Goal: Task Accomplishment & Management: Manage account settings

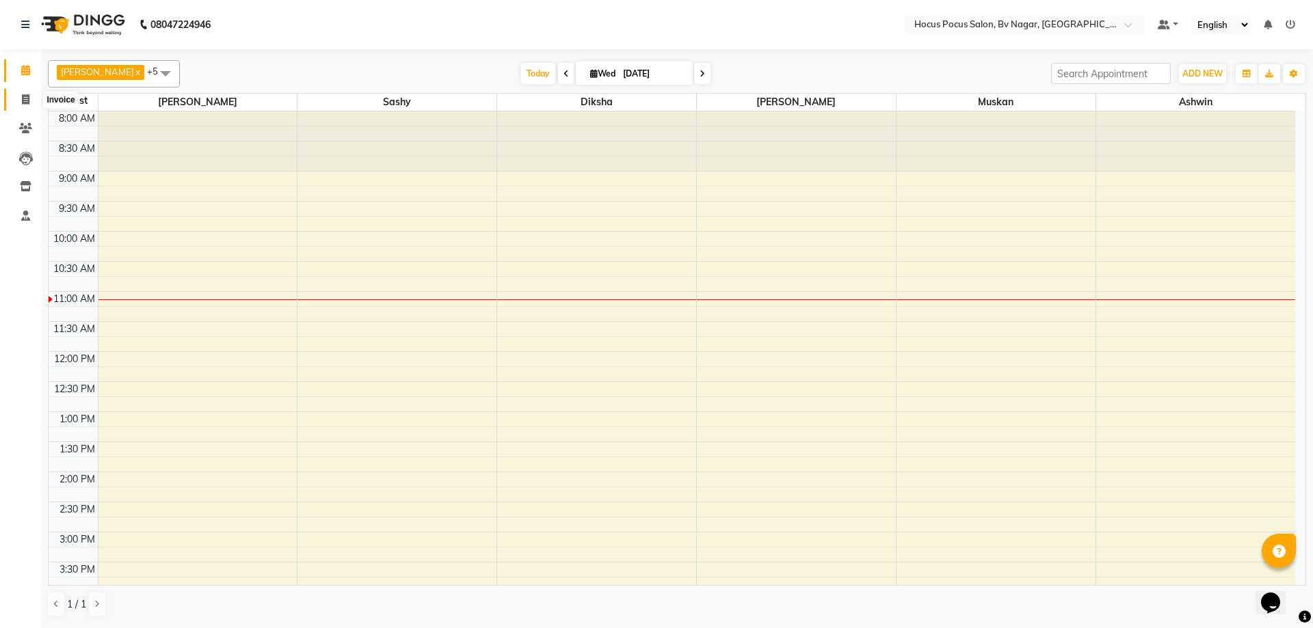
click at [25, 102] on icon at bounding box center [26, 99] width 8 height 10
select select "service"
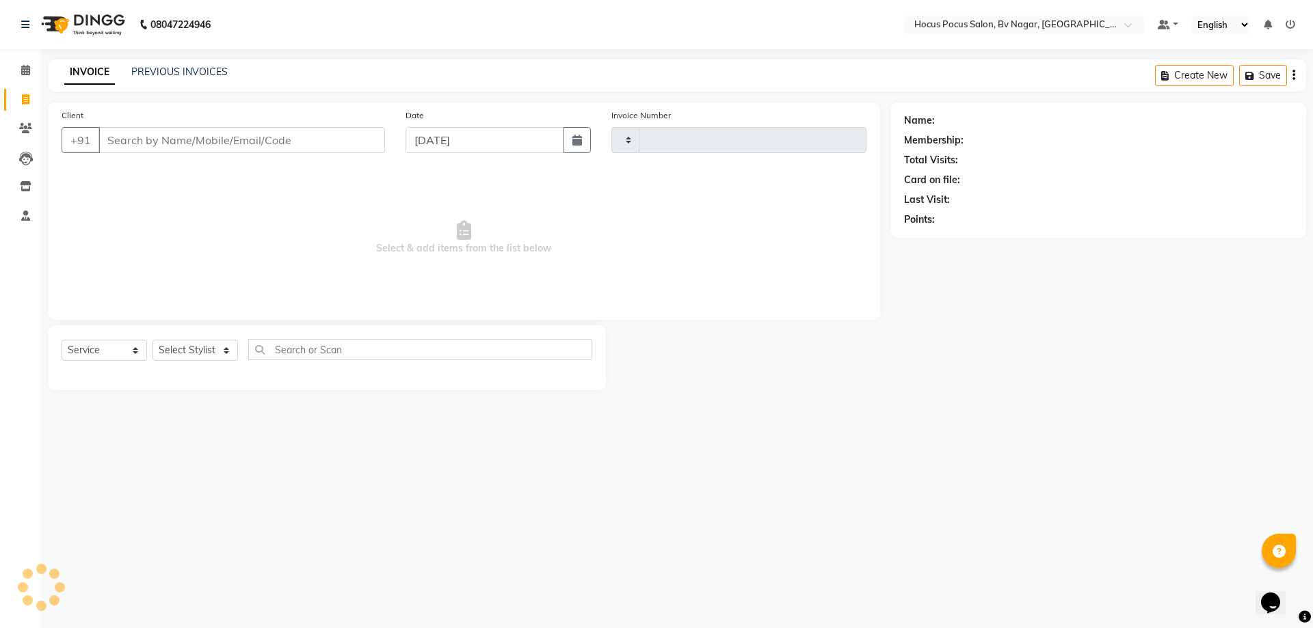
type input "1494"
select select "6056"
click at [152, 144] on input "Client" at bounding box center [241, 140] width 286 height 26
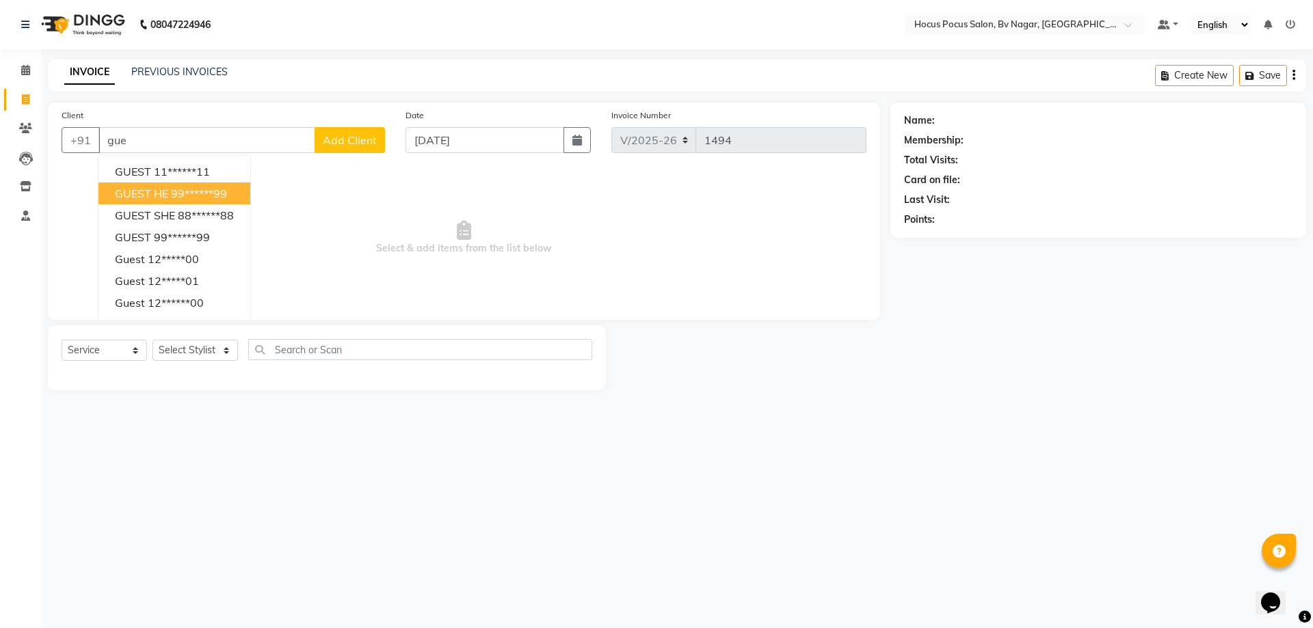
click at [162, 196] on span "GUEST HE" at bounding box center [141, 194] width 53 height 14
type input "99******99"
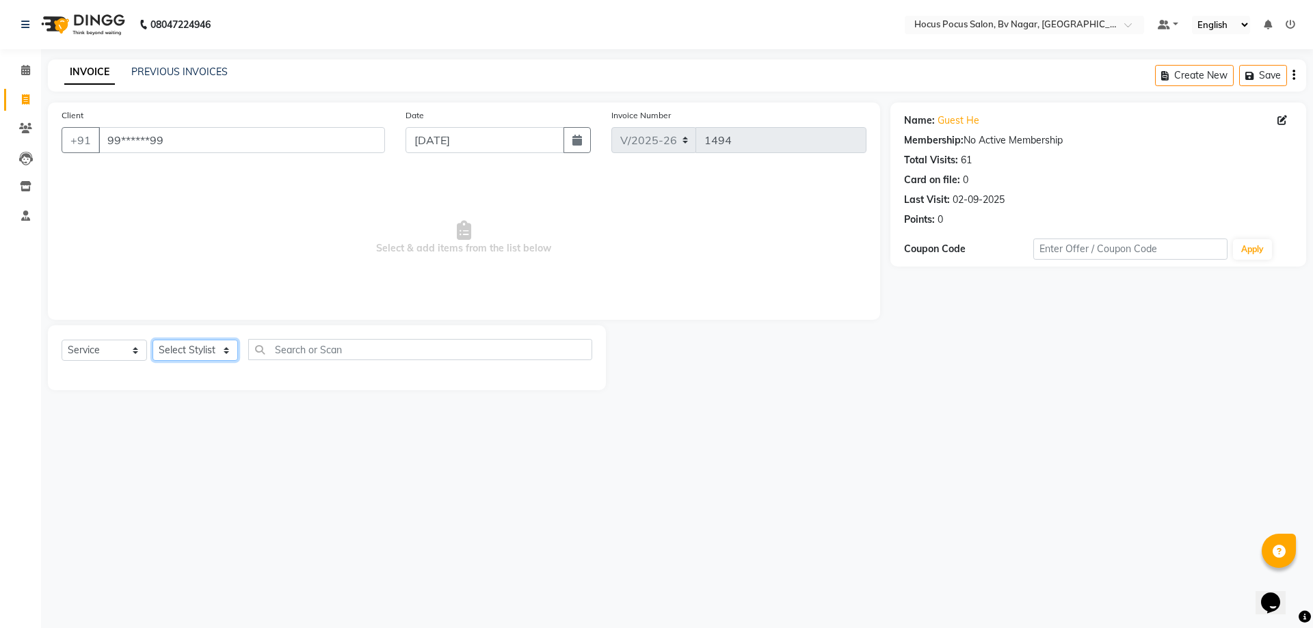
click at [187, 347] on select "Select Stylist [PERSON_NAME] [PERSON_NAME] hocus pocus [PERSON_NAME] Sashy" at bounding box center [194, 350] width 85 height 21
select select "62622"
click at [152, 340] on select "Select Stylist [PERSON_NAME] [PERSON_NAME] hocus pocus [PERSON_NAME] Sashy" at bounding box center [194, 350] width 85 height 21
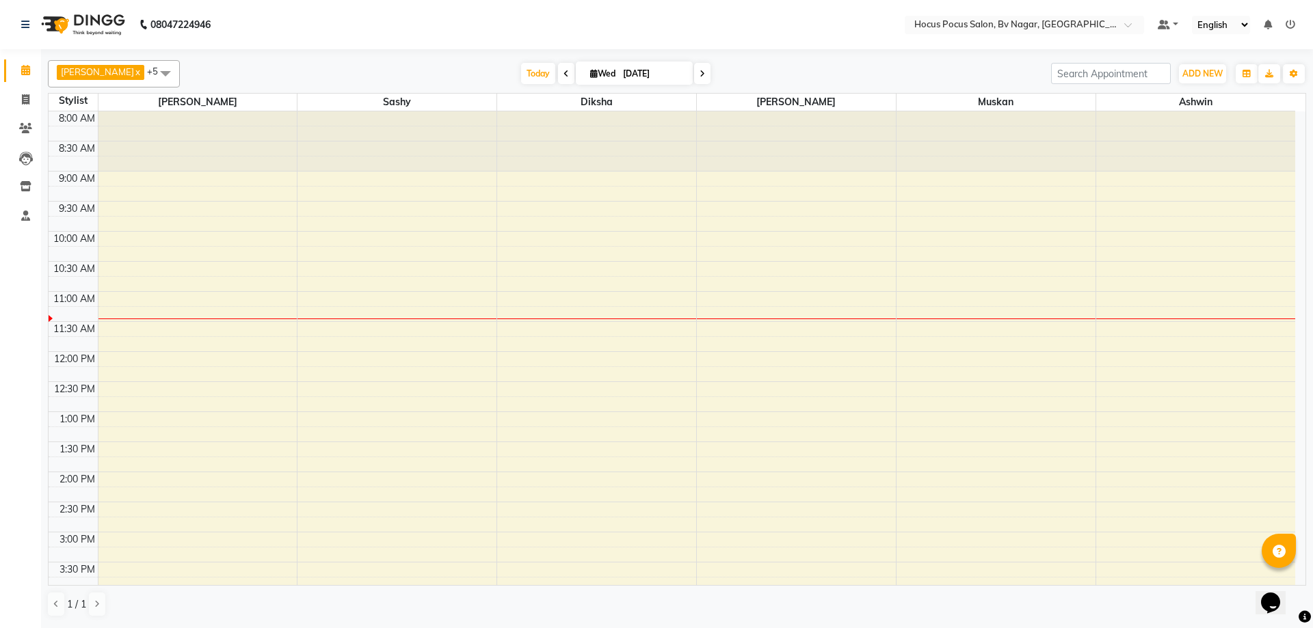
scroll to position [121, 0]
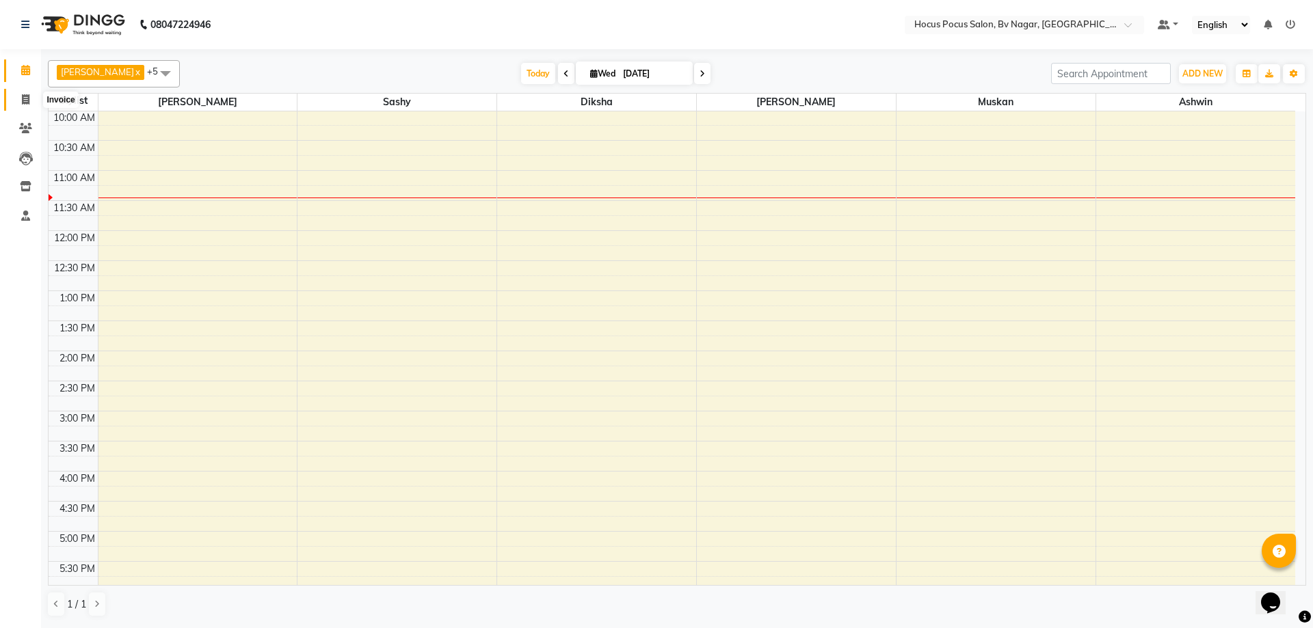
click at [21, 101] on span at bounding box center [26, 100] width 24 height 16
select select "6056"
select select "service"
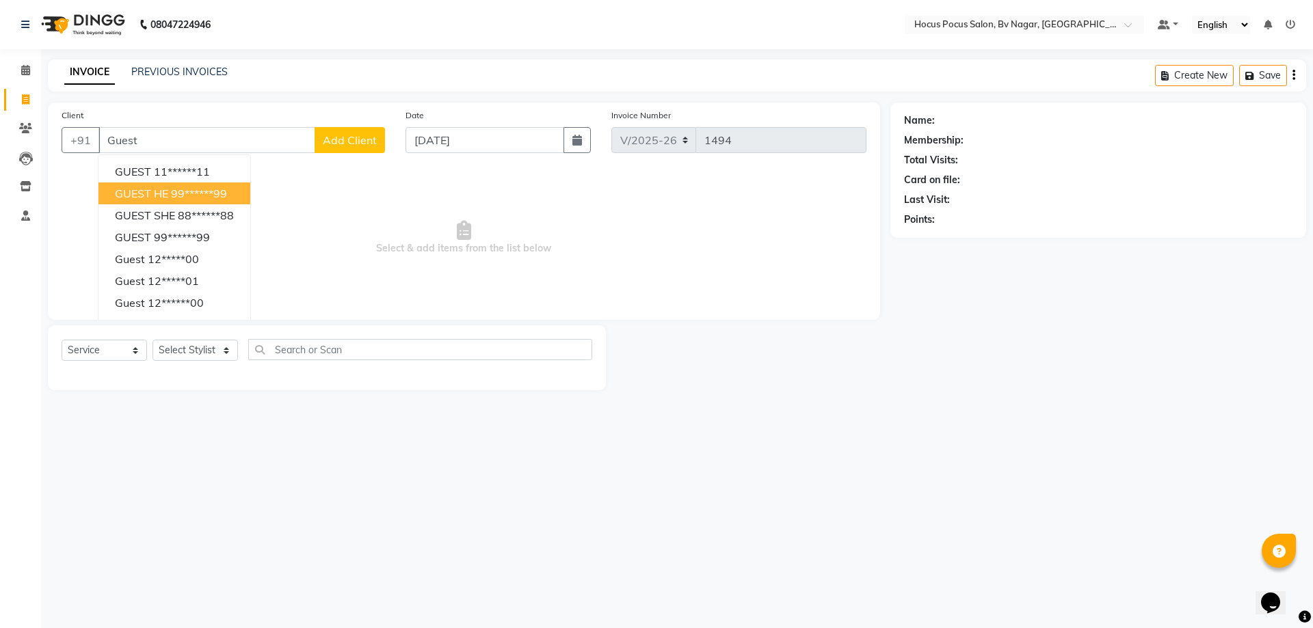
click at [215, 197] on ngb-highlight "99******99" at bounding box center [199, 194] width 56 height 14
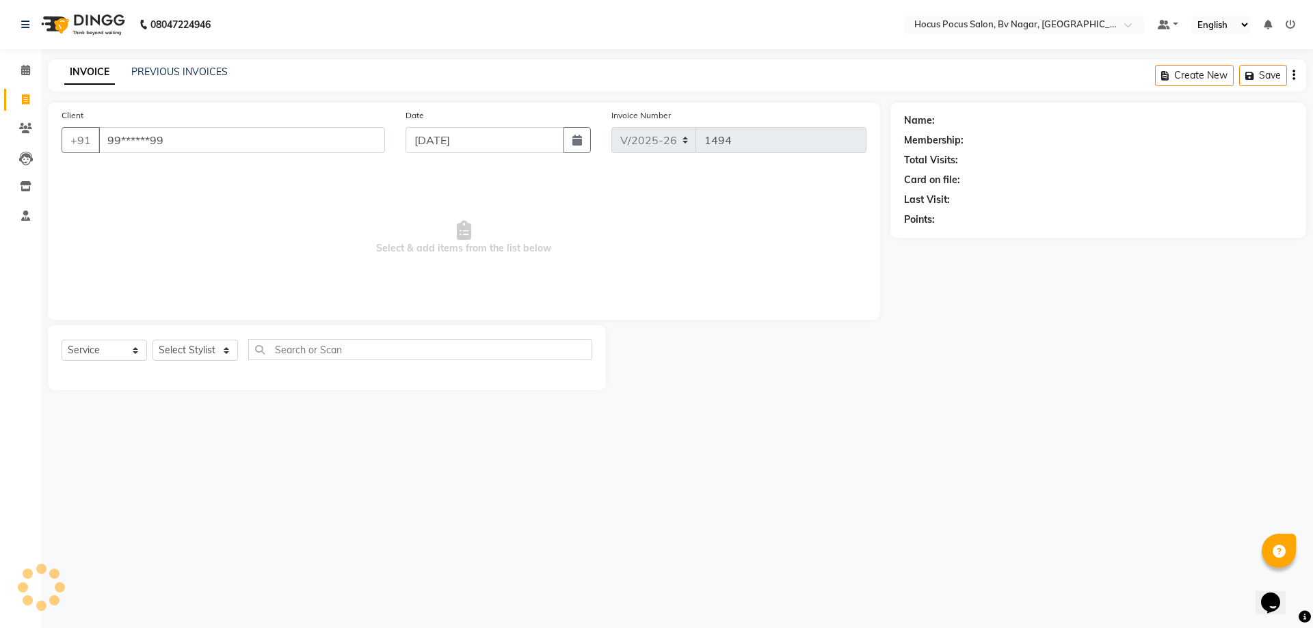
type input "99******99"
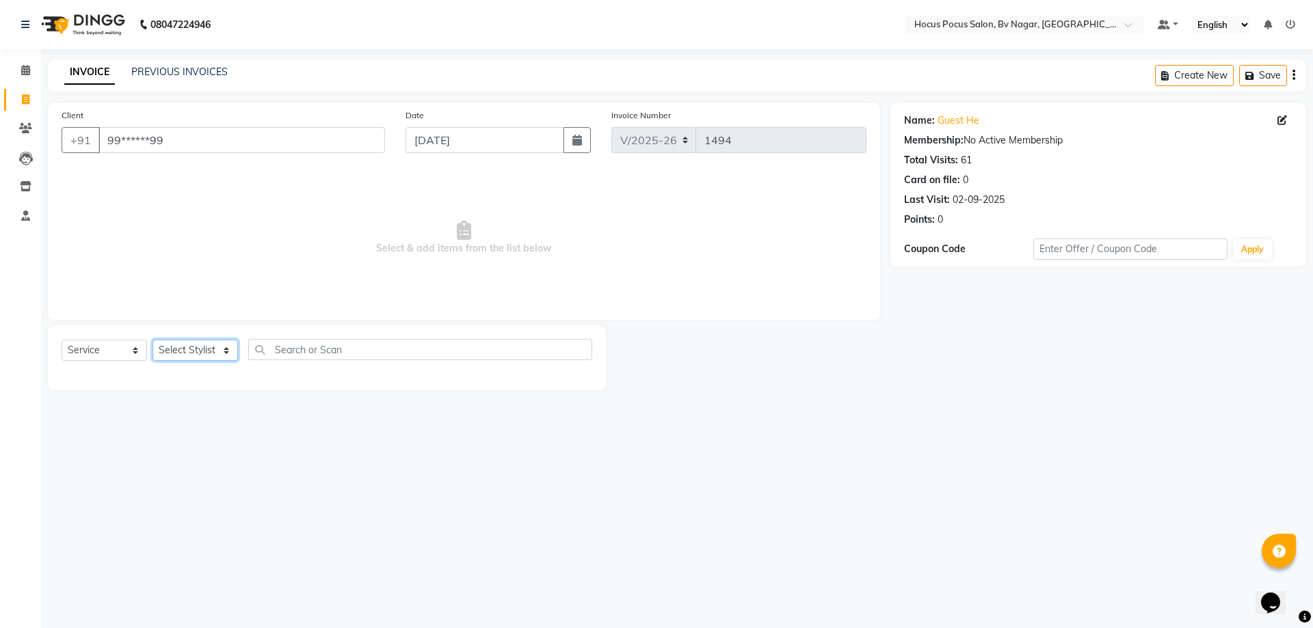
click at [217, 347] on select "Select Stylist [PERSON_NAME] [PERSON_NAME] hocus pocus [PERSON_NAME] Sashy" at bounding box center [194, 350] width 85 height 21
select select "62622"
click at [152, 340] on select "Select Stylist [PERSON_NAME] [PERSON_NAME] hocus pocus [PERSON_NAME] Sashy" at bounding box center [194, 350] width 85 height 21
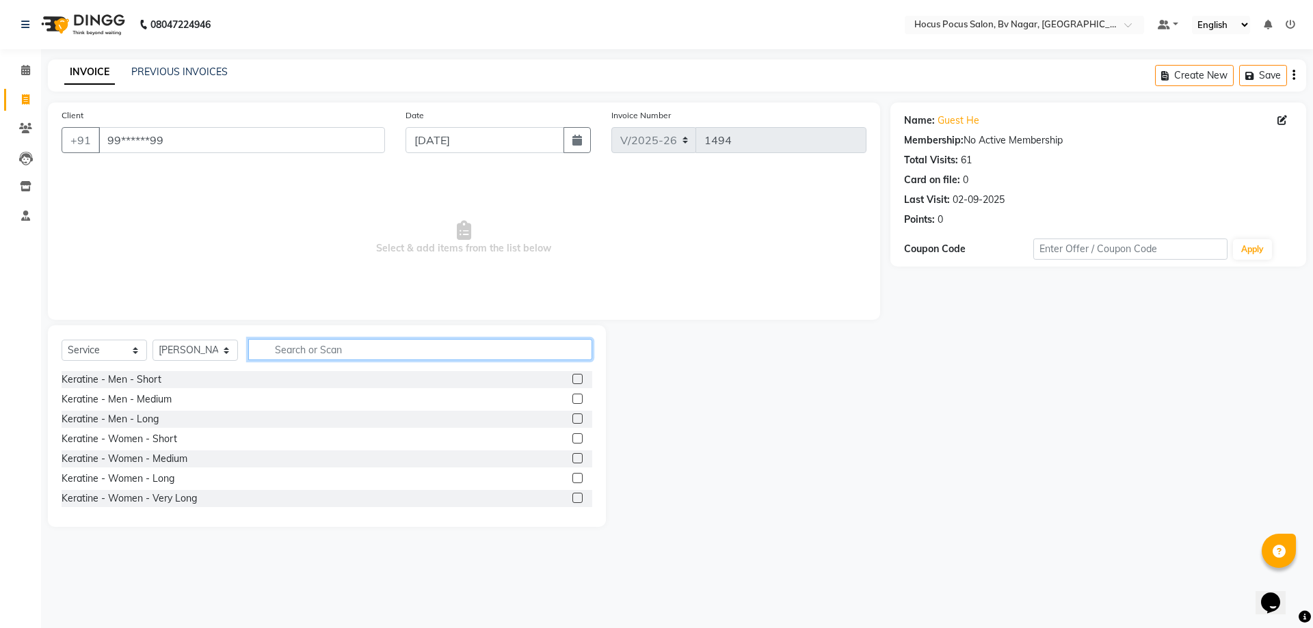
click at [376, 349] on input "text" at bounding box center [420, 349] width 344 height 21
type input "Hair"
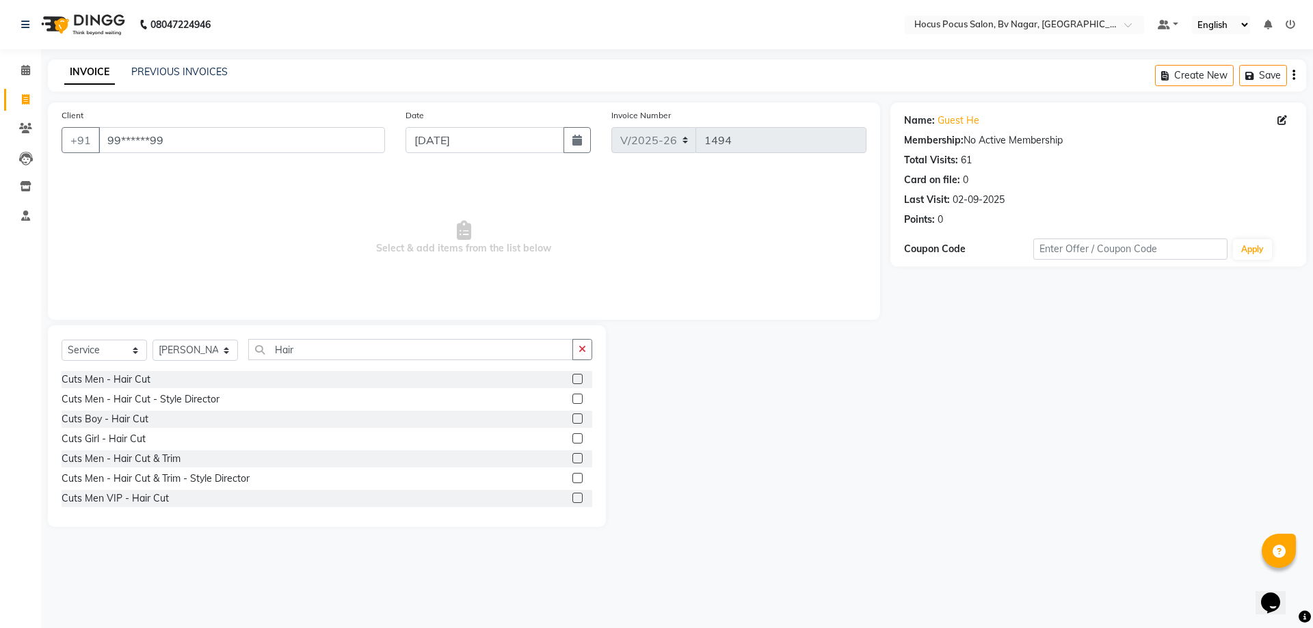
click at [572, 457] on label at bounding box center [577, 458] width 10 height 10
click at [572, 457] on input "checkbox" at bounding box center [576, 459] width 9 height 9
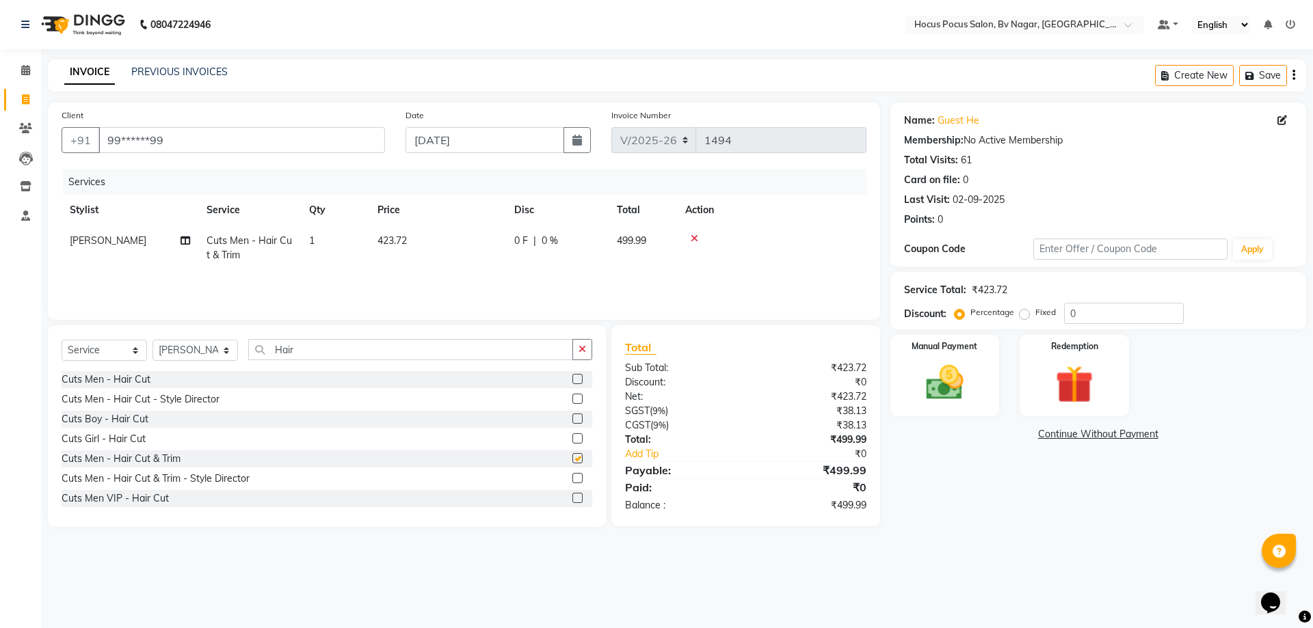
checkbox input "false"
click at [962, 385] on img at bounding box center [945, 382] width 64 height 45
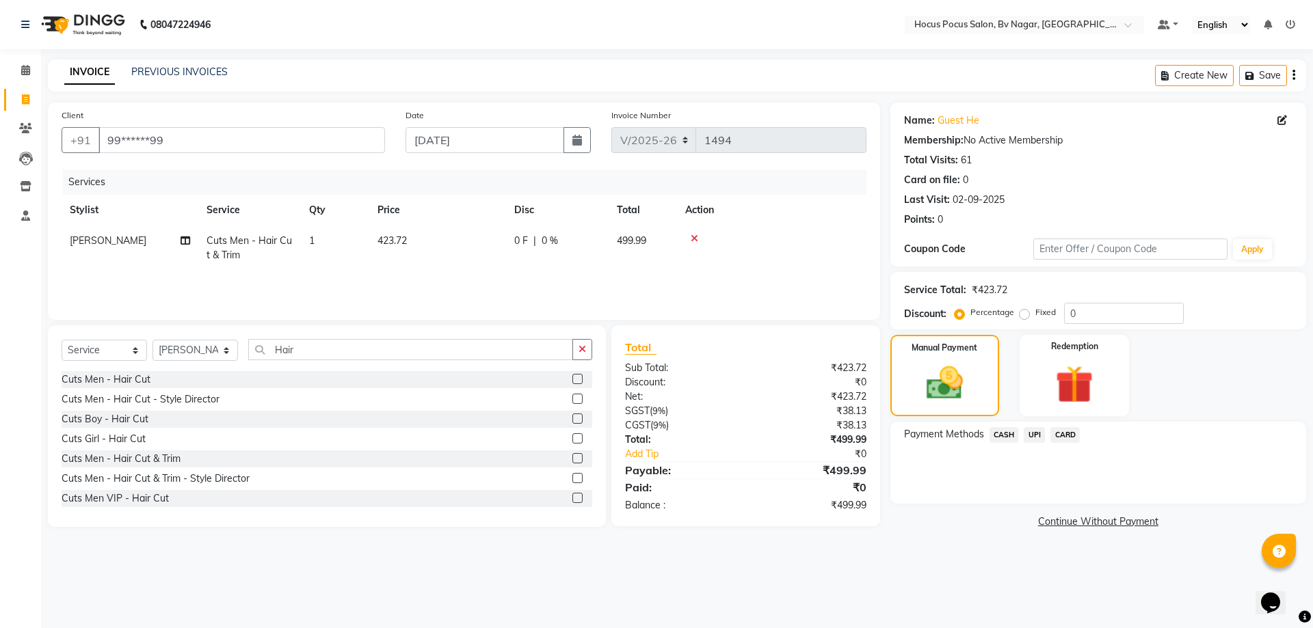
click at [1026, 430] on span "UPI" at bounding box center [1033, 435] width 21 height 16
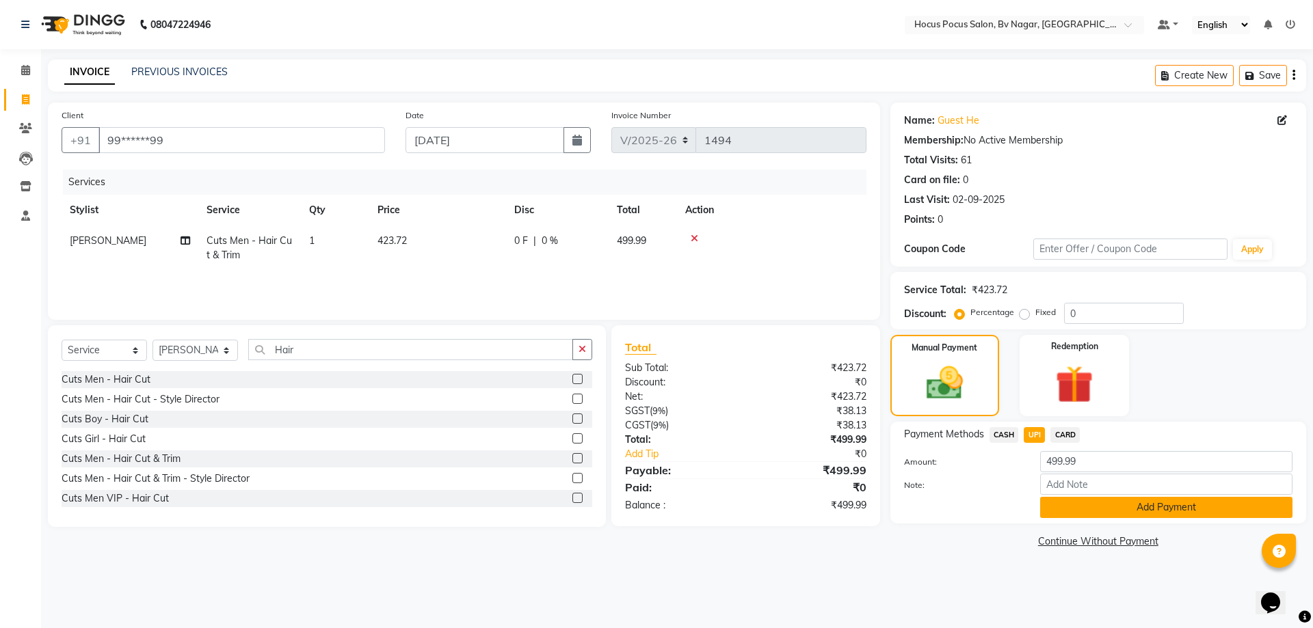
click at [1086, 512] on button "Add Payment" at bounding box center [1166, 507] width 252 height 21
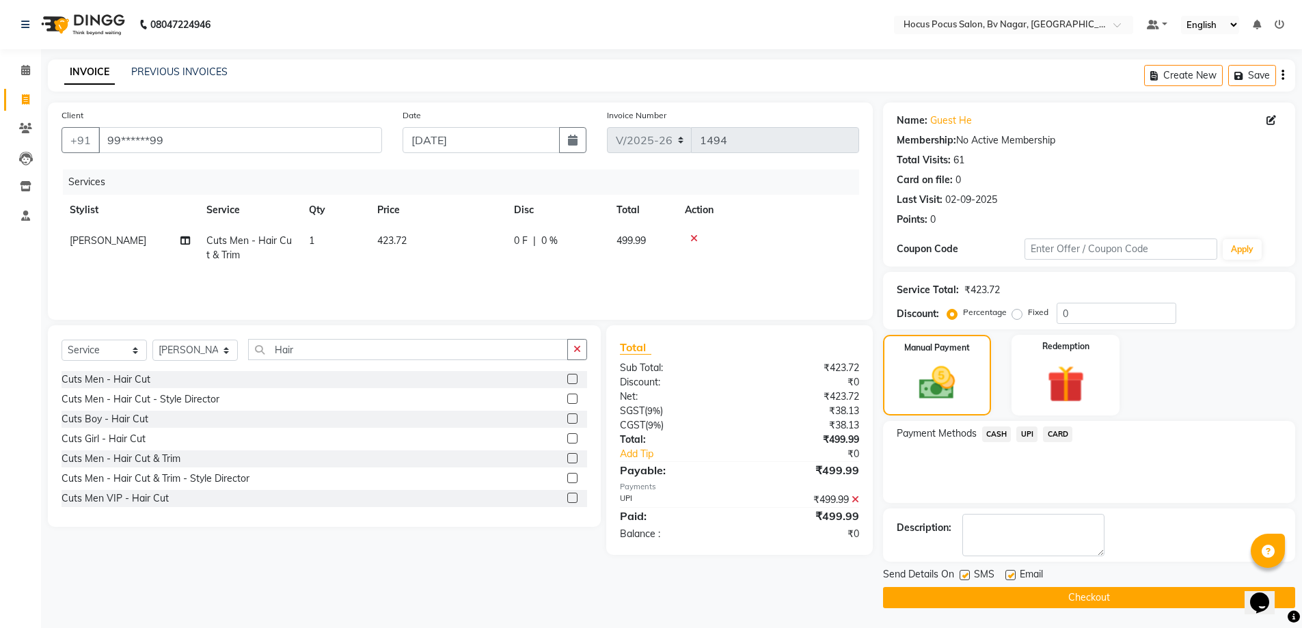
click at [967, 572] on label at bounding box center [965, 575] width 10 height 10
click at [967, 572] on input "checkbox" at bounding box center [964, 576] width 9 height 9
checkbox input "false"
click at [972, 600] on button "Checkout" at bounding box center [1089, 597] width 412 height 21
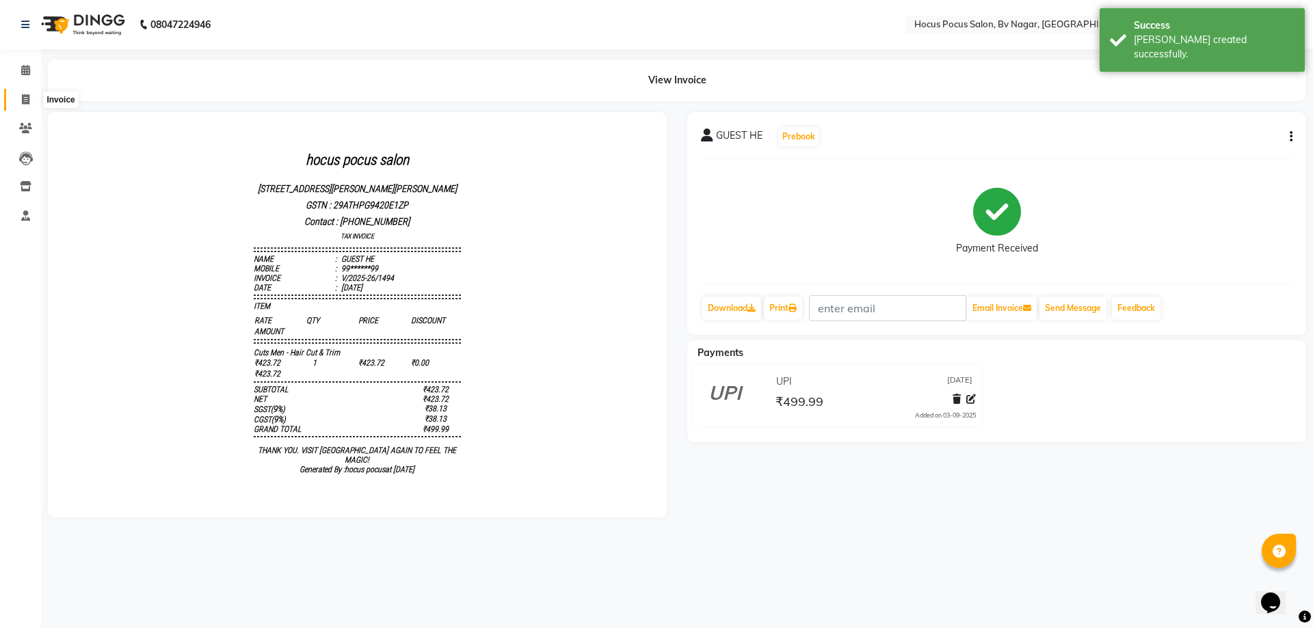
click at [27, 97] on icon at bounding box center [26, 99] width 8 height 10
select select "6056"
select select "service"
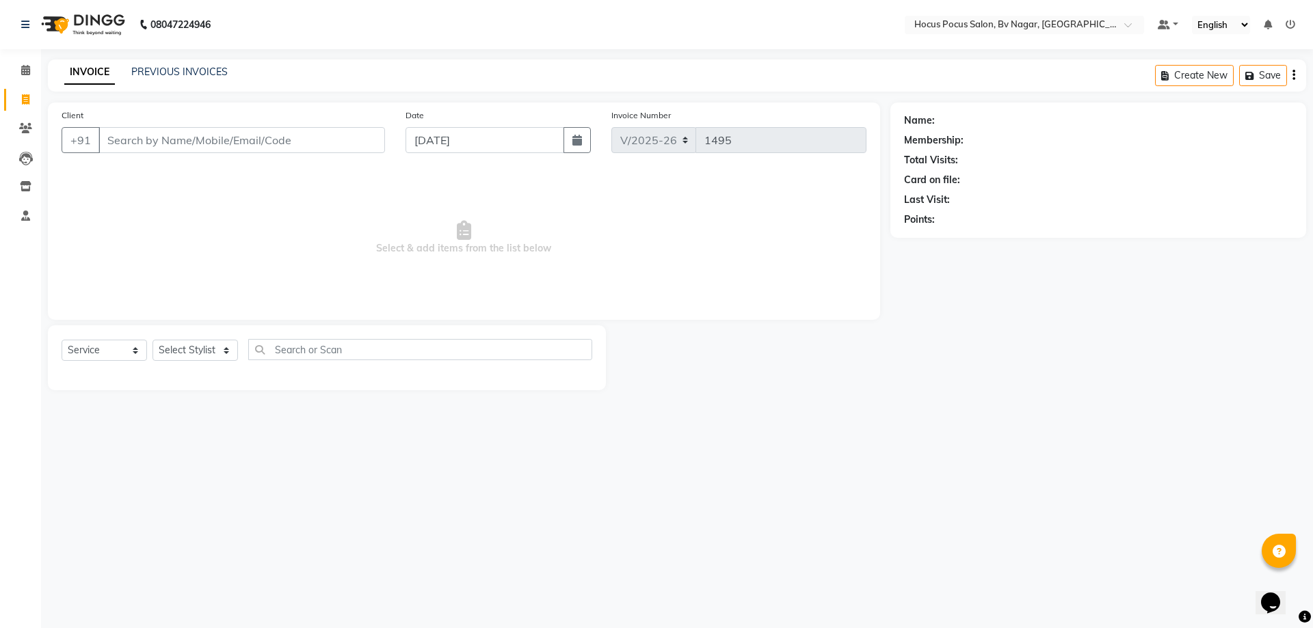
click at [144, 139] on input "Client" at bounding box center [241, 140] width 286 height 26
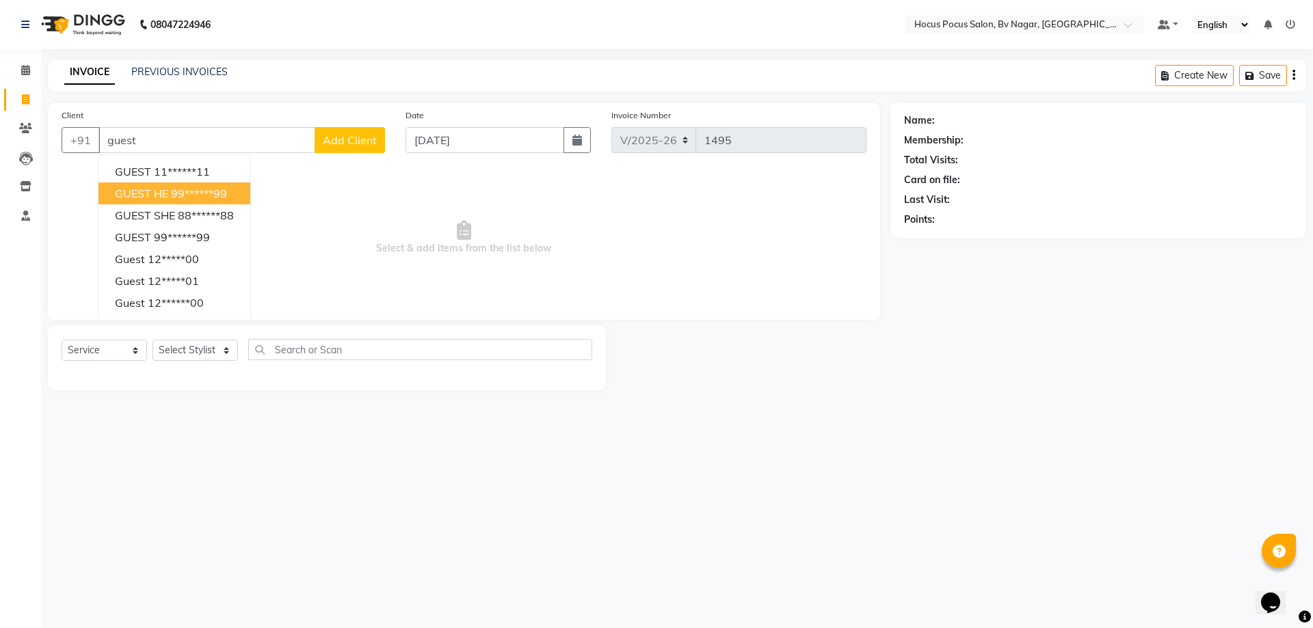
click at [178, 190] on ngb-highlight "99******99" at bounding box center [199, 194] width 56 height 14
type input "99******99"
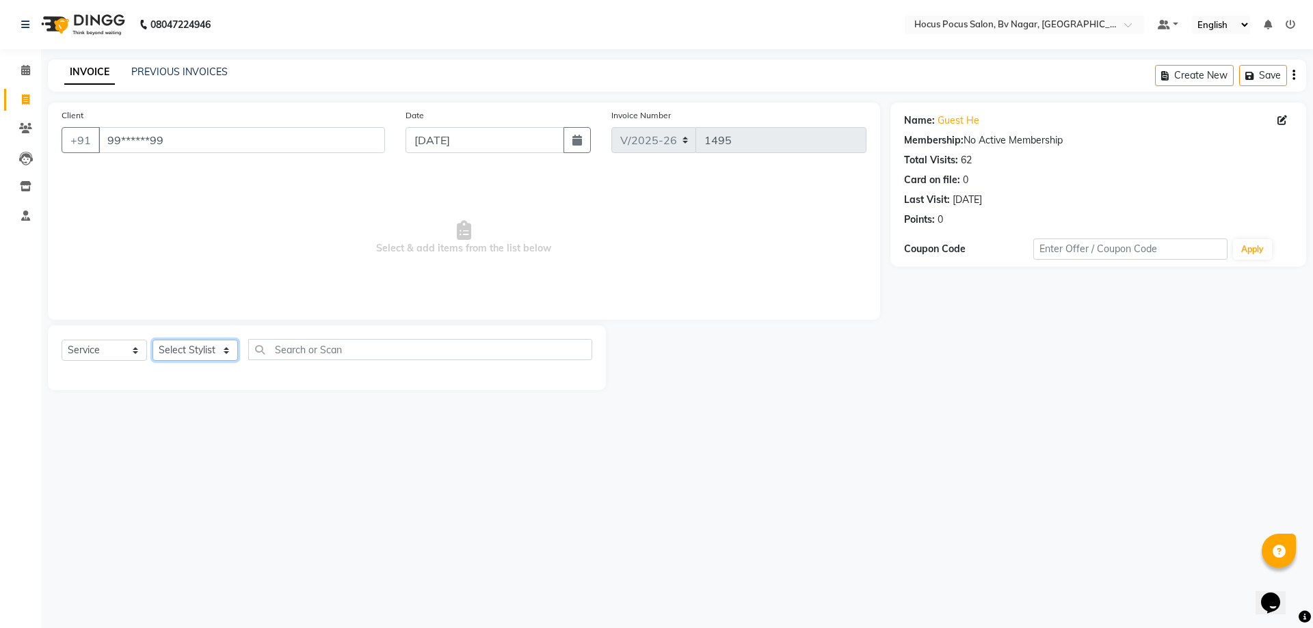
click at [201, 345] on select "Select Stylist [PERSON_NAME] [PERSON_NAME] hocus pocus [PERSON_NAME] Sashy" at bounding box center [194, 350] width 85 height 21
select select "88248"
click at [152, 340] on select "Select Stylist [PERSON_NAME] [PERSON_NAME] hocus pocus [PERSON_NAME] Sashy" at bounding box center [194, 350] width 85 height 21
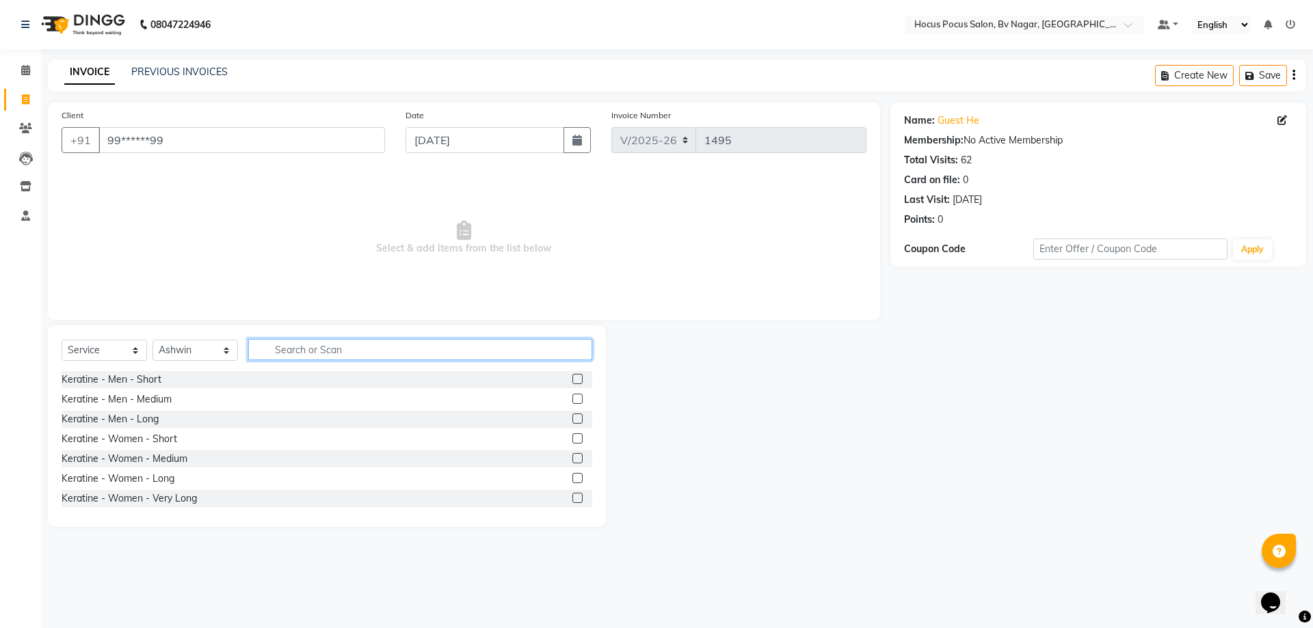
click at [298, 346] on input "text" at bounding box center [420, 349] width 344 height 21
type input "hair"
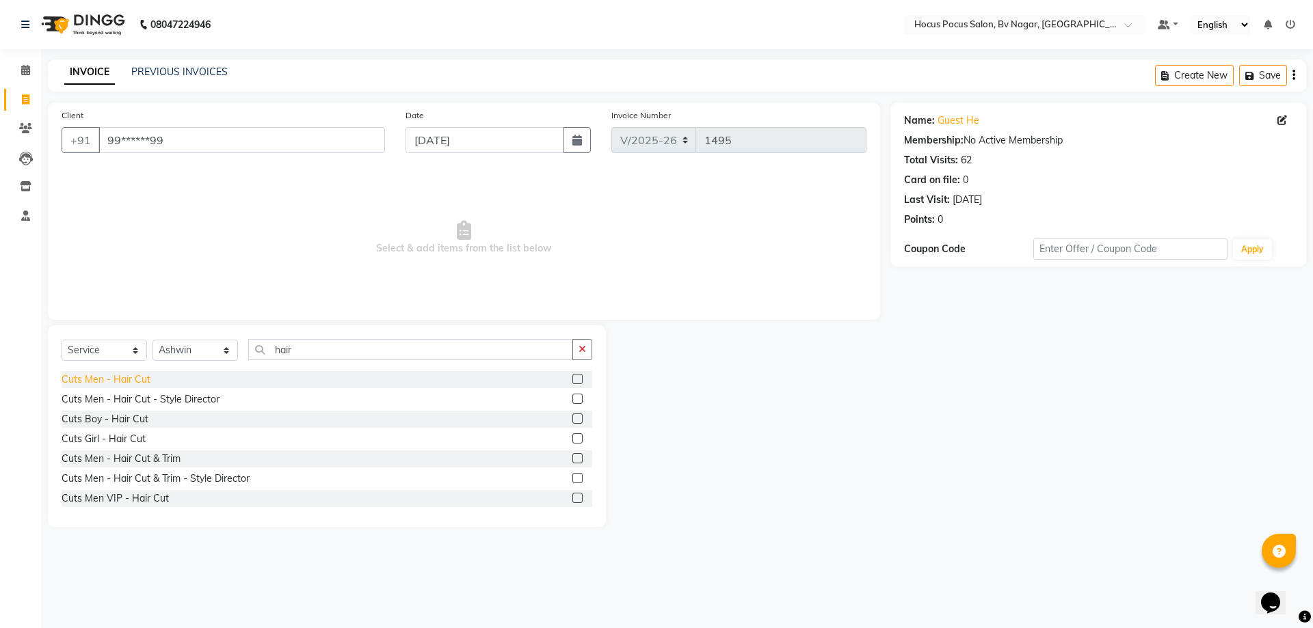
click at [133, 380] on div "Cuts Men - Hair Cut" at bounding box center [106, 380] width 89 height 14
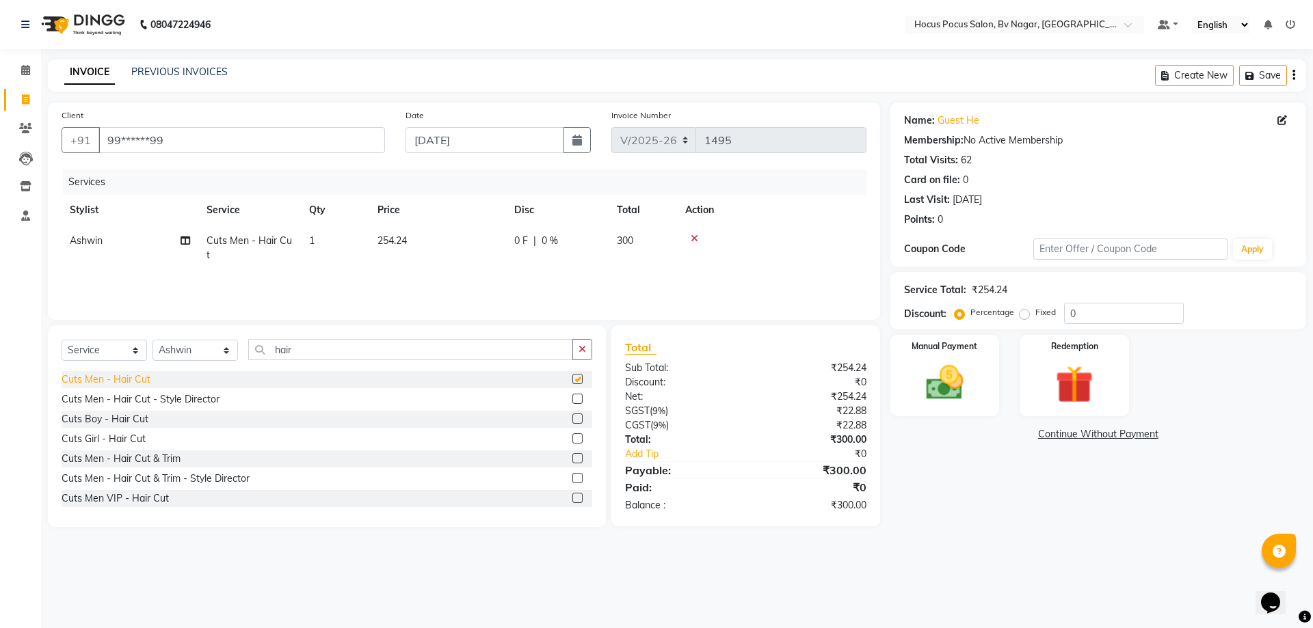
checkbox input "false"
click at [247, 139] on input "99******99" at bounding box center [241, 140] width 286 height 26
type input "9"
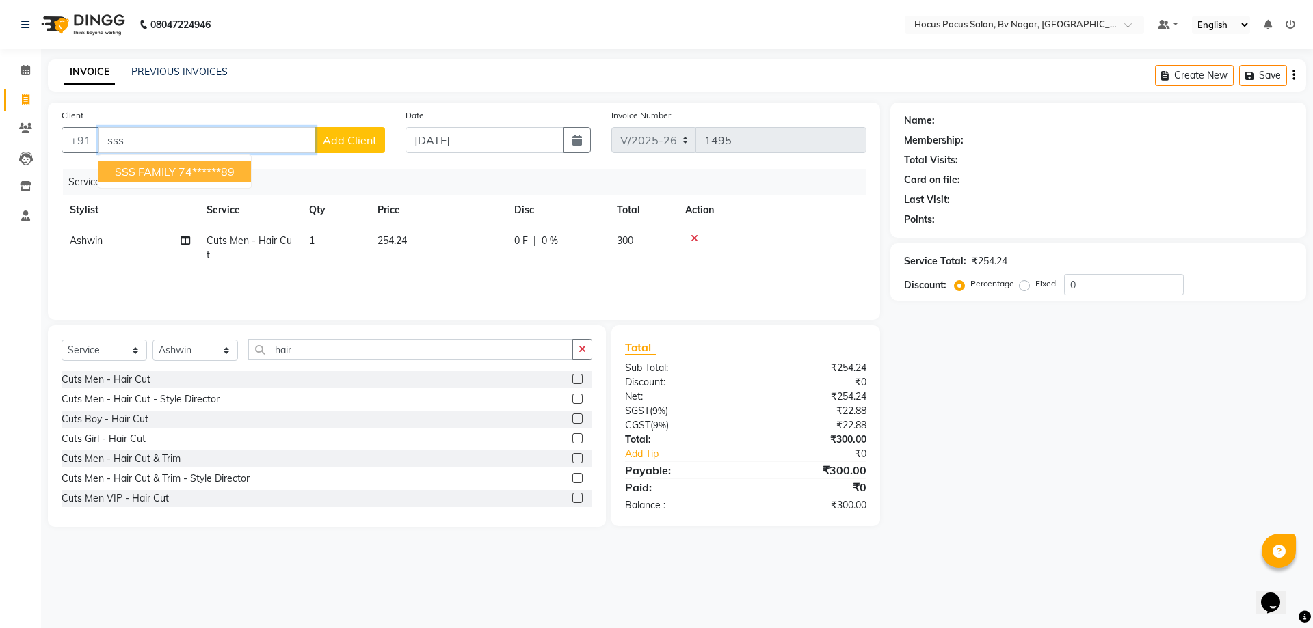
click at [179, 174] on ngb-highlight "74******89" at bounding box center [206, 172] width 56 height 14
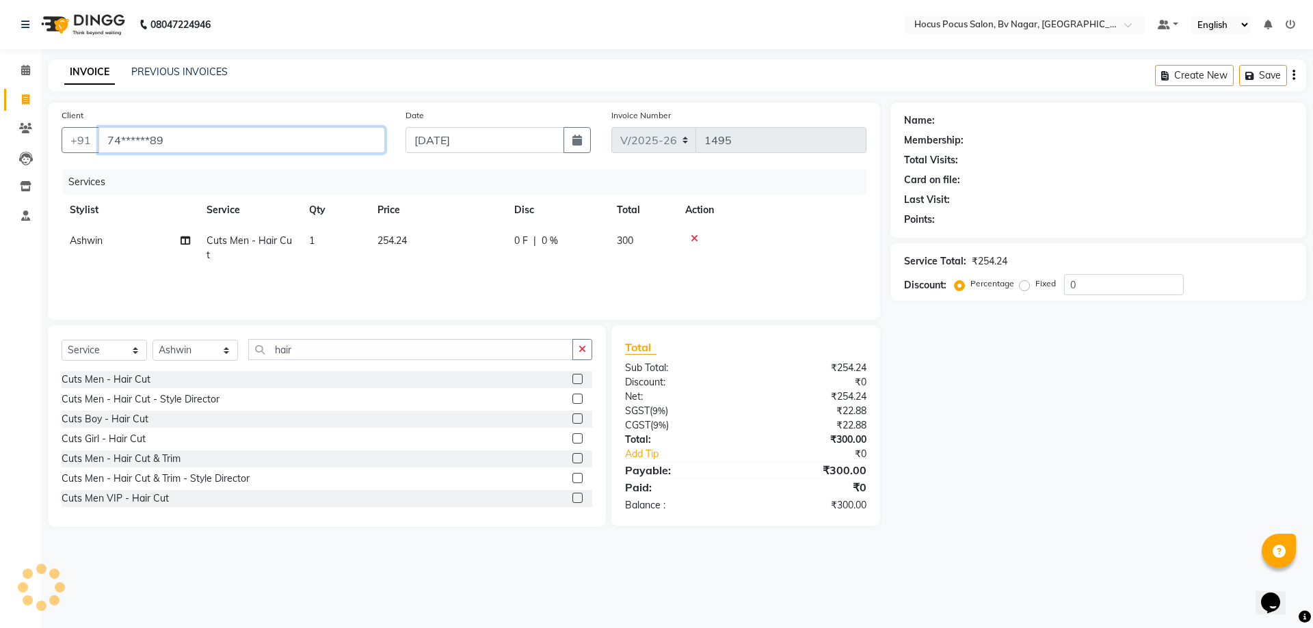
type input "74******89"
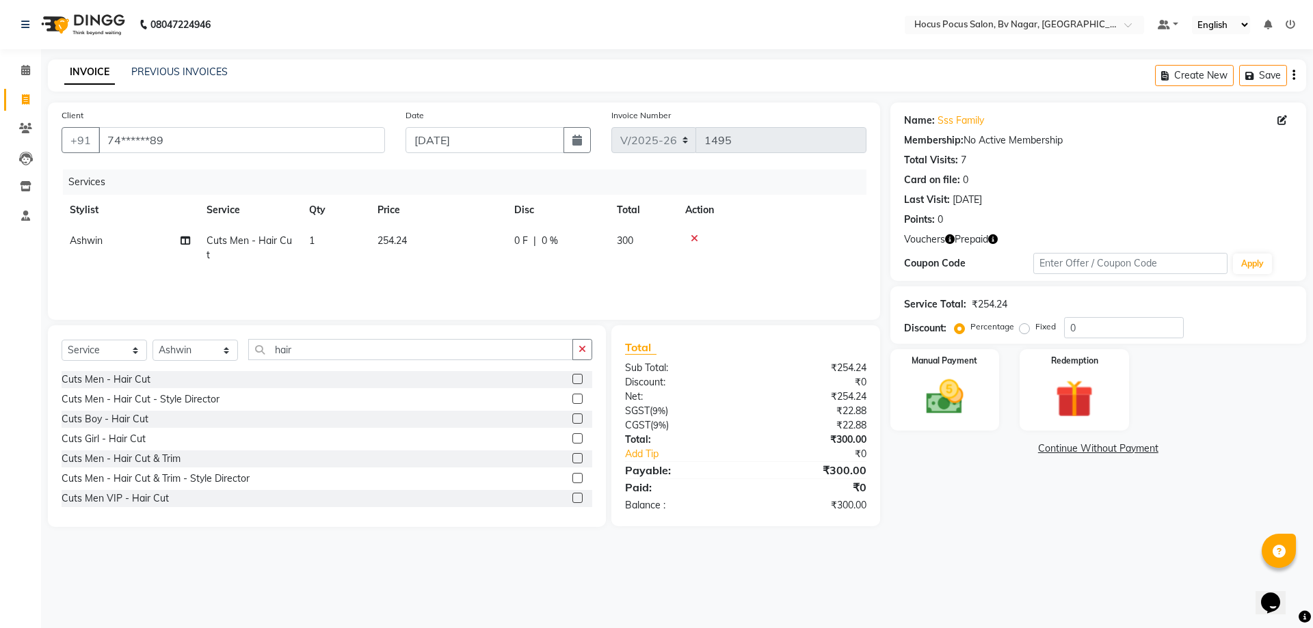
click at [398, 247] on td "254.24" at bounding box center [437, 248] width 137 height 45
click at [486, 245] on input "254.24" at bounding box center [502, 244] width 120 height 21
type input "2"
type input "300"
click at [300, 354] on input "hair" at bounding box center [410, 349] width 325 height 21
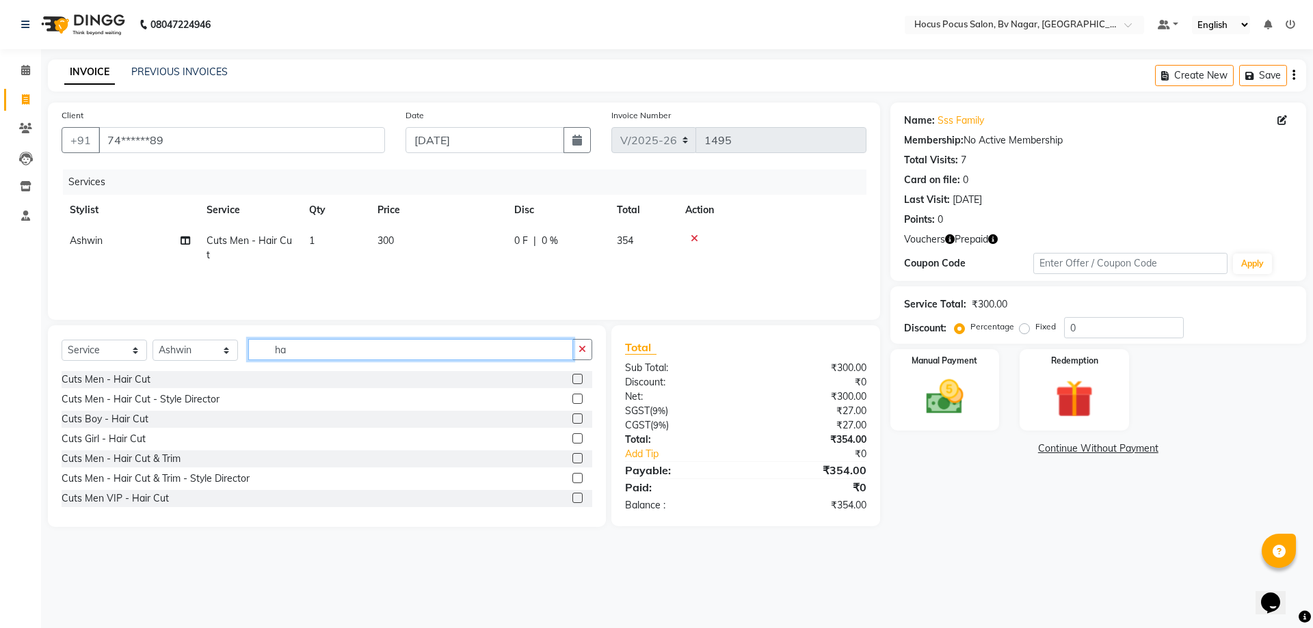
type input "h"
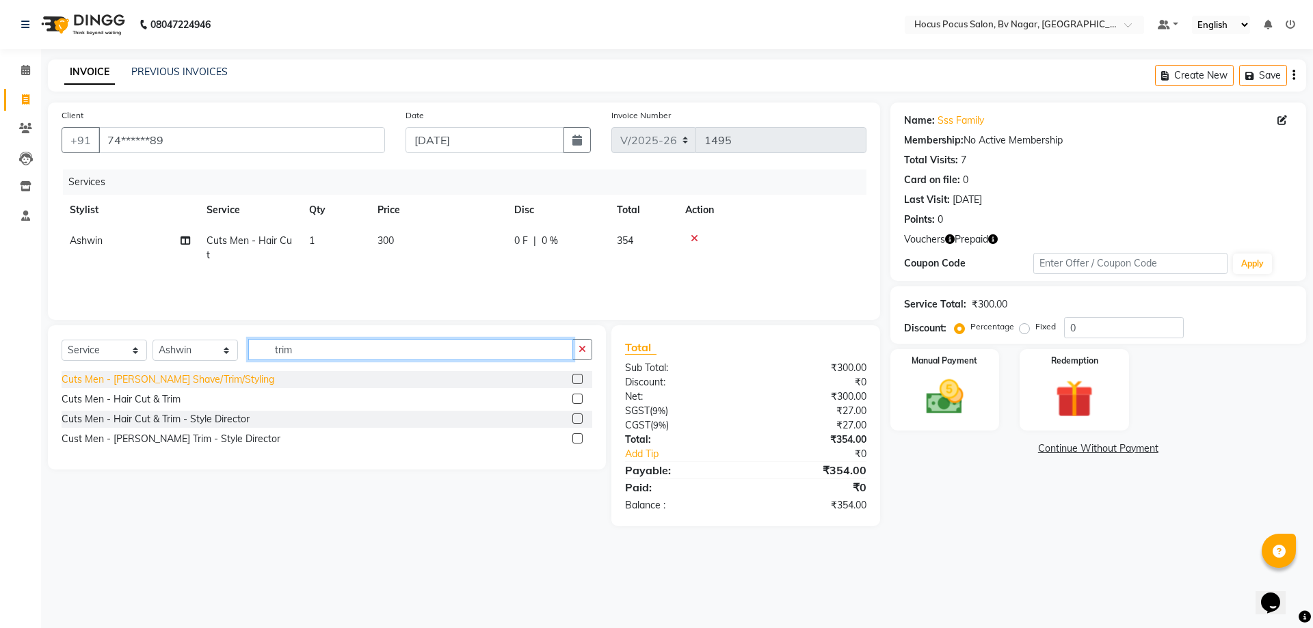
type input "trim"
click at [213, 382] on div "Cuts Men - [PERSON_NAME] Shave/Trim/Styling" at bounding box center [168, 380] width 213 height 14
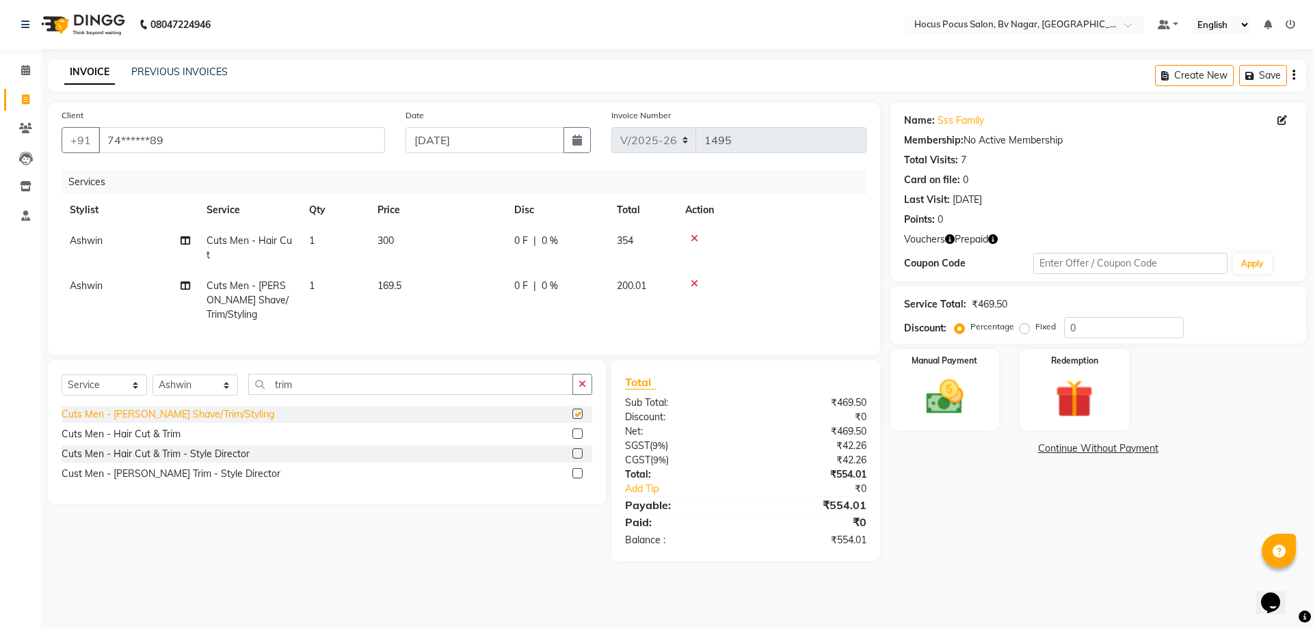
checkbox input "false"
click at [386, 282] on span "169.5" at bounding box center [389, 286] width 24 height 12
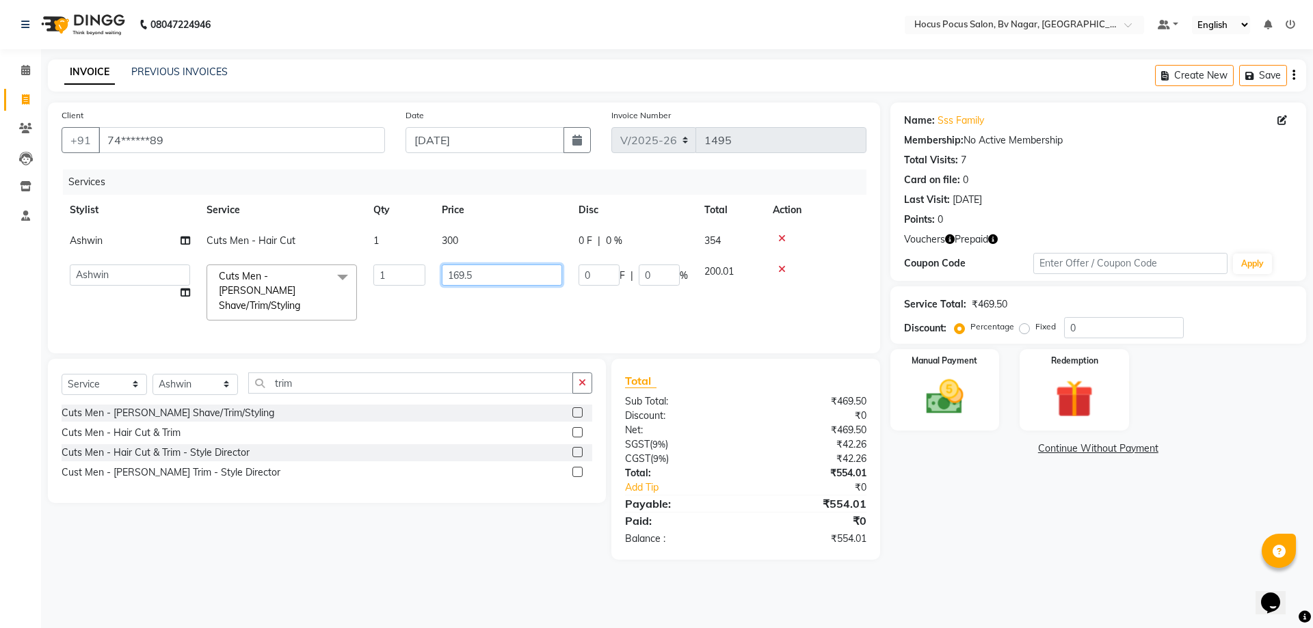
click at [506, 274] on input "169.5" at bounding box center [502, 275] width 120 height 21
type input "1"
type input "200"
click at [1082, 405] on img at bounding box center [1074, 399] width 64 height 49
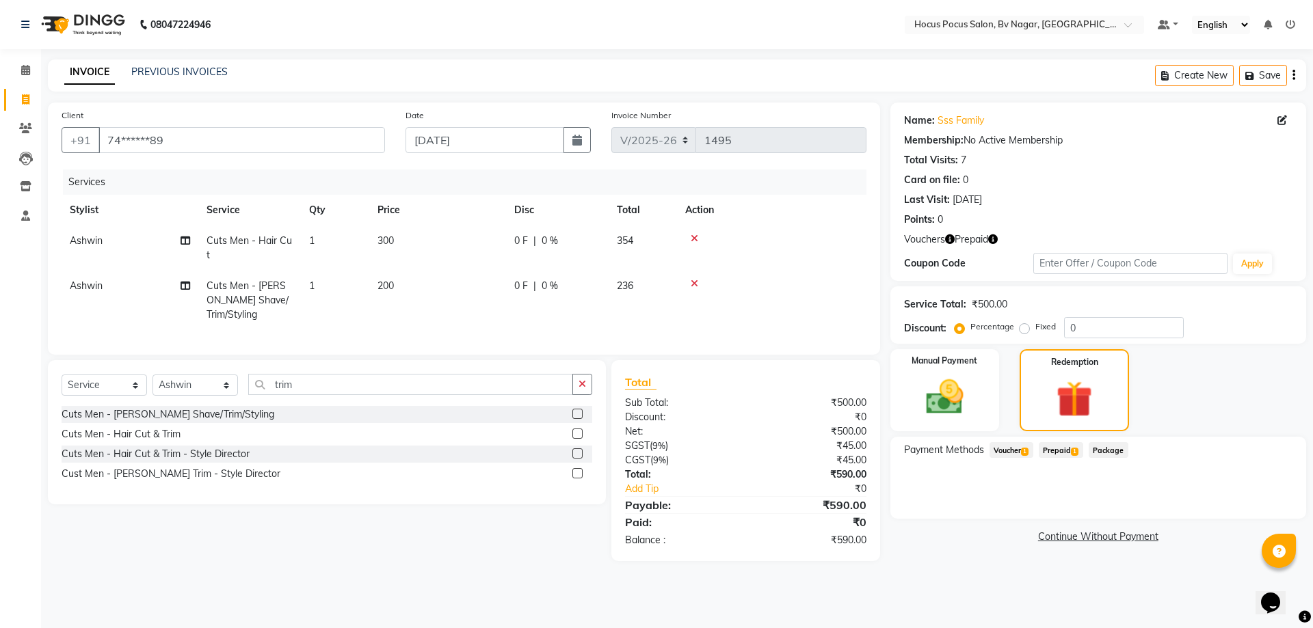
click at [1069, 449] on span "Prepaid 1" at bounding box center [1061, 450] width 44 height 16
click at [1010, 449] on span "Voucher 1" at bounding box center [1011, 450] width 44 height 16
click at [1072, 451] on span "Prepaid 1" at bounding box center [1061, 450] width 44 height 16
click at [1007, 452] on span "Voucher 1" at bounding box center [1011, 450] width 44 height 16
click at [1065, 450] on span "Prepaid 1" at bounding box center [1061, 450] width 44 height 16
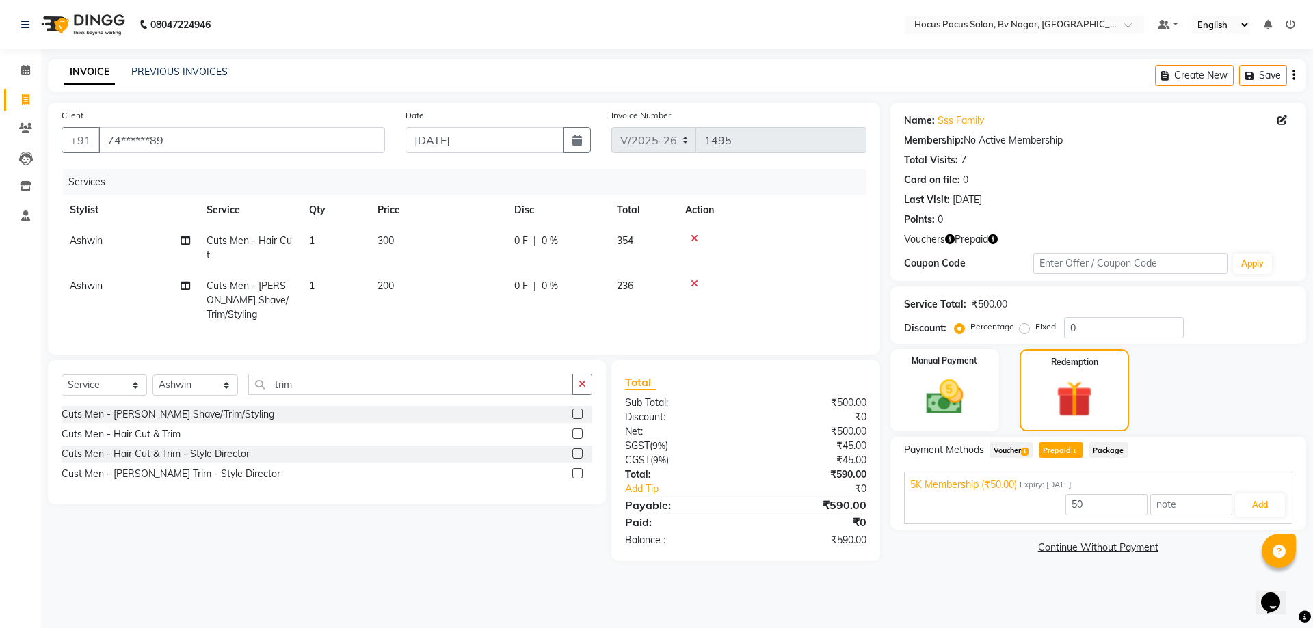
click at [1013, 447] on span "Voucher 1" at bounding box center [1011, 450] width 44 height 16
click at [1065, 451] on span "Prepaid 1" at bounding box center [1061, 450] width 44 height 16
click at [1008, 452] on span "Voucher 1" at bounding box center [1011, 450] width 44 height 16
click at [1078, 449] on span "1" at bounding box center [1075, 452] width 8 height 8
click at [1028, 449] on span "1" at bounding box center [1025, 452] width 8 height 8
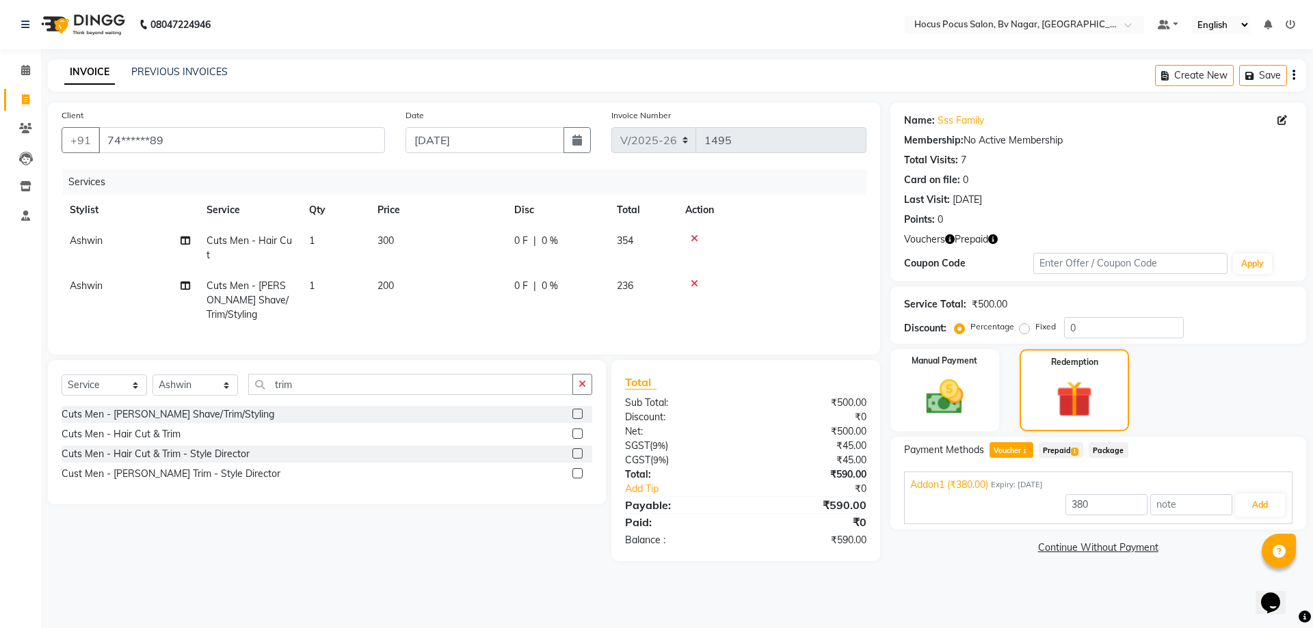
click at [1035, 327] on label "Fixed" at bounding box center [1045, 327] width 21 height 12
click at [1022, 327] on input "Fixed" at bounding box center [1027, 327] width 10 height 10
radio input "true"
click at [1091, 335] on input "0" at bounding box center [1124, 327] width 120 height 21
click at [978, 383] on div "Manual Payment" at bounding box center [943, 390] width 113 height 85
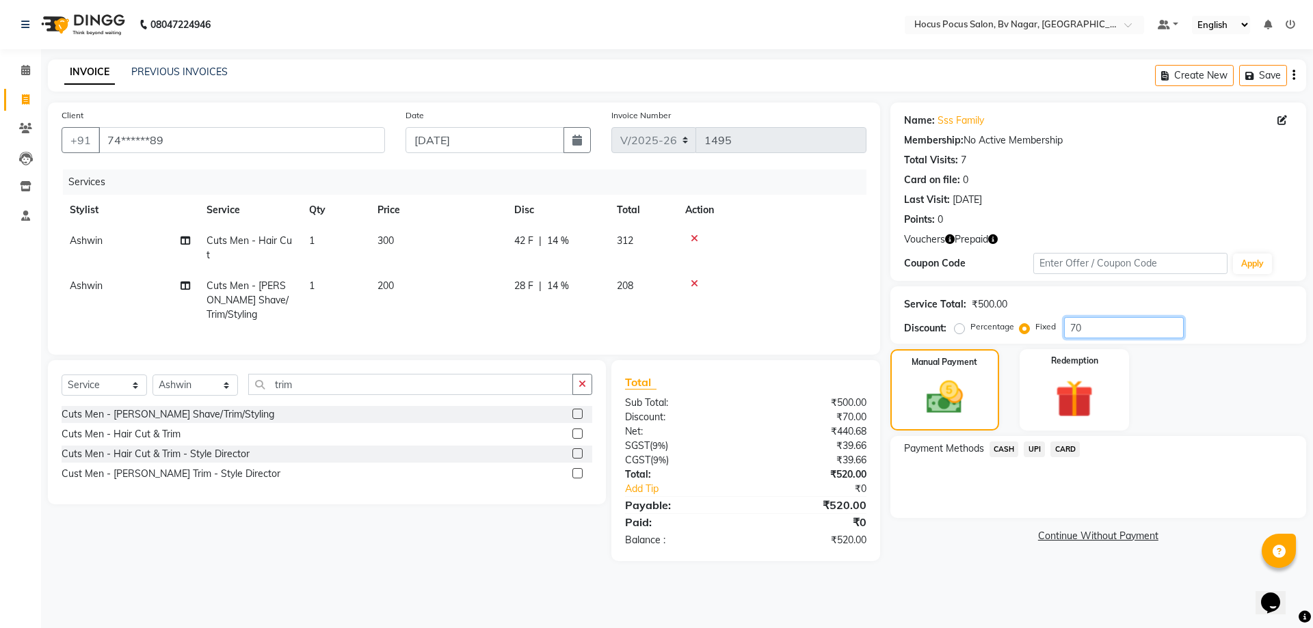
click at [1137, 332] on input "70" at bounding box center [1124, 327] width 120 height 21
type input "7"
type input "160"
click at [1060, 402] on img at bounding box center [1074, 399] width 64 height 49
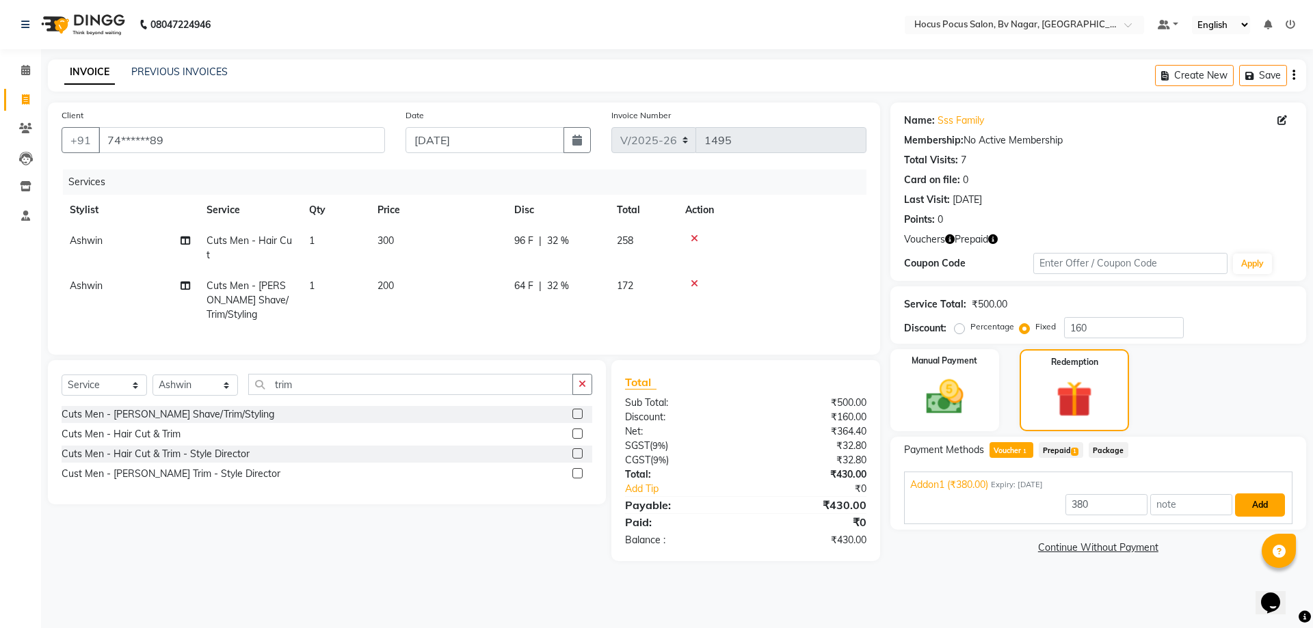
click at [1265, 509] on button "Add" at bounding box center [1260, 505] width 50 height 23
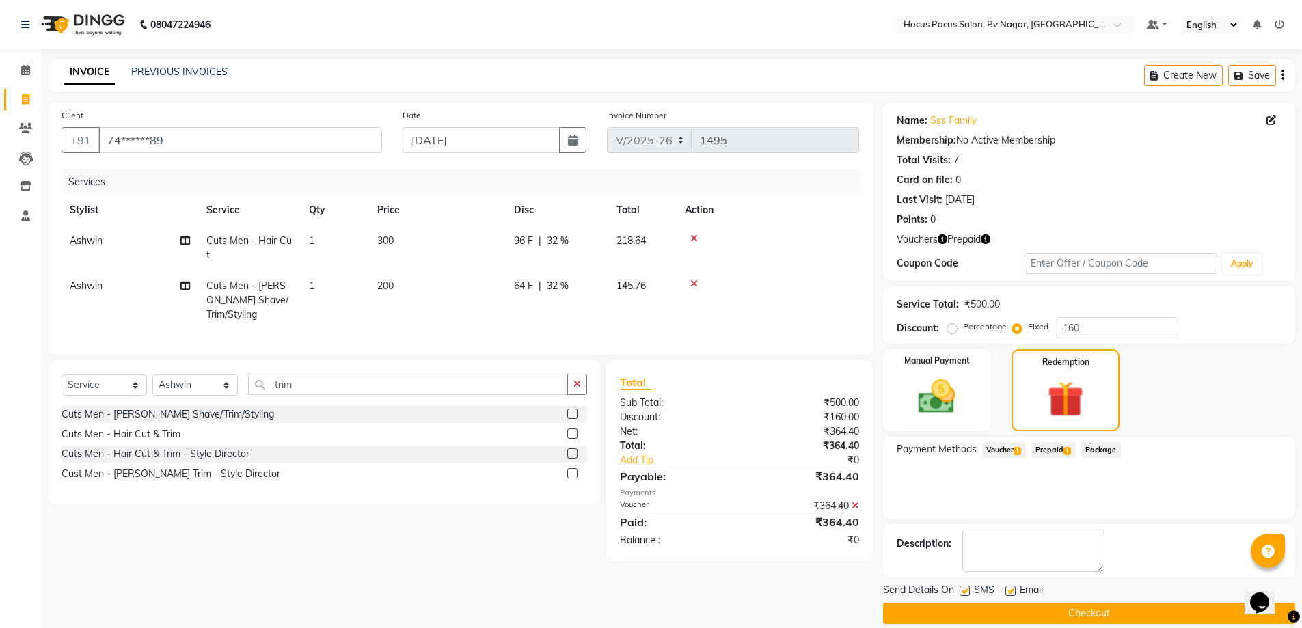
click at [1046, 451] on span "Prepaid 1" at bounding box center [1054, 450] width 44 height 16
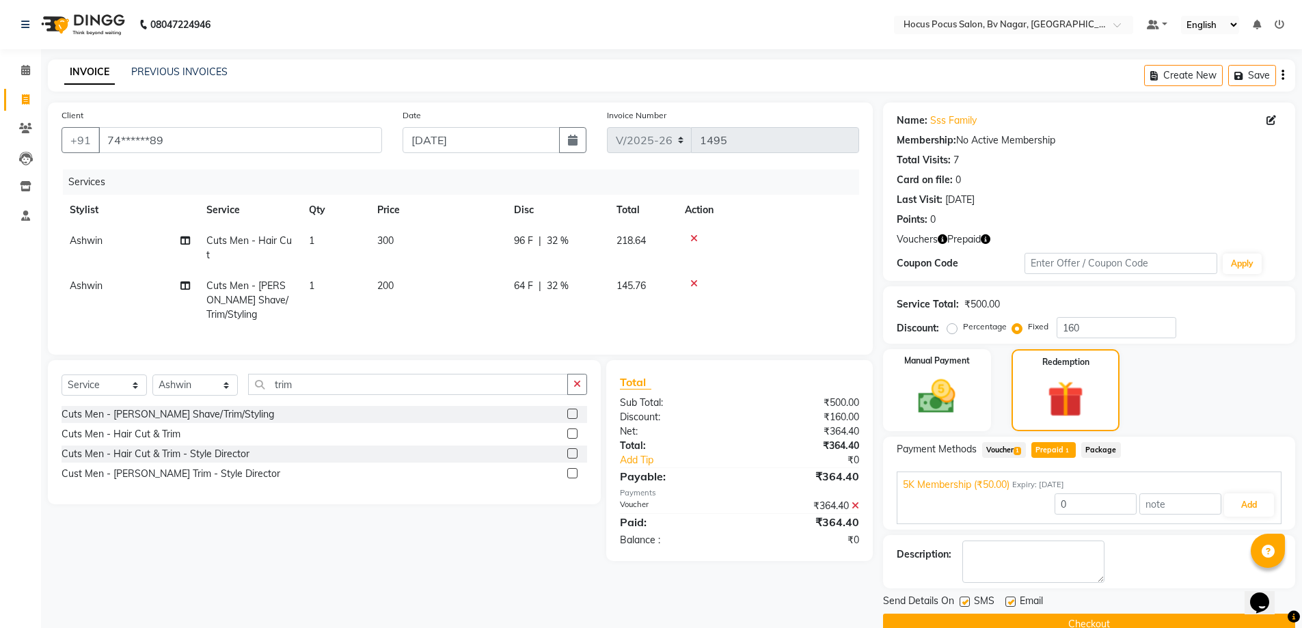
scroll to position [27, 0]
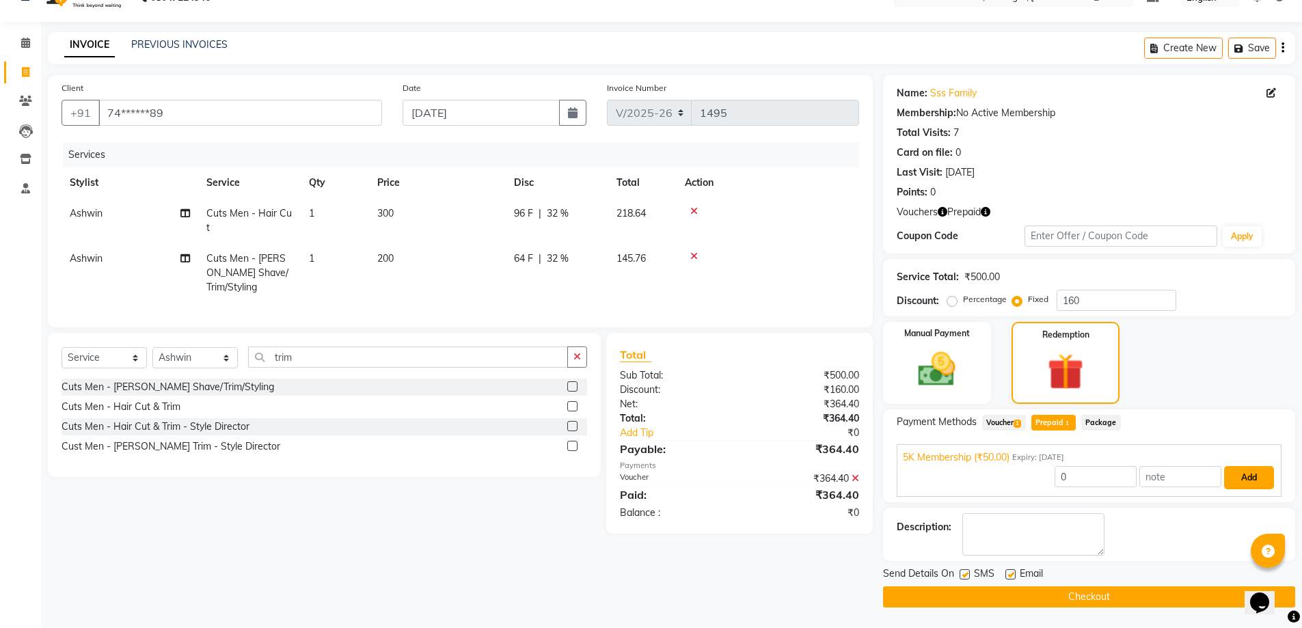
click at [1257, 475] on button "Add" at bounding box center [1249, 477] width 50 height 23
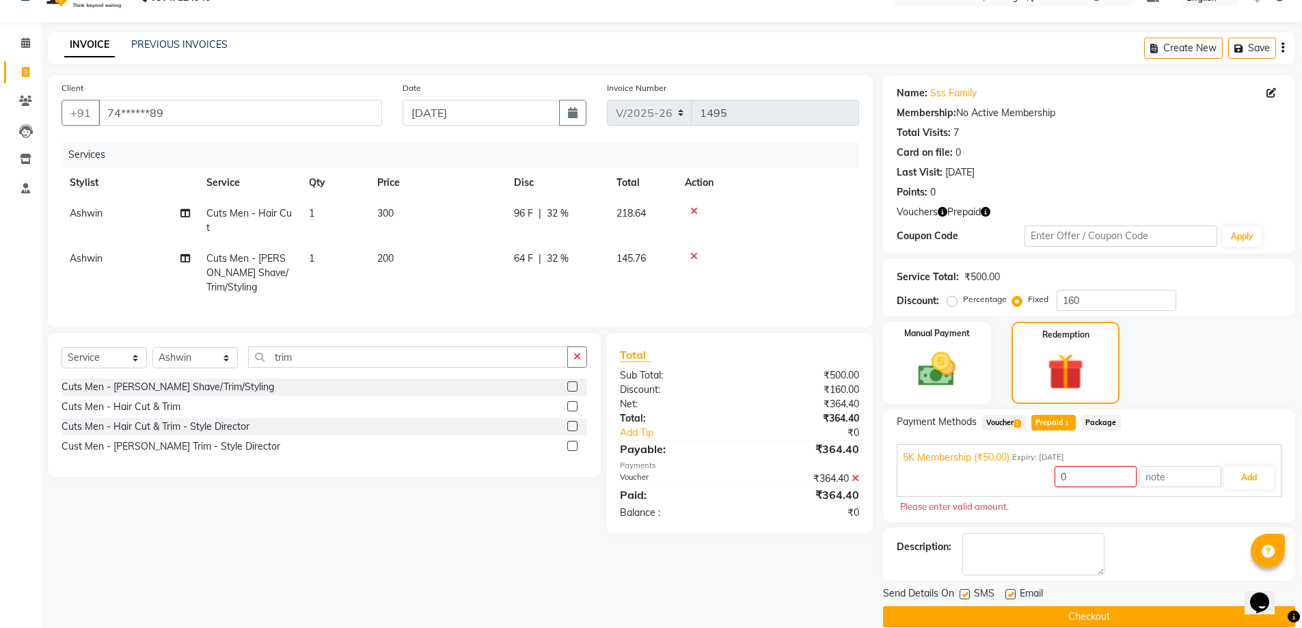
click at [855, 474] on icon at bounding box center [856, 479] width 8 height 10
type input "50"
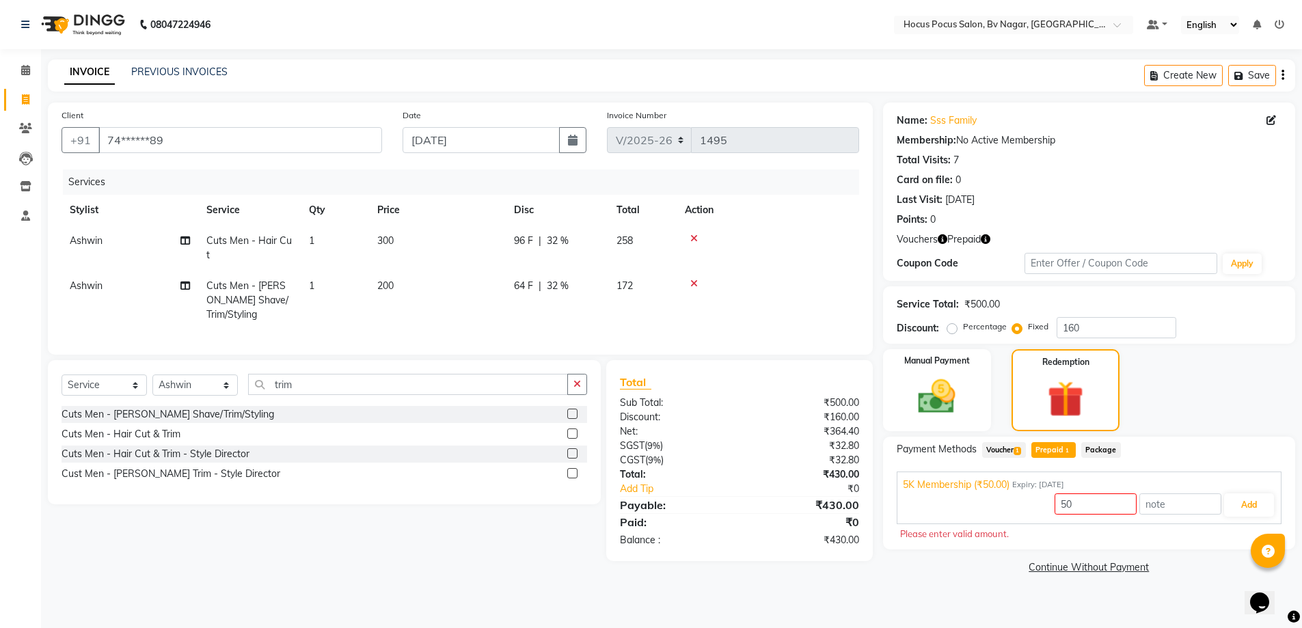
scroll to position [0, 0]
click at [1097, 501] on input "50" at bounding box center [1106, 504] width 82 height 21
click at [1261, 505] on button "Add" at bounding box center [1260, 505] width 50 height 23
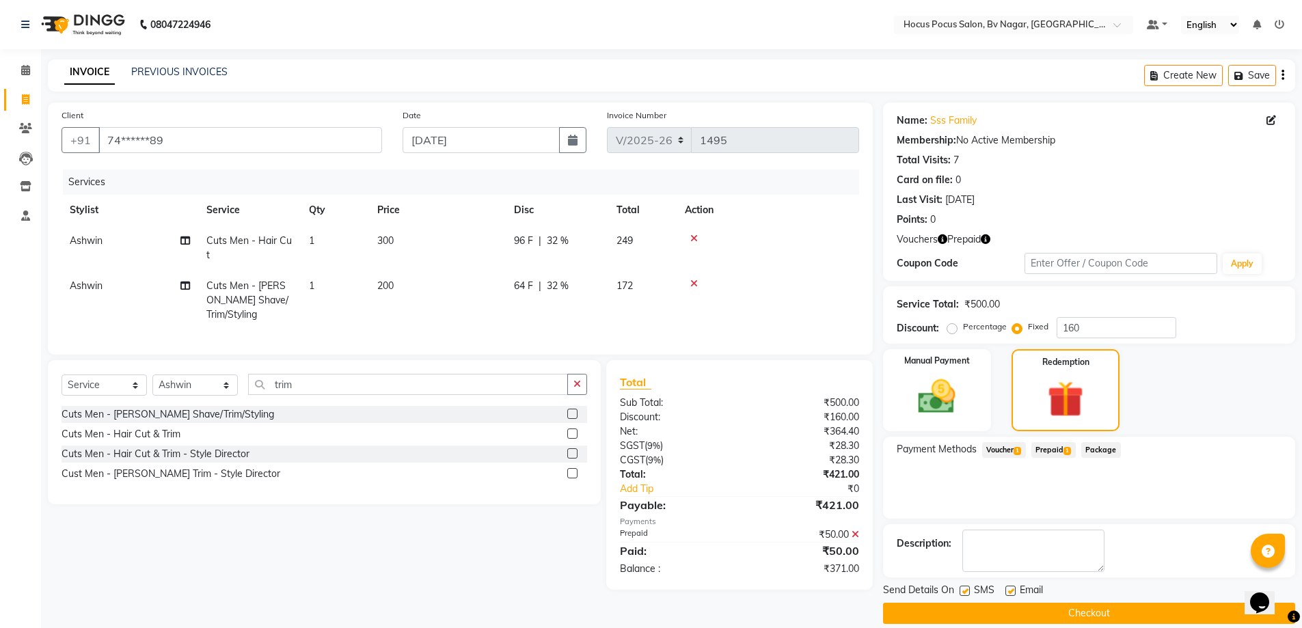
click at [963, 588] on label at bounding box center [965, 591] width 10 height 10
click at [963, 588] on input "checkbox" at bounding box center [964, 591] width 9 height 9
checkbox input "false"
click at [1002, 451] on span "Voucher 1" at bounding box center [1004, 450] width 44 height 16
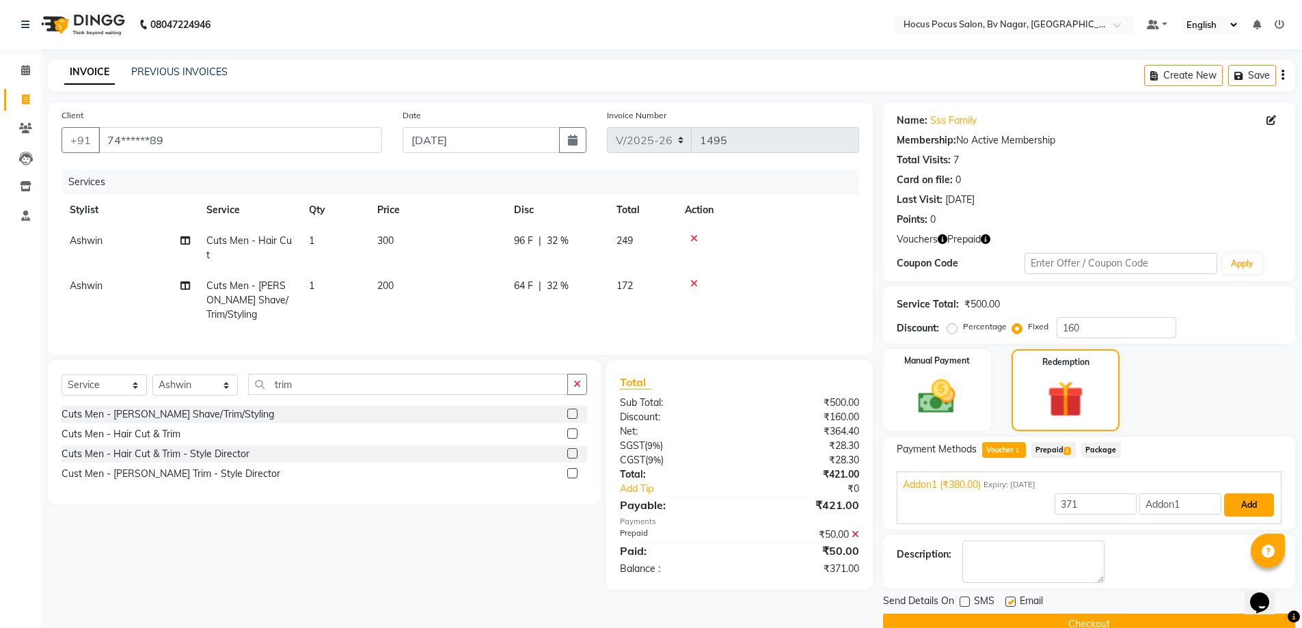
click at [1238, 498] on button "Add" at bounding box center [1249, 505] width 50 height 23
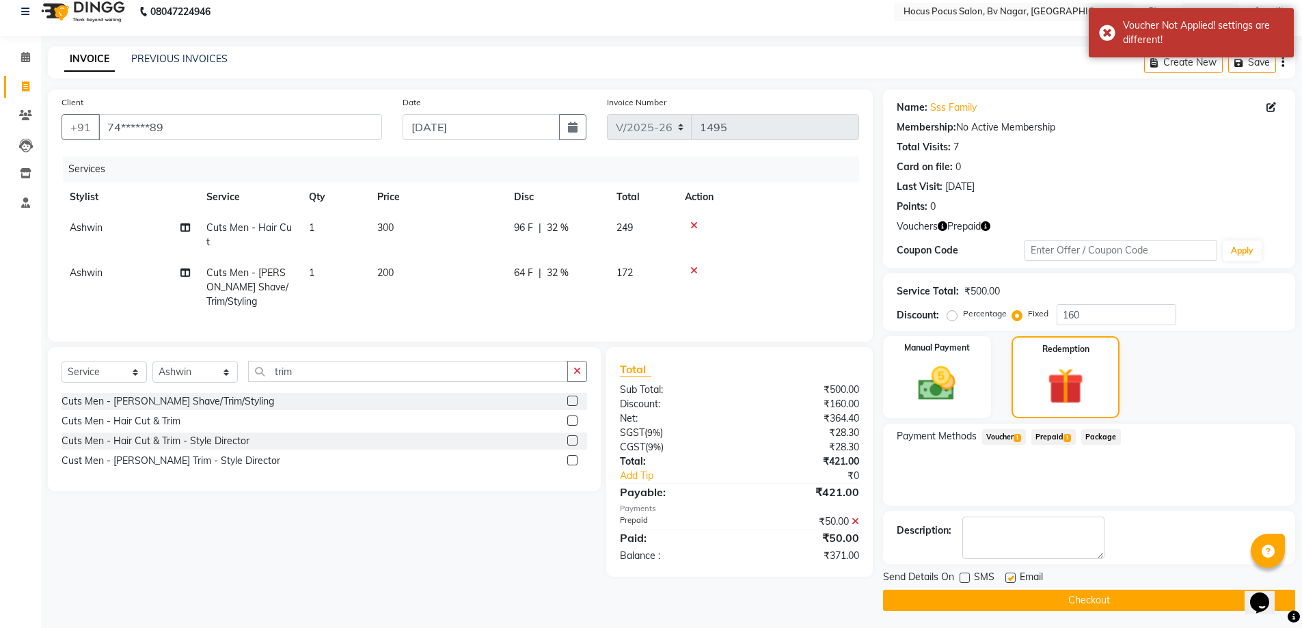
scroll to position [16, 0]
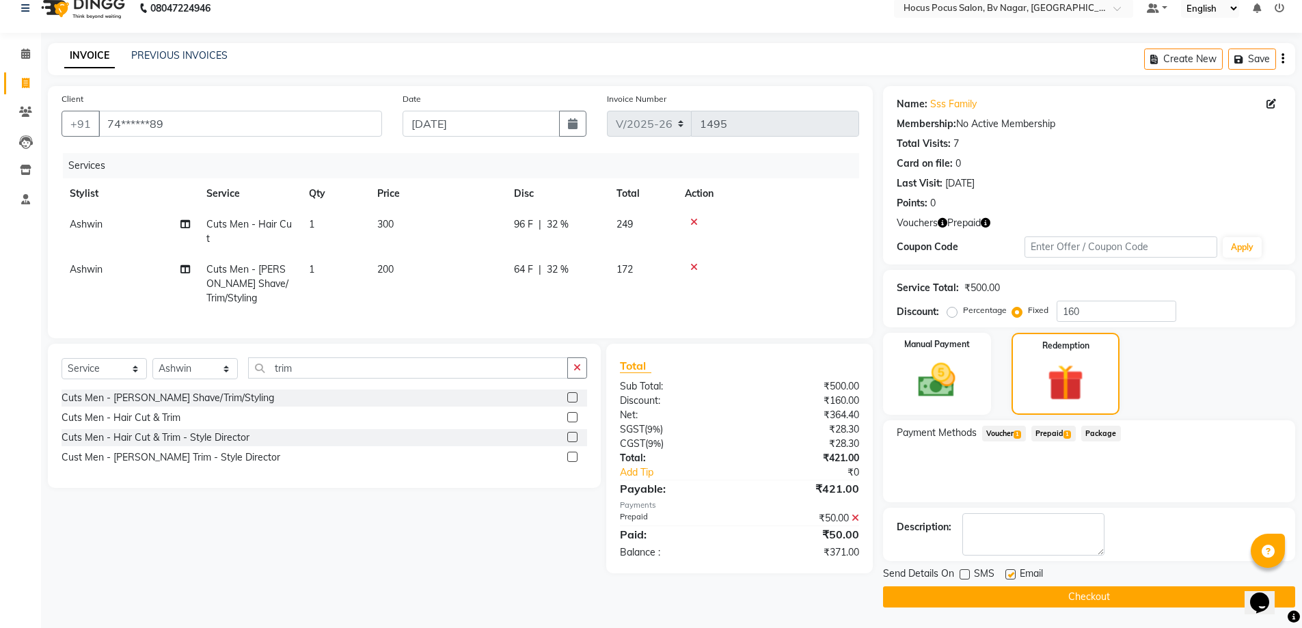
click at [856, 513] on icon at bounding box center [856, 518] width 8 height 10
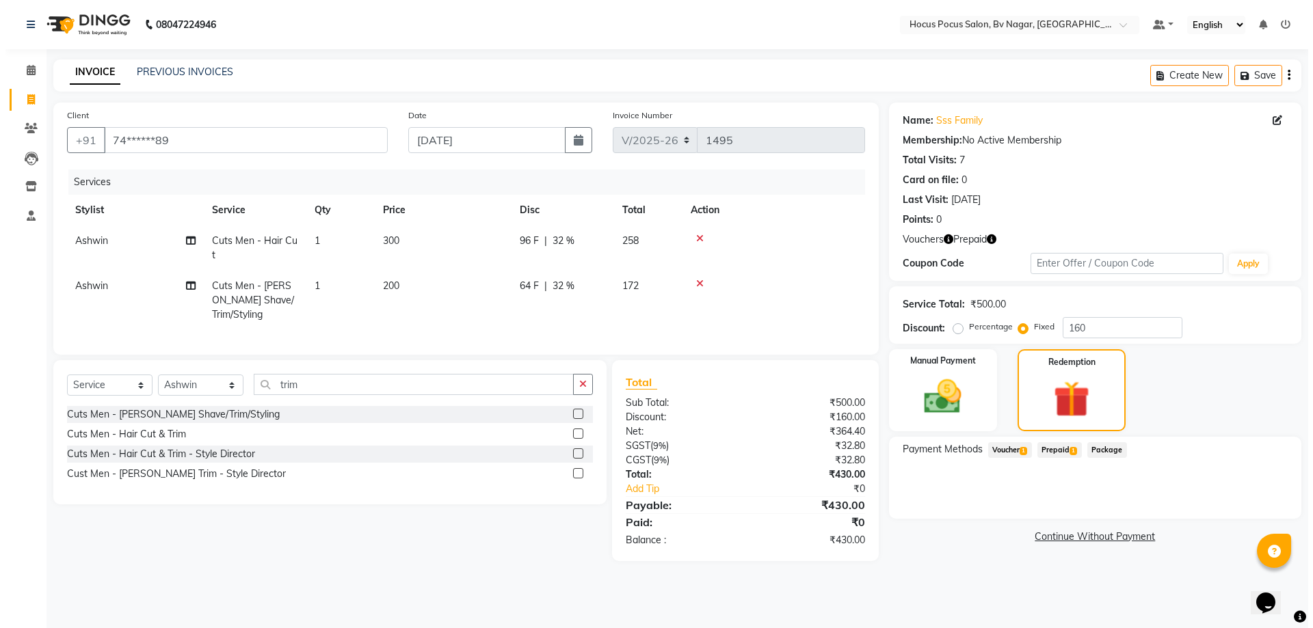
scroll to position [0, 0]
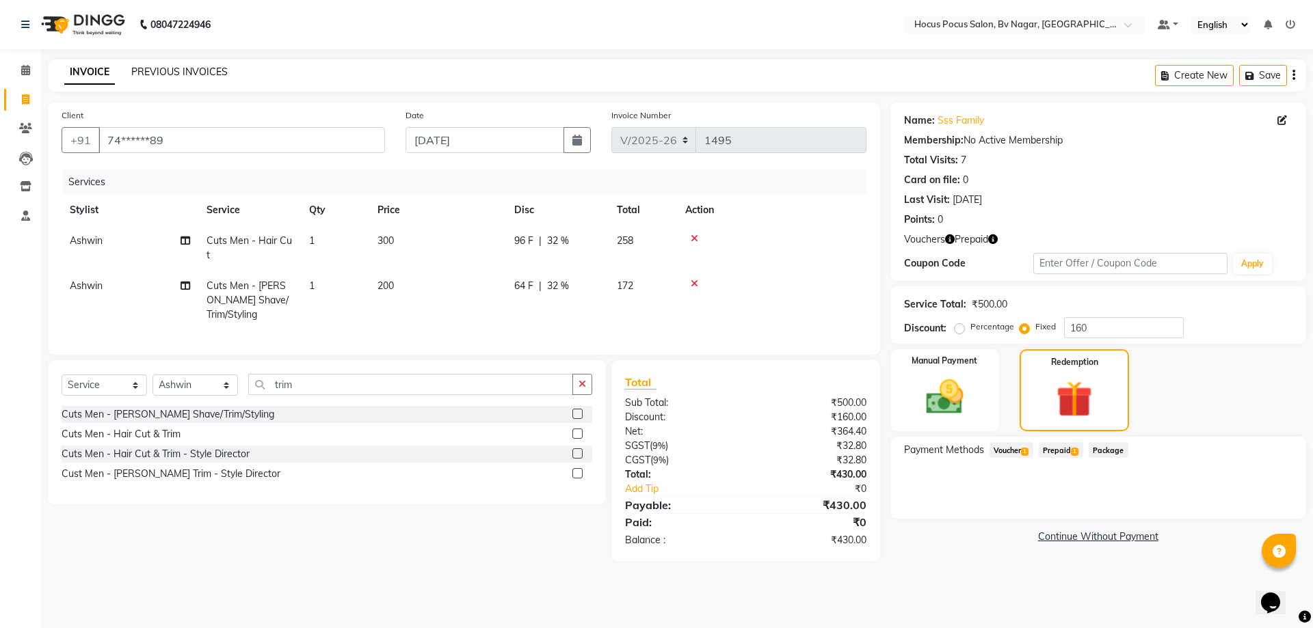
click at [198, 68] on link "PREVIOUS INVOICES" at bounding box center [179, 72] width 96 height 12
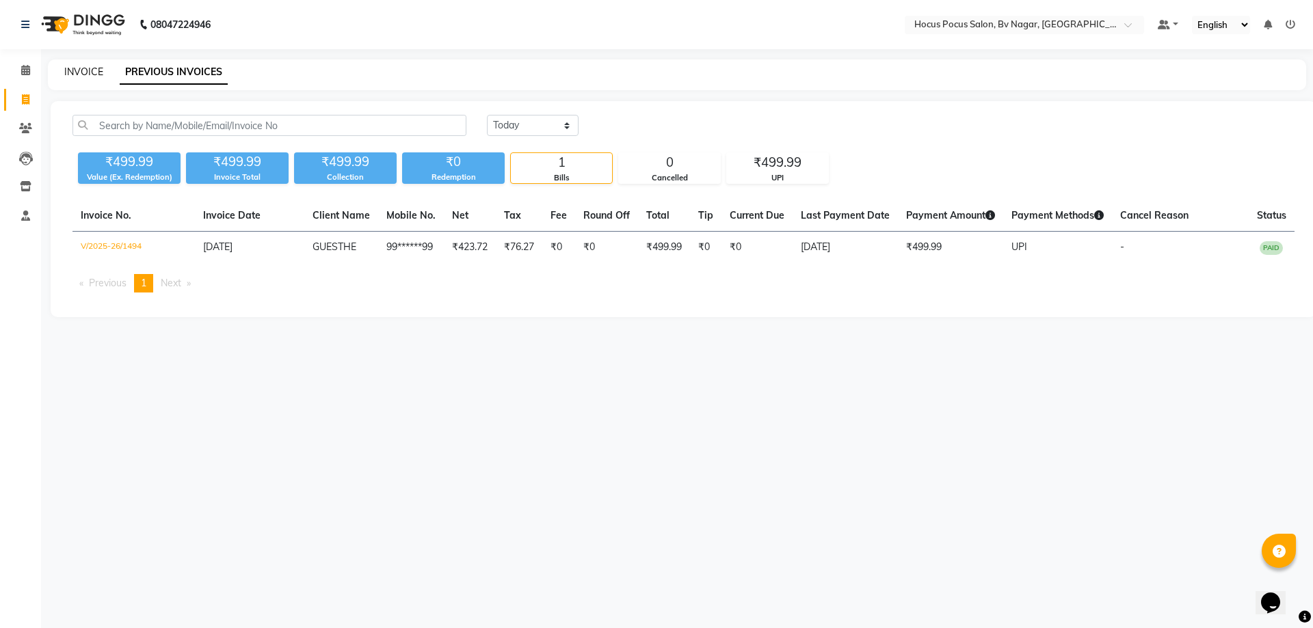
click at [76, 67] on link "INVOICE" at bounding box center [83, 72] width 39 height 12
select select "6056"
select select "service"
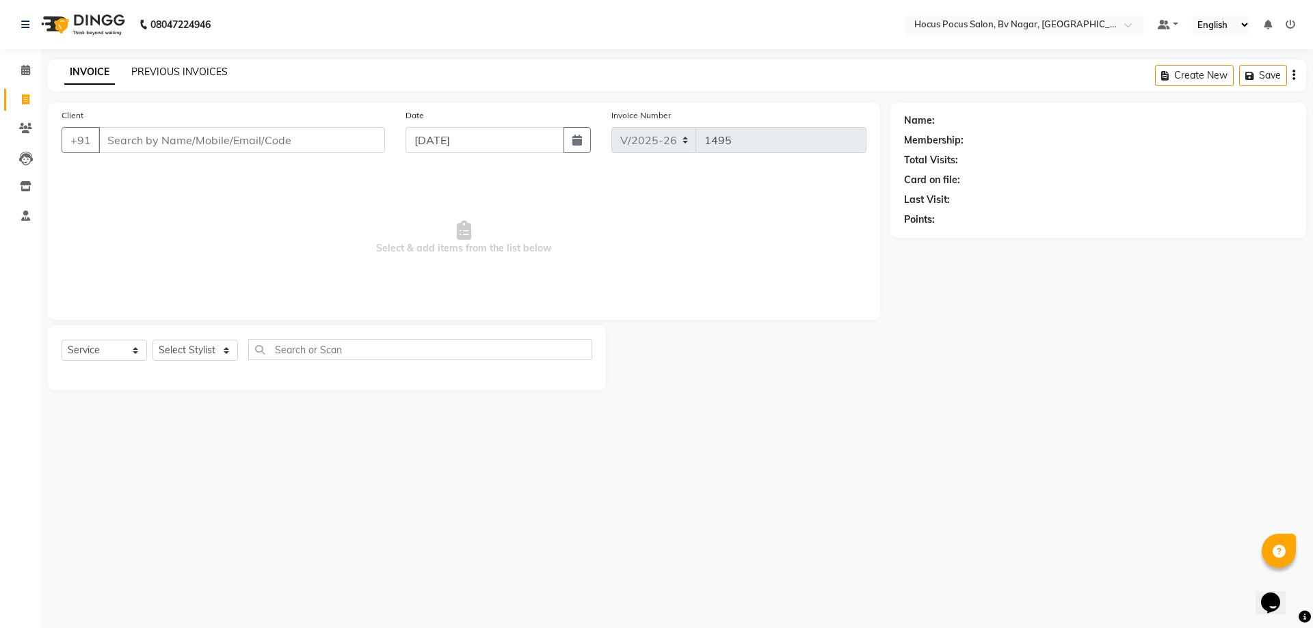
click at [170, 72] on link "PREVIOUS INVOICES" at bounding box center [179, 72] width 96 height 12
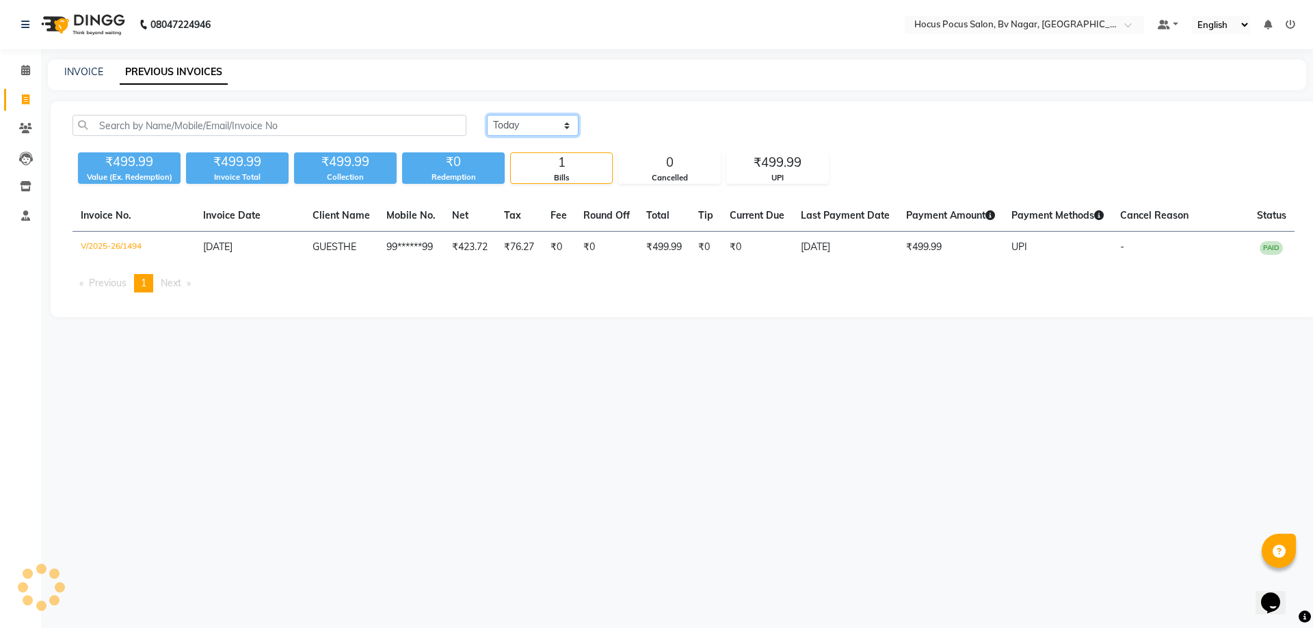
click at [565, 128] on select "Today Yesterday Custom Range" at bounding box center [533, 125] width 92 height 21
select select "range"
click at [487, 115] on select "Today Yesterday Custom Range" at bounding box center [533, 125] width 92 height 21
click at [642, 123] on input "[DATE]" at bounding box center [644, 125] width 96 height 19
select select "9"
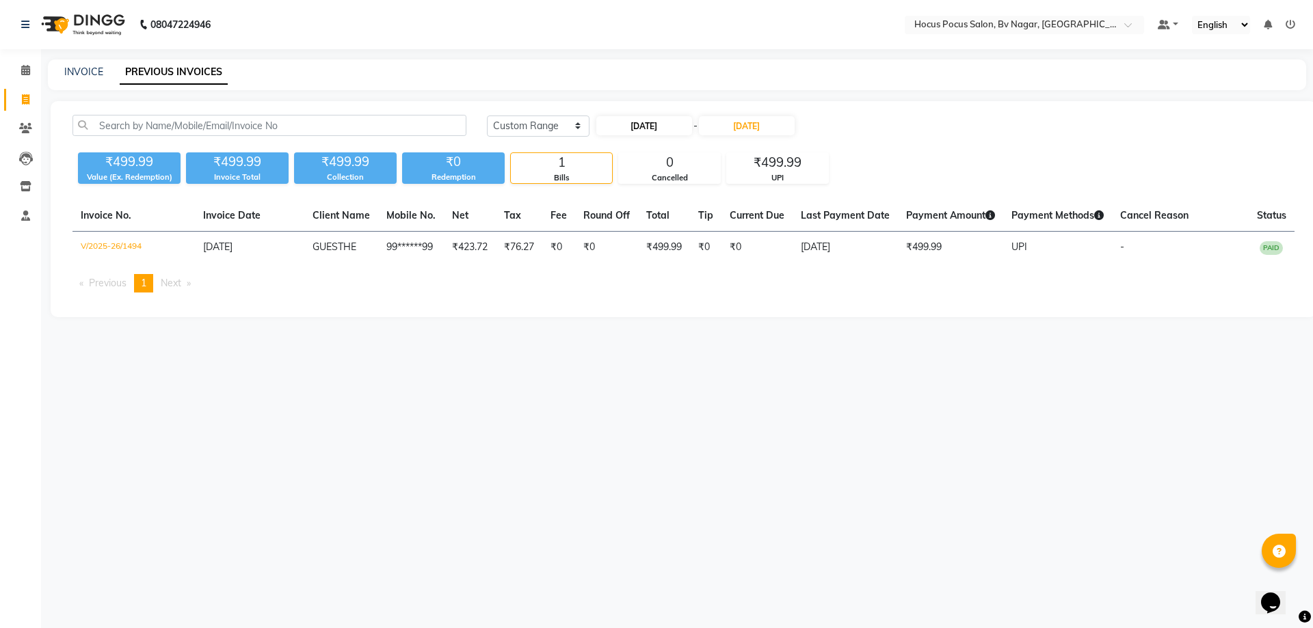
select select "2025"
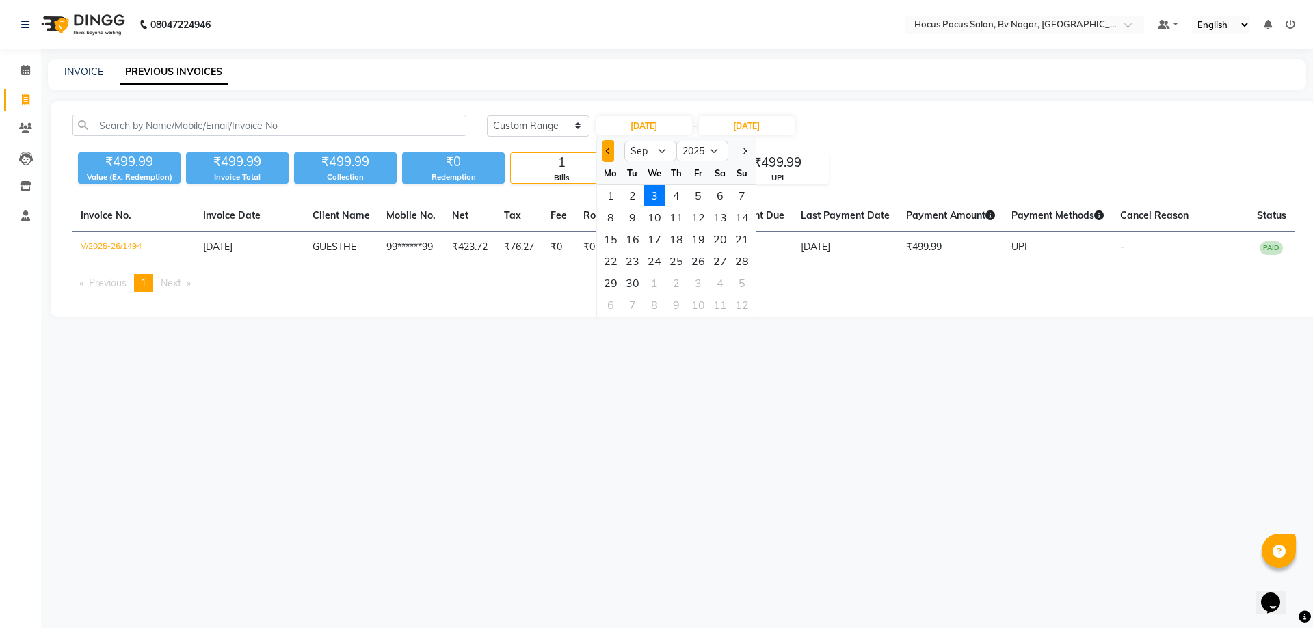
click at [603, 152] on button "Previous month" at bounding box center [608, 151] width 12 height 22
select select "8"
click at [694, 196] on div "1" at bounding box center [698, 196] width 22 height 22
type input "01-08-2025"
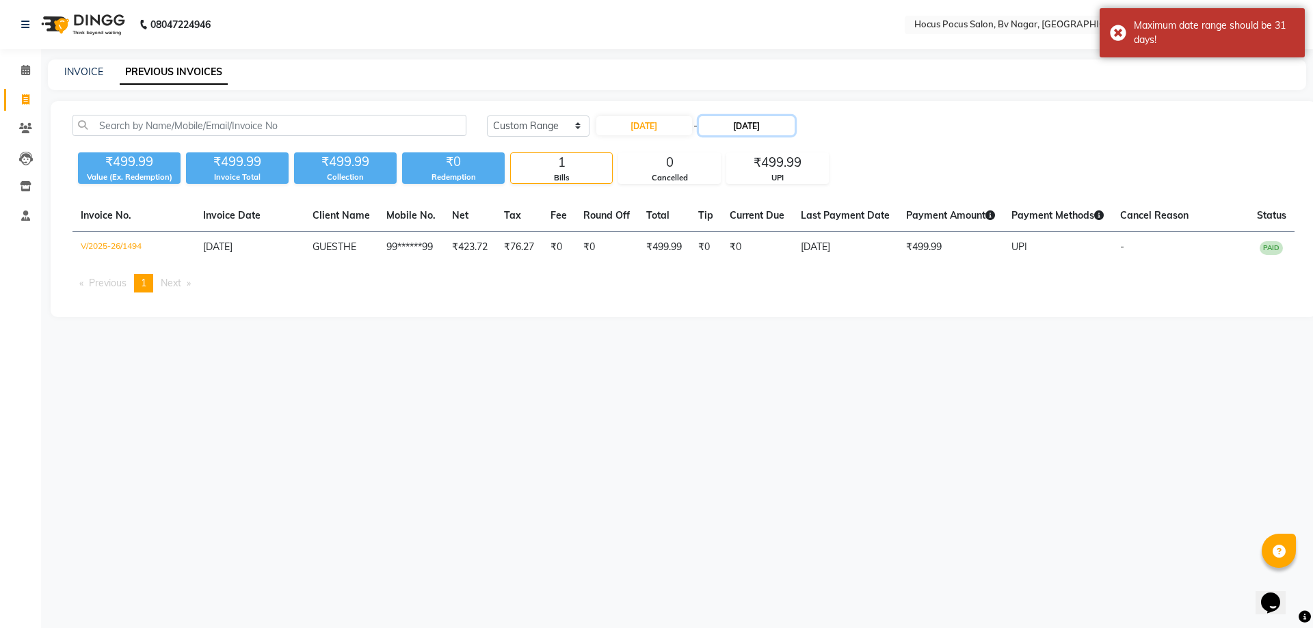
click at [757, 120] on input "[DATE]" at bounding box center [747, 125] width 96 height 19
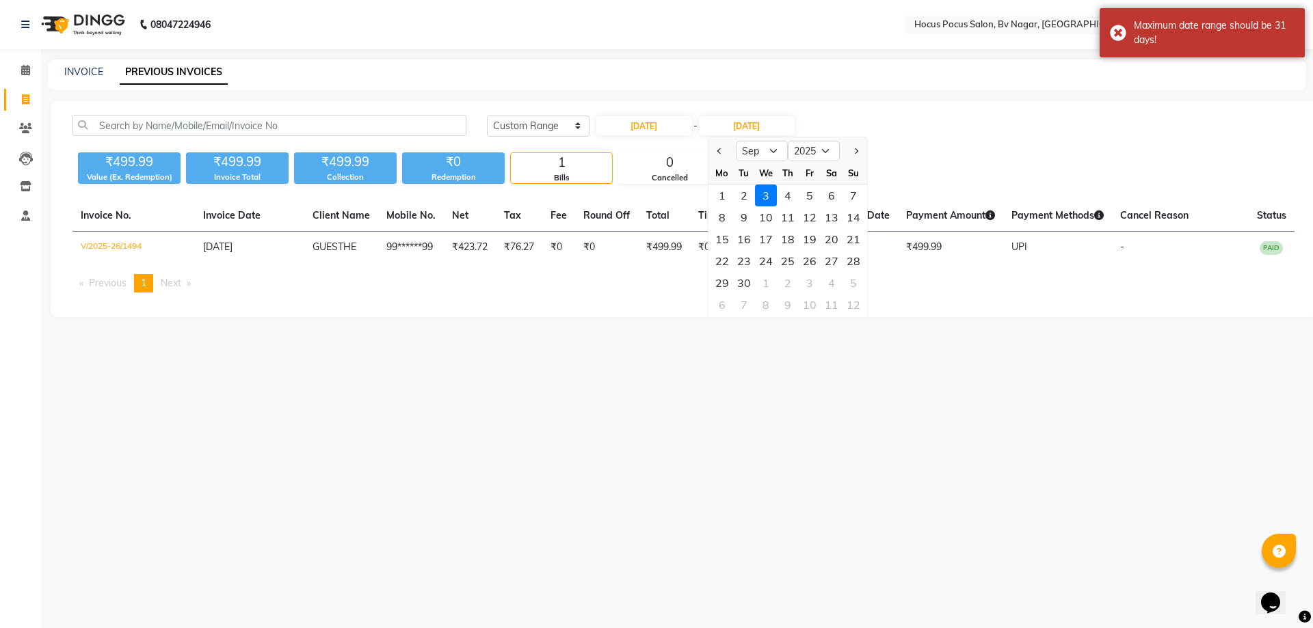
click at [719, 155] on button "Previous month" at bounding box center [720, 151] width 12 height 22
select select "8"
click at [784, 198] on div "28 29 30 31 1 2 3" at bounding box center [787, 196] width 159 height 22
click at [855, 286] on div "31" at bounding box center [853, 283] width 22 height 22
type input "31-08-2025"
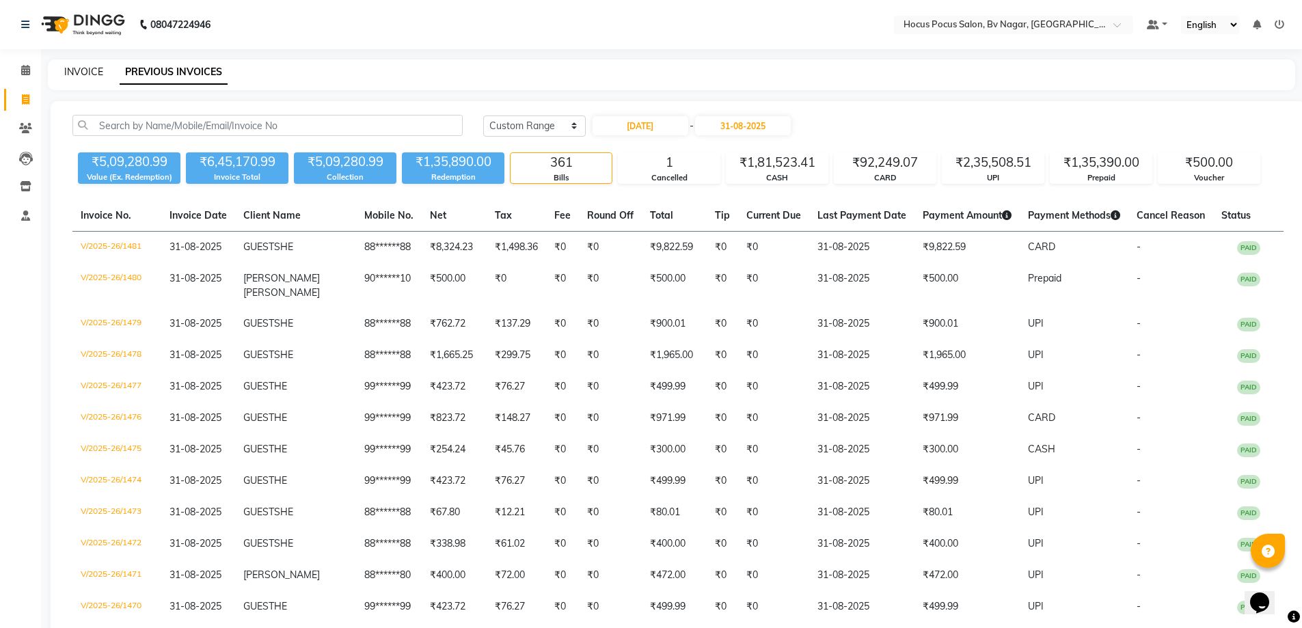
click at [72, 68] on link "INVOICE" at bounding box center [83, 72] width 39 height 12
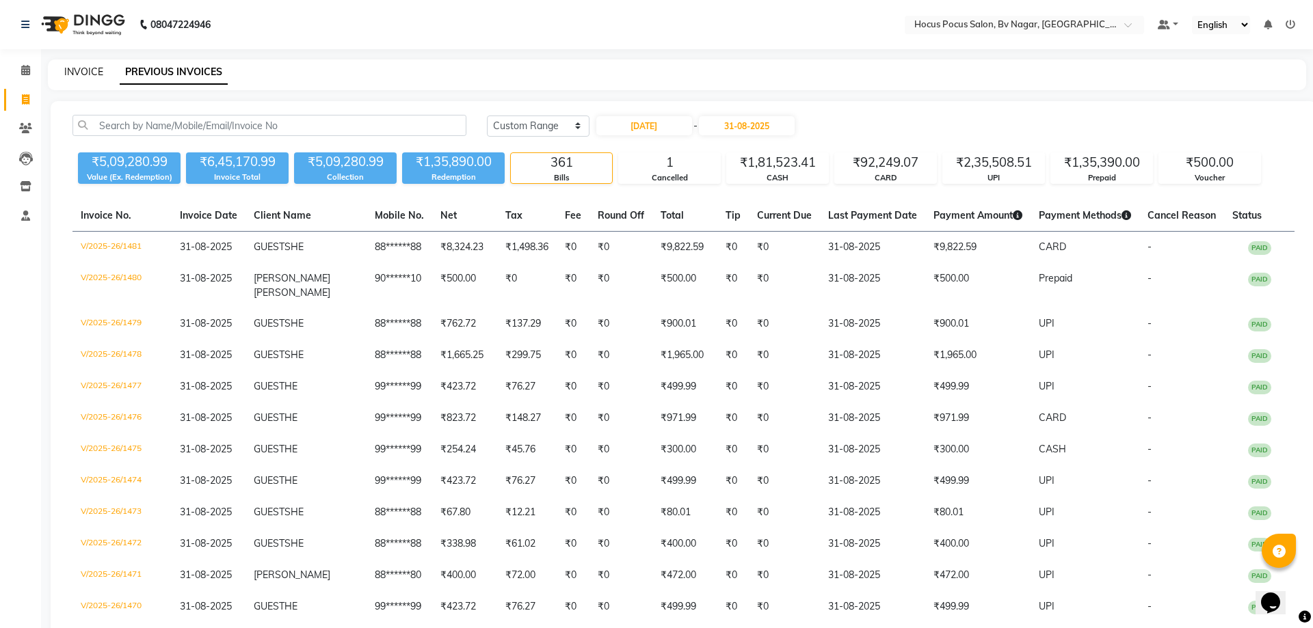
select select "service"
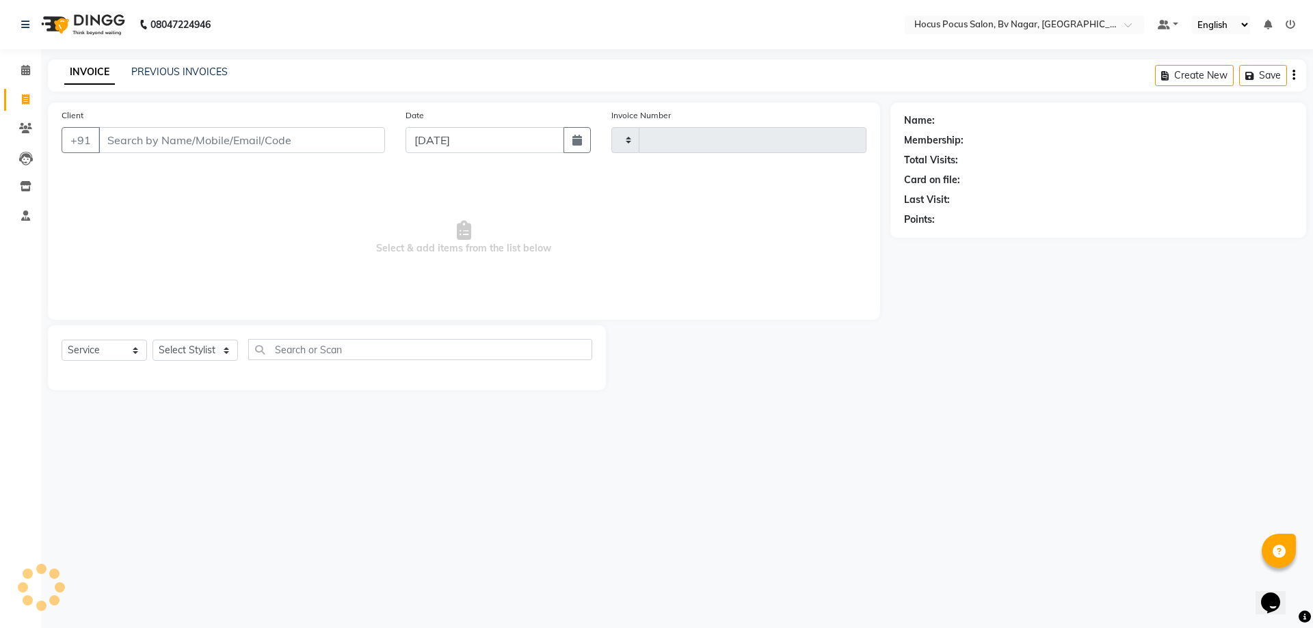
type input "1495"
select select "6056"
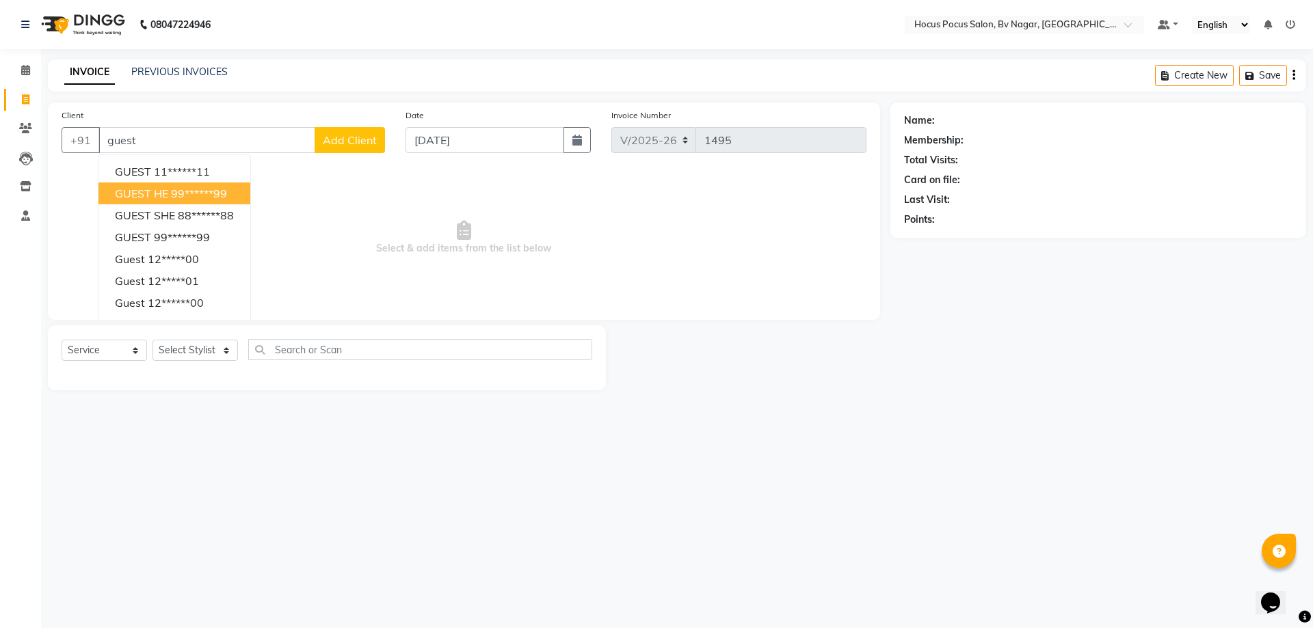
click at [205, 196] on ngb-highlight "99******99" at bounding box center [199, 194] width 56 height 14
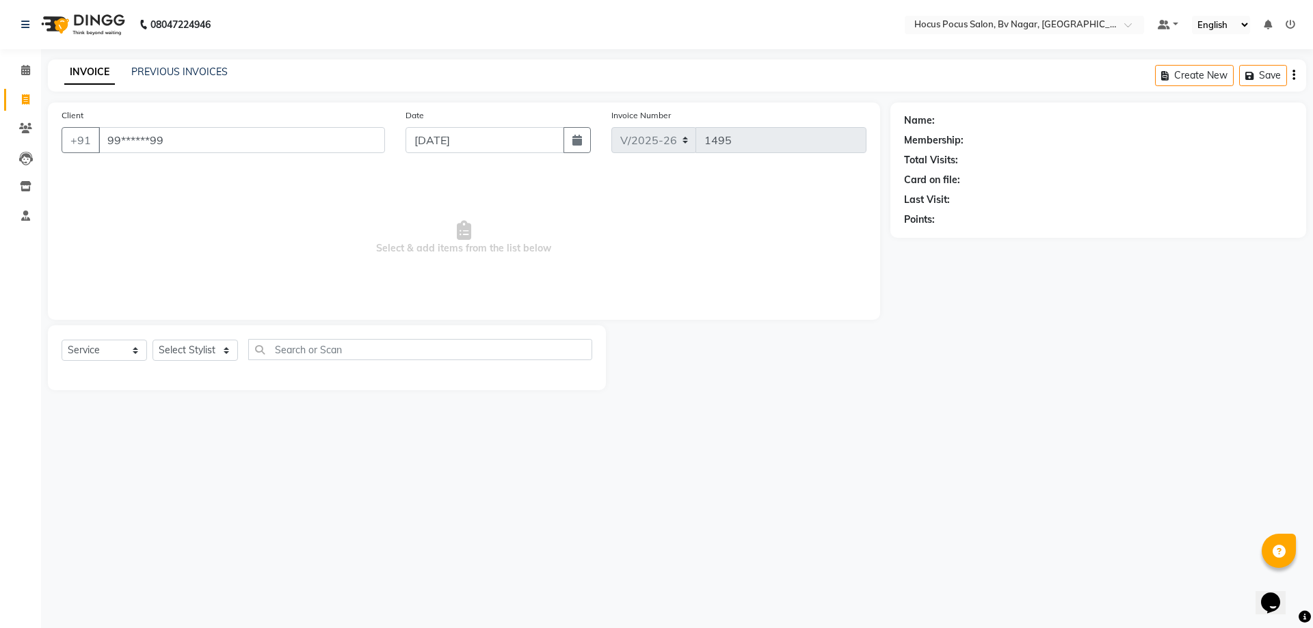
type input "99******99"
click at [224, 359] on select "Select Stylist [PERSON_NAME] [PERSON_NAME] hocus pocus [PERSON_NAME] Sashy" at bounding box center [194, 350] width 85 height 21
select select "62622"
click at [152, 340] on select "Select Stylist [PERSON_NAME] [PERSON_NAME] hocus pocus [PERSON_NAME] Sashy" at bounding box center [194, 350] width 85 height 21
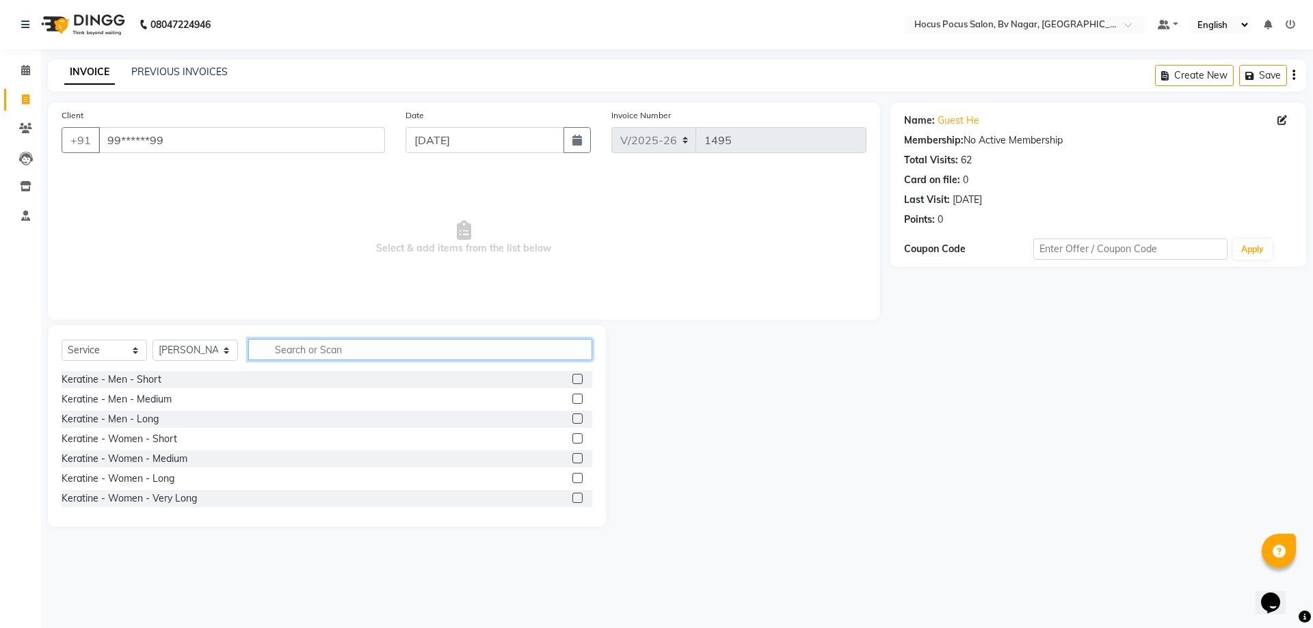
click at [327, 347] on input "text" at bounding box center [420, 349] width 344 height 21
type input "hair"
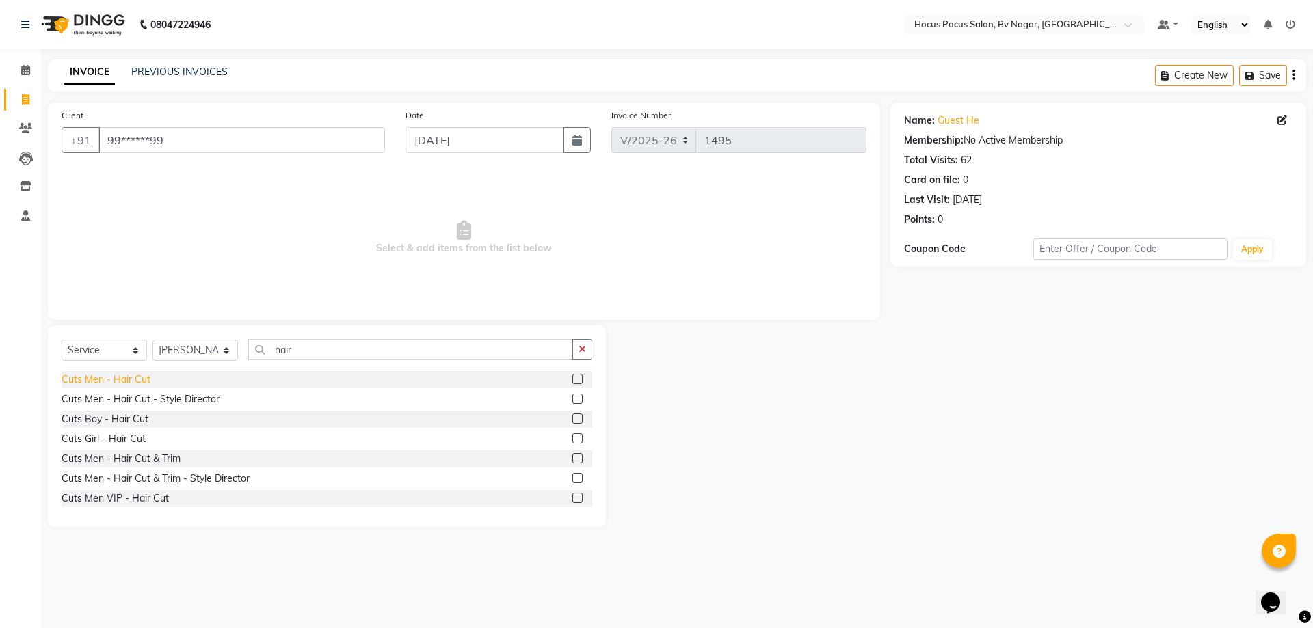
click at [132, 375] on div "Cuts Men - Hair Cut" at bounding box center [106, 380] width 89 height 14
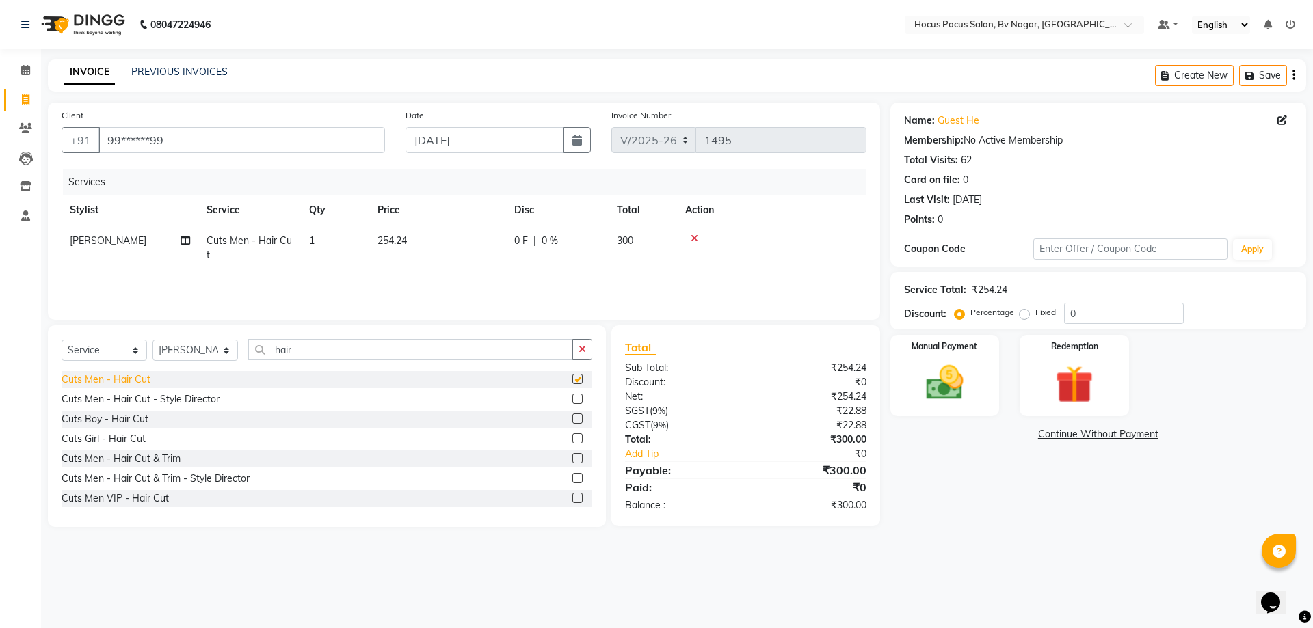
checkbox input "false"
click at [974, 366] on img at bounding box center [945, 382] width 64 height 45
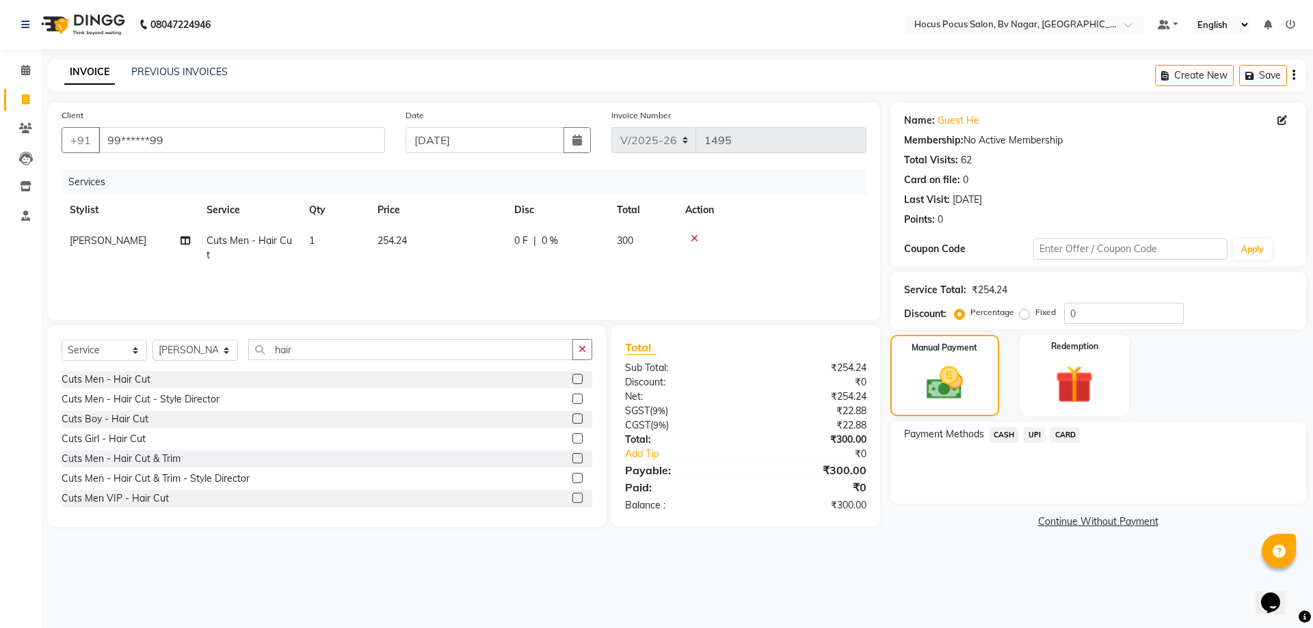
click at [1006, 437] on span "CASH" at bounding box center [1003, 435] width 29 height 16
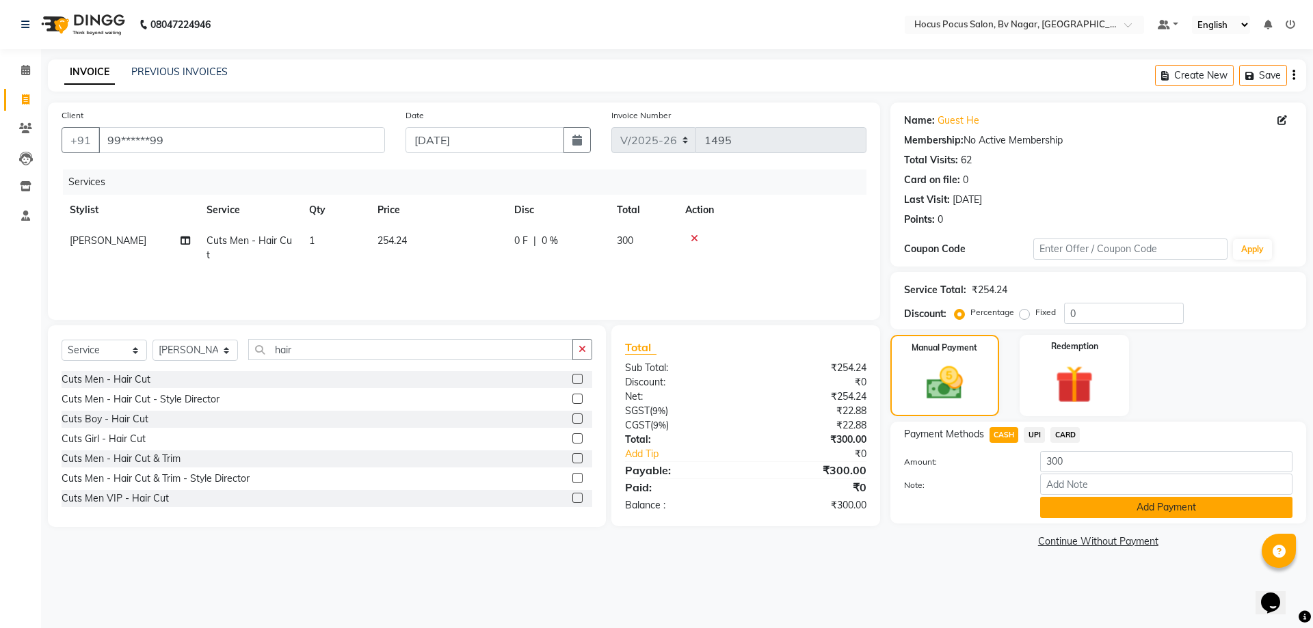
click at [1102, 518] on button "Add Payment" at bounding box center [1166, 507] width 252 height 21
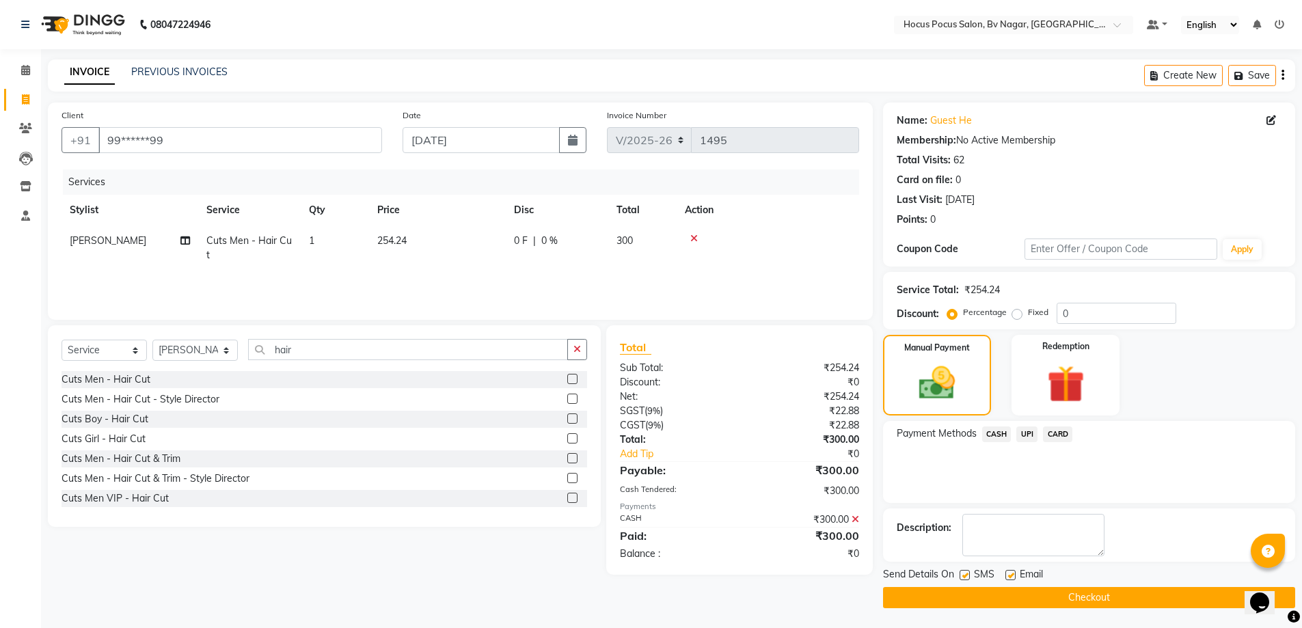
click at [969, 574] on label at bounding box center [965, 575] width 10 height 10
click at [969, 574] on input "checkbox" at bounding box center [964, 576] width 9 height 9
checkbox input "false"
click at [972, 595] on button "Checkout" at bounding box center [1089, 597] width 412 height 21
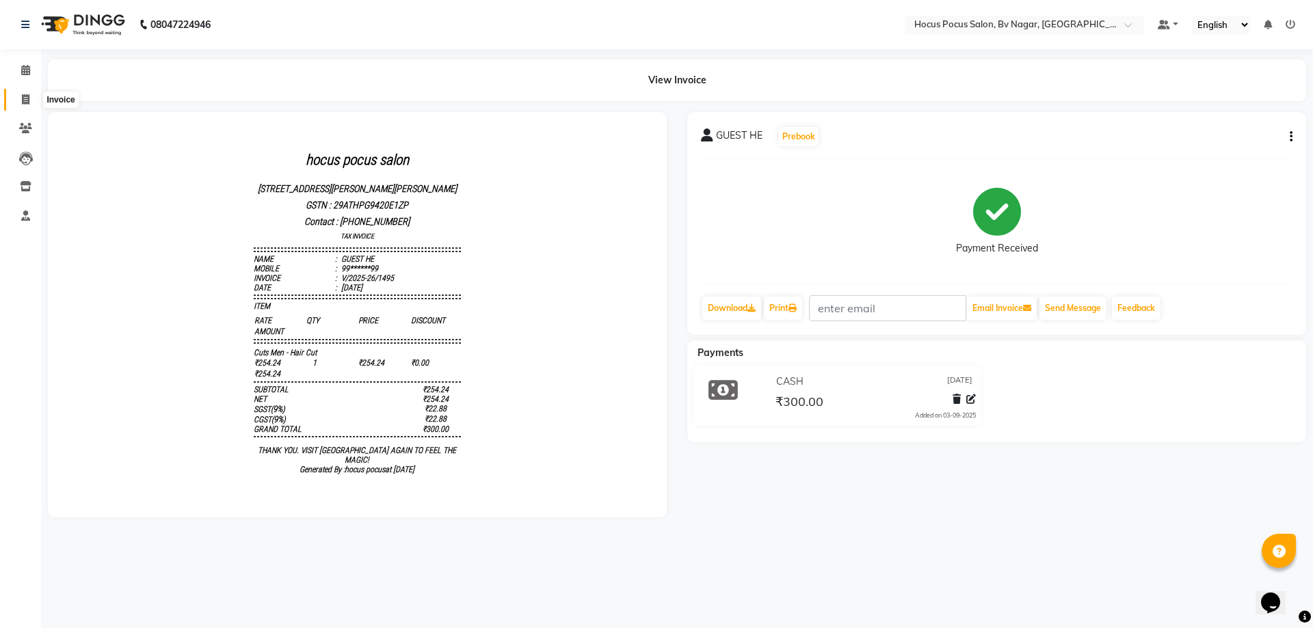
click at [22, 96] on icon at bounding box center [26, 99] width 8 height 10
select select "6056"
select select "service"
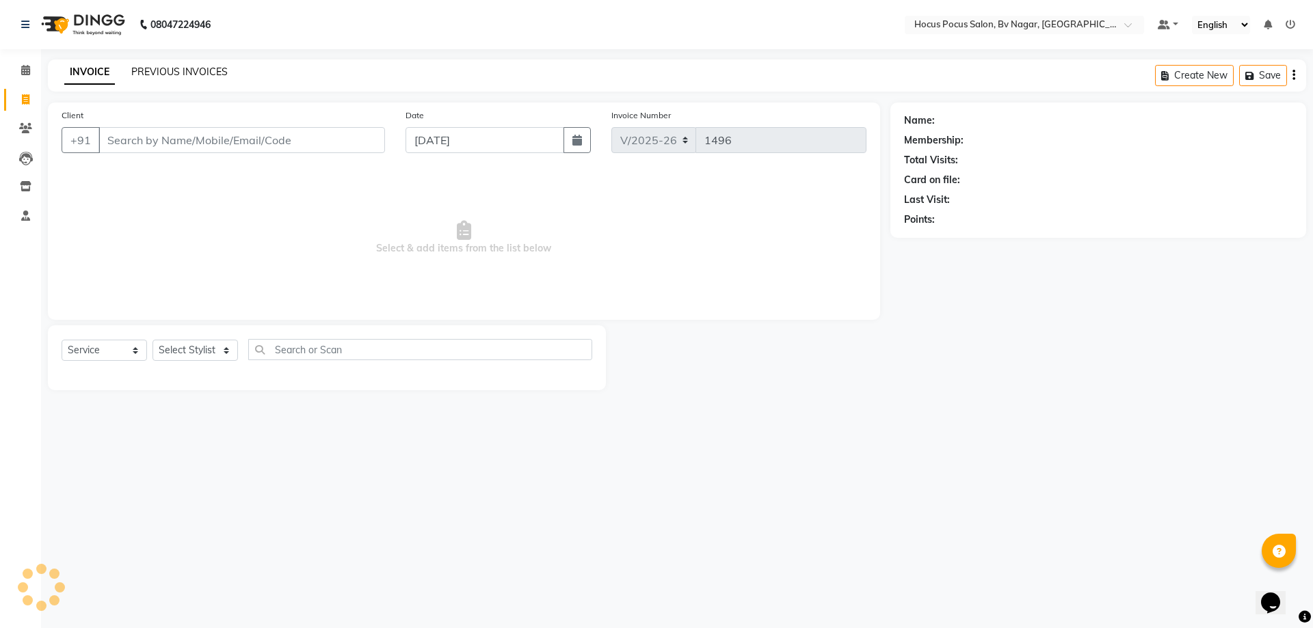
click at [170, 74] on link "PREVIOUS INVOICES" at bounding box center [179, 72] width 96 height 12
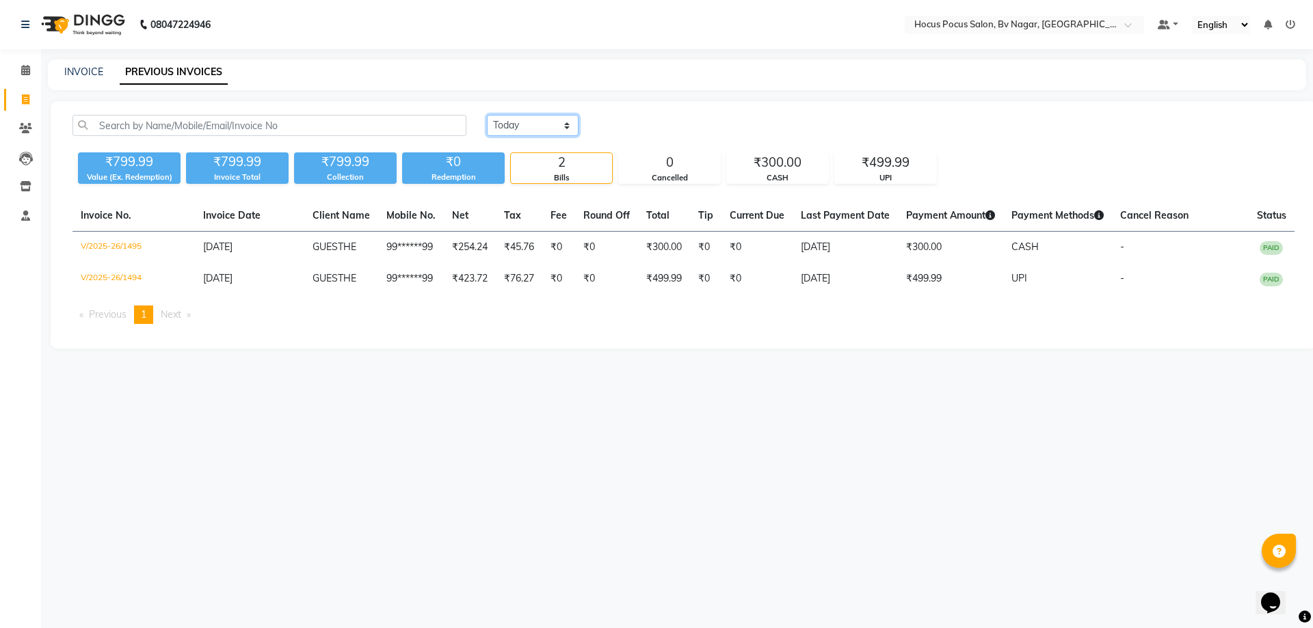
click at [504, 124] on select "Today Yesterday Custom Range" at bounding box center [533, 125] width 92 height 21
click at [487, 115] on select "Today Yesterday Custom Range" at bounding box center [533, 125] width 92 height 21
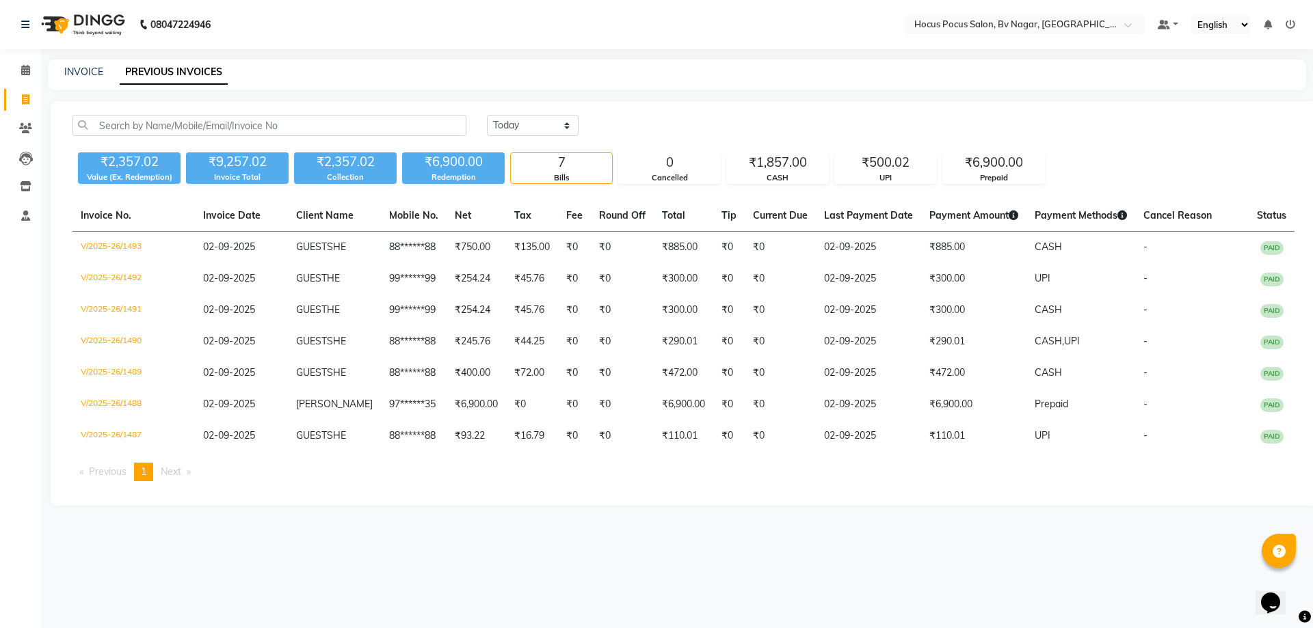
click at [544, 114] on div "Today Yesterday Custom Range ₹2,357.02 Value (Ex. Redemption) ₹9,257.02 Invoice…" at bounding box center [684, 303] width 1266 height 405
click at [548, 120] on select "Today Yesterday Custom Range" at bounding box center [533, 125] width 92 height 21
select select "range"
click at [487, 115] on select "Today Yesterday Custom Range" at bounding box center [533, 125] width 92 height 21
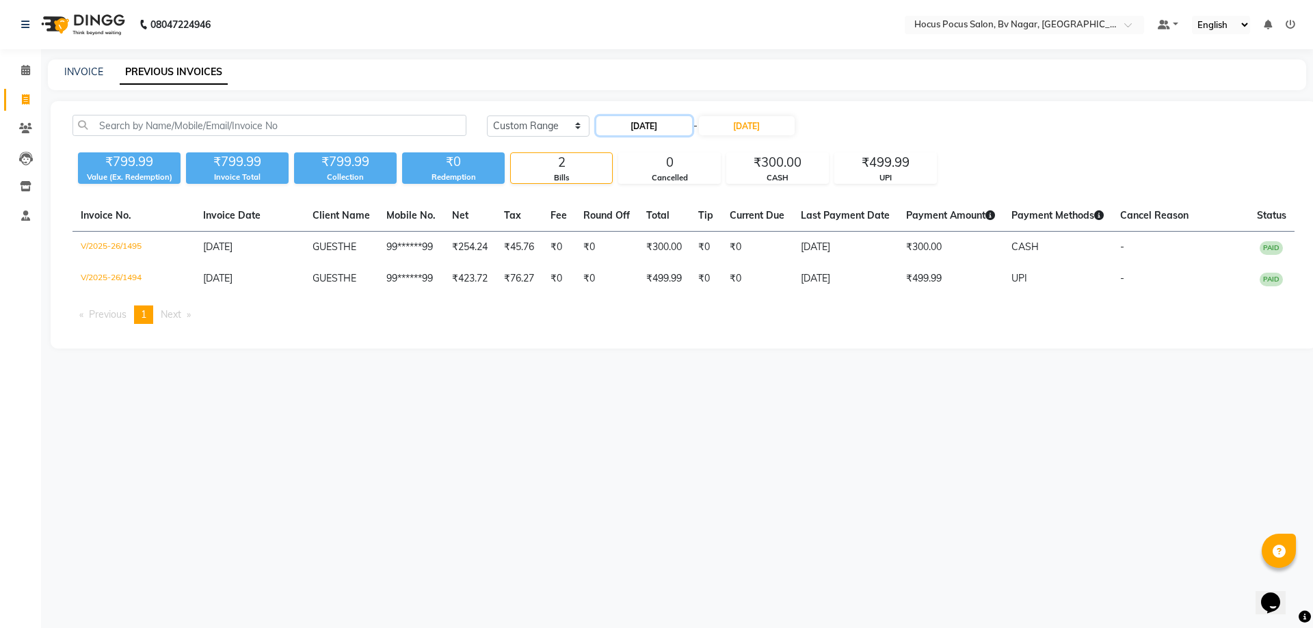
click at [657, 123] on input "[DATE]" at bounding box center [644, 125] width 96 height 19
select select "9"
select select "2025"
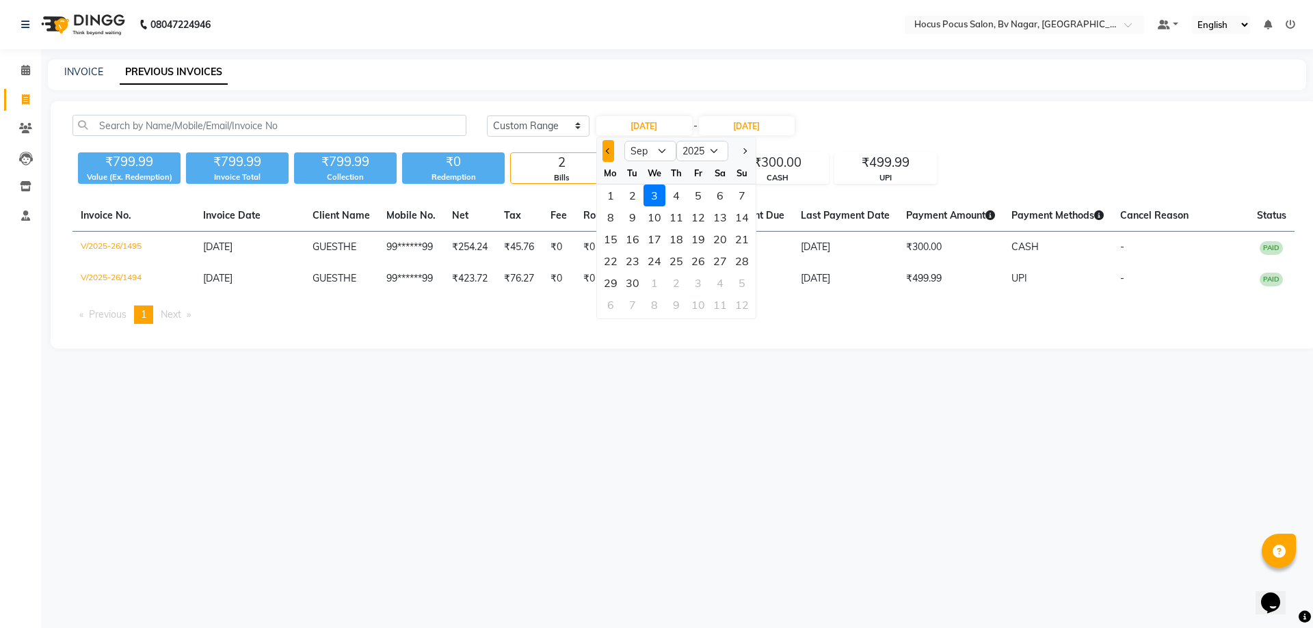
click at [608, 150] on span "Previous month" at bounding box center [607, 150] width 5 height 5
select select "8"
click at [701, 196] on div "1" at bounding box center [698, 196] width 22 height 22
type input "01-08-2025"
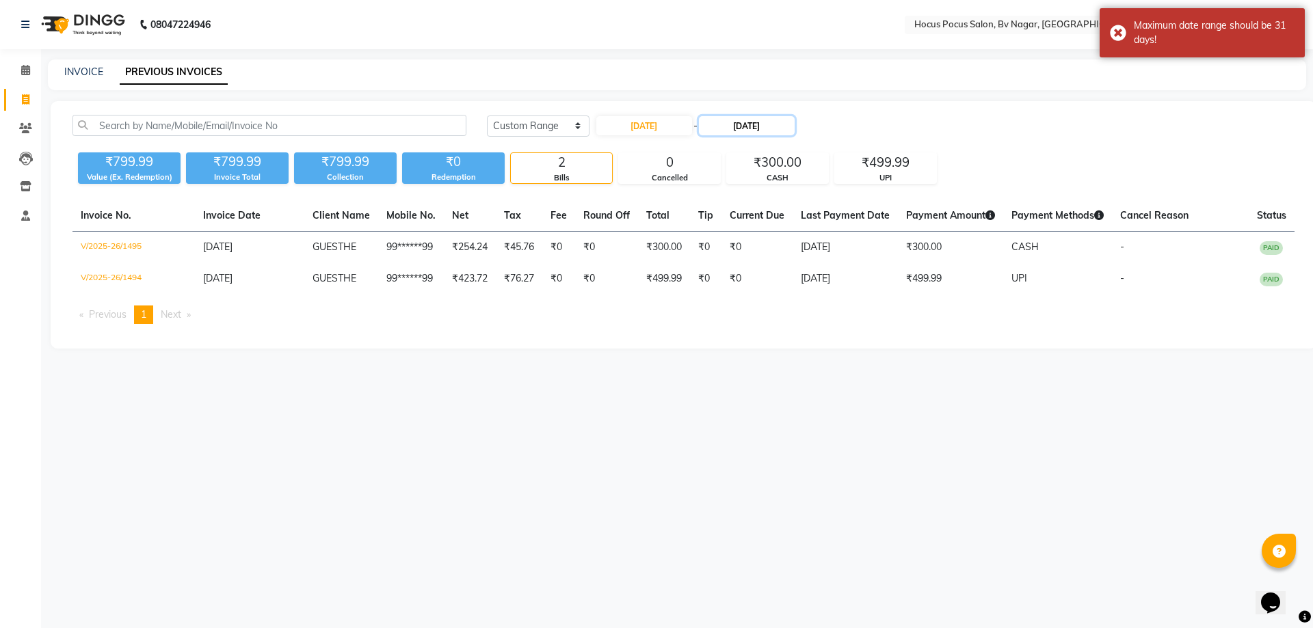
click at [751, 126] on input "[DATE]" at bounding box center [747, 125] width 96 height 19
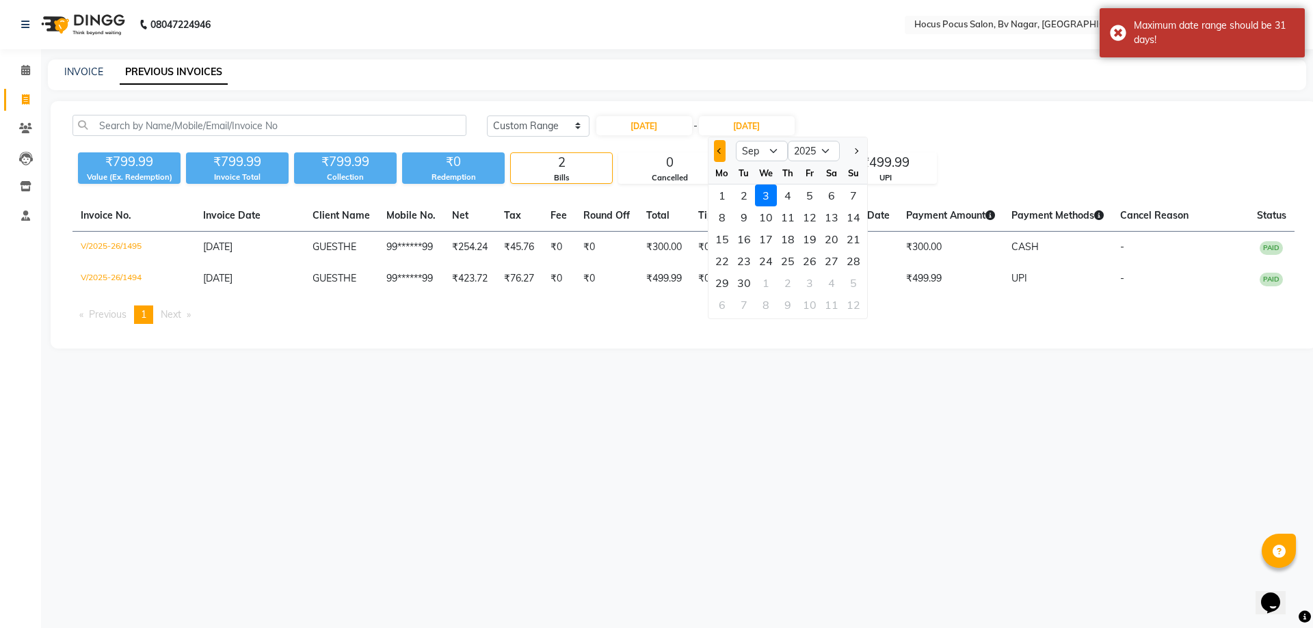
click at [719, 150] on span "Previous month" at bounding box center [719, 150] width 5 height 5
select select "8"
click at [846, 287] on div "31" at bounding box center [853, 283] width 22 height 22
type input "31-08-2025"
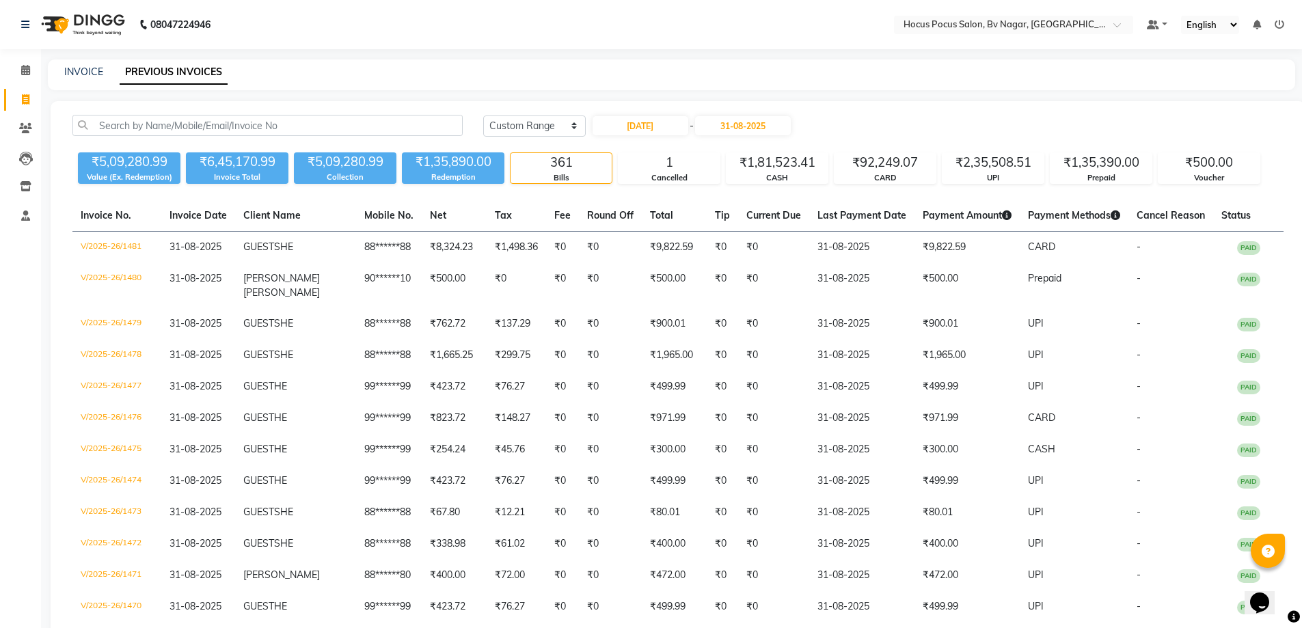
click at [860, 152] on div "₹5,09,280.99 Value (Ex. Redemption) ₹6,45,170.99 Invoice Total ₹5,09,280.99 Col…" at bounding box center [678, 165] width 1212 height 37
click at [879, 169] on div "₹92,249.07" at bounding box center [885, 162] width 101 height 19
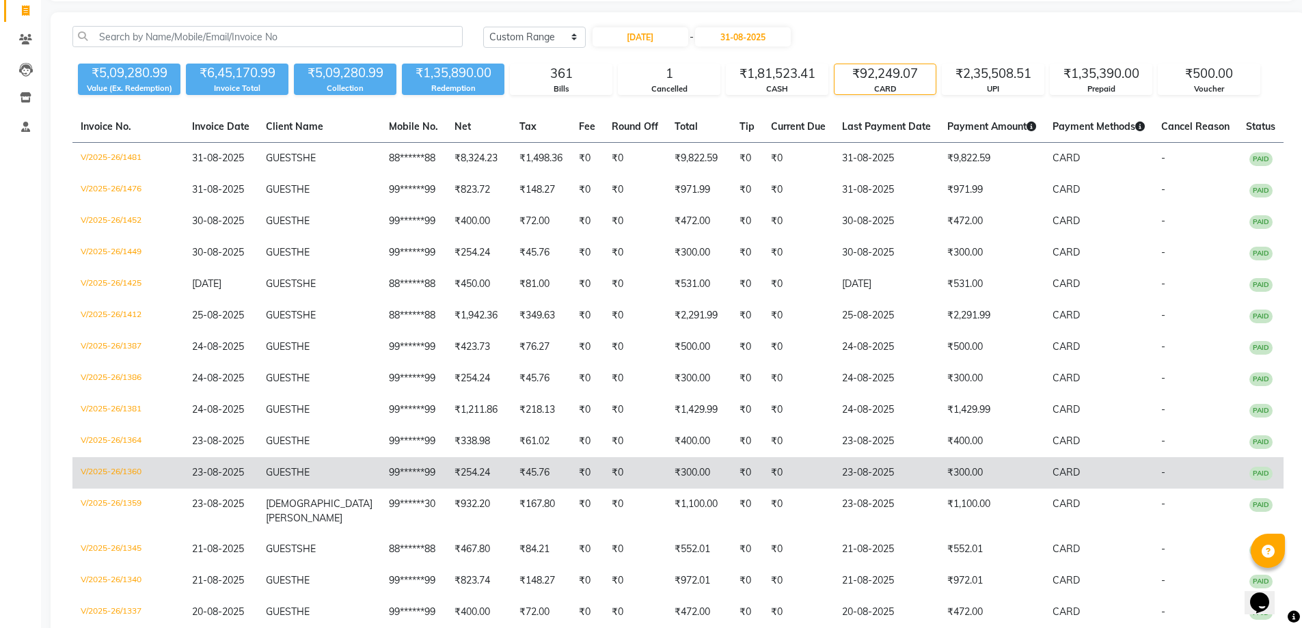
scroll to position [21, 0]
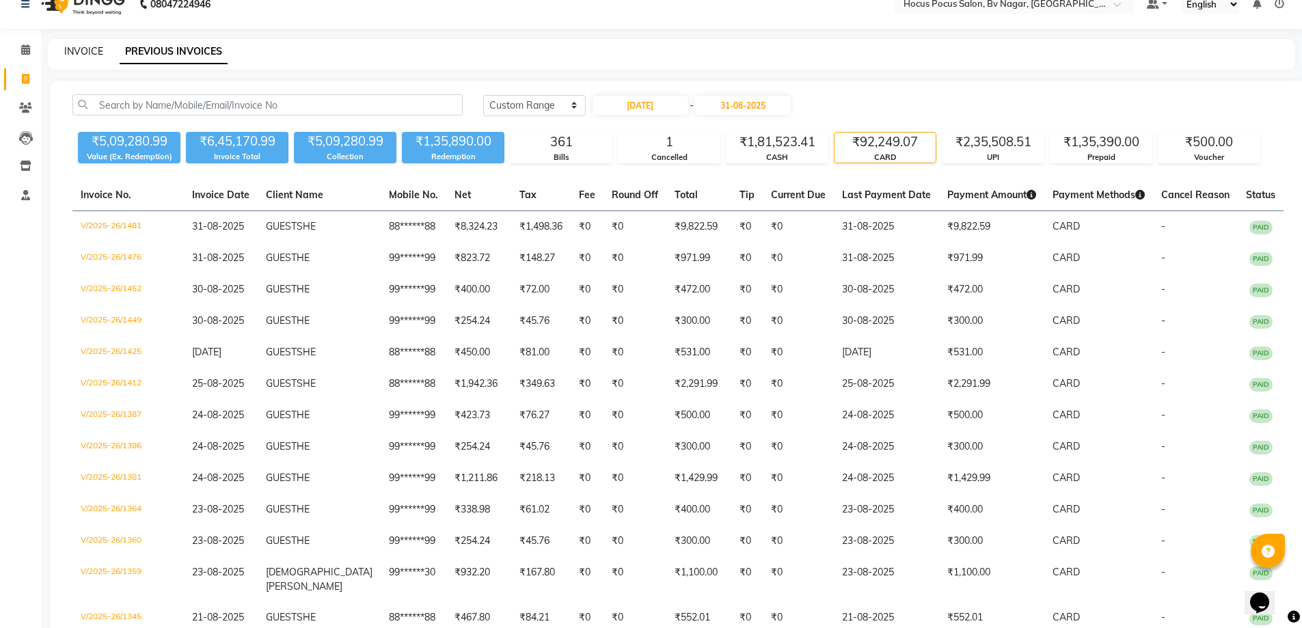
click at [72, 51] on link "INVOICE" at bounding box center [83, 51] width 39 height 12
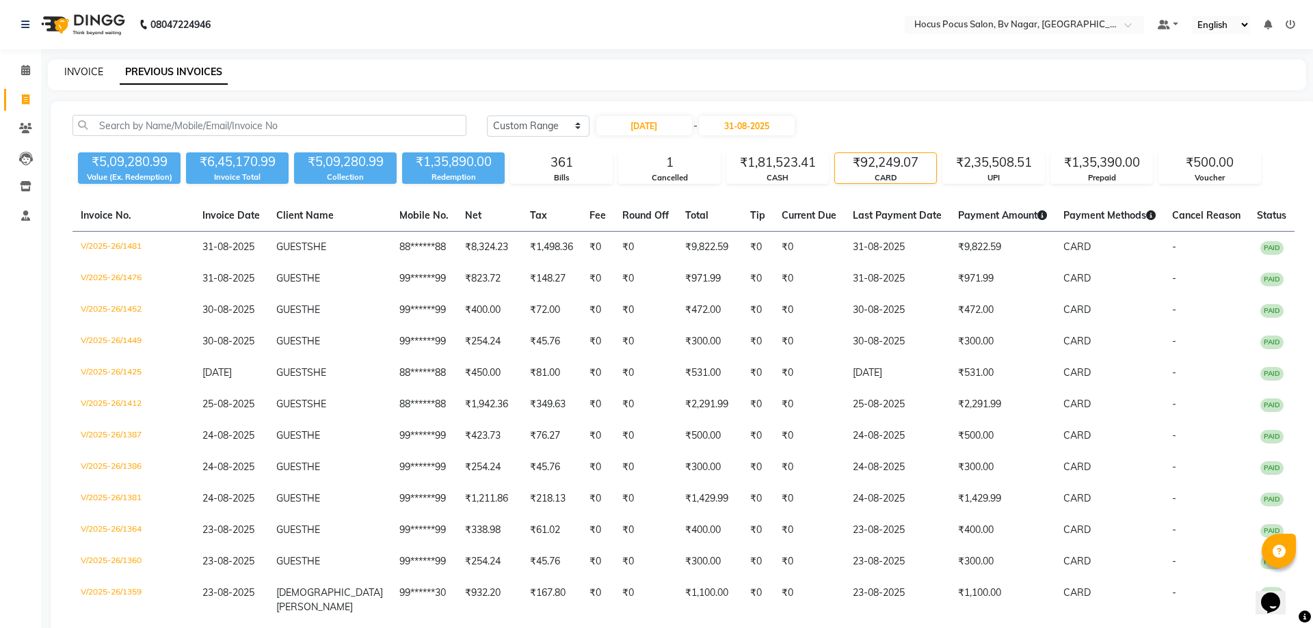
select select "6056"
select select "service"
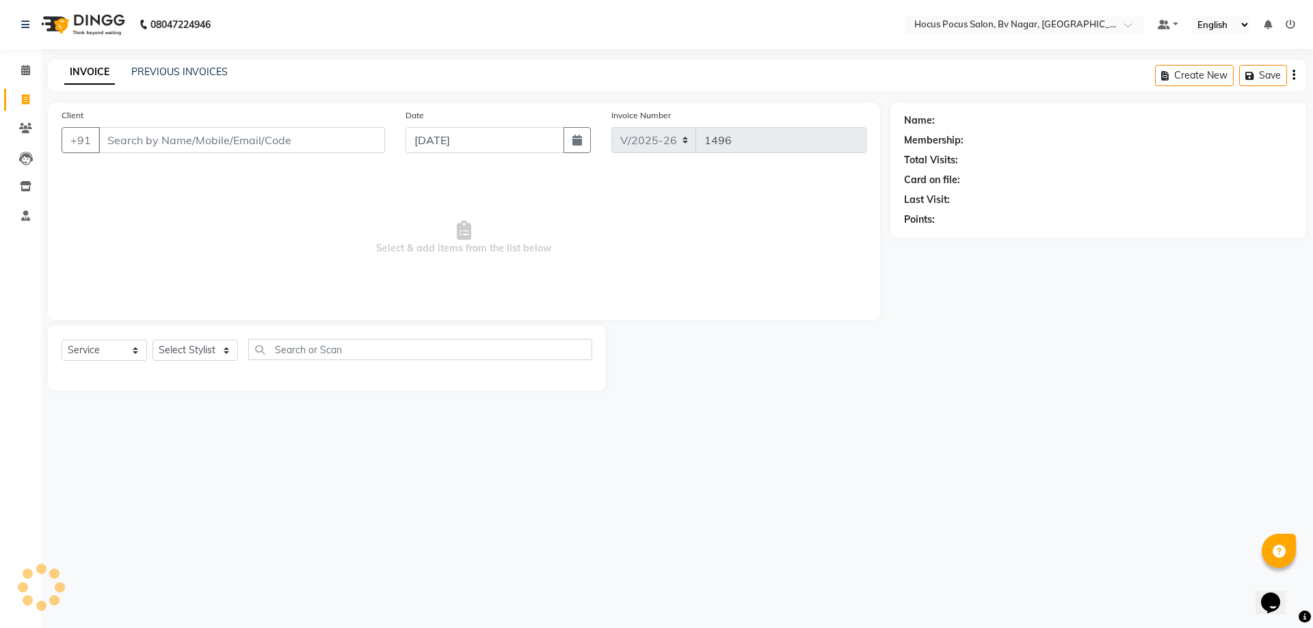
click at [185, 62] on div "INVOICE PREVIOUS INVOICES Create New Save" at bounding box center [677, 75] width 1258 height 32
click at [184, 69] on link "PREVIOUS INVOICES" at bounding box center [179, 72] width 96 height 12
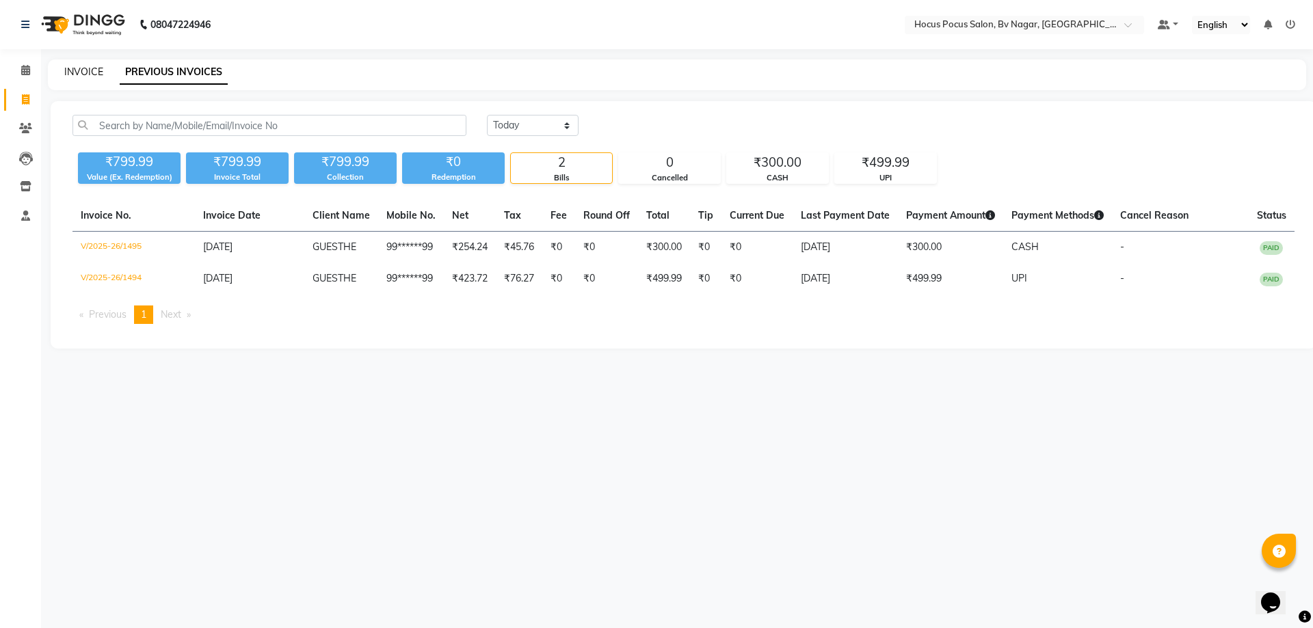
click at [99, 70] on link "INVOICE" at bounding box center [83, 72] width 39 height 12
select select "6056"
select select "service"
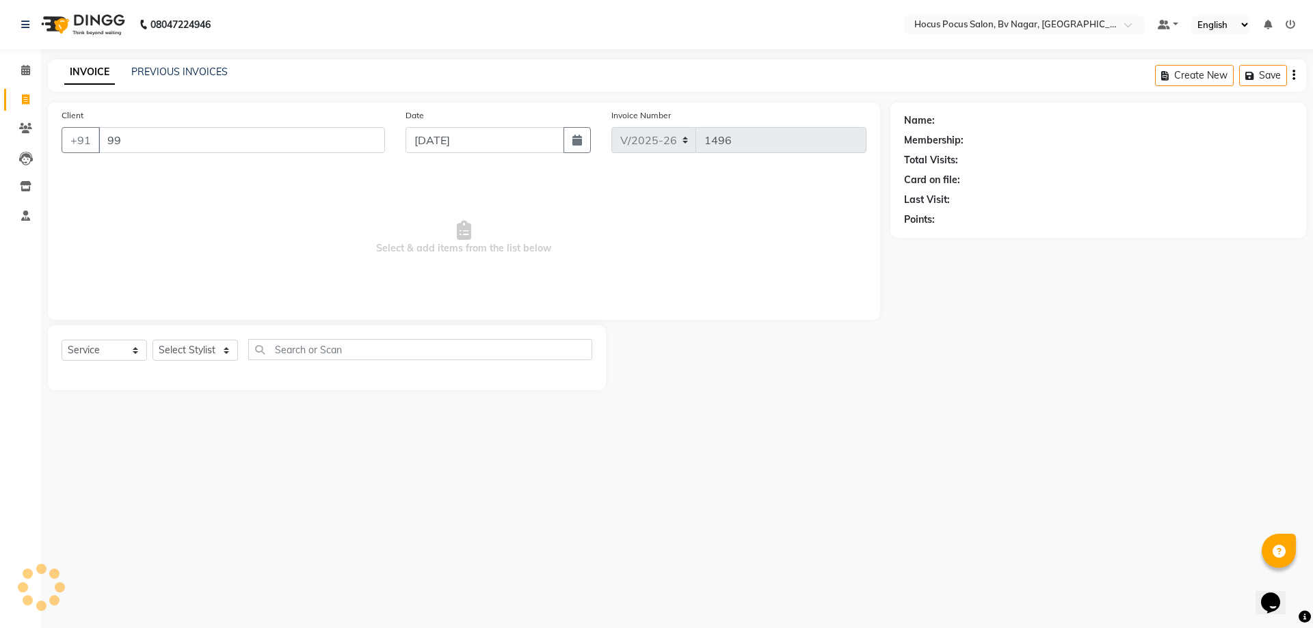
type input "9"
type input "6"
type input "s"
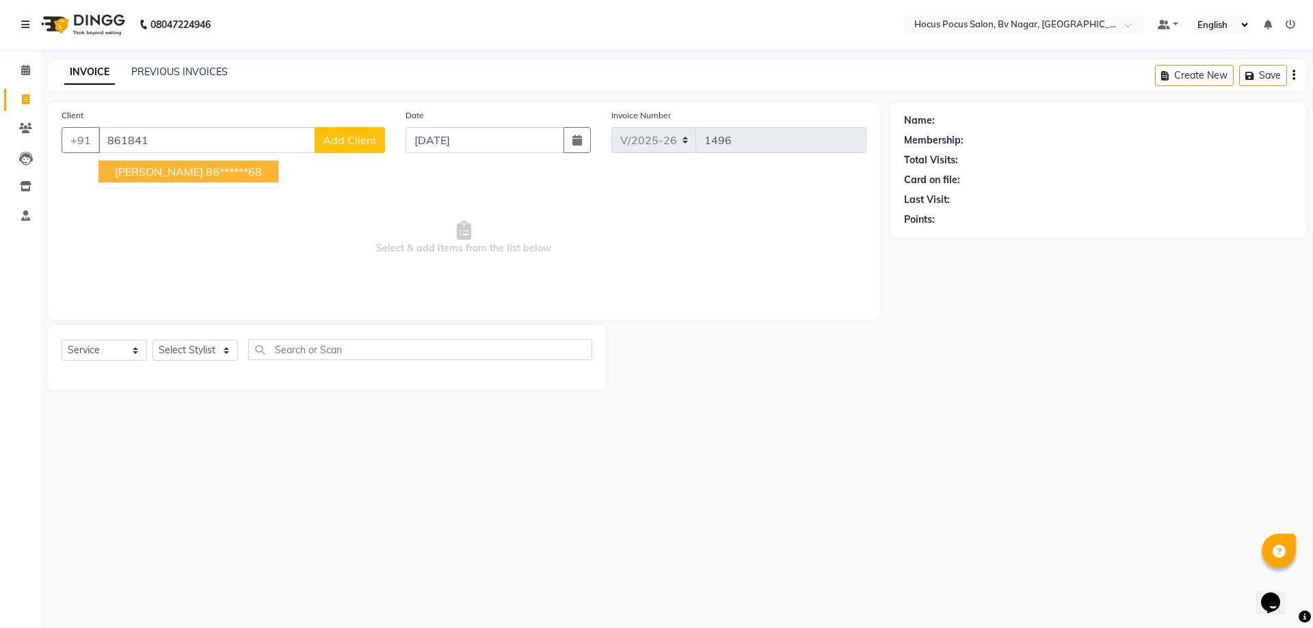
click at [206, 174] on ngb-highlight "86******68" at bounding box center [234, 172] width 56 height 14
type input "86******68"
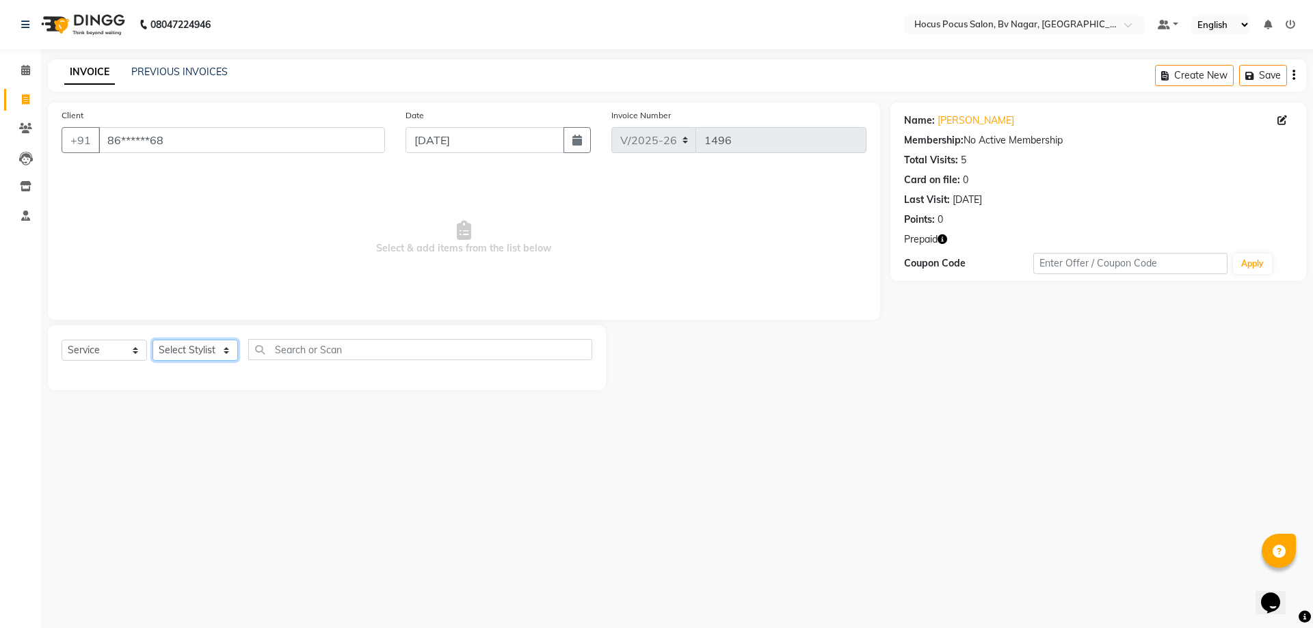
click at [193, 349] on select "Select Stylist [PERSON_NAME] [PERSON_NAME] hocus pocus [PERSON_NAME] Sashy" at bounding box center [194, 350] width 85 height 21
select select "62622"
click at [152, 340] on select "Select Stylist [PERSON_NAME] [PERSON_NAME] hocus pocus [PERSON_NAME] Sashy" at bounding box center [194, 350] width 85 height 21
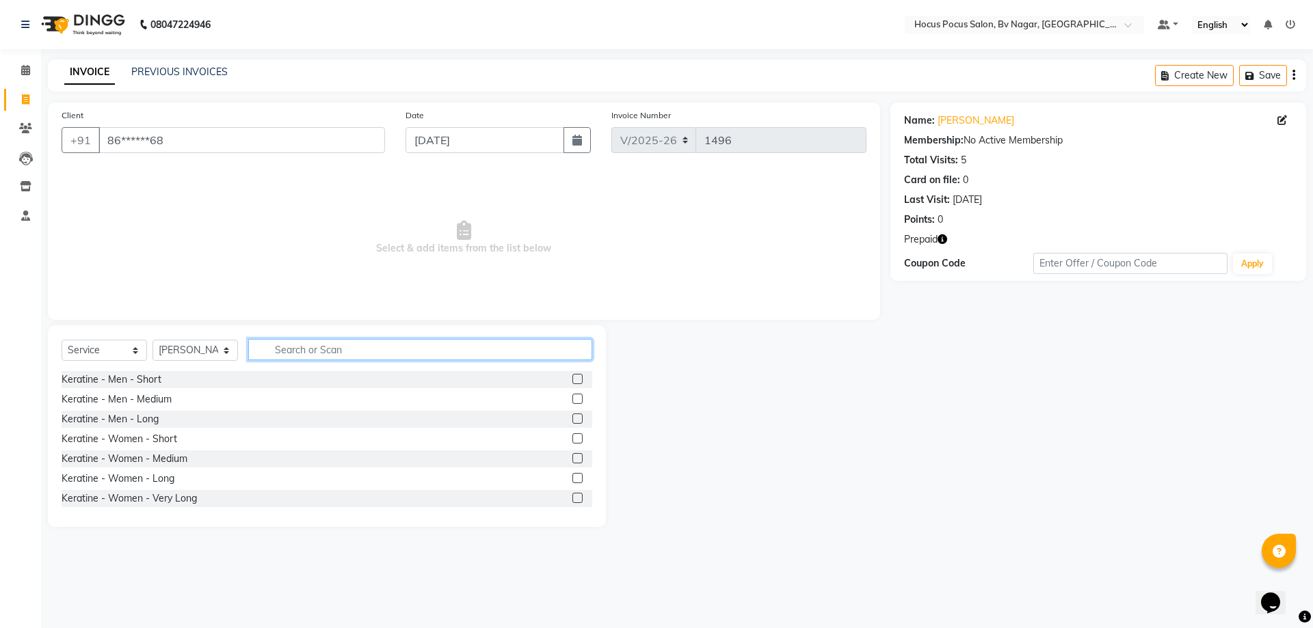
click at [299, 358] on input "text" at bounding box center [420, 349] width 344 height 21
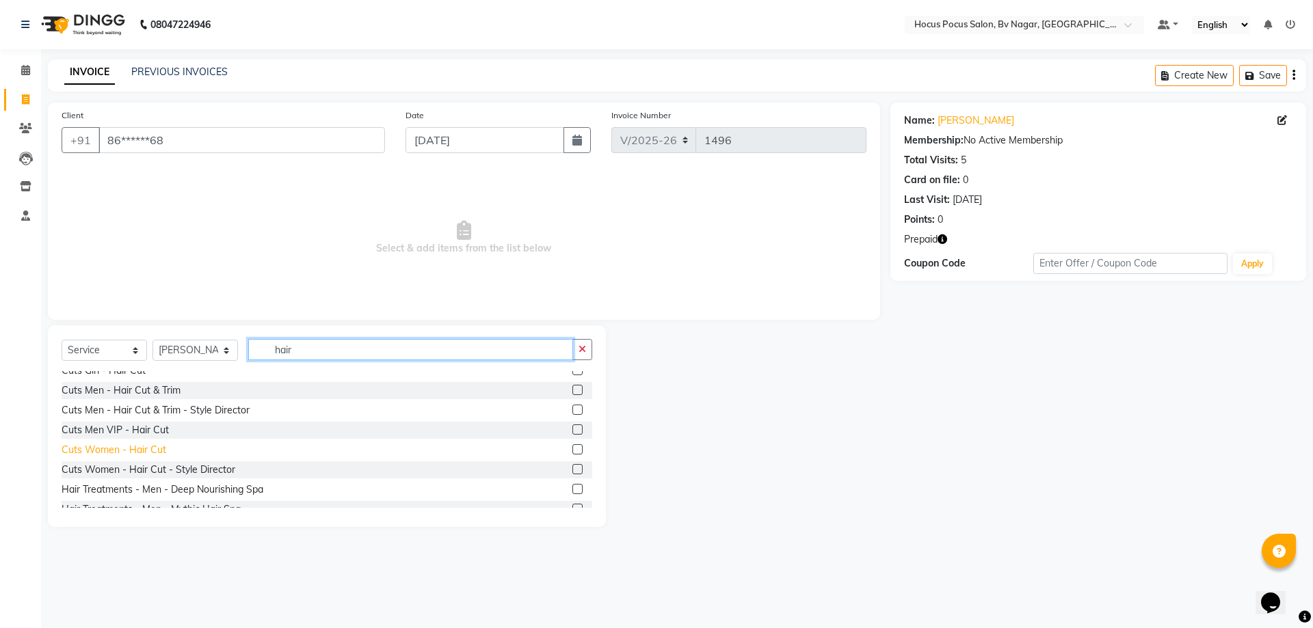
type input "hair"
click at [150, 452] on div "Cuts Women - Hair Cut" at bounding box center [114, 450] width 105 height 14
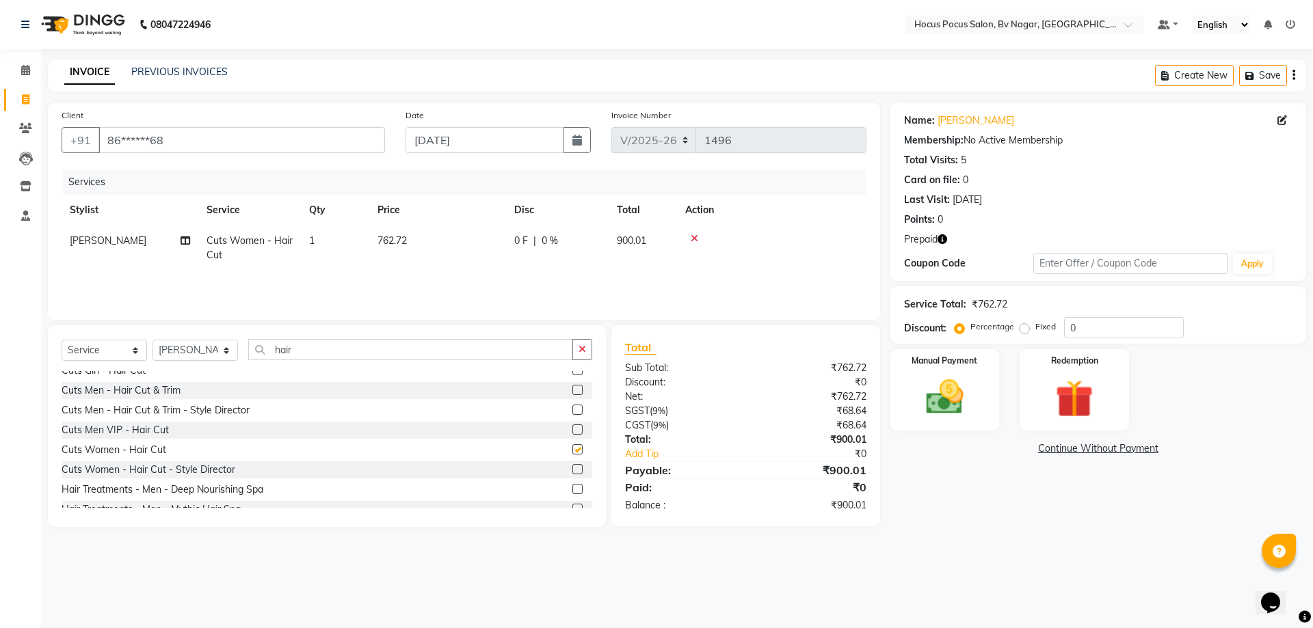
checkbox input "false"
click at [427, 243] on td "762.72" at bounding box center [437, 248] width 137 height 45
select select "62622"
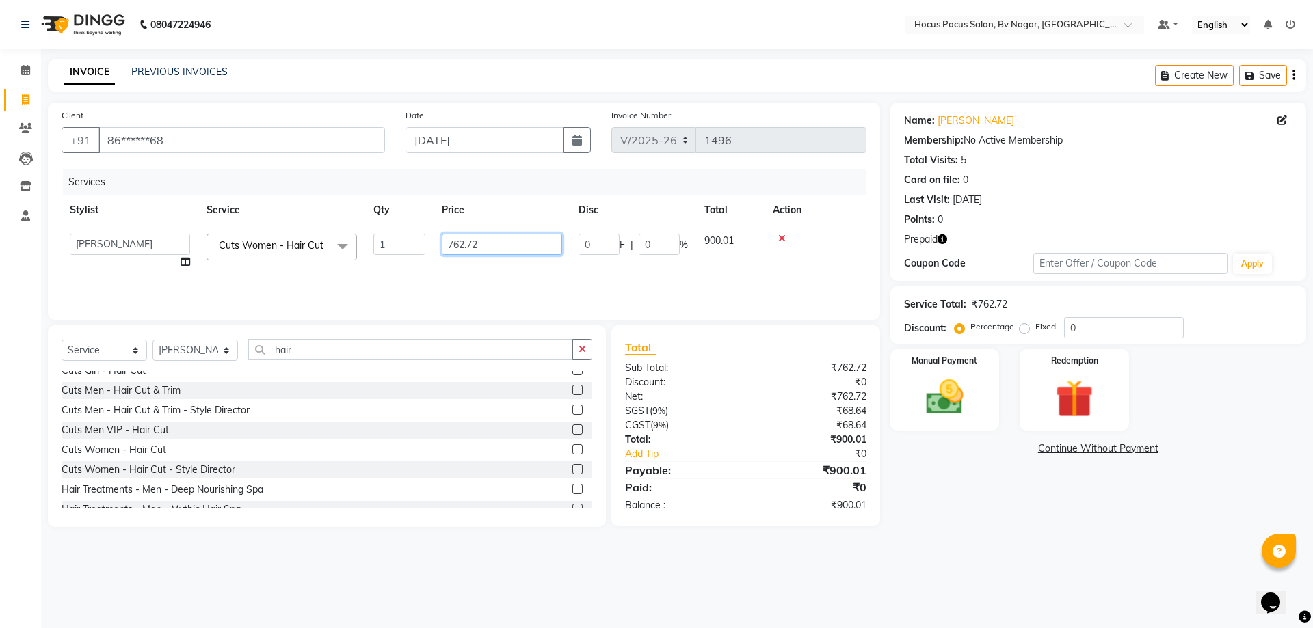
click at [510, 244] on input "762.72" at bounding box center [502, 244] width 120 height 21
type input "7"
type input "550"
click at [1080, 412] on img at bounding box center [1074, 399] width 64 height 49
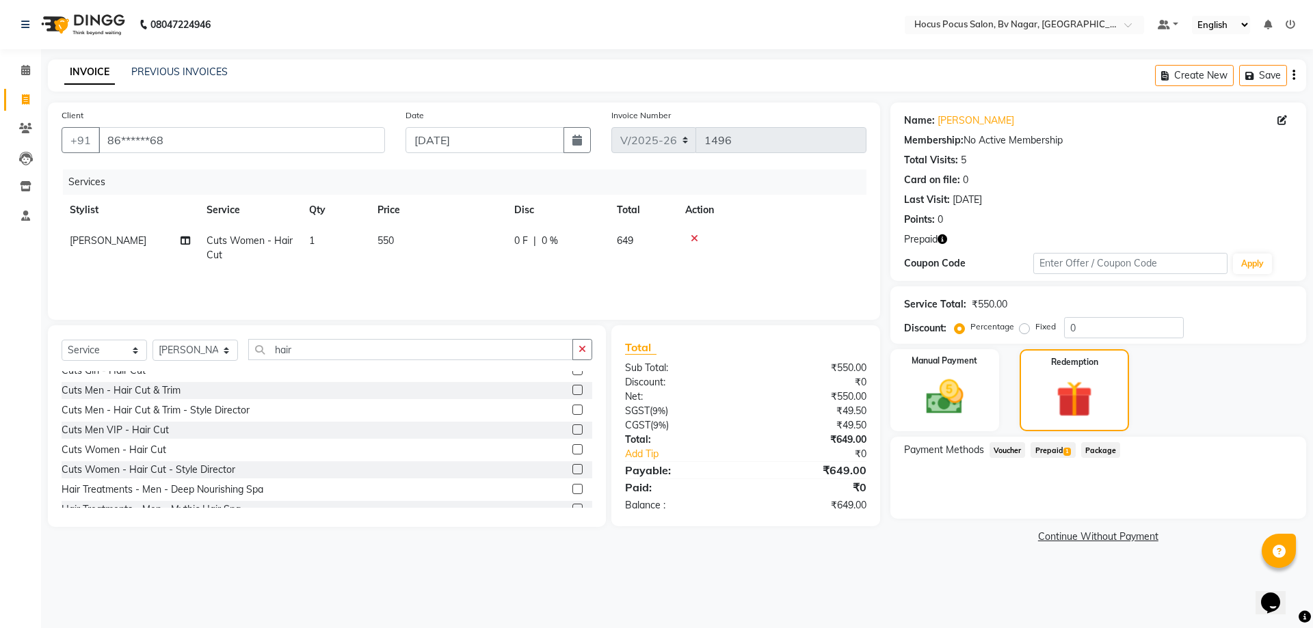
click at [1061, 457] on span "Prepaid 1" at bounding box center [1052, 450] width 44 height 16
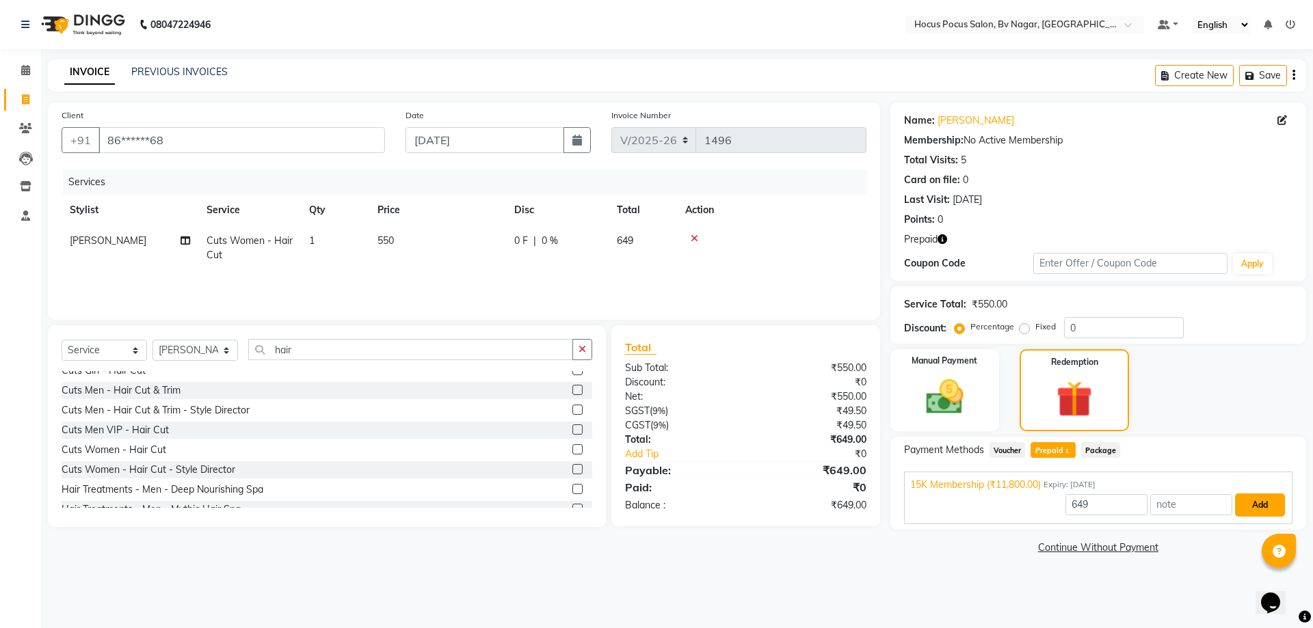
click at [1255, 500] on button "Add" at bounding box center [1260, 505] width 50 height 23
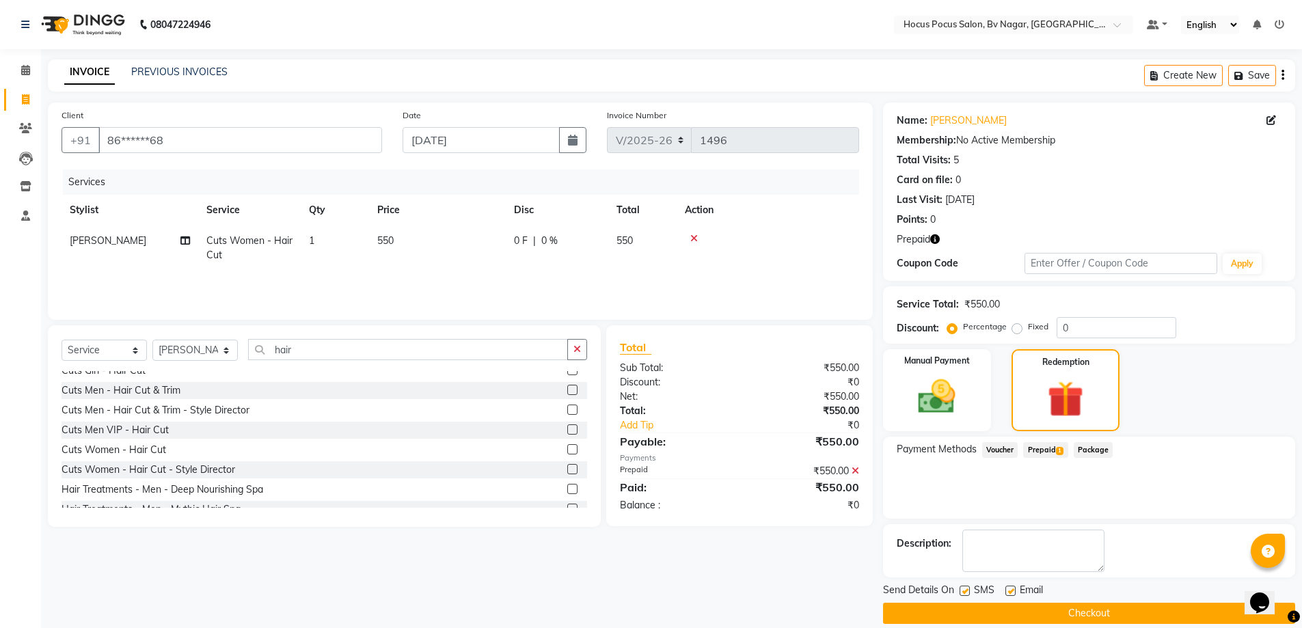
click at [963, 588] on label at bounding box center [965, 591] width 10 height 10
click at [963, 588] on input "checkbox" at bounding box center [964, 591] width 9 height 9
checkbox input "false"
click at [974, 614] on button "Checkout" at bounding box center [1089, 613] width 412 height 21
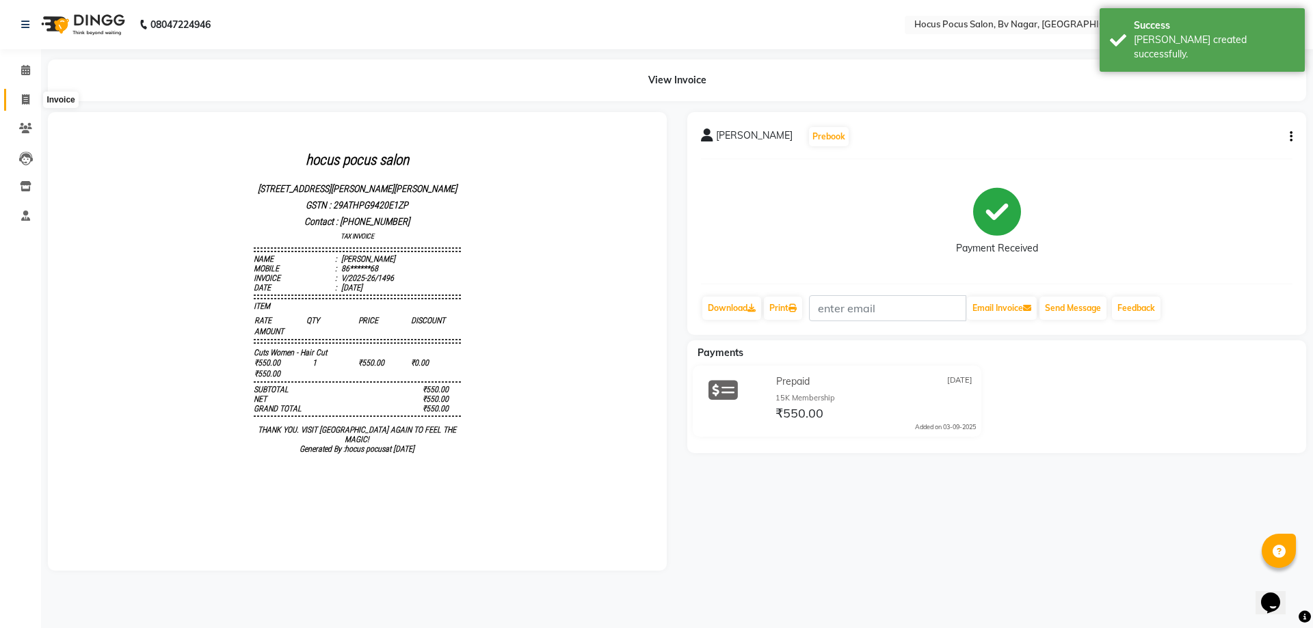
click at [22, 96] on icon at bounding box center [26, 99] width 8 height 10
select select "6056"
select select "service"
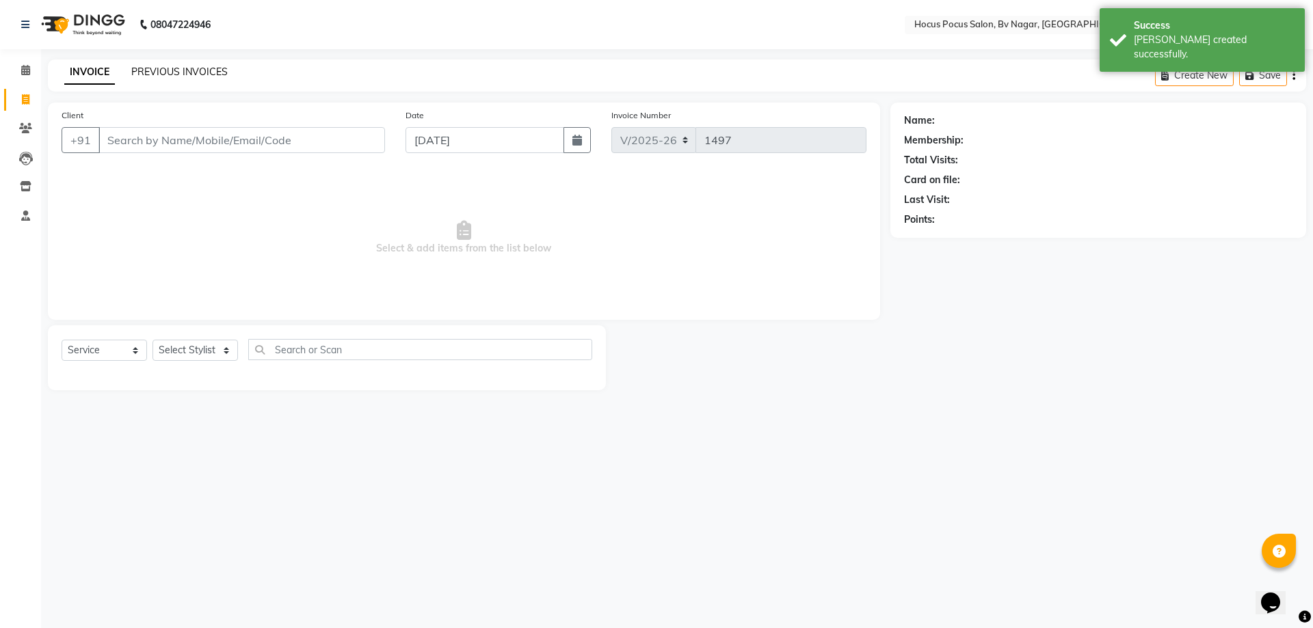
click at [158, 68] on link "PREVIOUS INVOICES" at bounding box center [179, 72] width 96 height 12
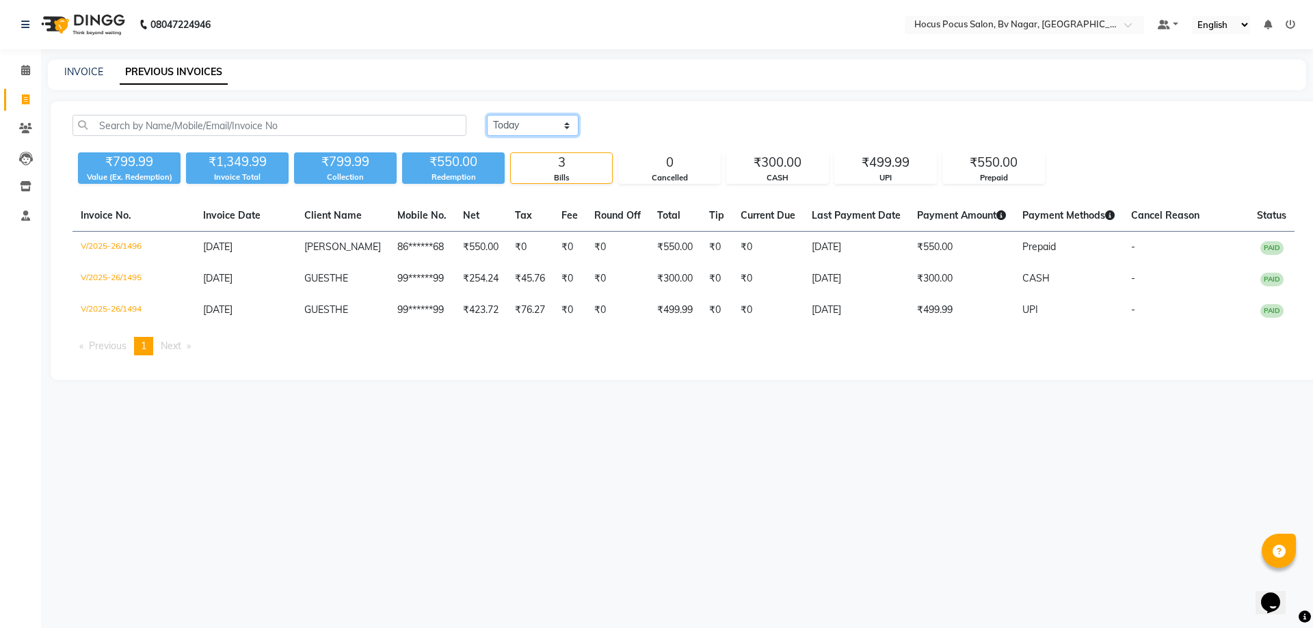
click at [562, 124] on select "Today Yesterday Custom Range" at bounding box center [533, 125] width 92 height 21
select select "range"
click at [487, 115] on select "Today Yesterday Custom Range" at bounding box center [533, 125] width 92 height 21
click at [637, 129] on input "[DATE]" at bounding box center [644, 125] width 96 height 19
select select "9"
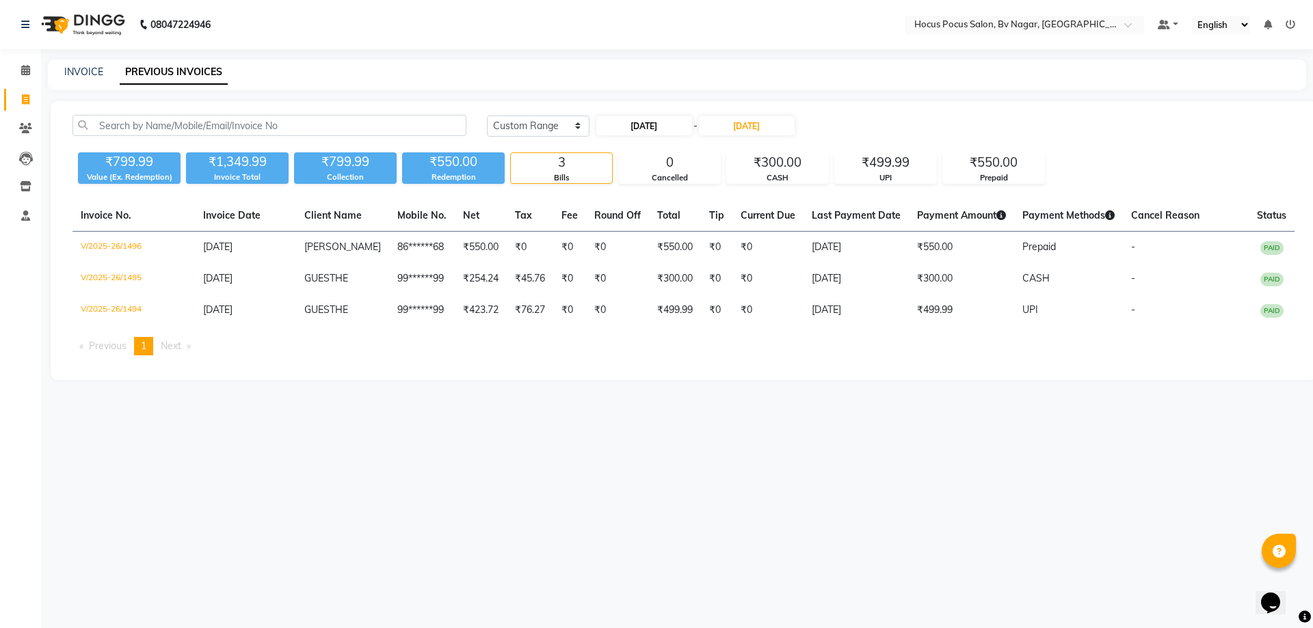
select select "2025"
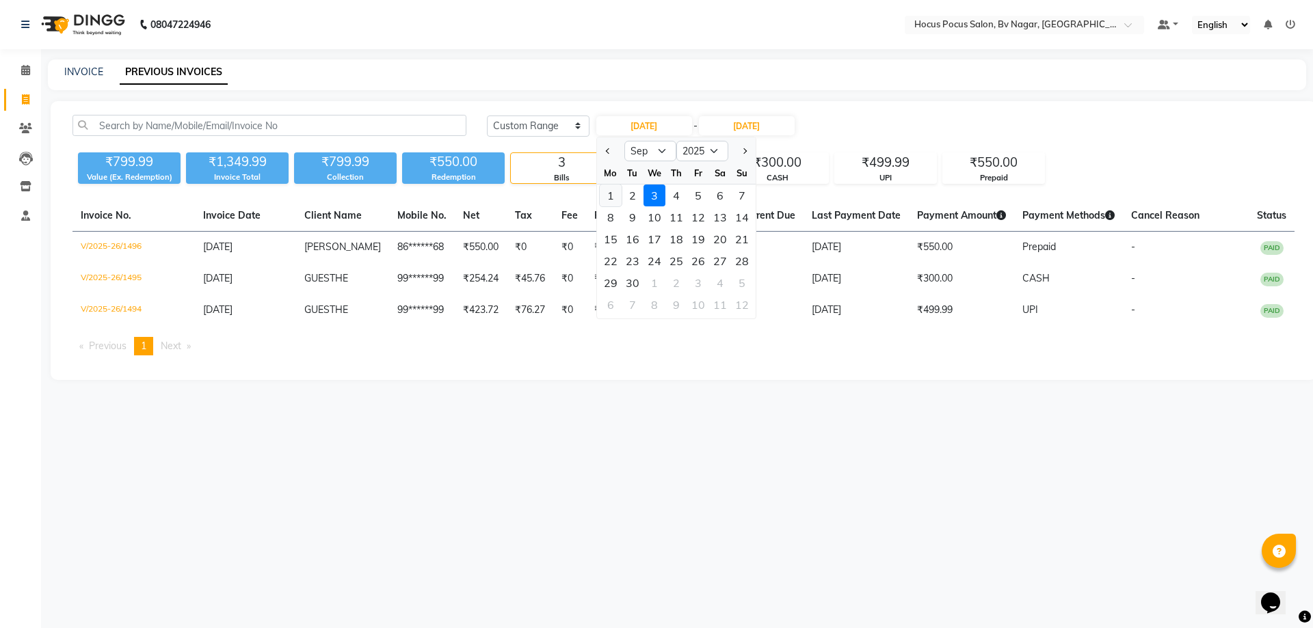
click at [610, 190] on div "1" at bounding box center [611, 196] width 22 height 22
type input "01-09-2025"
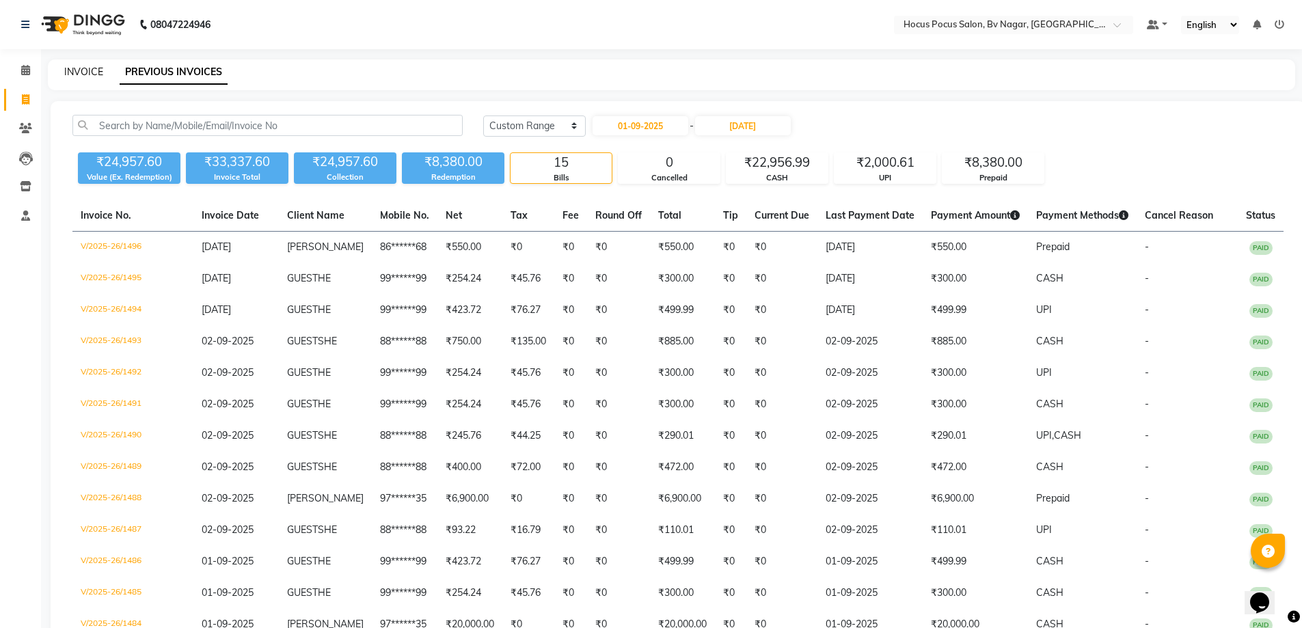
click at [72, 75] on link "INVOICE" at bounding box center [83, 72] width 39 height 12
select select "6056"
select select "service"
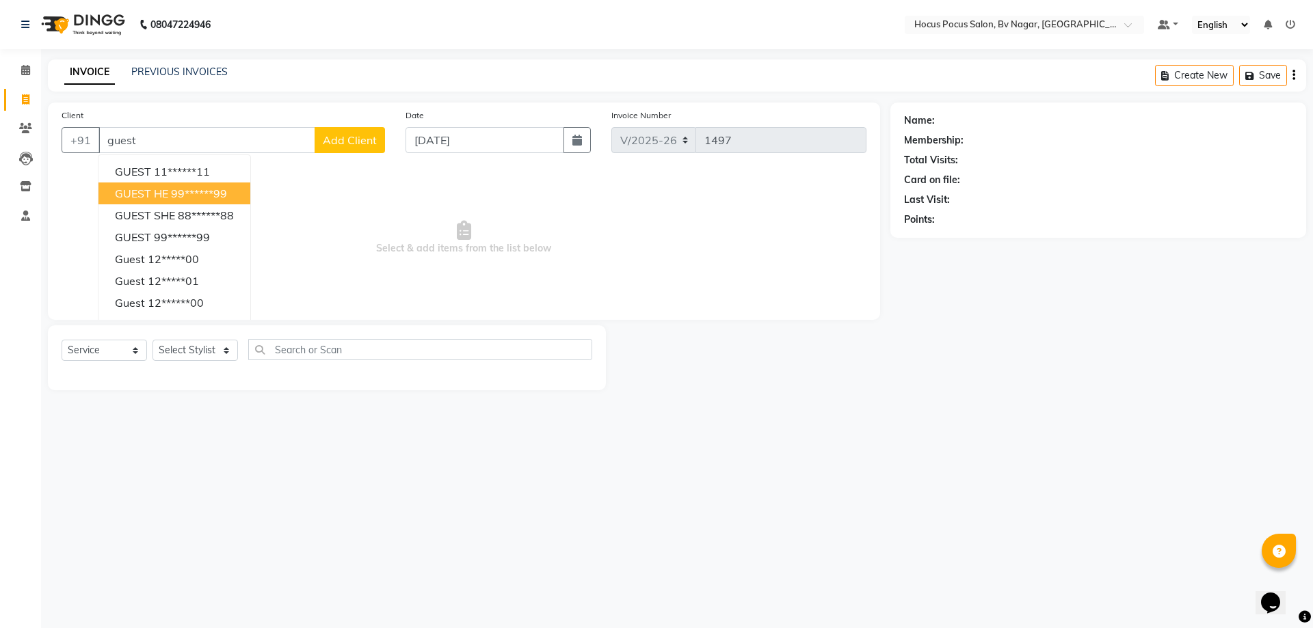
click at [196, 202] on button "GUEST HE 99******99" at bounding box center [174, 194] width 152 height 22
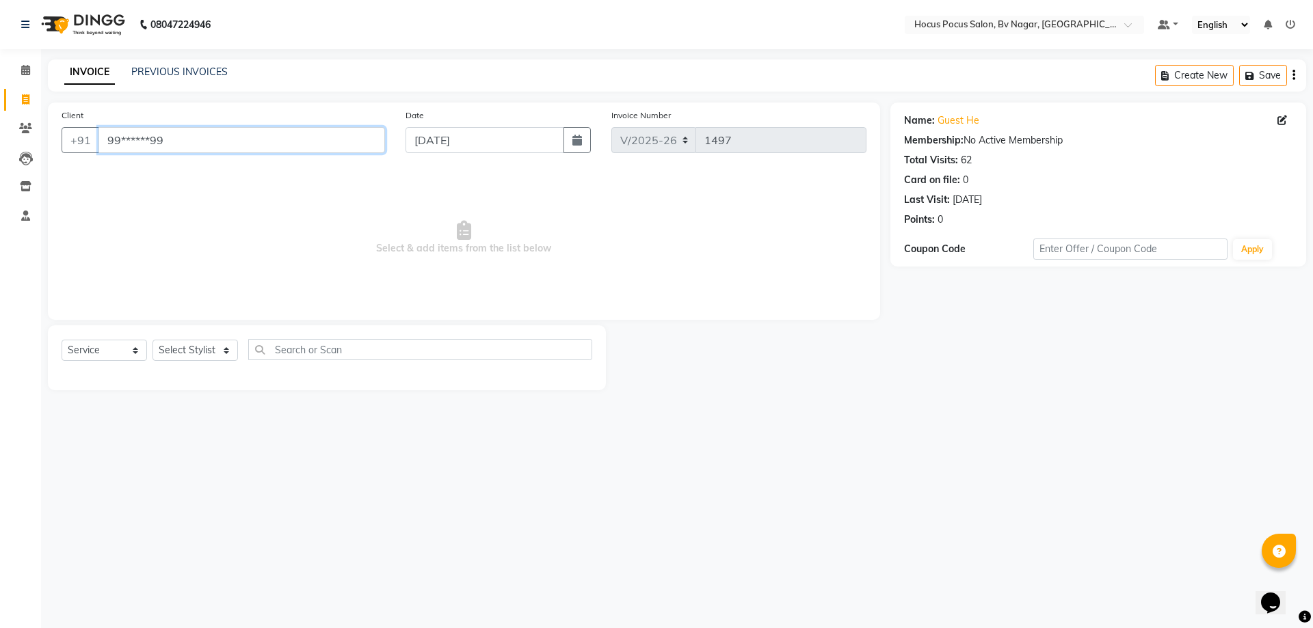
click at [193, 135] on input "99******99" at bounding box center [241, 140] width 286 height 26
type input "9"
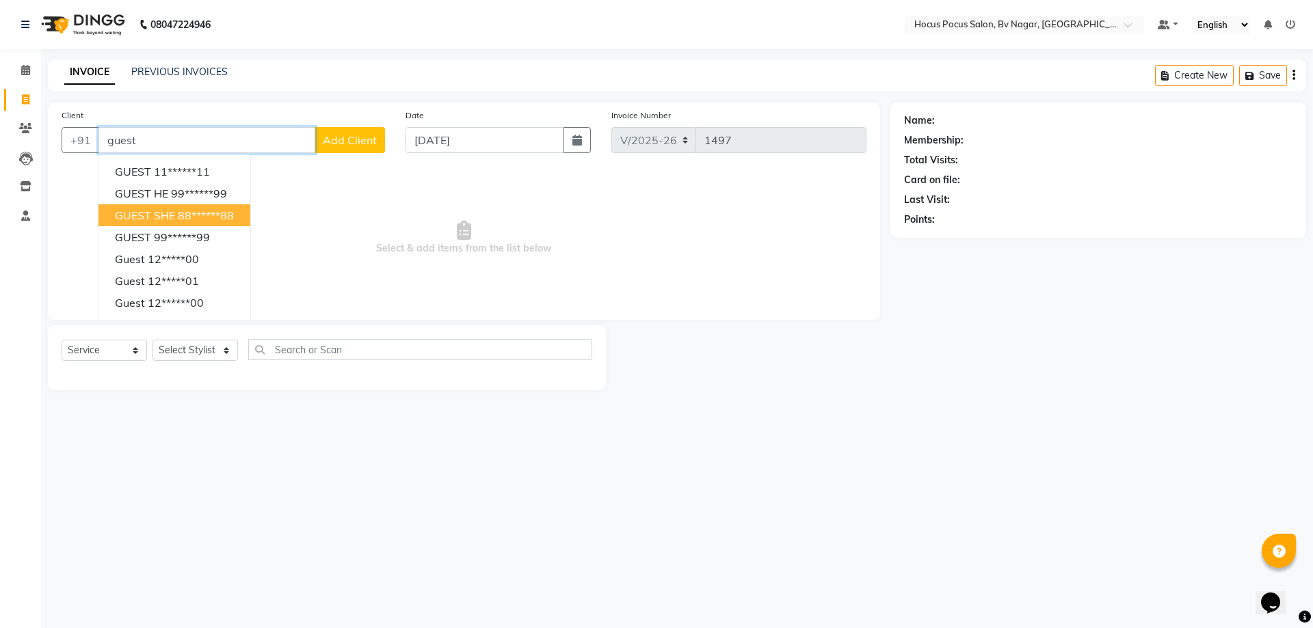
click at [161, 218] on span "GUEST SHE" at bounding box center [145, 216] width 60 height 14
type input "88******88"
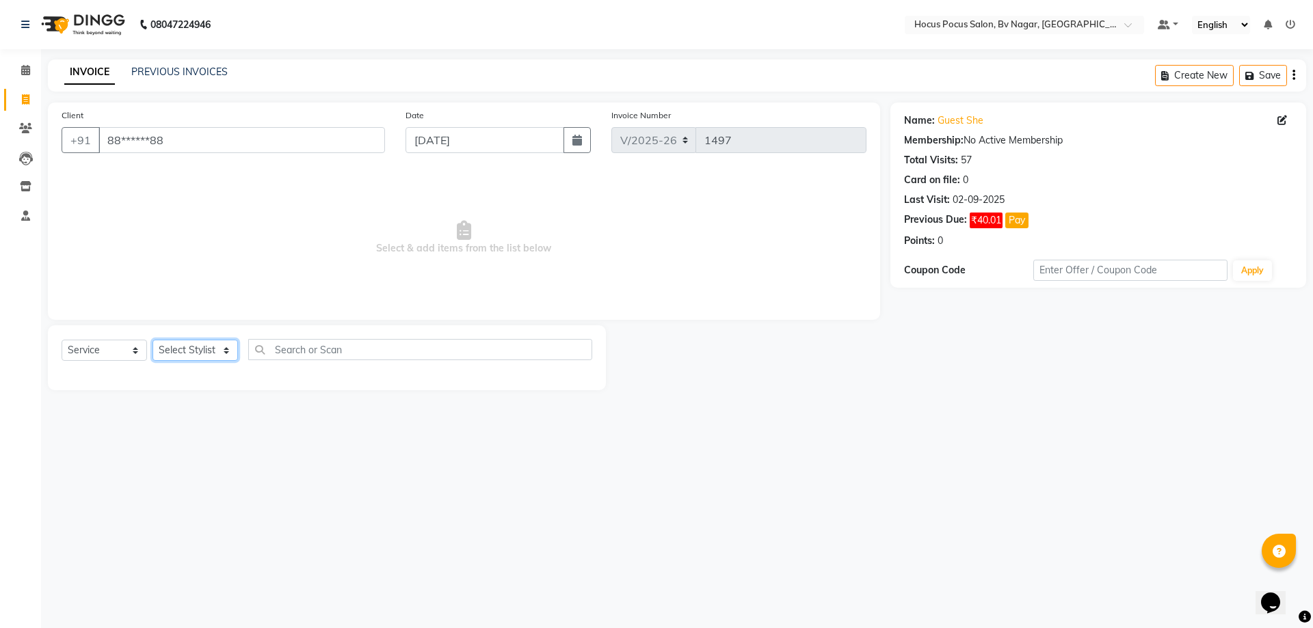
click at [177, 351] on select "Select Stylist [PERSON_NAME] [PERSON_NAME] hocus pocus [PERSON_NAME] Sashy" at bounding box center [194, 350] width 85 height 21
select select "62622"
click at [152, 340] on select "Select Stylist [PERSON_NAME] [PERSON_NAME] hocus pocus [PERSON_NAME] Sashy" at bounding box center [194, 350] width 85 height 21
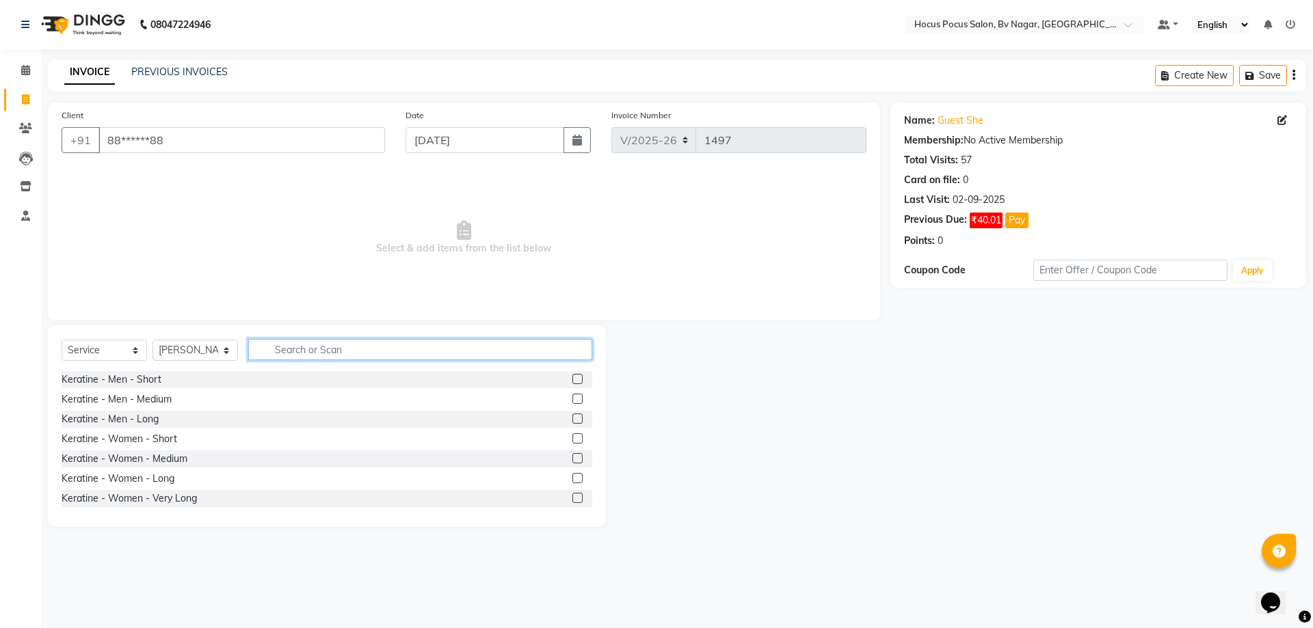
click at [310, 350] on input "text" at bounding box center [420, 349] width 344 height 21
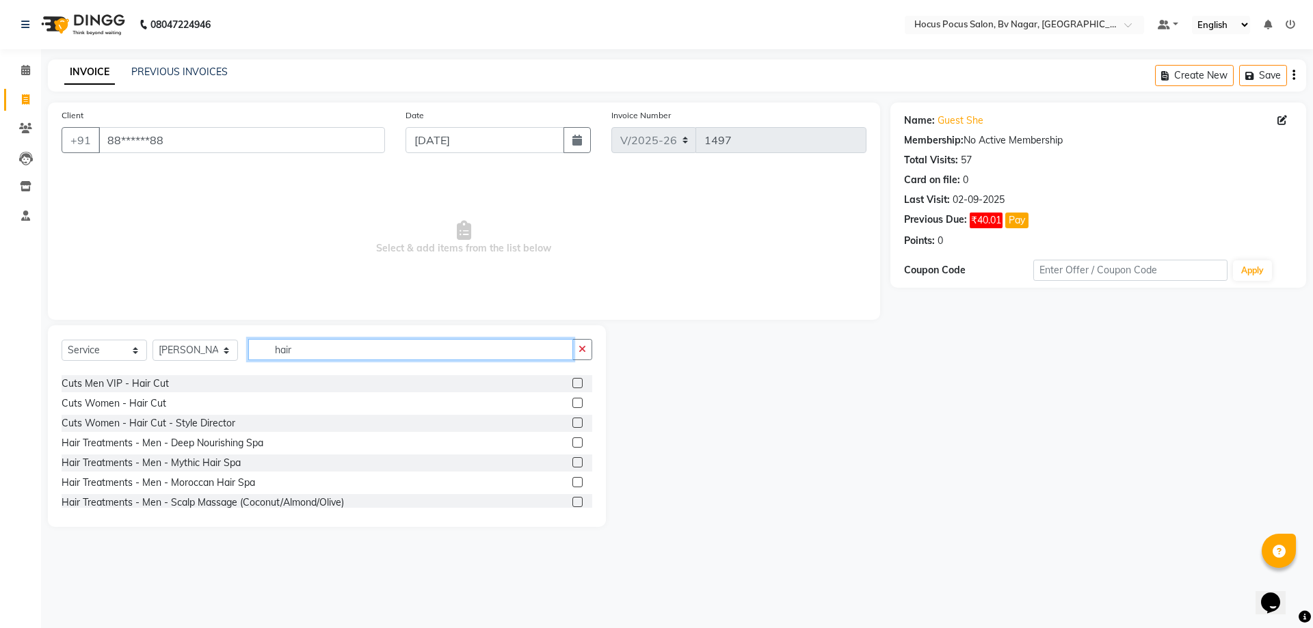
scroll to position [137, 0]
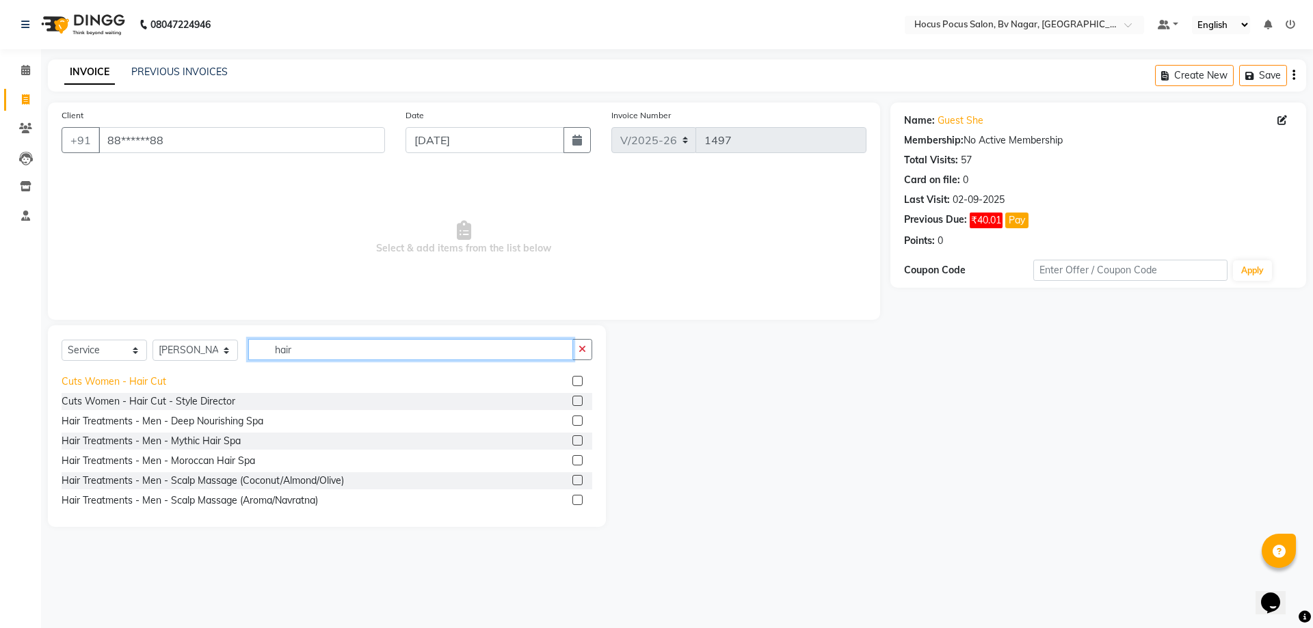
type input "hair"
click at [148, 383] on div "Cuts Women - Hair Cut" at bounding box center [114, 382] width 105 height 14
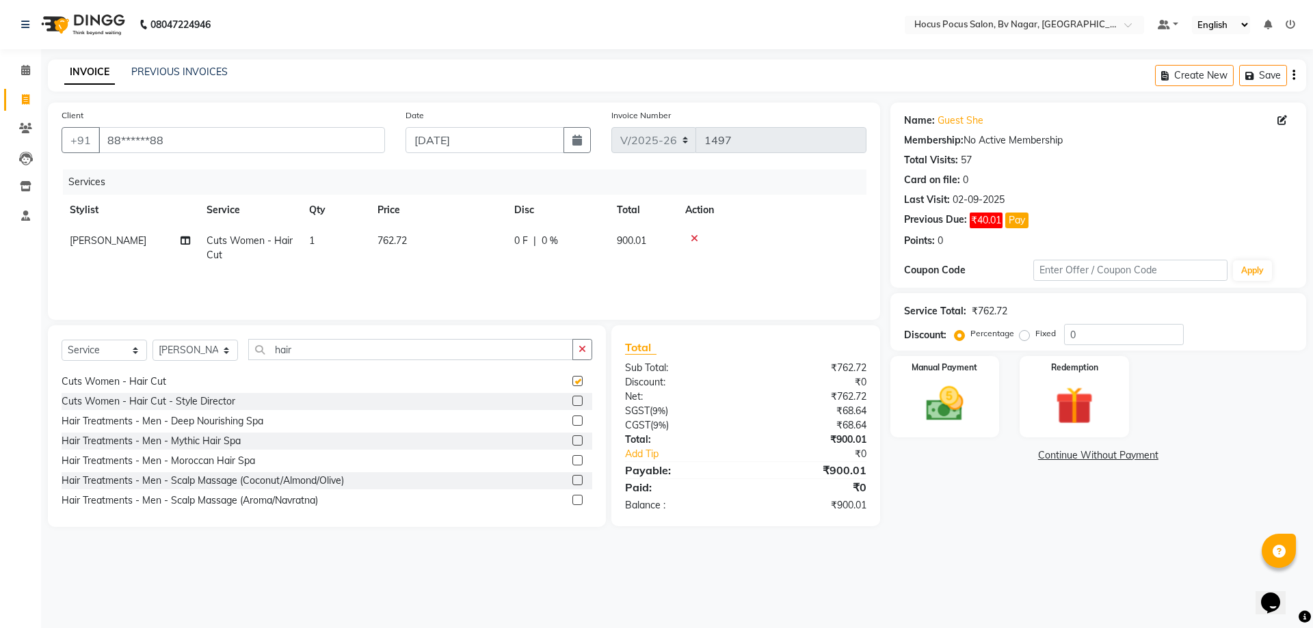
checkbox input "false"
click at [193, 348] on select "Select Stylist [PERSON_NAME] [PERSON_NAME] hocus pocus [PERSON_NAME] Sashy" at bounding box center [194, 350] width 85 height 21
click at [152, 340] on select "Select Stylist [PERSON_NAME] [PERSON_NAME] hocus pocus [PERSON_NAME] Sashy" at bounding box center [194, 350] width 85 height 21
click at [215, 352] on select "Select Stylist [PERSON_NAME] [PERSON_NAME] hocus pocus [PERSON_NAME] Sashy" at bounding box center [194, 350] width 85 height 21
select select "86022"
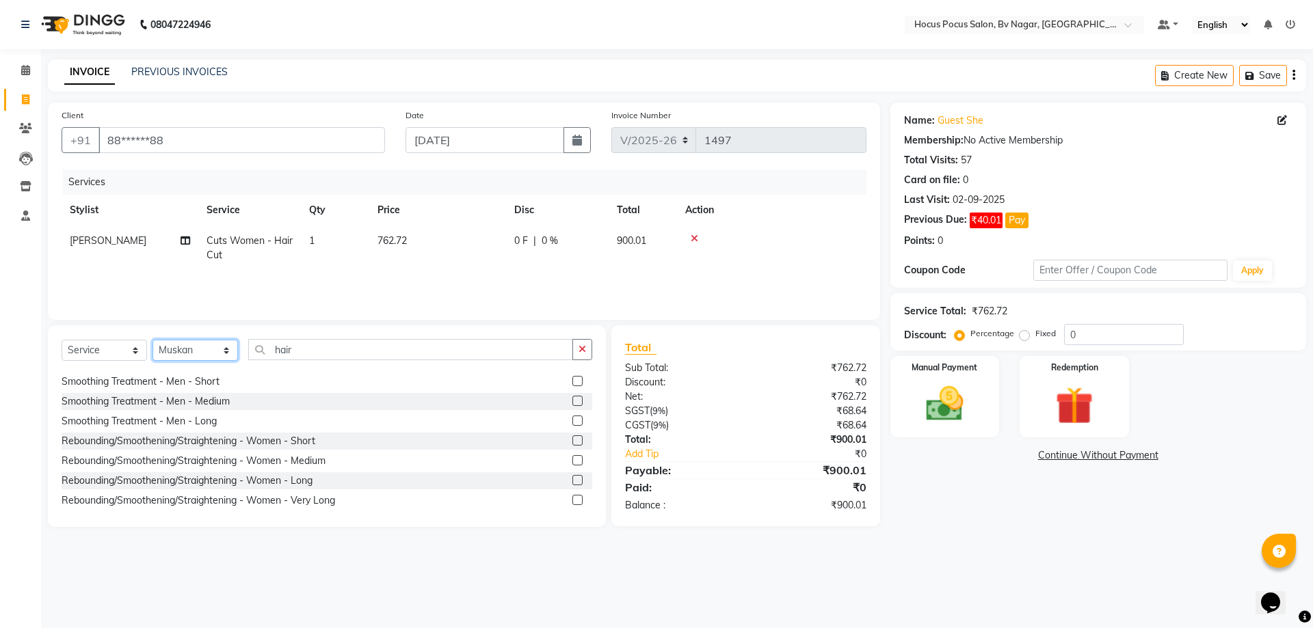
click at [152, 340] on select "Select Stylist [PERSON_NAME] [PERSON_NAME] hocus pocus [PERSON_NAME] Sashy" at bounding box center [194, 350] width 85 height 21
click at [325, 354] on input "hair" at bounding box center [410, 349] width 325 height 21
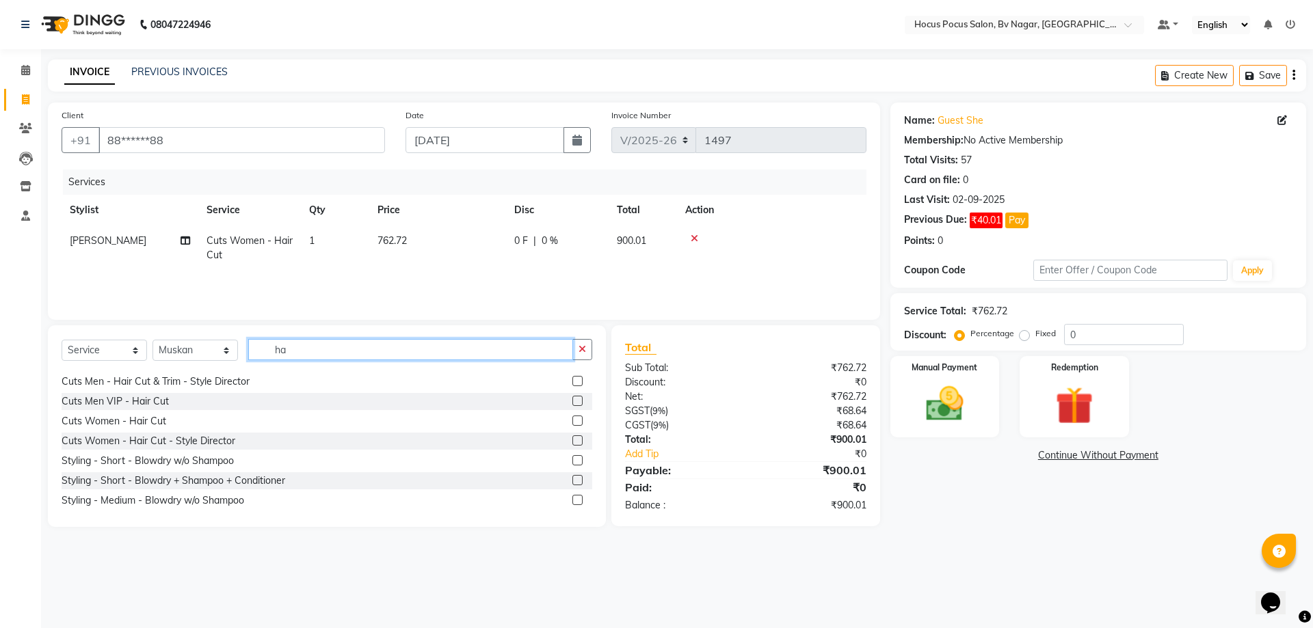
type input "h"
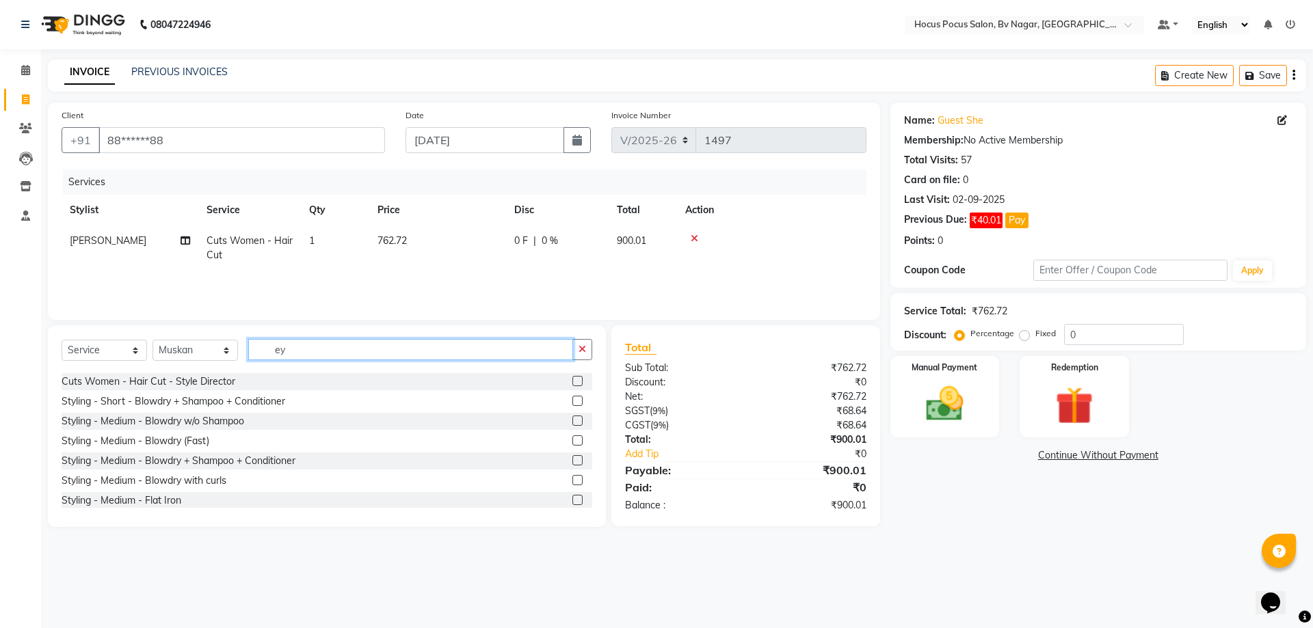
scroll to position [0, 0]
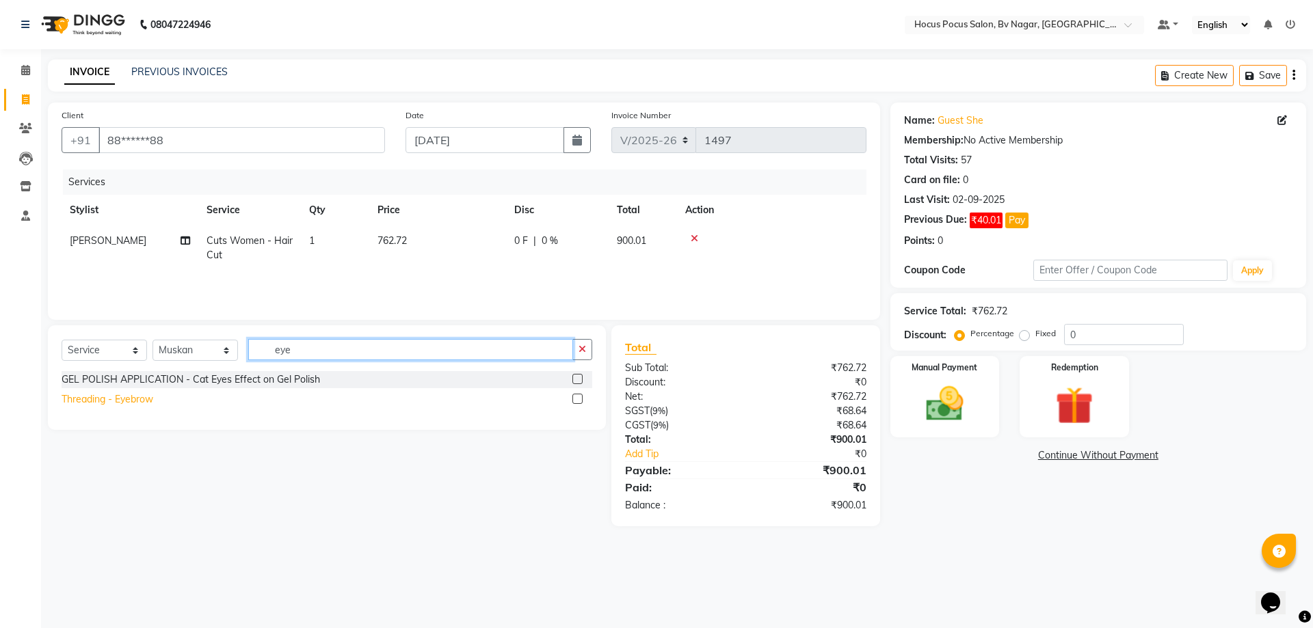
type input "eye"
click at [124, 398] on div "Threading - Eyebrow" at bounding box center [108, 399] width 92 height 14
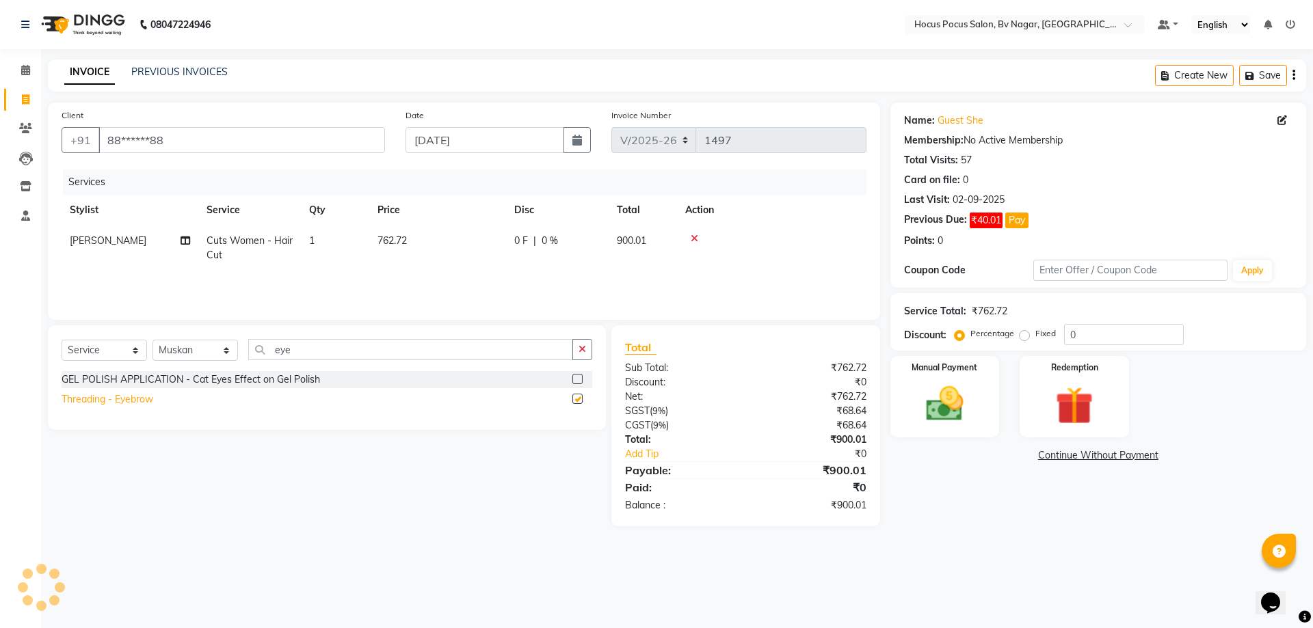
checkbox input "false"
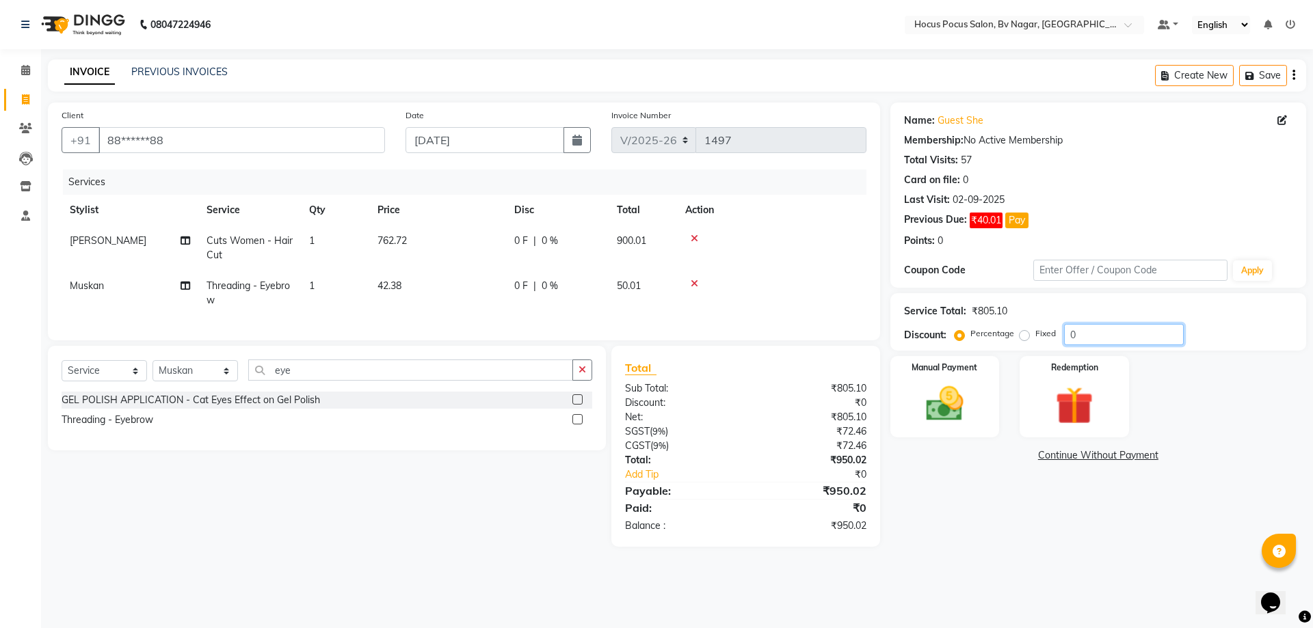
click at [1097, 343] on input "0" at bounding box center [1124, 334] width 120 height 21
click at [1035, 336] on label "Fixed" at bounding box center [1045, 333] width 21 height 12
click at [1022, 336] on input "Fixed" at bounding box center [1027, 334] width 10 height 10
radio input "true"
click at [1106, 339] on input "number" at bounding box center [1124, 334] width 120 height 21
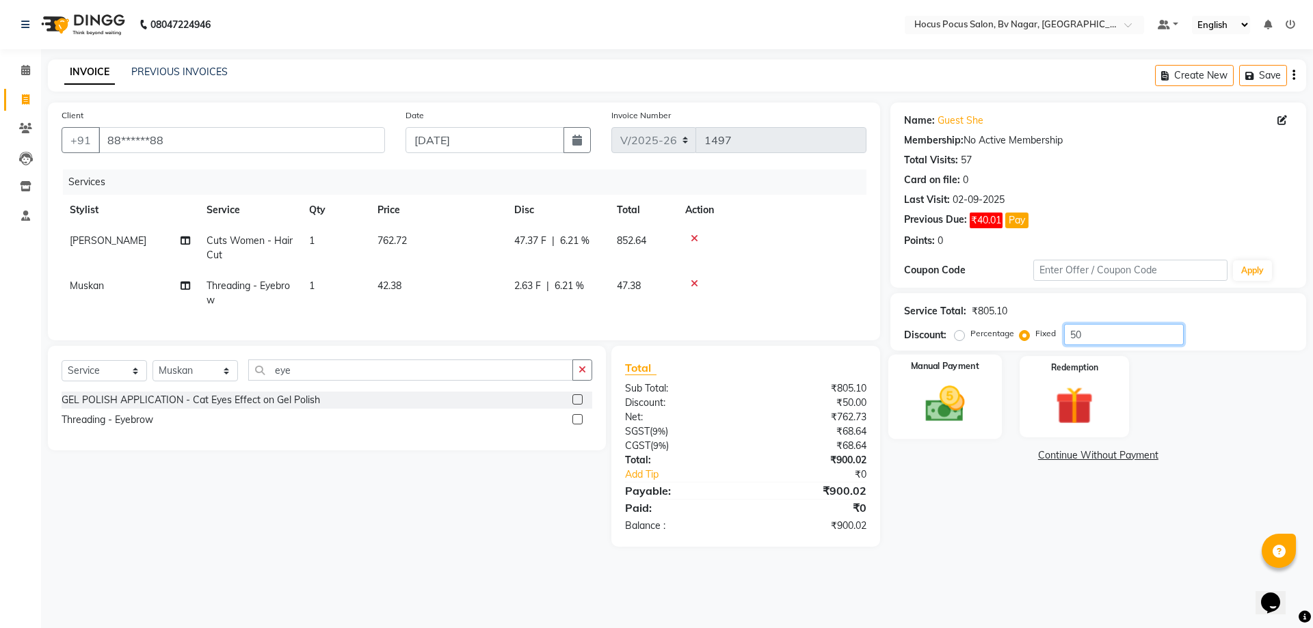
type input "50"
click at [929, 377] on div "Manual Payment" at bounding box center [943, 397] width 113 height 84
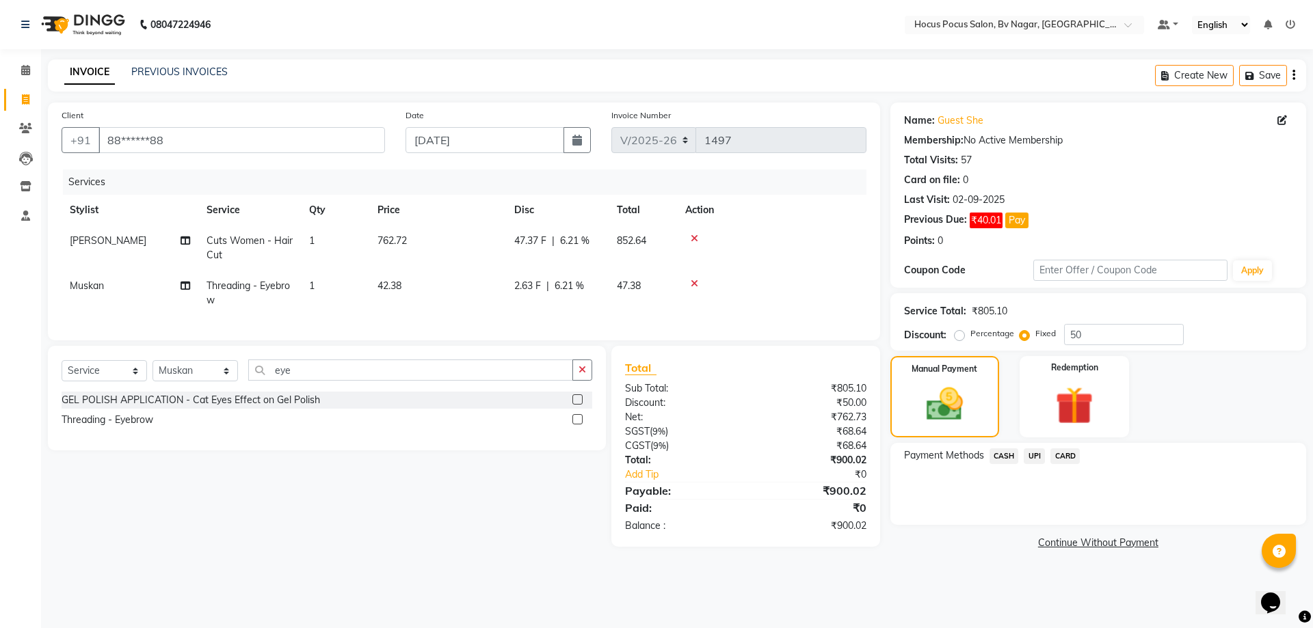
click at [1041, 461] on span "UPI" at bounding box center [1033, 457] width 21 height 16
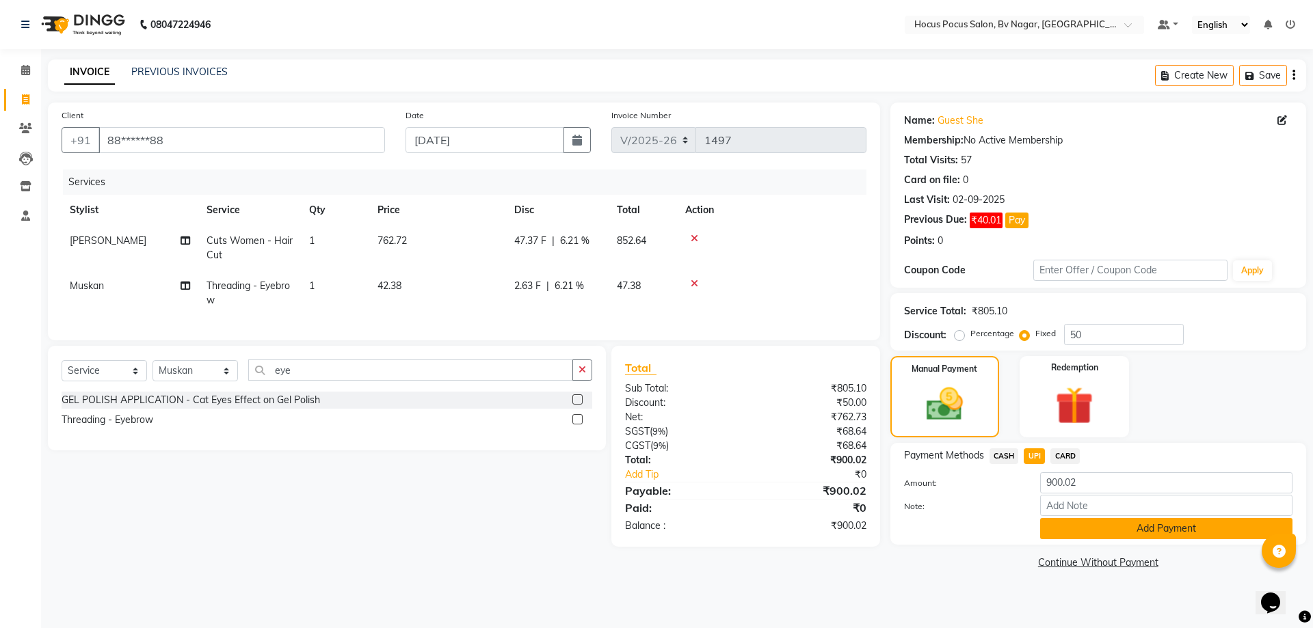
click at [1071, 524] on button "Add Payment" at bounding box center [1166, 528] width 252 height 21
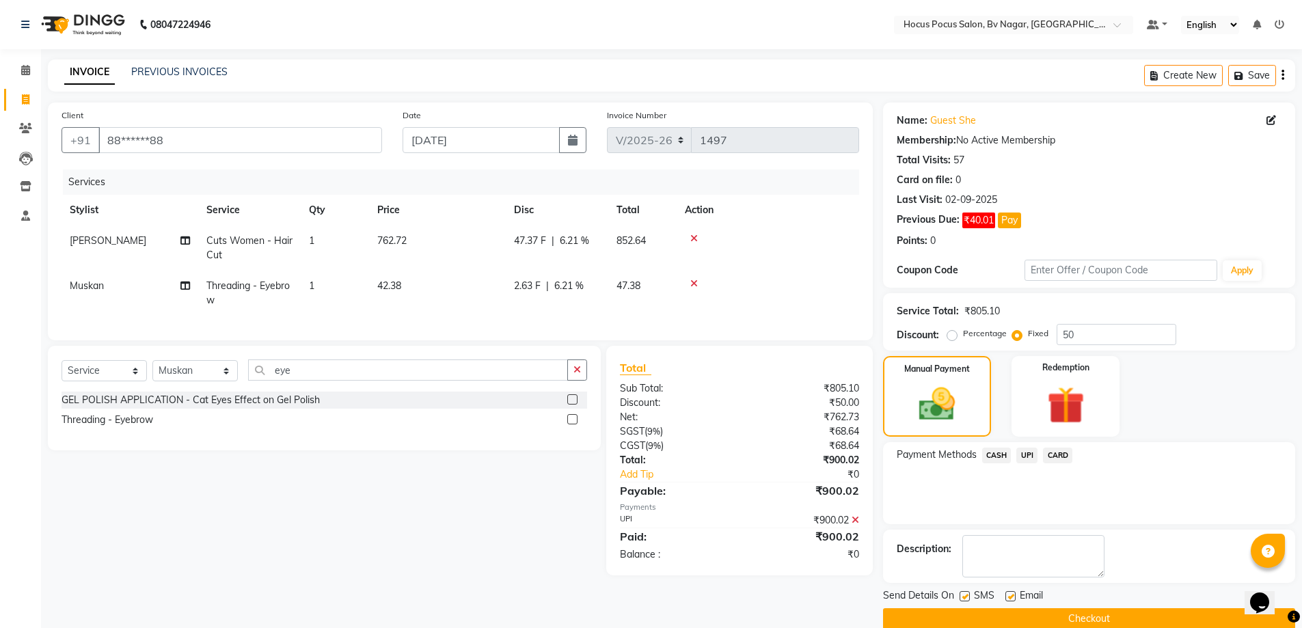
click at [966, 595] on label at bounding box center [965, 596] width 10 height 10
click at [966, 595] on input "checkbox" at bounding box center [964, 597] width 9 height 9
checkbox input "false"
click at [982, 617] on button "Checkout" at bounding box center [1089, 618] width 412 height 21
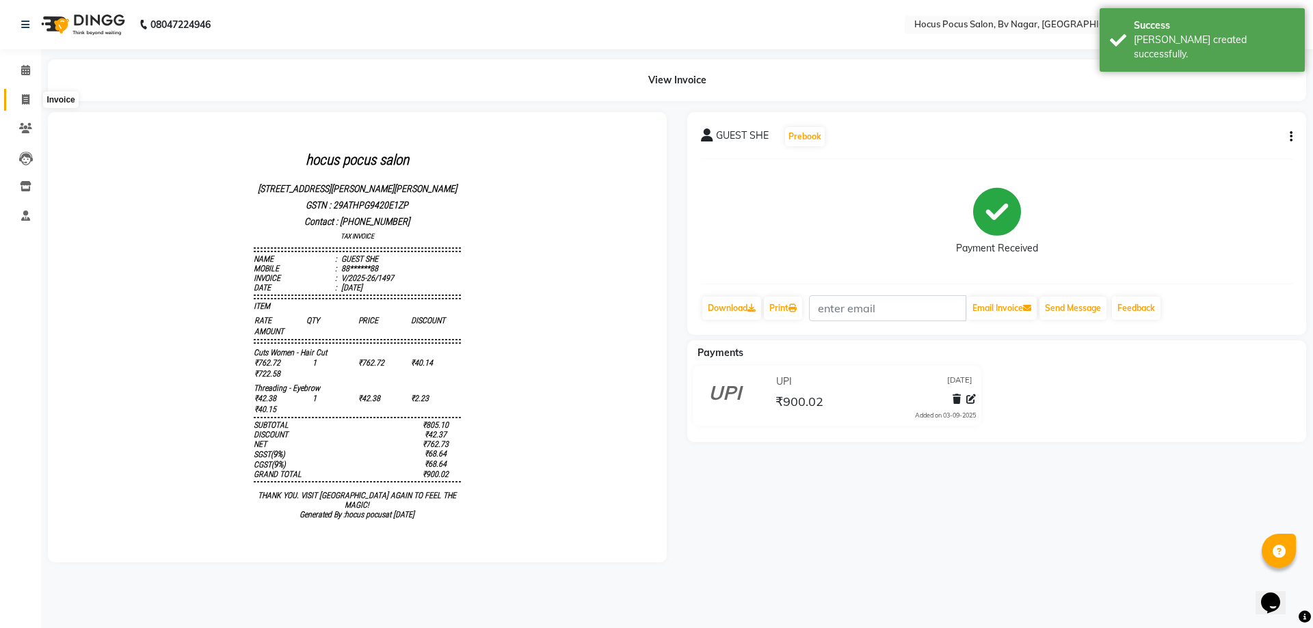
click at [22, 96] on icon at bounding box center [26, 99] width 8 height 10
select select "service"
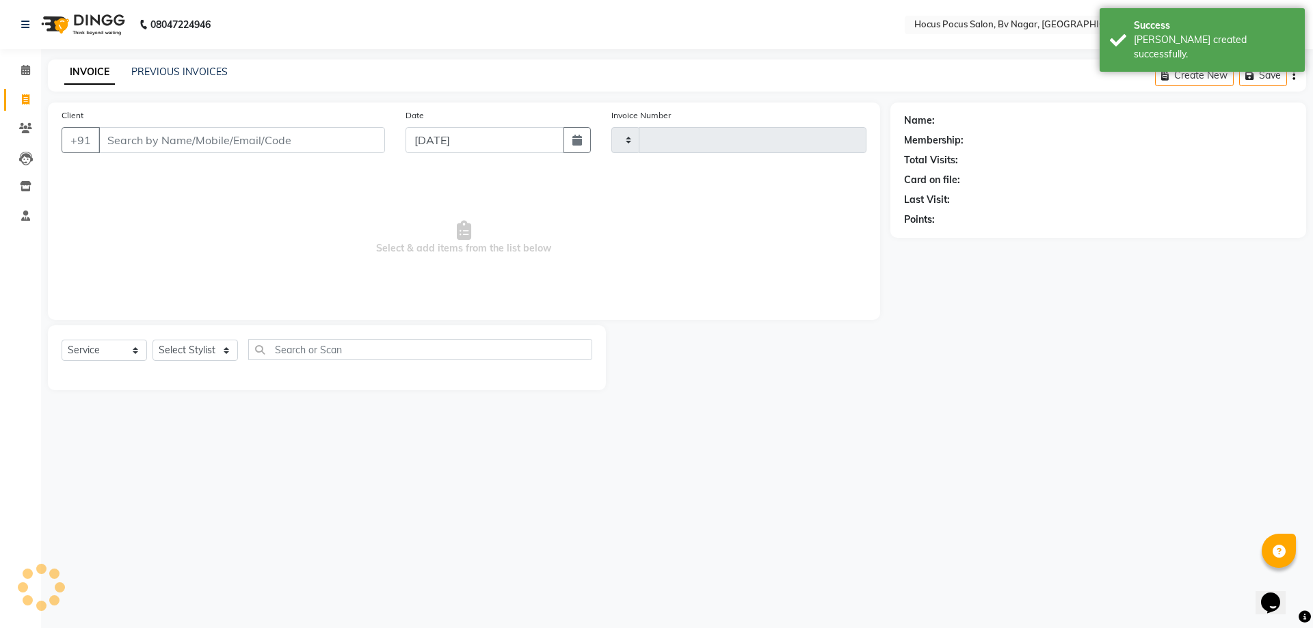
type input "1498"
select select "6056"
click at [159, 75] on link "PREVIOUS INVOICES" at bounding box center [179, 72] width 96 height 12
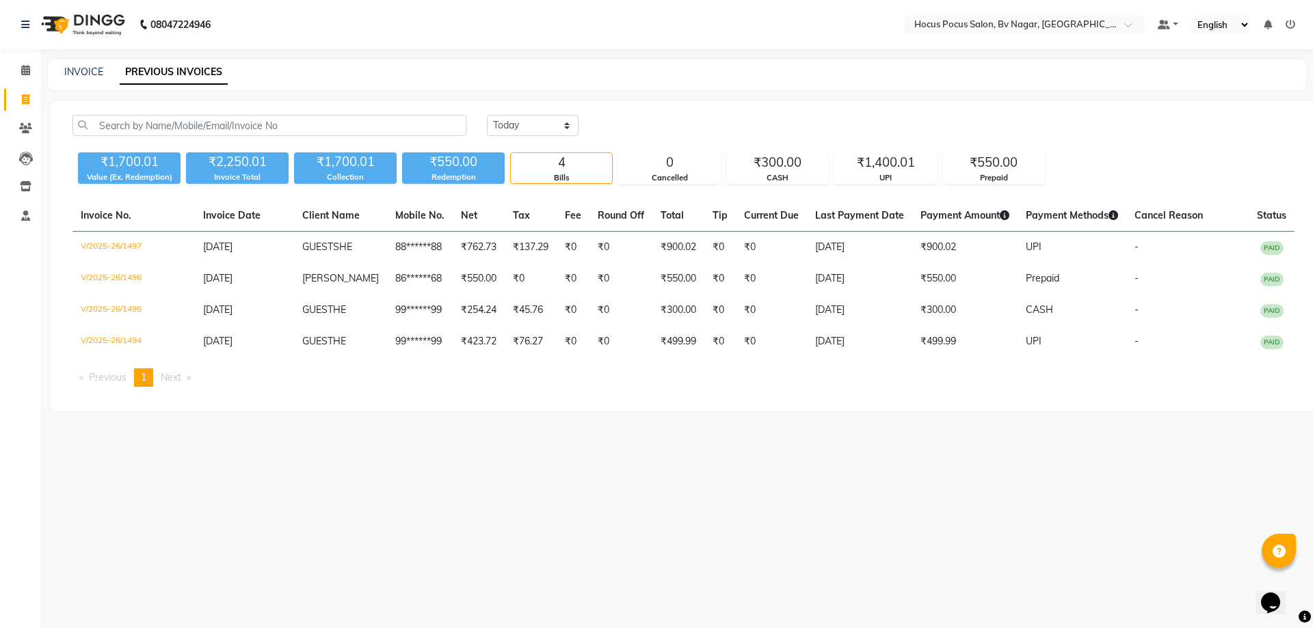
click at [88, 62] on div "INVOICE PREVIOUS INVOICES" at bounding box center [677, 74] width 1258 height 31
click at [88, 66] on link "INVOICE" at bounding box center [83, 72] width 39 height 12
select select "6056"
select select "service"
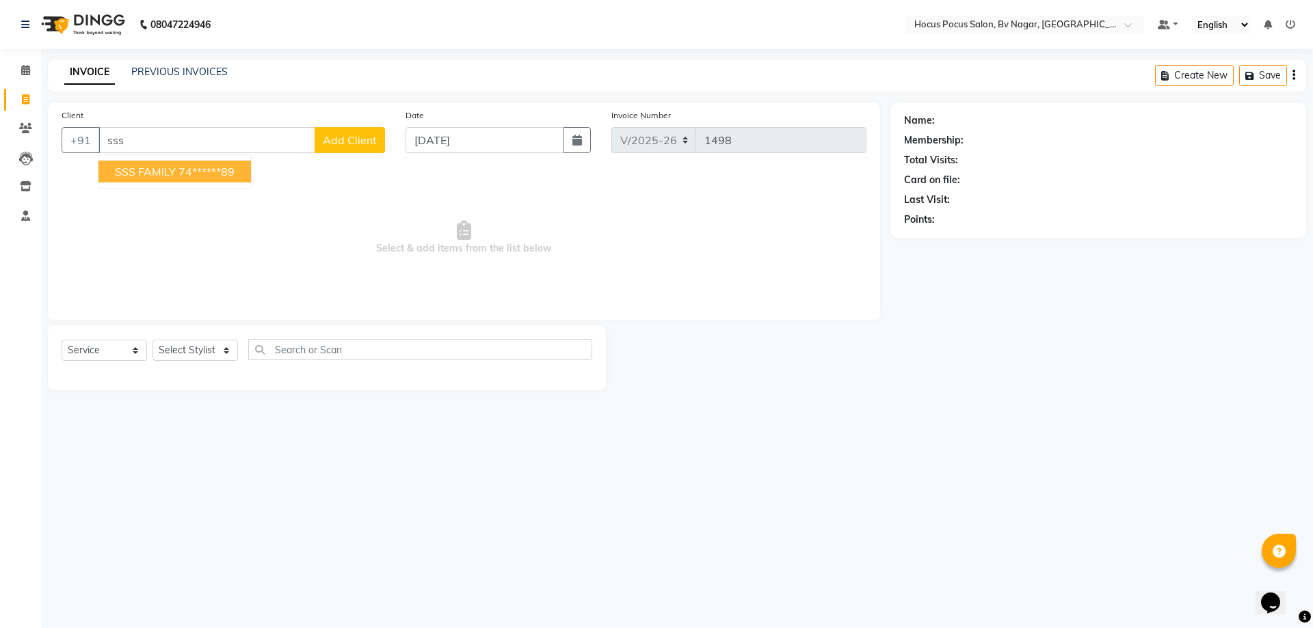
click at [154, 175] on span "SSS FAMILY" at bounding box center [145, 172] width 61 height 14
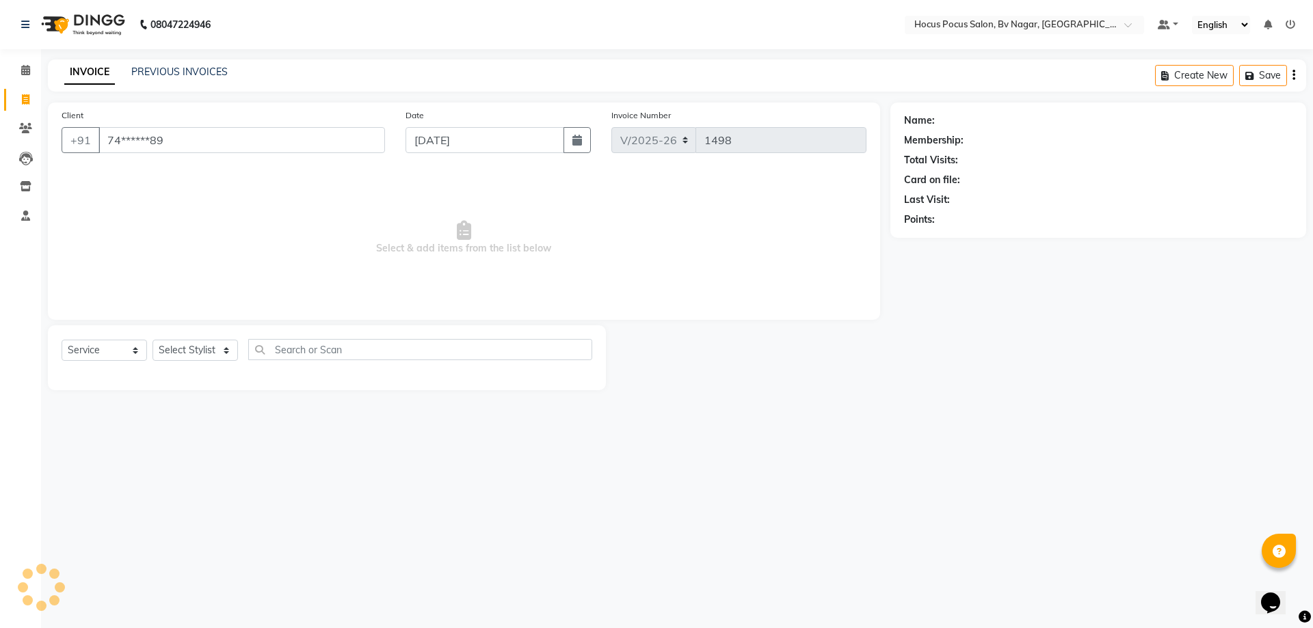
type input "74******89"
click at [993, 239] on icon "button" at bounding box center [993, 240] width 10 height 10
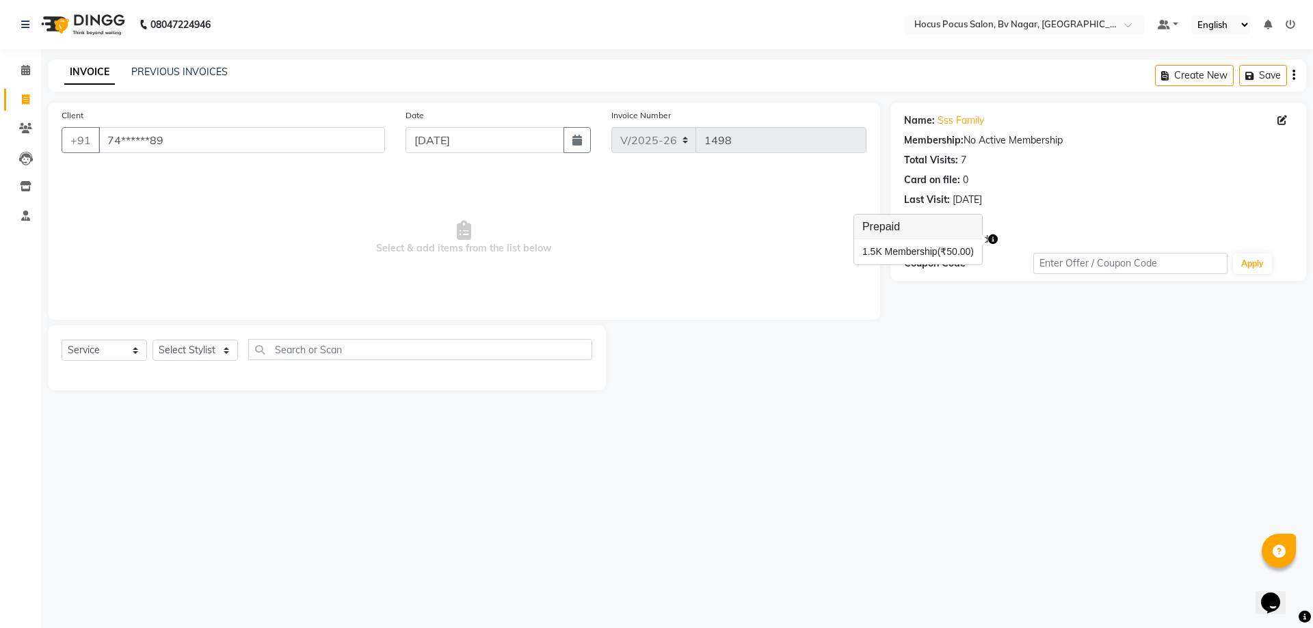
click at [1004, 264] on div "Coupon Code" at bounding box center [968, 263] width 129 height 14
click at [948, 239] on icon "button" at bounding box center [950, 240] width 10 height 10
click at [1039, 462] on div "08047224946 Select Location × Hocus Pocus Salon, Bv Nagar, Basaveshwarnagar Def…" at bounding box center [656, 314] width 1313 height 628
click at [994, 238] on icon "button" at bounding box center [993, 240] width 10 height 10
click at [1007, 325] on div "Name: Sss Family Membership: No Active Membership Total Visits: 7 Card on file:…" at bounding box center [1103, 247] width 426 height 288
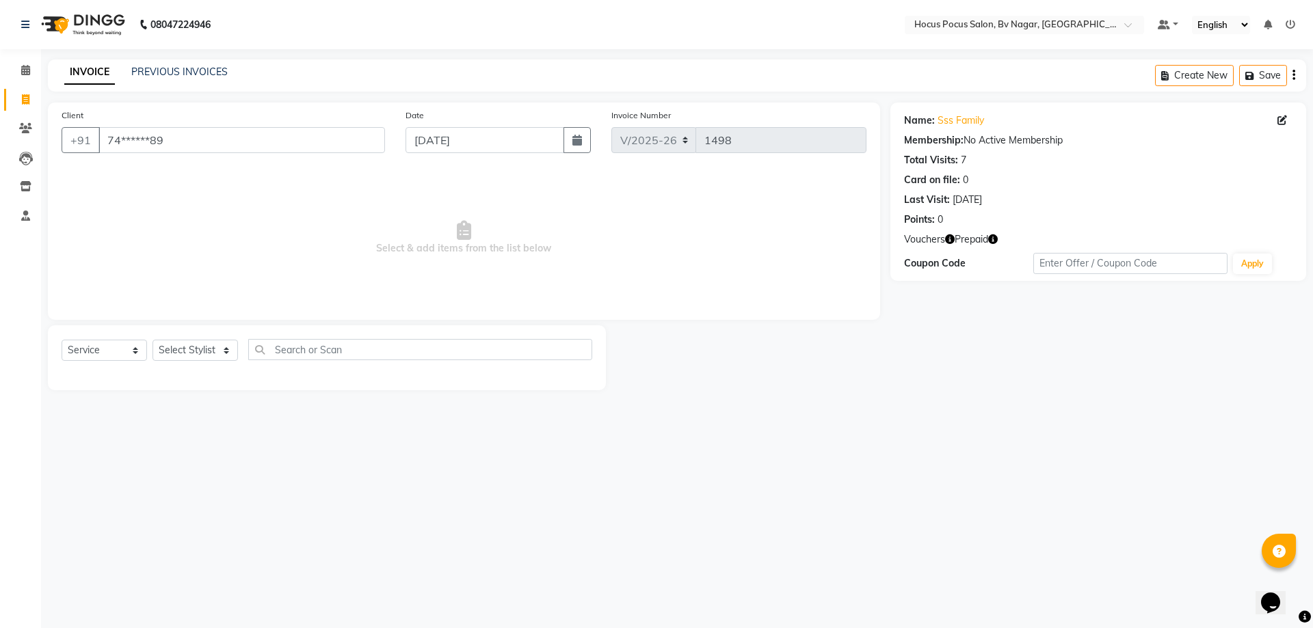
click at [993, 458] on div "08047224946 Select Location × Hocus Pocus Salon, Bv Nagar, Basaveshwarnagar Def…" at bounding box center [656, 314] width 1313 height 628
click at [178, 74] on link "PREVIOUS INVOICES" at bounding box center [179, 72] width 96 height 12
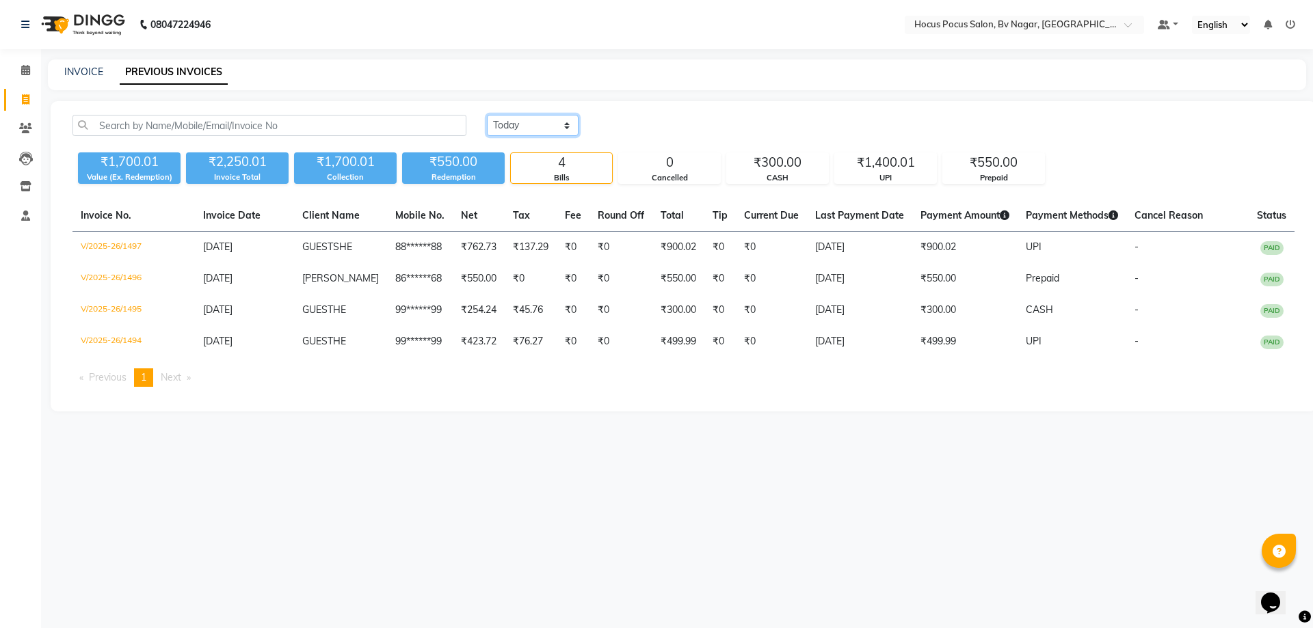
click at [531, 133] on select "Today Yesterday Custom Range" at bounding box center [533, 125] width 92 height 21
select select "range"
click at [487, 115] on select "Today Yesterday Custom Range" at bounding box center [533, 125] width 92 height 21
click at [678, 130] on input "[DATE]" at bounding box center [644, 125] width 96 height 19
select select "9"
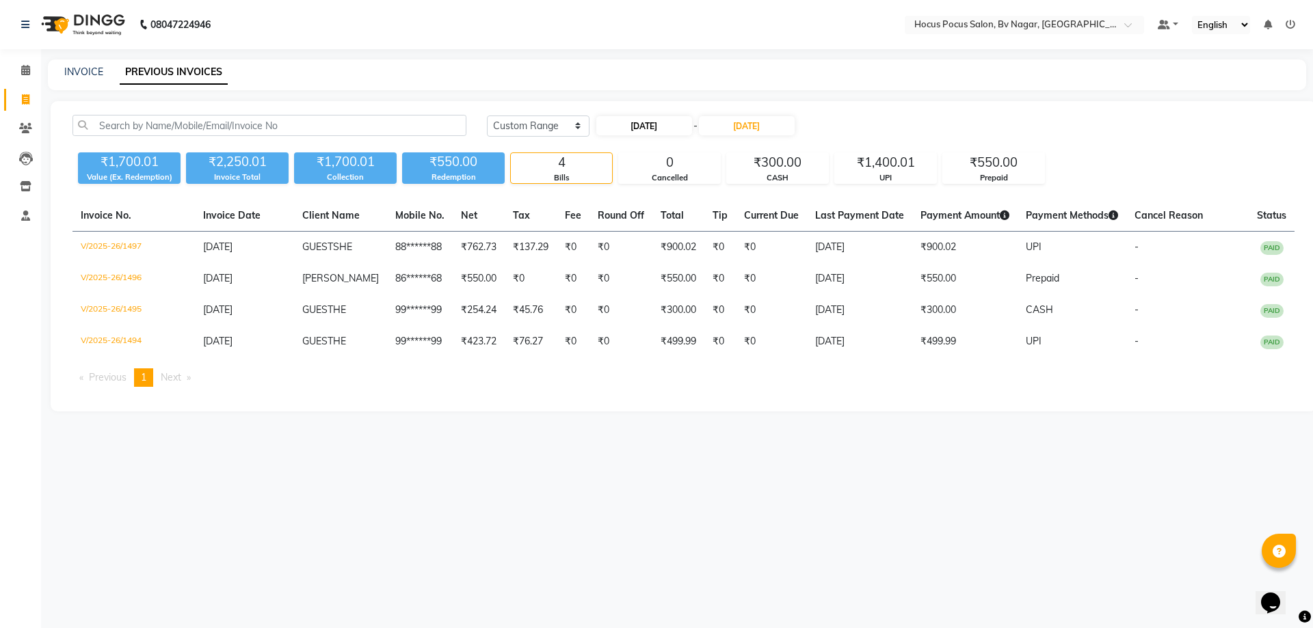
select select "2025"
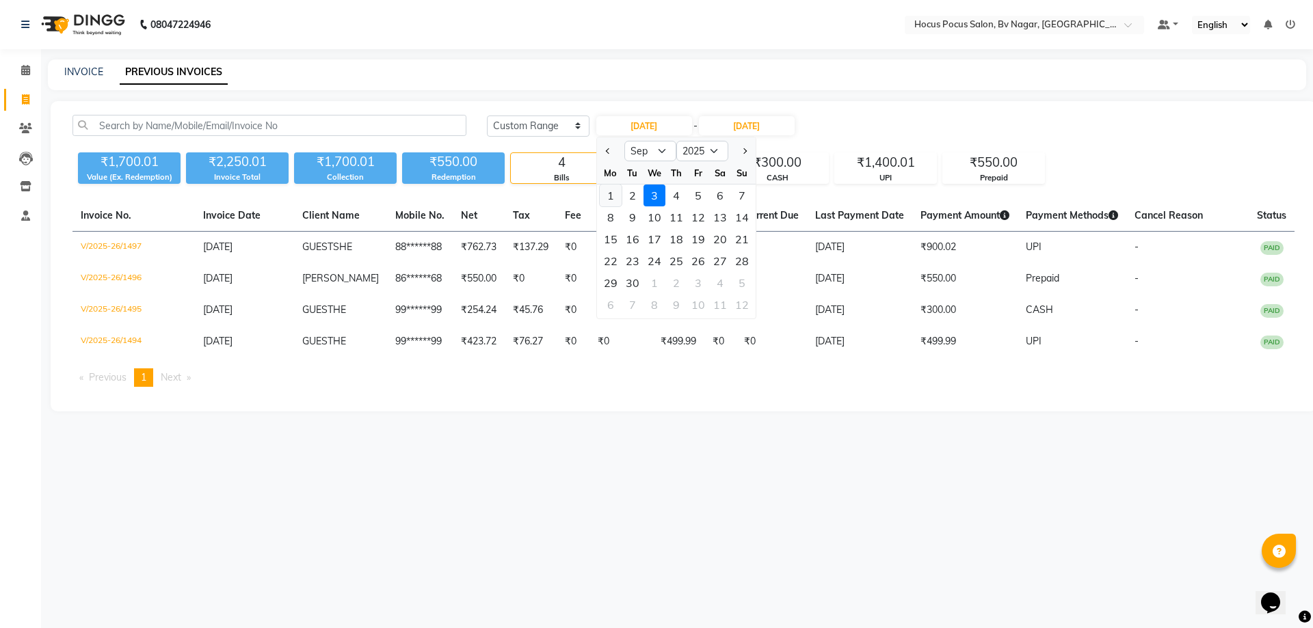
click at [611, 196] on div "1" at bounding box center [611, 196] width 22 height 22
type input "01-09-2025"
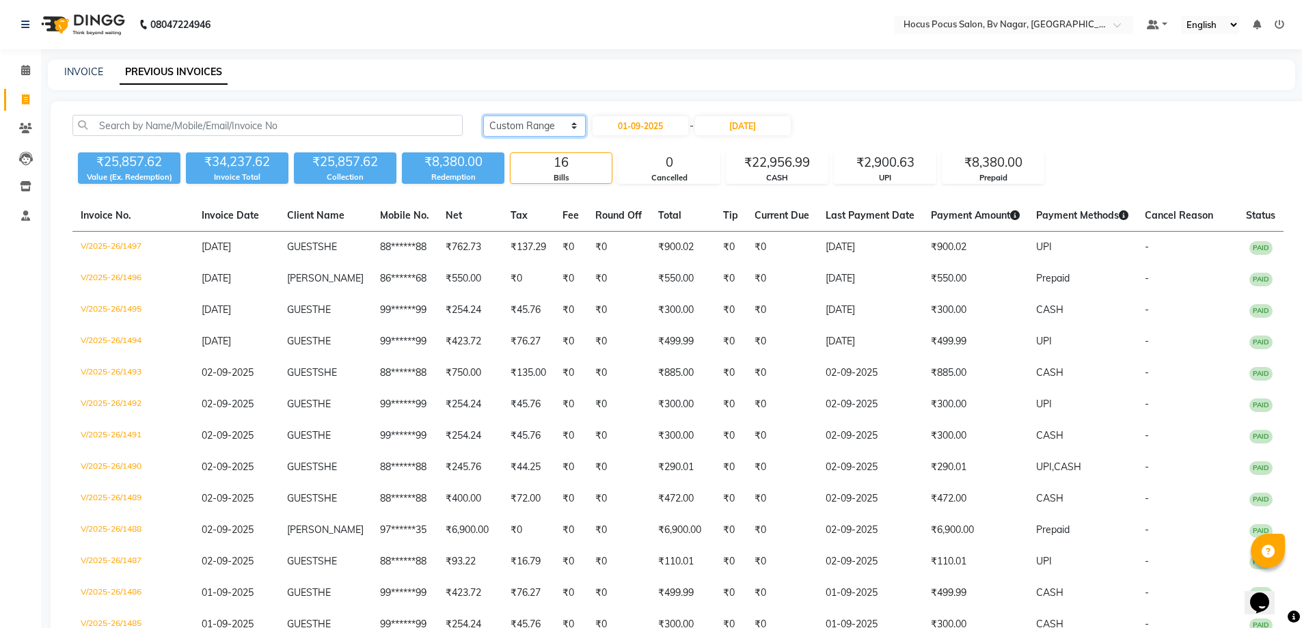
click at [546, 121] on select "Today Yesterday Custom Range" at bounding box center [534, 126] width 103 height 21
click at [483, 116] on select "Today Yesterday Custom Range" at bounding box center [534, 126] width 103 height 21
click at [634, 122] on input "01-09-2025" at bounding box center [641, 125] width 96 height 19
select select "9"
select select "2025"
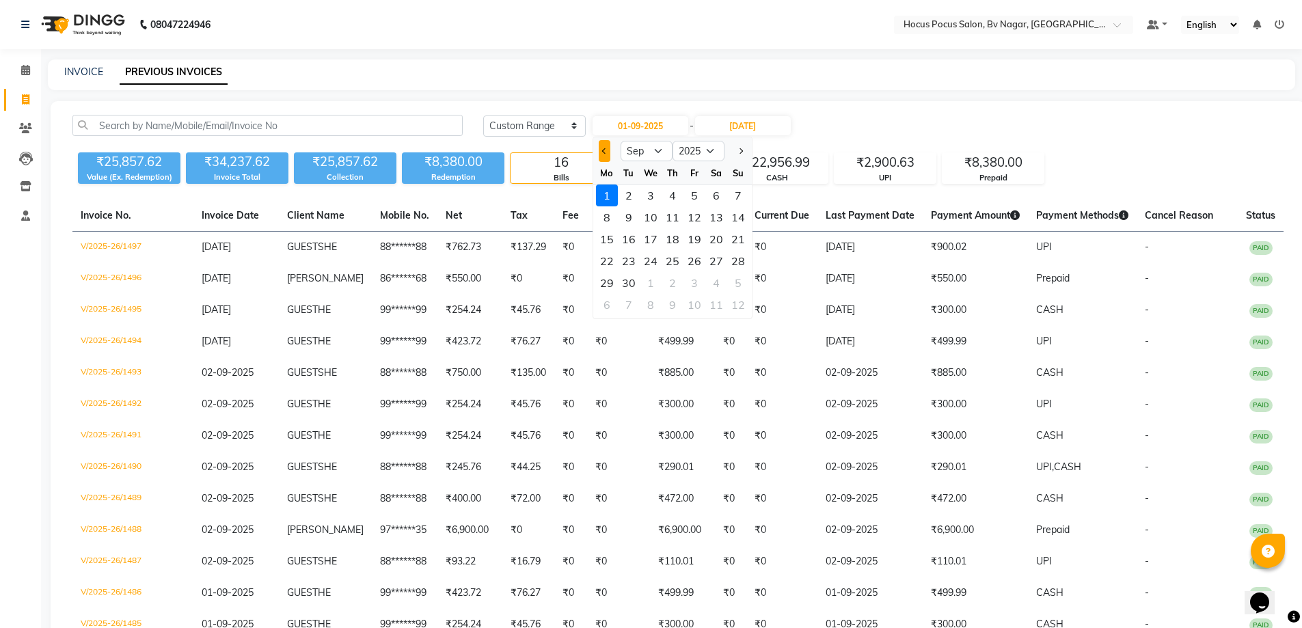
click at [609, 152] on button "Previous month" at bounding box center [605, 151] width 12 height 22
select select "8"
click at [611, 280] on div "25" at bounding box center [607, 283] width 22 height 22
type input "25-08-2025"
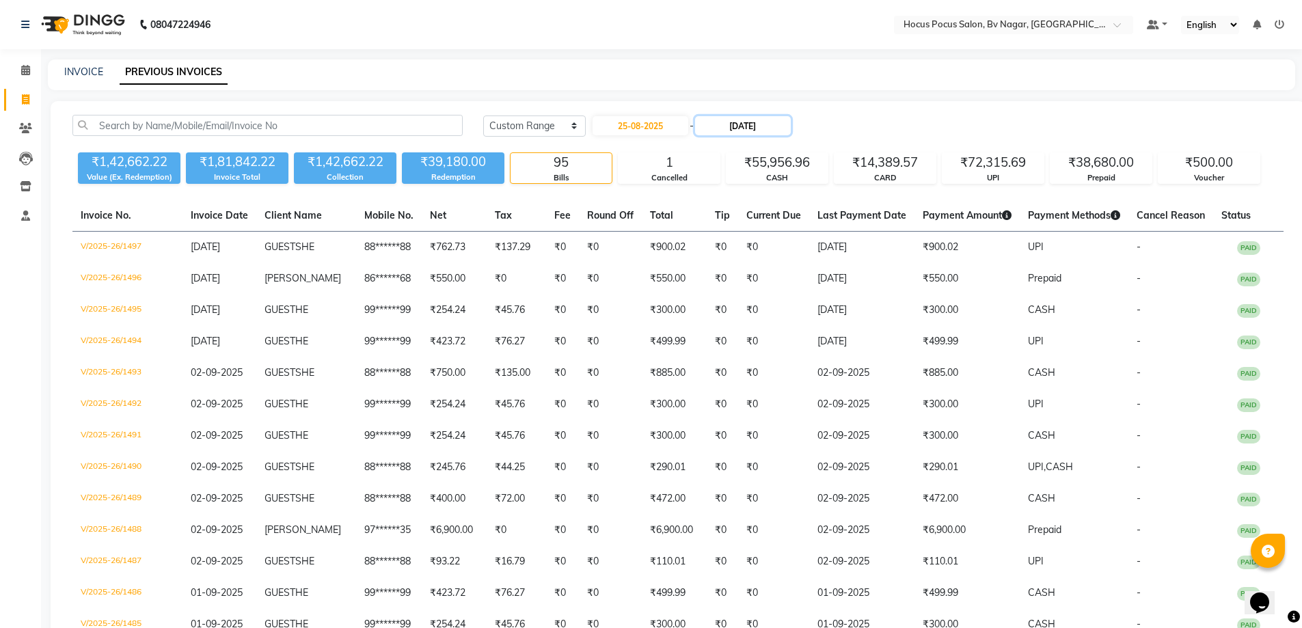
click at [760, 122] on input "[DATE]" at bounding box center [743, 125] width 96 height 19
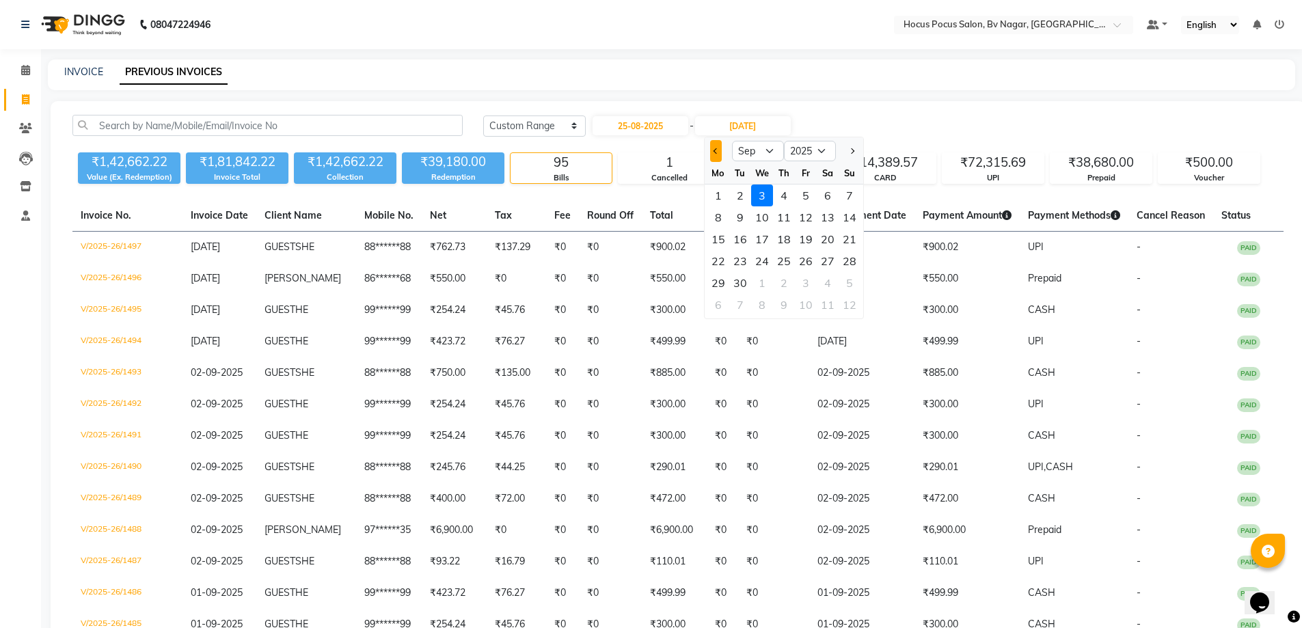
click at [714, 149] on span "Previous month" at bounding box center [715, 150] width 5 height 5
select select "8"
click at [848, 279] on div "31" at bounding box center [850, 283] width 22 height 22
type input "31-08-2025"
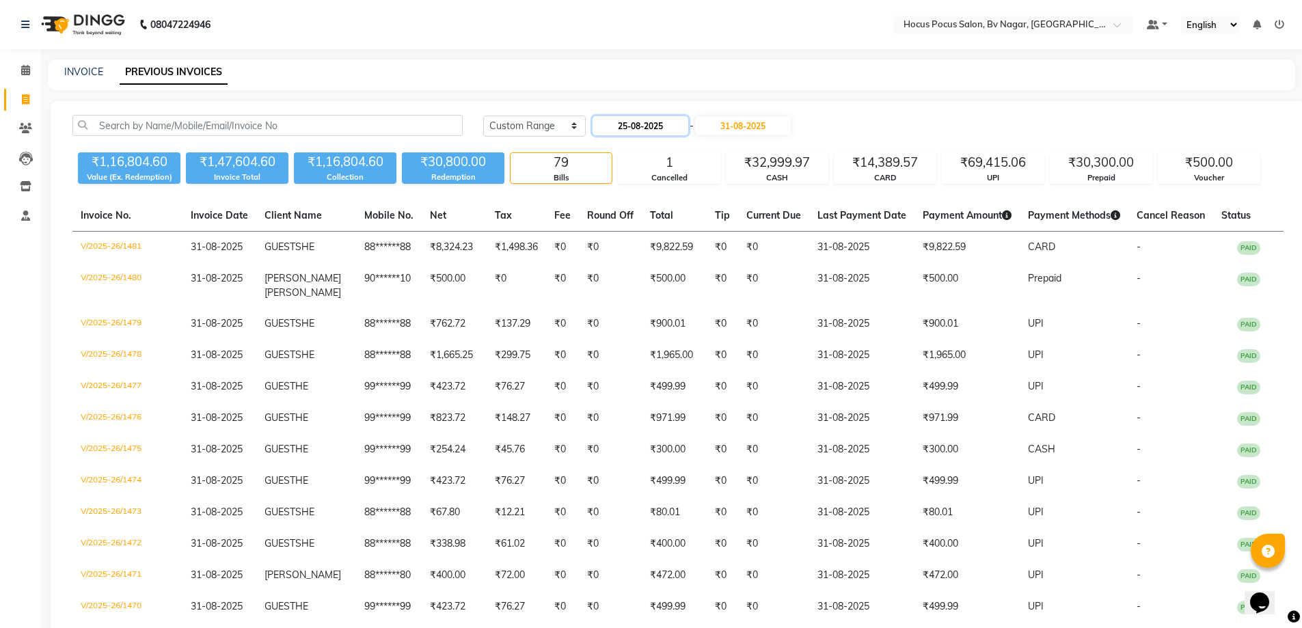
click at [623, 123] on input "25-08-2025" at bounding box center [641, 125] width 96 height 19
select select "8"
select select "2025"
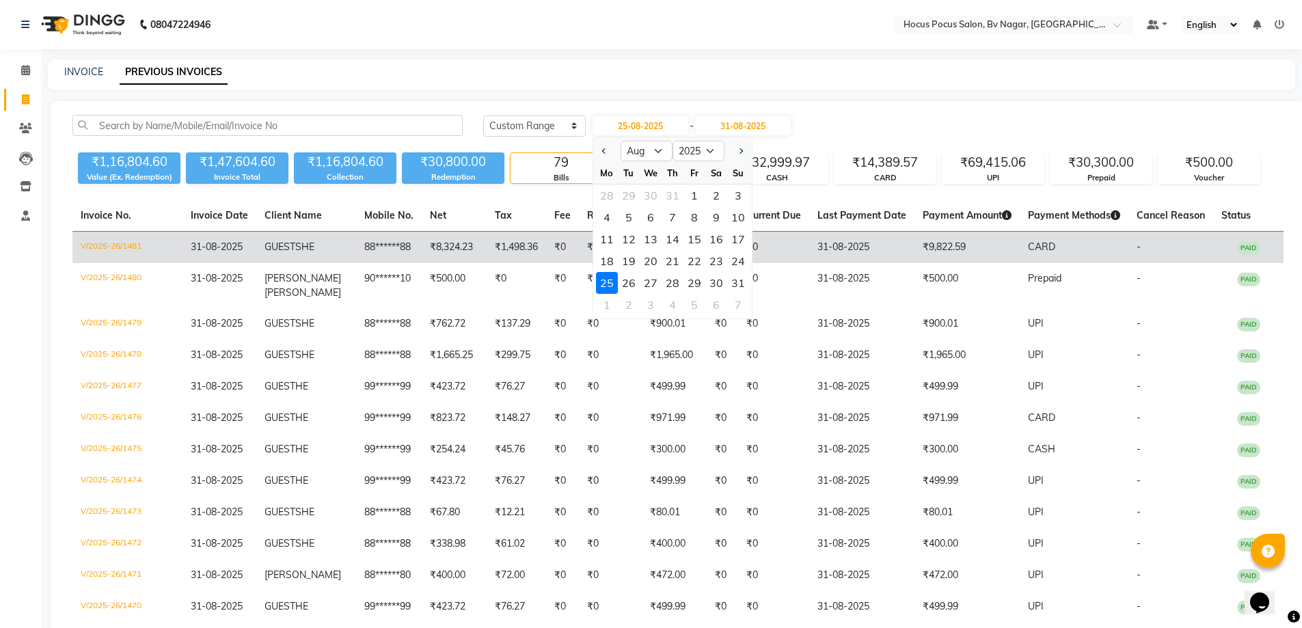
drag, startPoint x: 607, startPoint y: 258, endPoint x: 620, endPoint y: 243, distance: 19.9
click at [611, 253] on div "18" at bounding box center [607, 261] width 22 height 22
type input "18-08-2025"
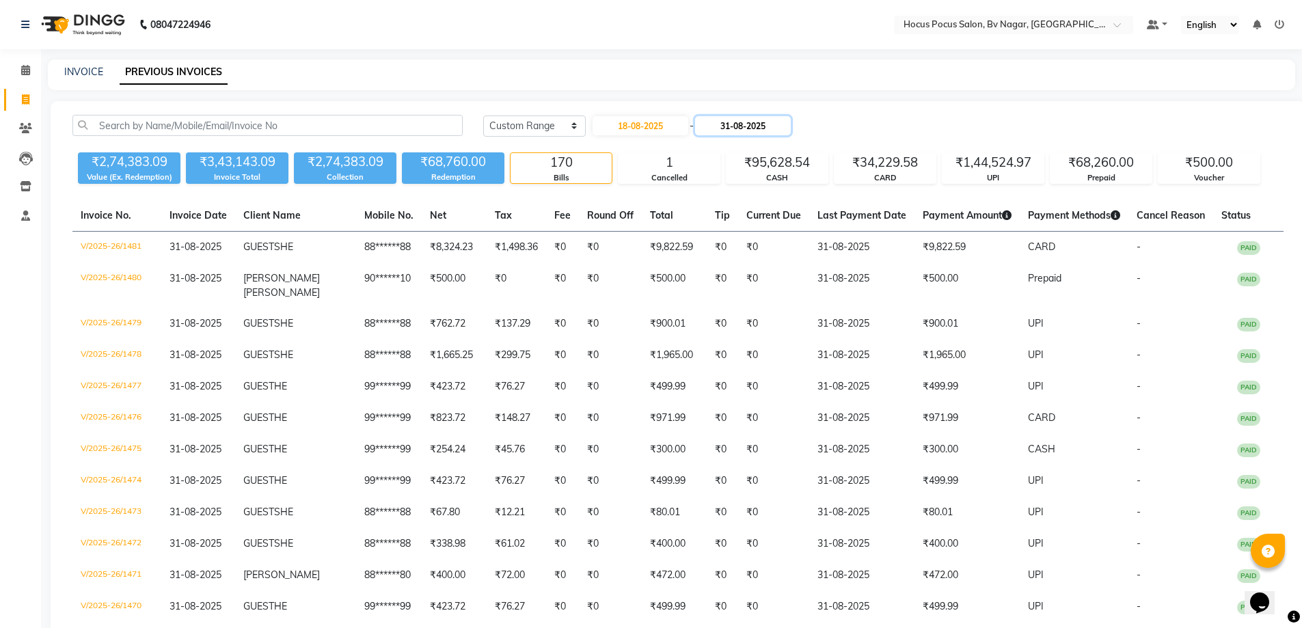
click at [730, 124] on input "31-08-2025" at bounding box center [743, 125] width 96 height 19
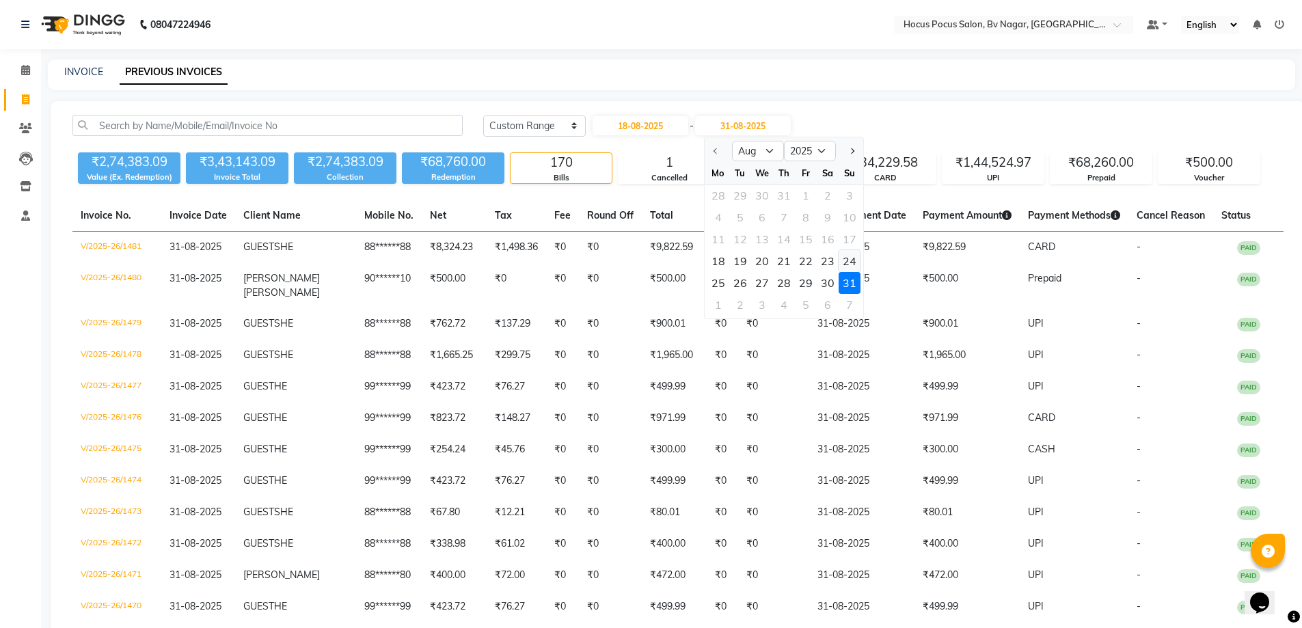
click at [848, 253] on div "24" at bounding box center [850, 261] width 22 height 22
type input "24-08-2025"
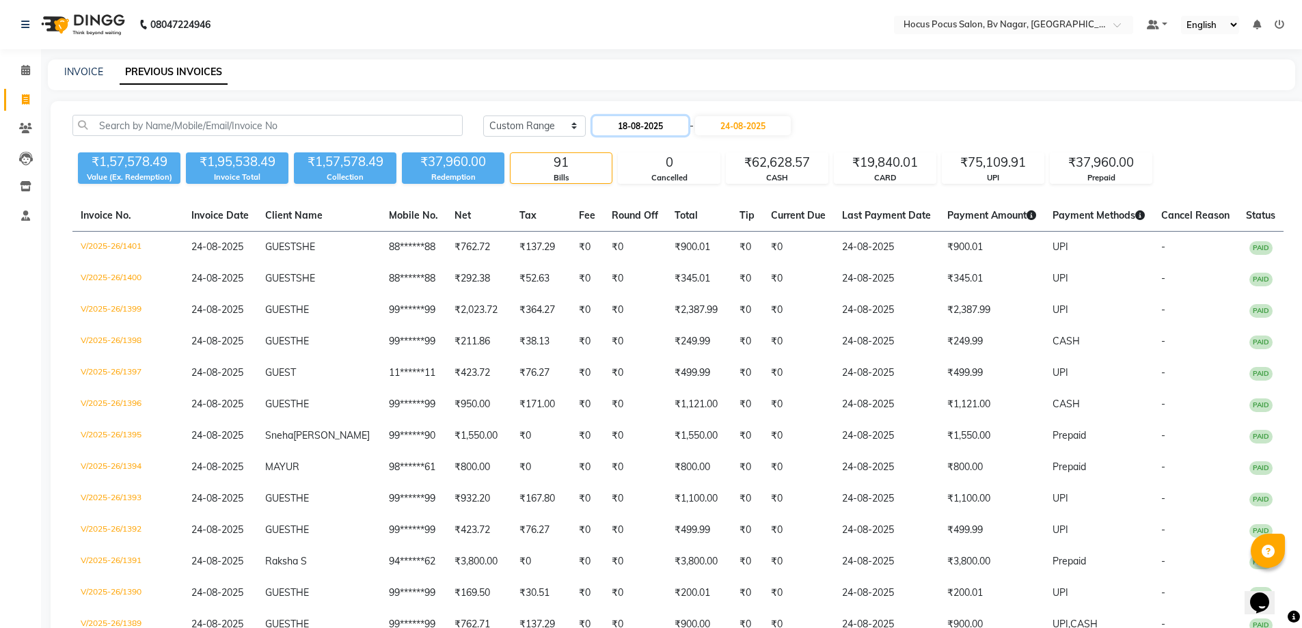
click at [643, 117] on input "18-08-2025" at bounding box center [641, 125] width 96 height 19
select select "8"
select select "2025"
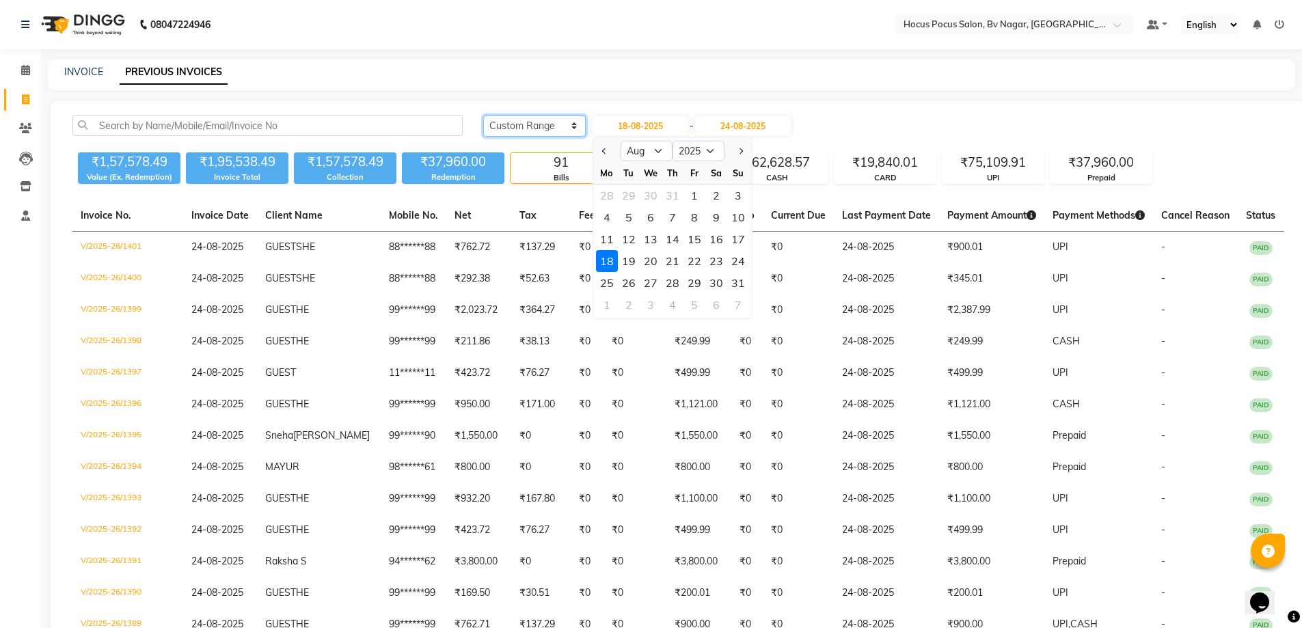
click at [536, 126] on select "Today Yesterday Custom Range" at bounding box center [534, 126] width 103 height 21
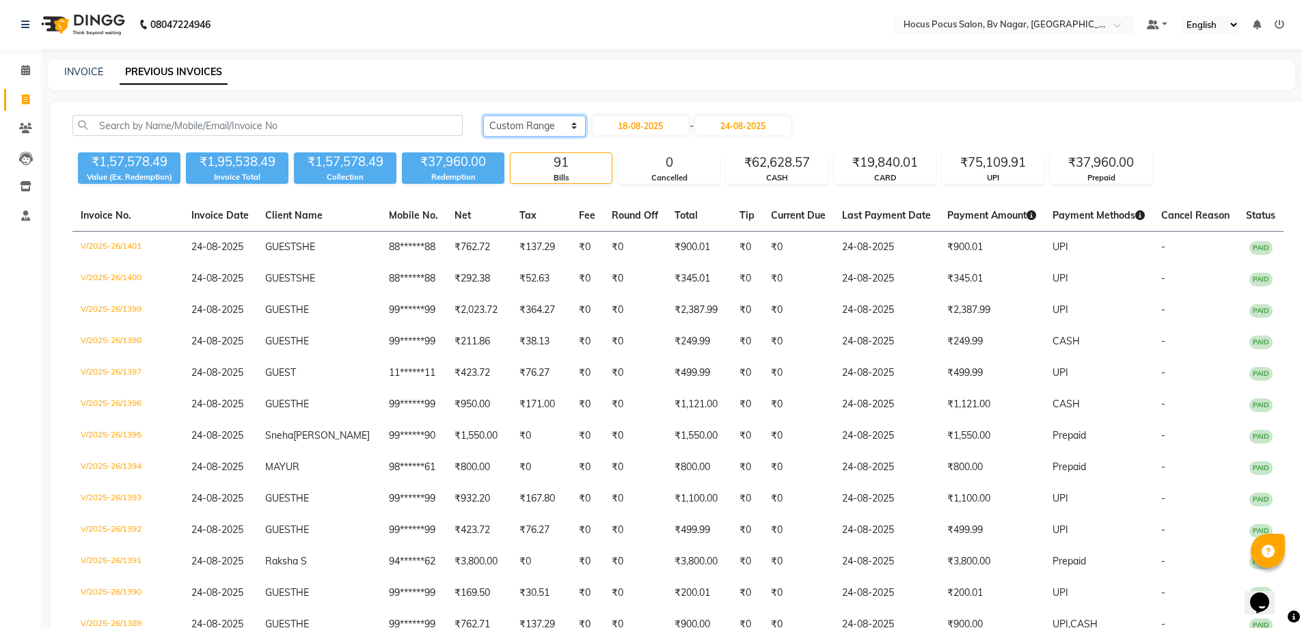
drag, startPoint x: 539, startPoint y: 124, endPoint x: 539, endPoint y: 136, distance: 12.3
click at [539, 124] on select "Today Yesterday Custom Range" at bounding box center [534, 126] width 103 height 21
click at [483, 116] on select "Today Yesterday Custom Range" at bounding box center [534, 126] width 103 height 21
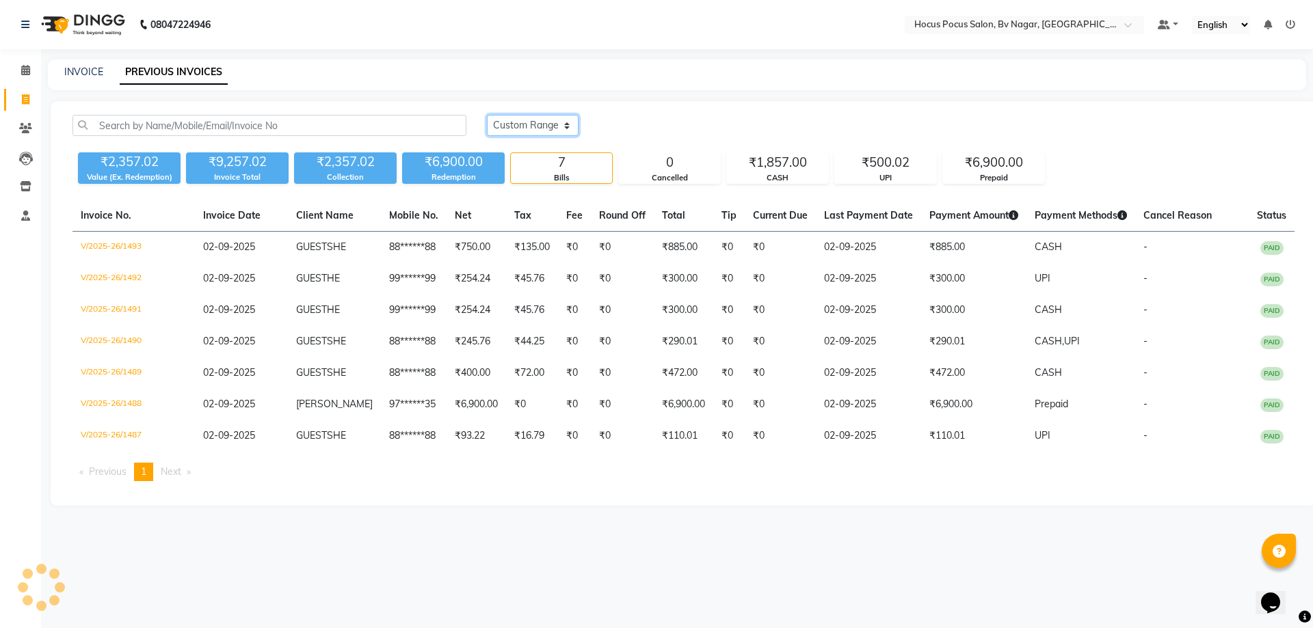
click at [552, 126] on select "Today Yesterday Custom Range" at bounding box center [533, 125] width 92 height 21
click at [487, 115] on select "Today Yesterday Custom Range" at bounding box center [533, 125] width 92 height 21
click at [559, 132] on select "Today Yesterday Custom Range" at bounding box center [533, 125] width 92 height 21
select select "range"
click at [487, 115] on select "Today Yesterday Custom Range" at bounding box center [533, 125] width 92 height 21
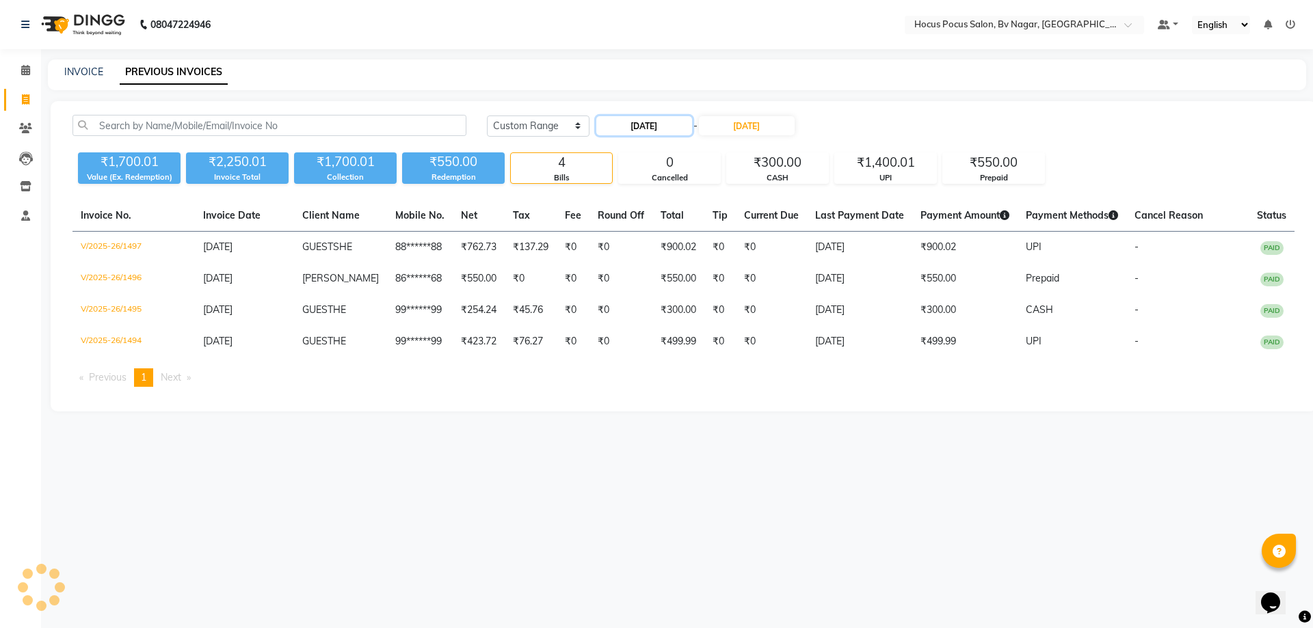
click at [684, 131] on input "[DATE]" at bounding box center [644, 125] width 96 height 19
select select "9"
select select "2025"
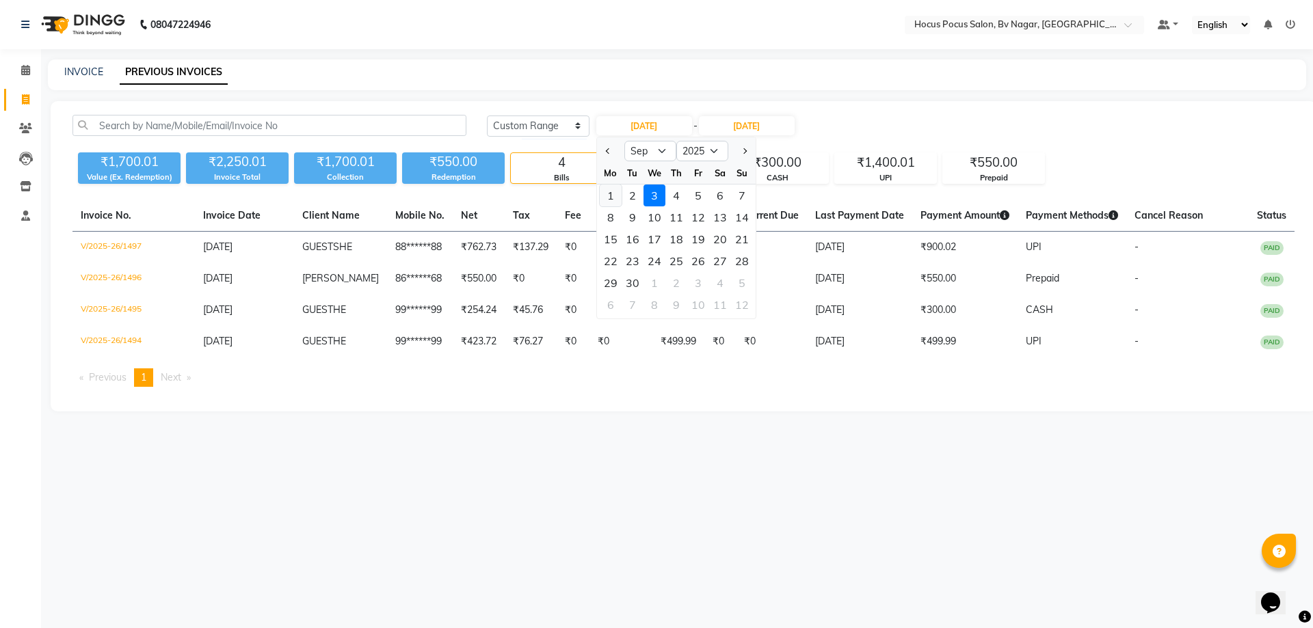
click at [609, 198] on div "1" at bounding box center [611, 196] width 22 height 22
type input "01-09-2025"
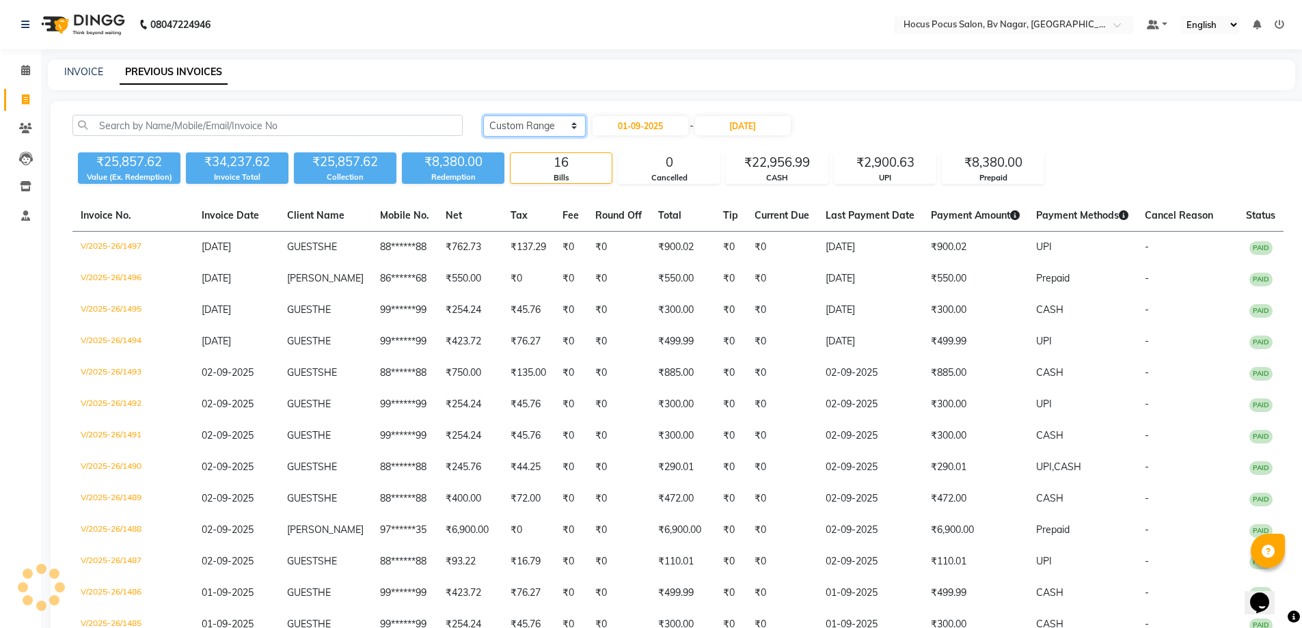
click at [576, 126] on select "Today Yesterday Custom Range" at bounding box center [534, 126] width 103 height 21
click at [483, 116] on select "Today Yesterday Custom Range" at bounding box center [534, 126] width 103 height 21
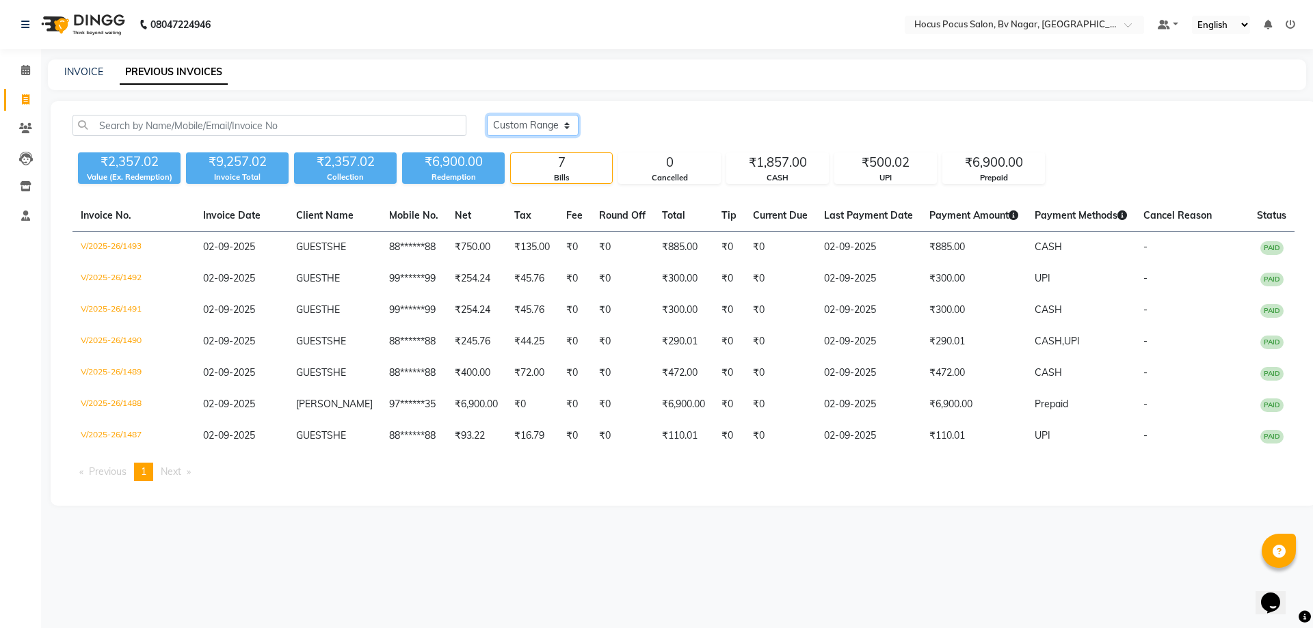
click at [511, 121] on select "Today Yesterday Custom Range" at bounding box center [533, 125] width 92 height 21
select select "range"
click at [487, 115] on select "Today Yesterday Custom Range" at bounding box center [533, 125] width 92 height 21
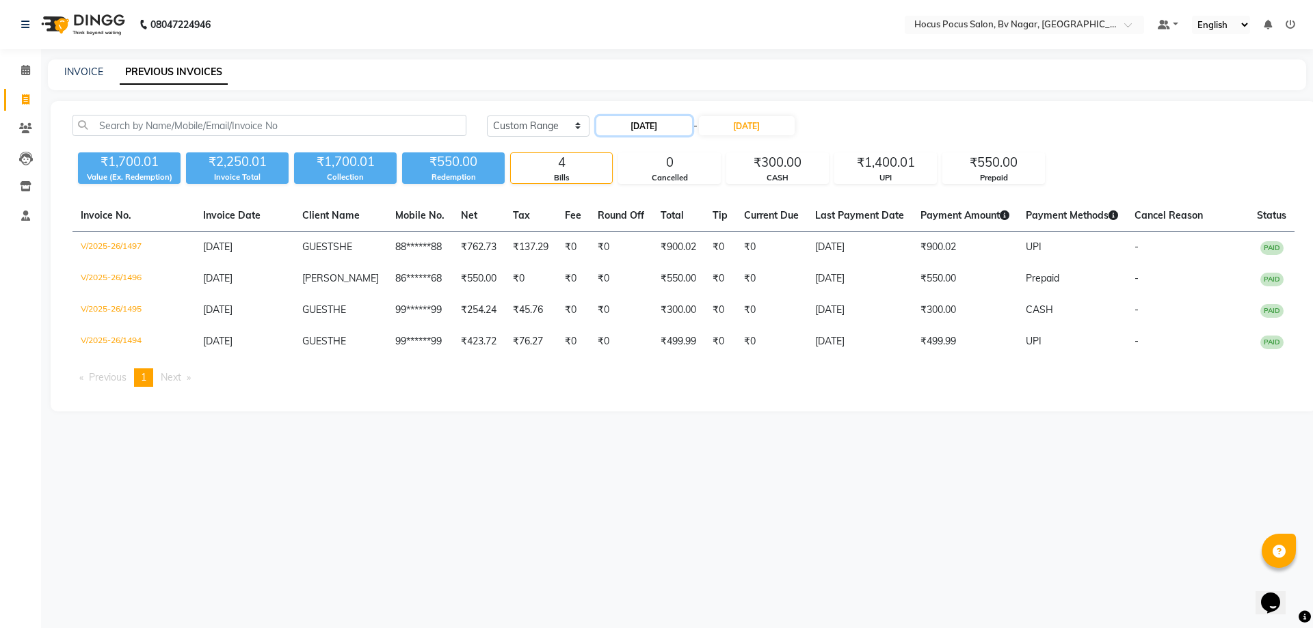
click at [652, 121] on input "[DATE]" at bounding box center [644, 125] width 96 height 19
select select "9"
select select "2025"
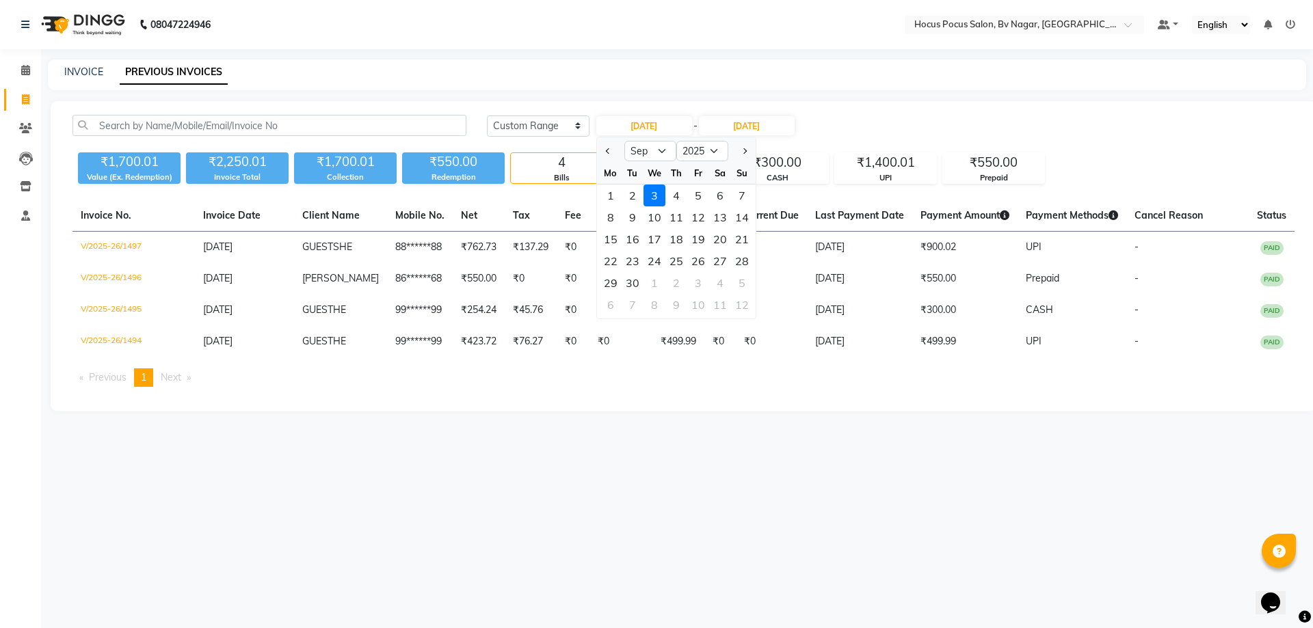
drag, startPoint x: 608, startPoint y: 197, endPoint x: 713, endPoint y: 159, distance: 112.0
click at [611, 197] on div "1" at bounding box center [611, 196] width 22 height 22
type input "01-09-2025"
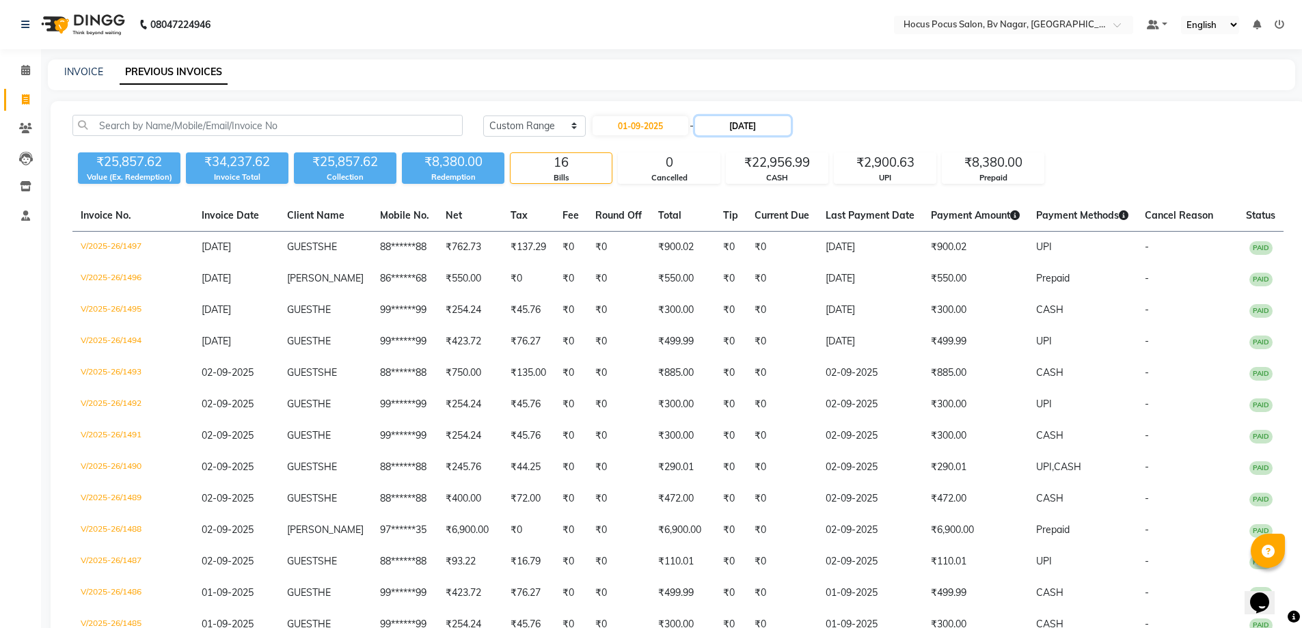
click at [739, 129] on input "[DATE]" at bounding box center [743, 125] width 96 height 19
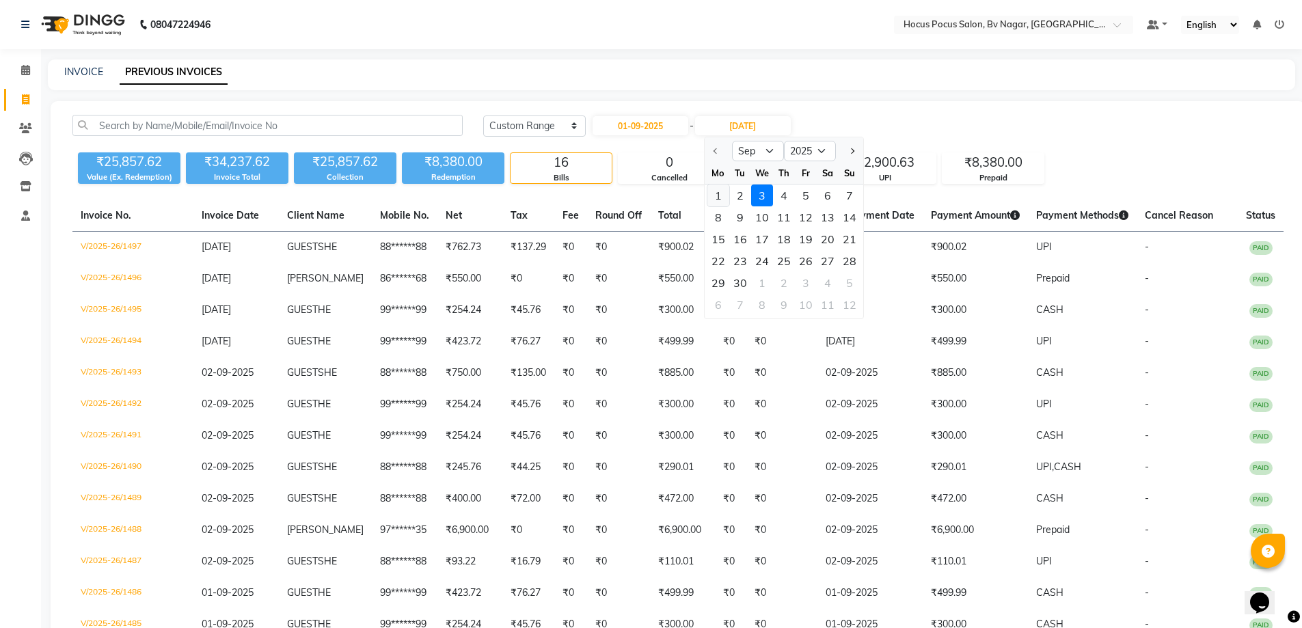
click at [715, 195] on div "1" at bounding box center [719, 196] width 22 height 22
type input "01-09-2025"
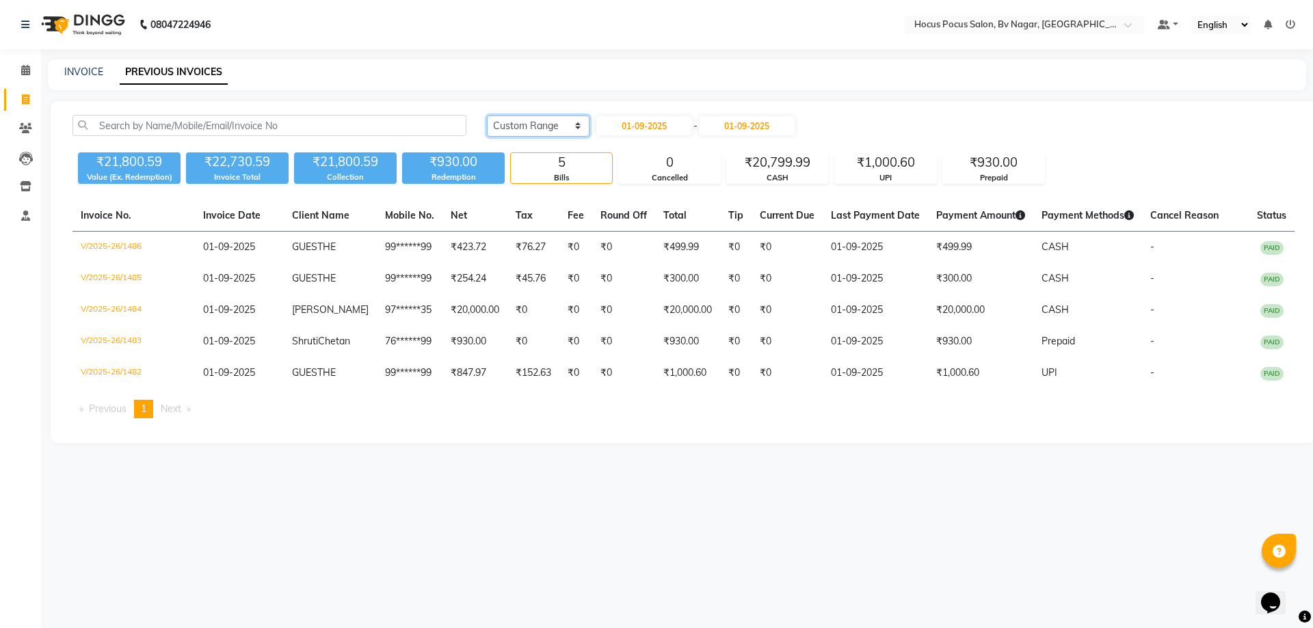
click at [547, 124] on select "Today Yesterday Custom Range" at bounding box center [538, 126] width 103 height 21
click at [487, 116] on select "Today Yesterday Custom Range" at bounding box center [538, 126] width 103 height 21
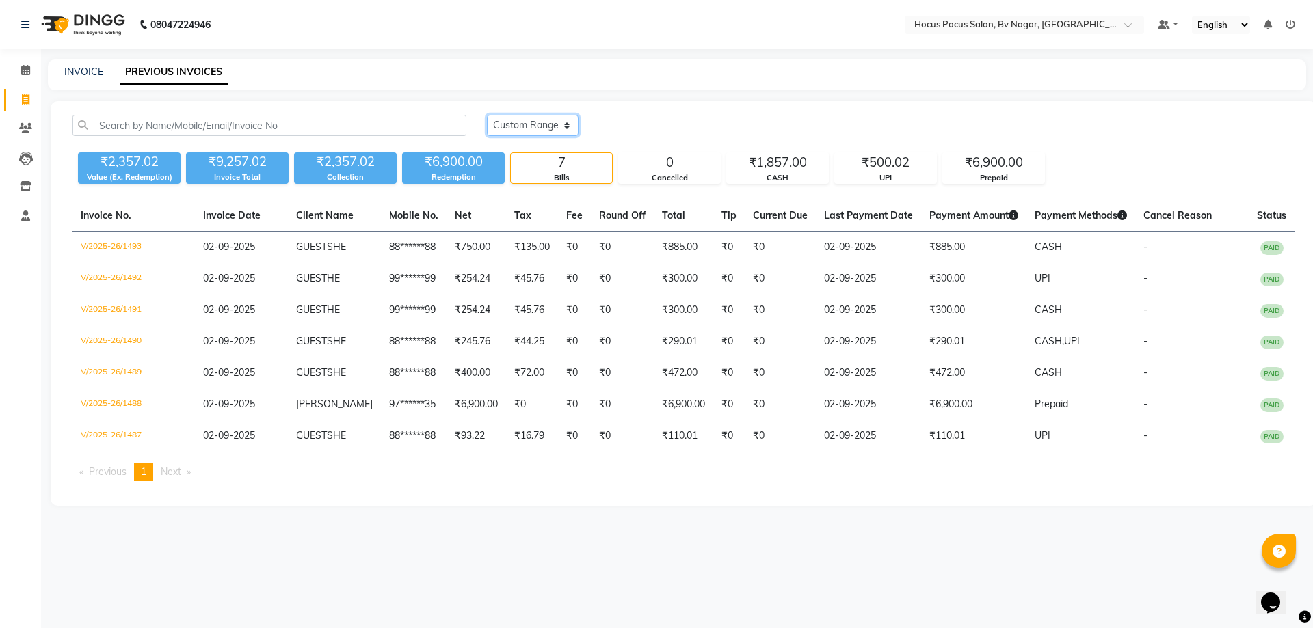
click at [552, 126] on select "Today Yesterday Custom Range" at bounding box center [533, 125] width 92 height 21
select select "range"
click at [487, 115] on select "Today Yesterday Custom Range" at bounding box center [533, 125] width 92 height 21
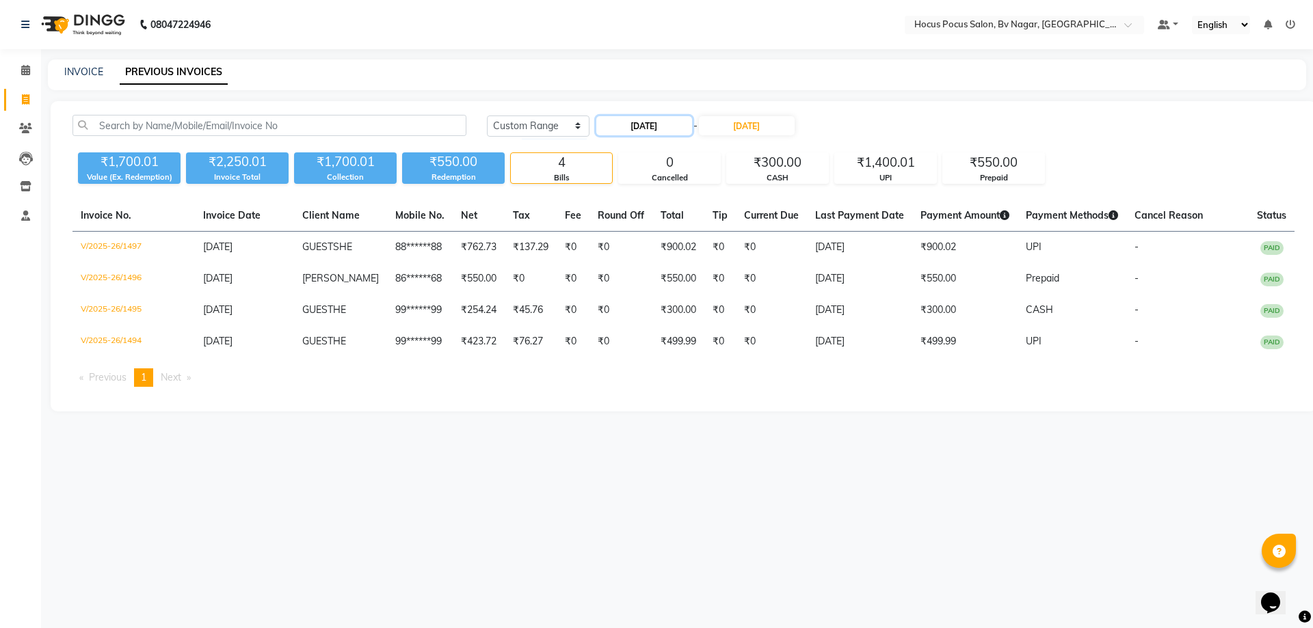
click at [660, 131] on input "[DATE]" at bounding box center [644, 125] width 96 height 19
select select "9"
select select "2025"
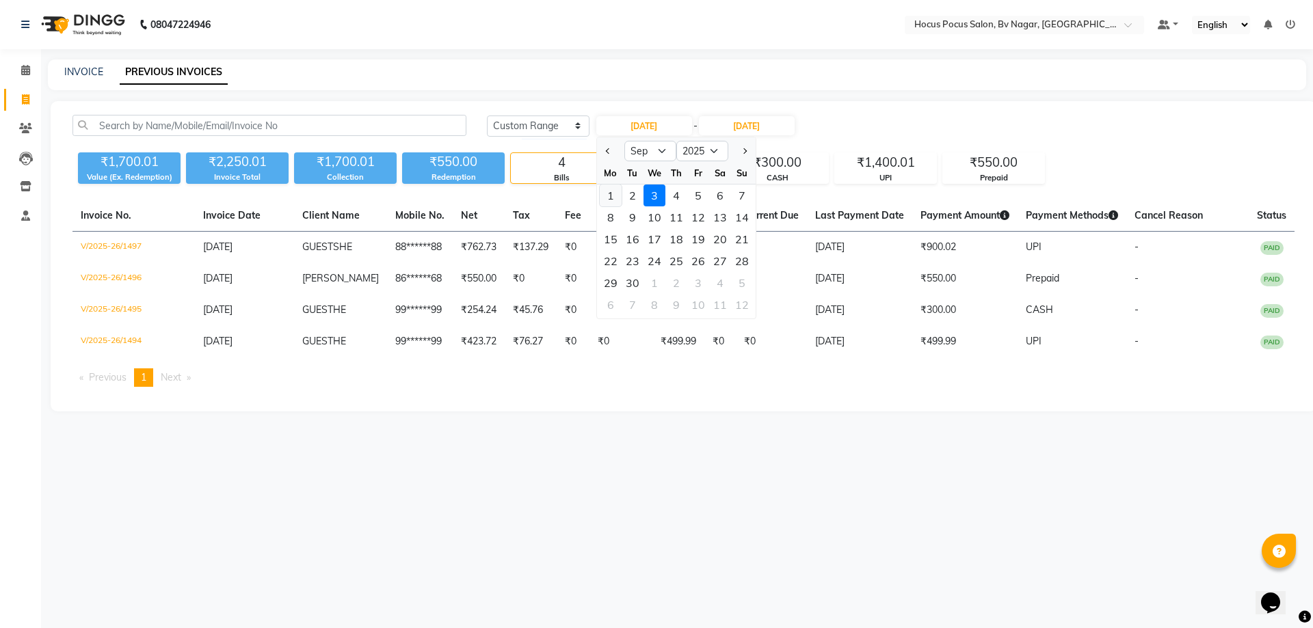
click at [608, 196] on div "1" at bounding box center [611, 196] width 22 height 22
type input "01-09-2025"
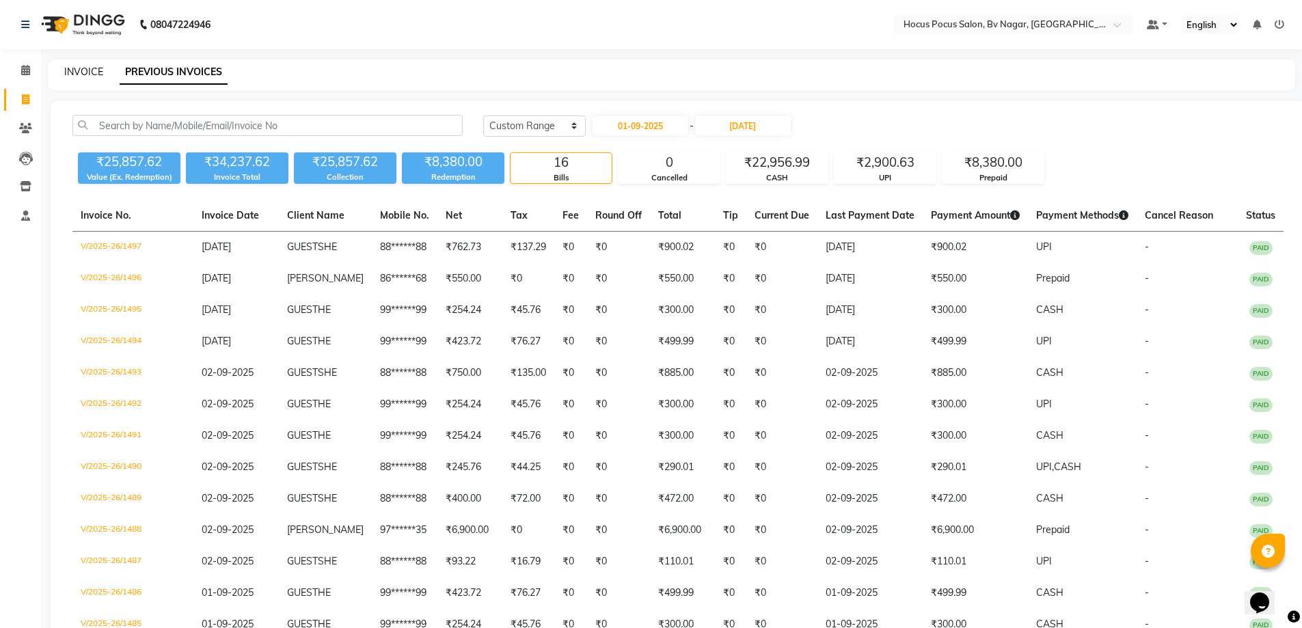
click at [72, 71] on link "INVOICE" at bounding box center [83, 72] width 39 height 12
select select "6056"
select select "service"
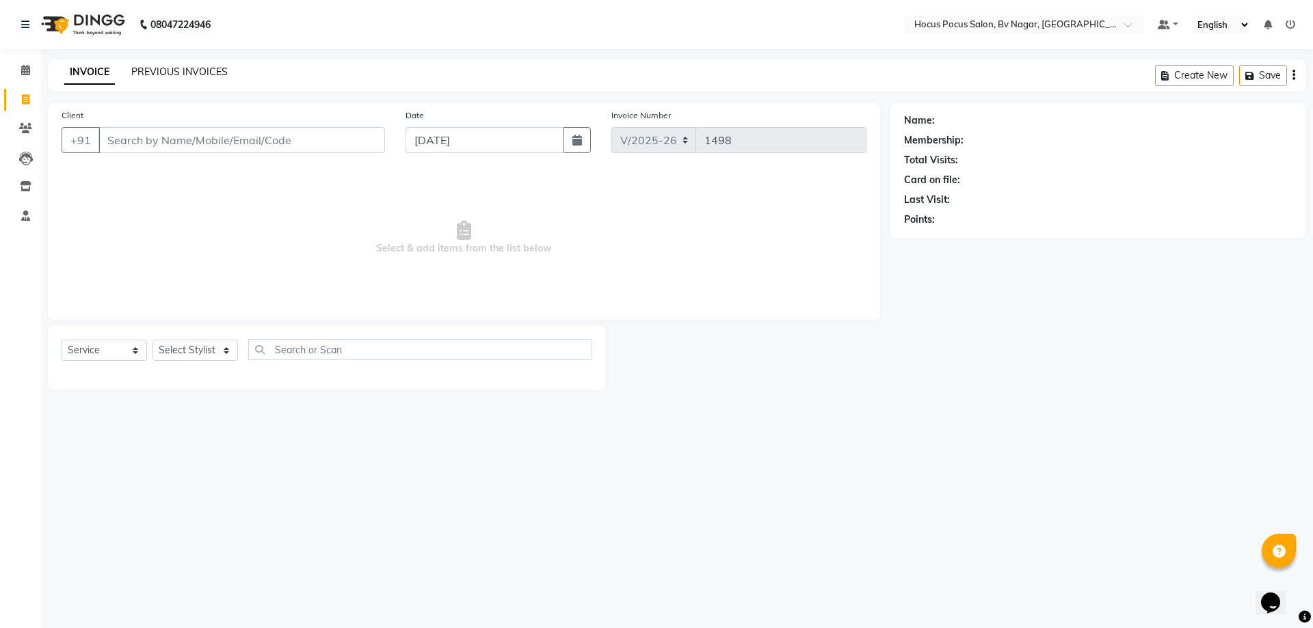
click at [192, 69] on link "PREVIOUS INVOICES" at bounding box center [179, 72] width 96 height 12
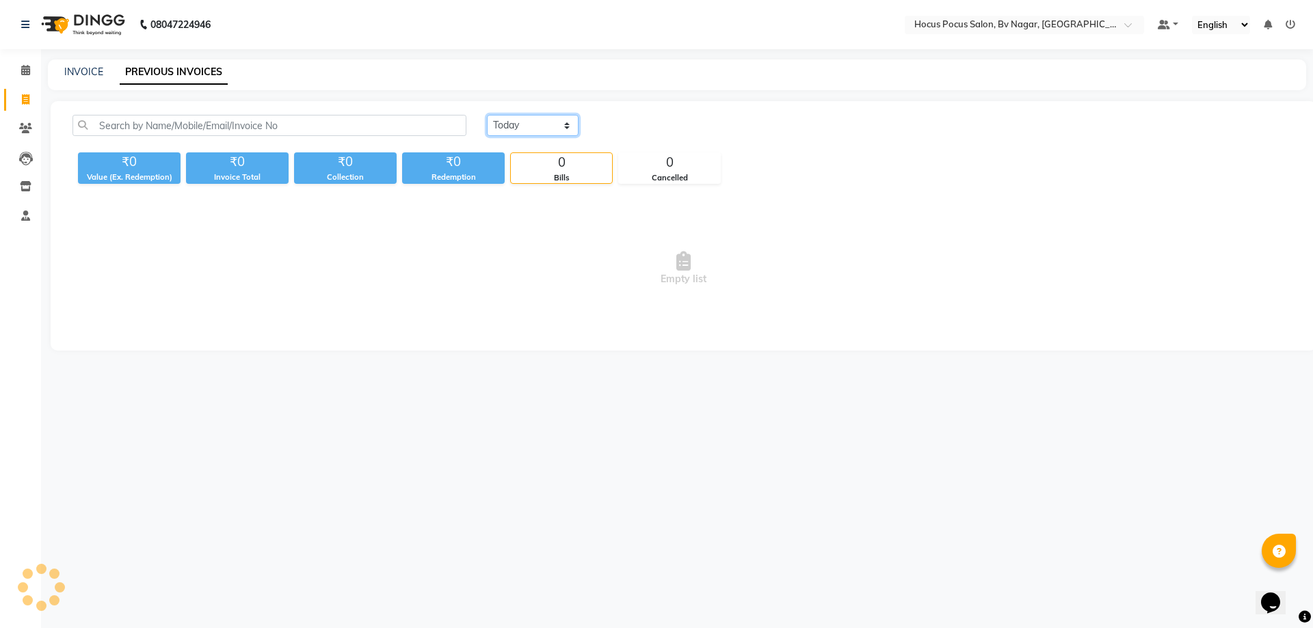
click at [567, 131] on select "Today Yesterday Custom Range" at bounding box center [533, 125] width 92 height 21
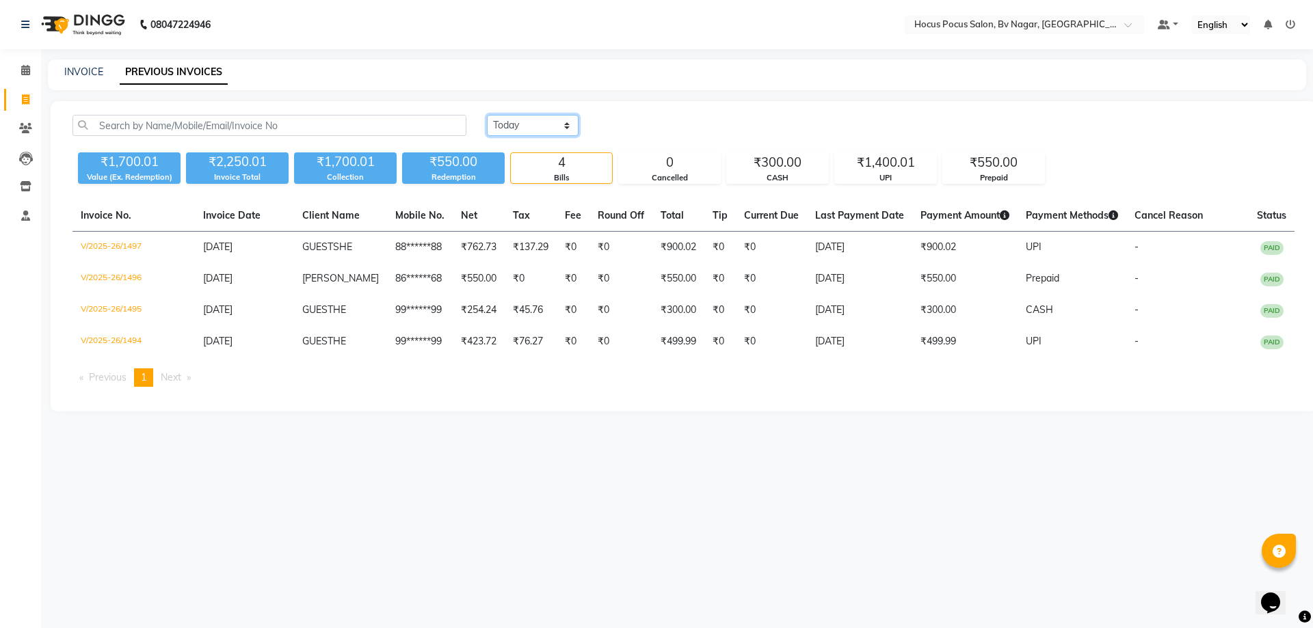
select select "range"
click at [487, 115] on select "Today Yesterday Custom Range" at bounding box center [533, 125] width 92 height 21
click at [639, 125] on input "[DATE]" at bounding box center [644, 125] width 96 height 19
select select "9"
select select "2025"
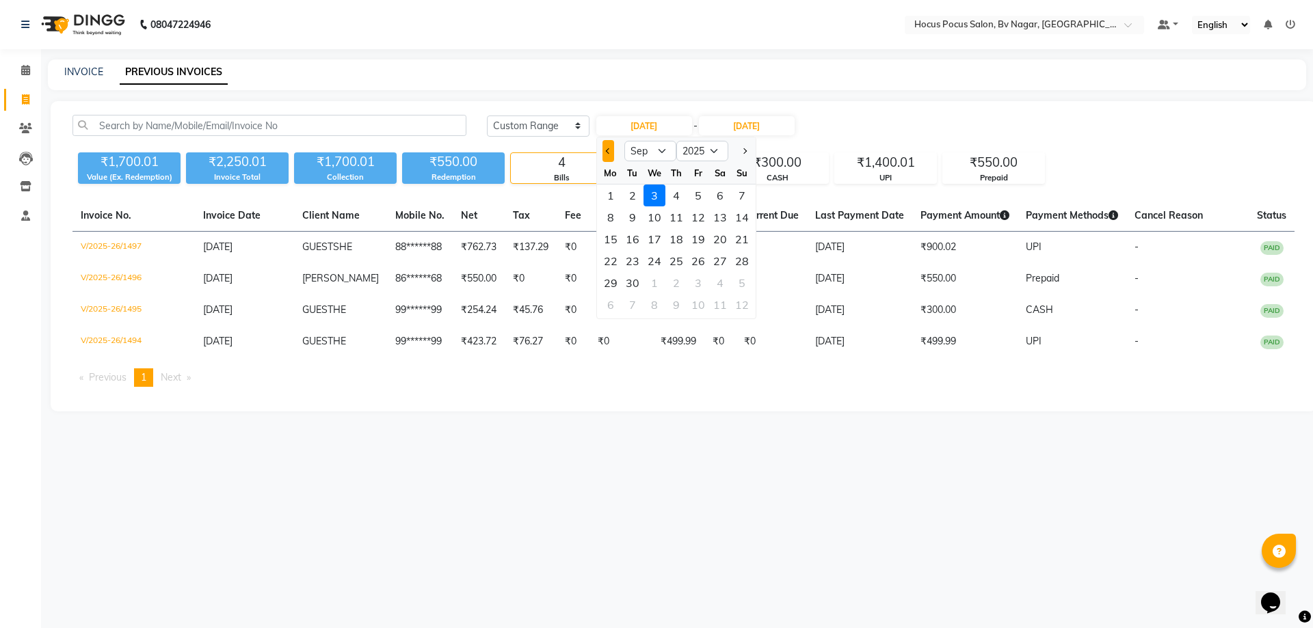
click at [606, 153] on button "Previous month" at bounding box center [608, 151] width 12 height 22
select select "8"
click at [615, 209] on div "4" at bounding box center [611, 217] width 22 height 22
type input "04-08-2025"
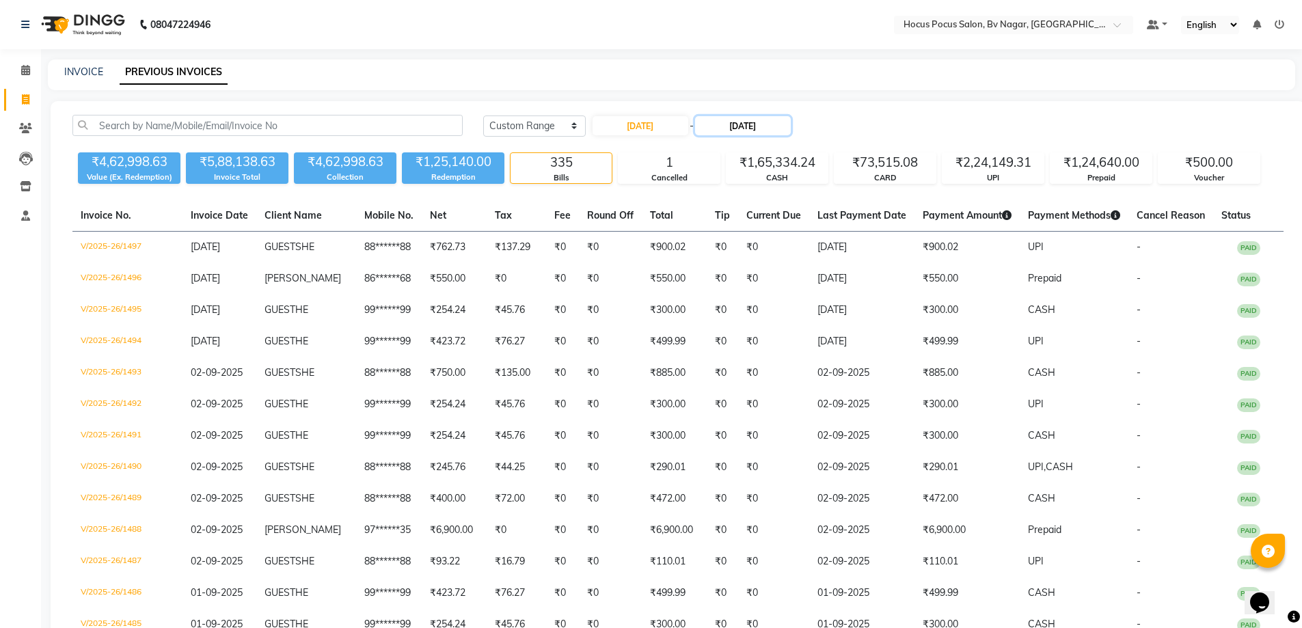
click at [766, 122] on input "[DATE]" at bounding box center [743, 125] width 96 height 19
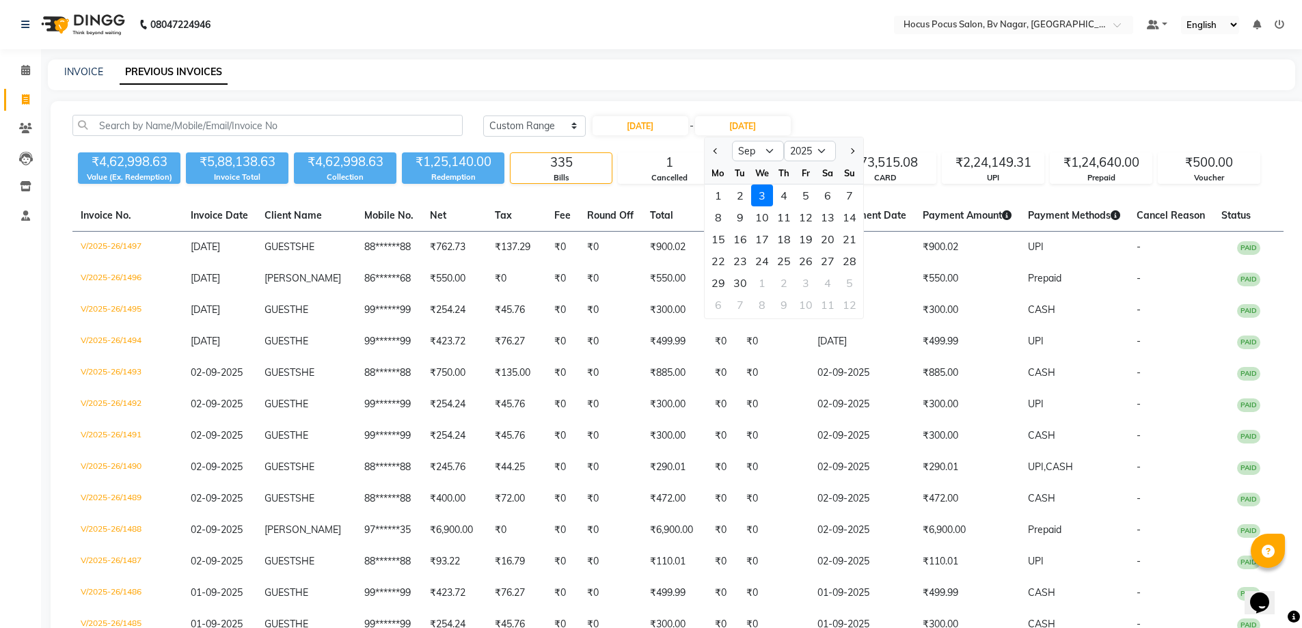
click at [722, 155] on div at bounding box center [718, 151] width 27 height 22
click at [720, 150] on button "Previous month" at bounding box center [716, 151] width 12 height 22
select select "8"
click at [846, 217] on div "10" at bounding box center [850, 217] width 22 height 22
type input "10-08-2025"
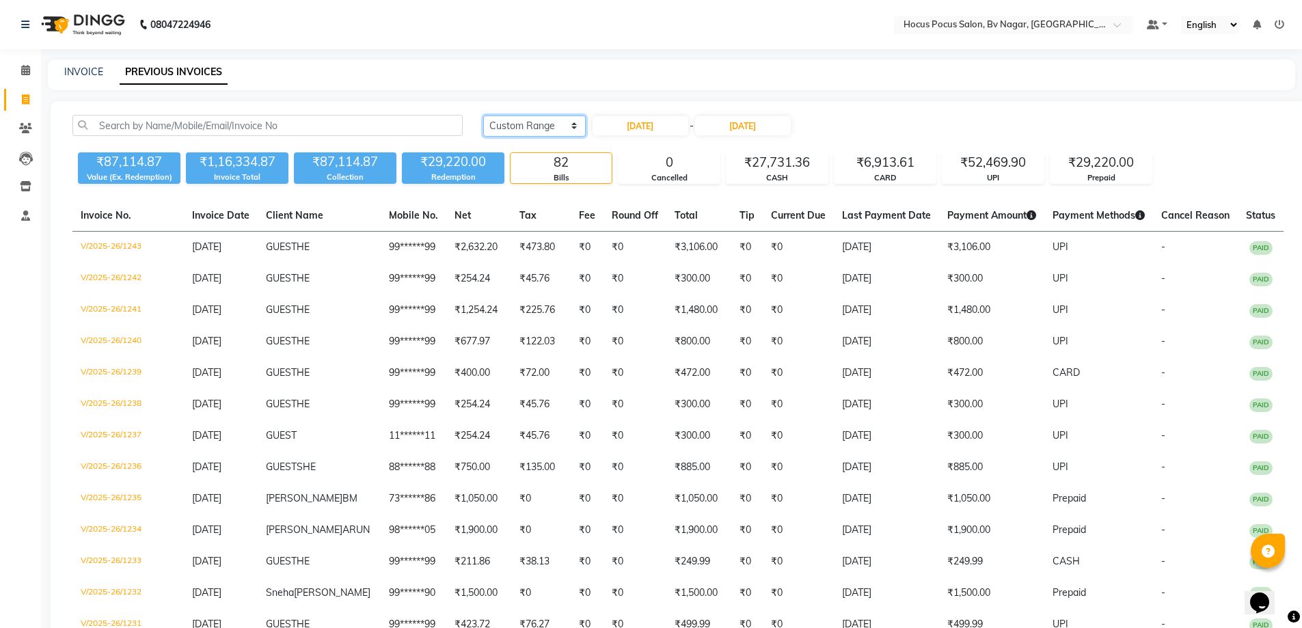
click at [551, 126] on select "Today Yesterday Custom Range" at bounding box center [534, 126] width 103 height 21
select select "today"
click at [483, 116] on select "Today Yesterday Custom Range" at bounding box center [534, 126] width 103 height 21
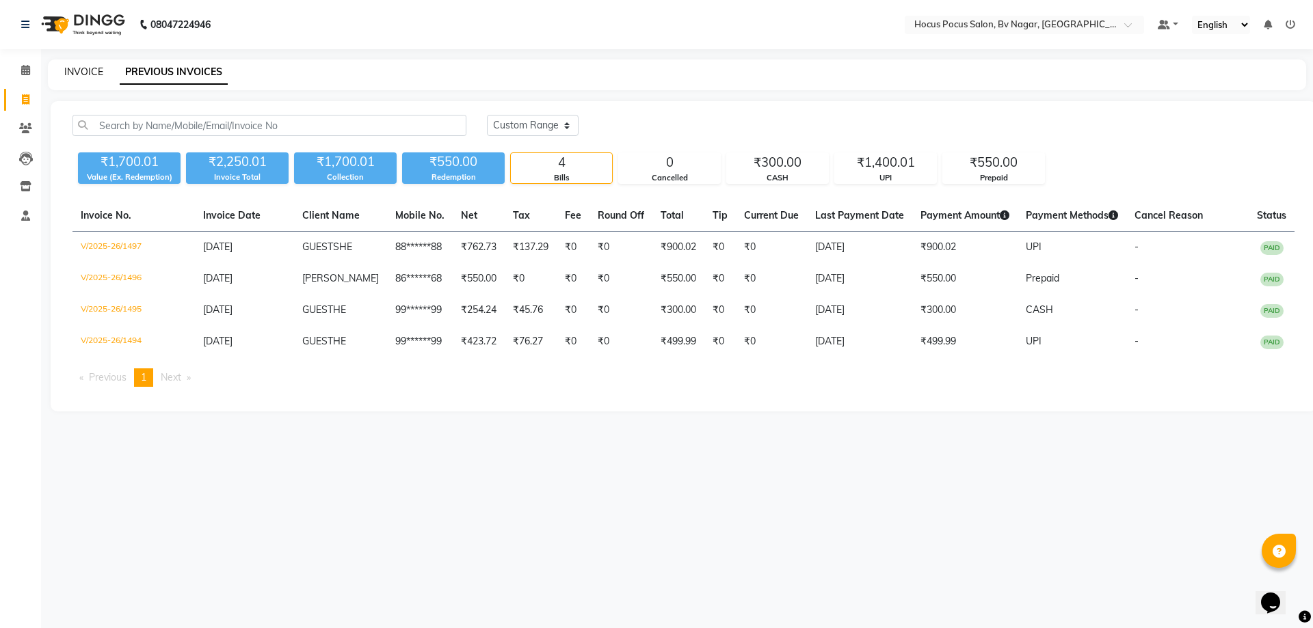
click at [91, 74] on link "INVOICE" at bounding box center [83, 72] width 39 height 12
select select "service"
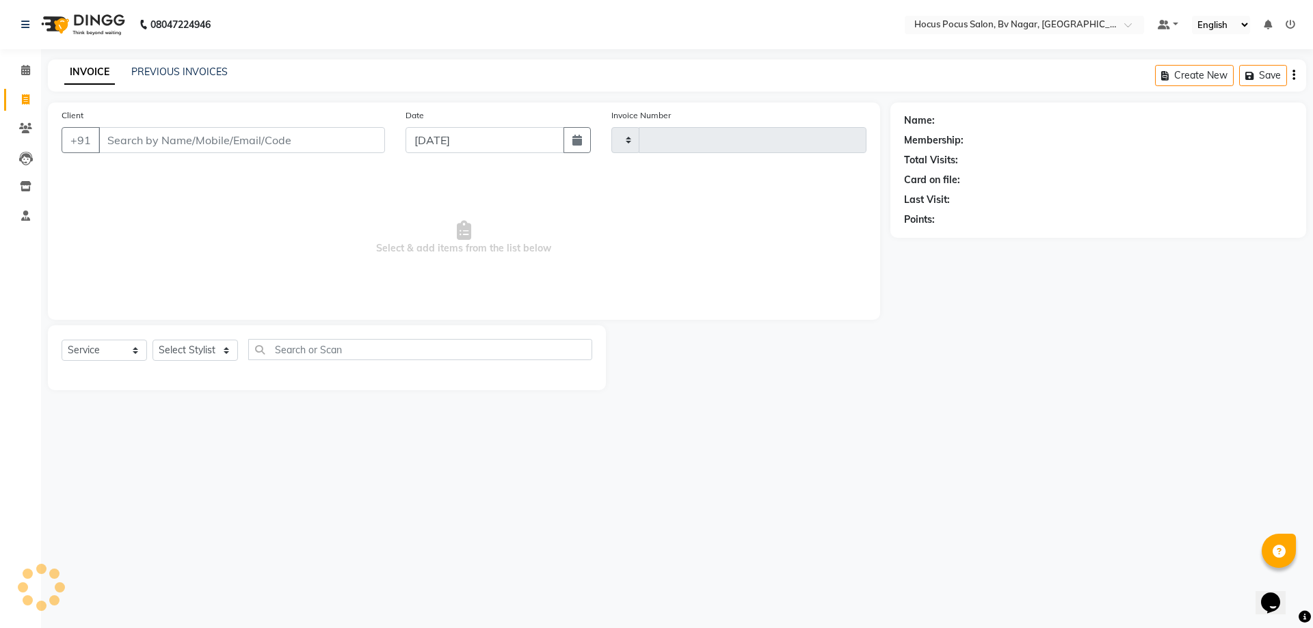
type input "1498"
select select "6056"
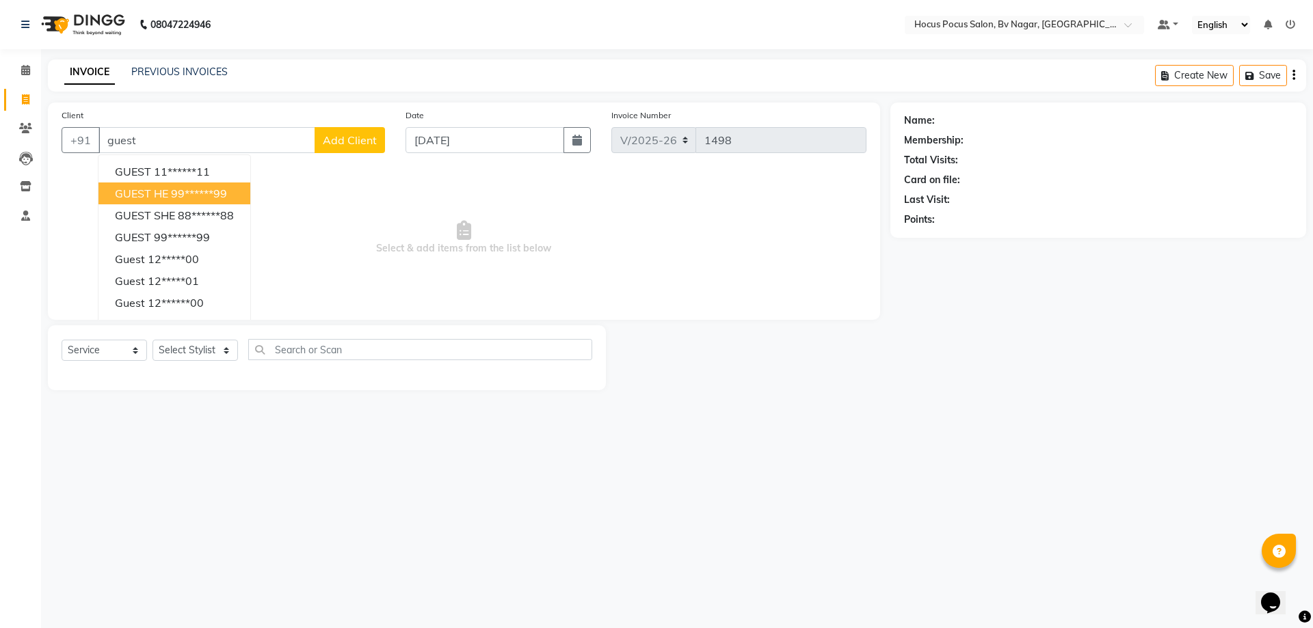
click at [185, 189] on ngb-highlight "99******99" at bounding box center [199, 194] width 56 height 14
type input "99******99"
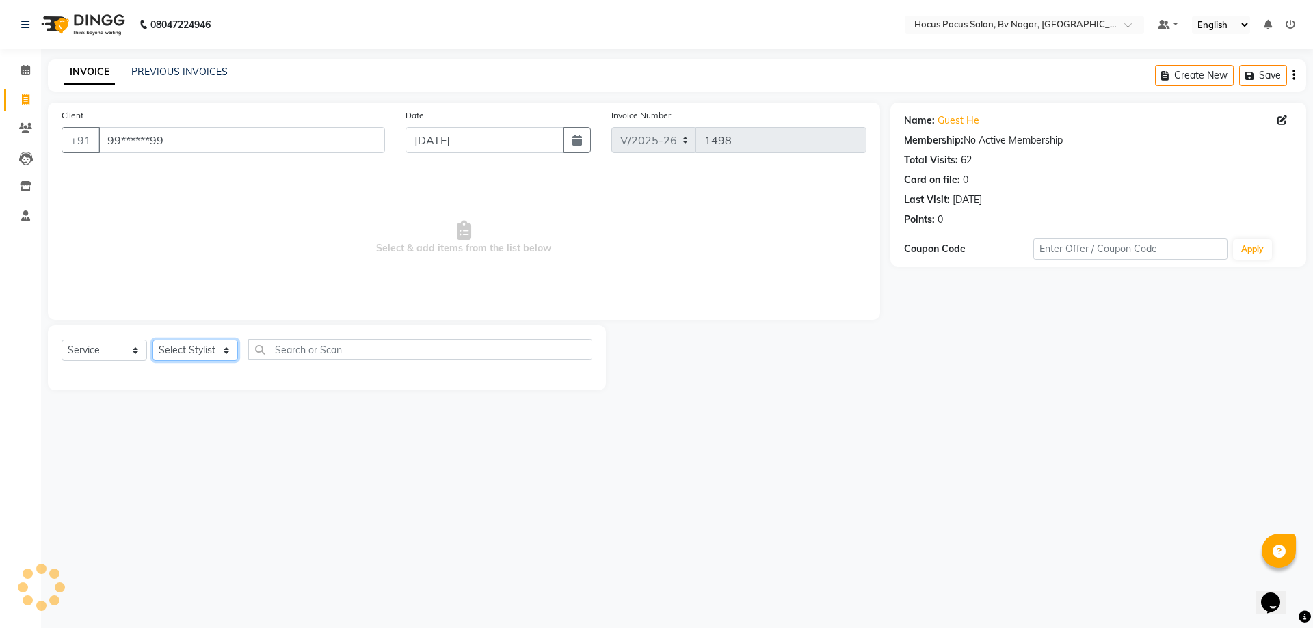
click at [197, 345] on select "Select Stylist [PERSON_NAME] [PERSON_NAME] hocus pocus [PERSON_NAME] Sashy" at bounding box center [194, 350] width 85 height 21
select select "86022"
click at [152, 340] on select "Select Stylist [PERSON_NAME] [PERSON_NAME] hocus pocus [PERSON_NAME] Sashy" at bounding box center [194, 350] width 85 height 21
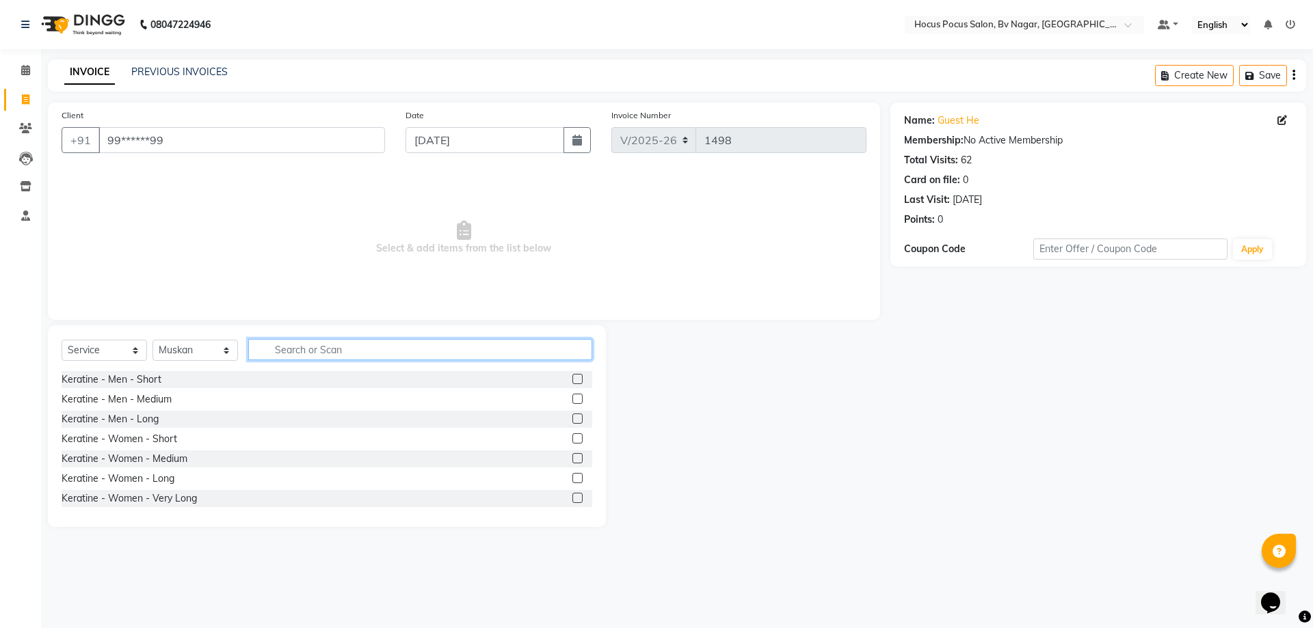
click at [362, 343] on input "text" at bounding box center [420, 349] width 344 height 21
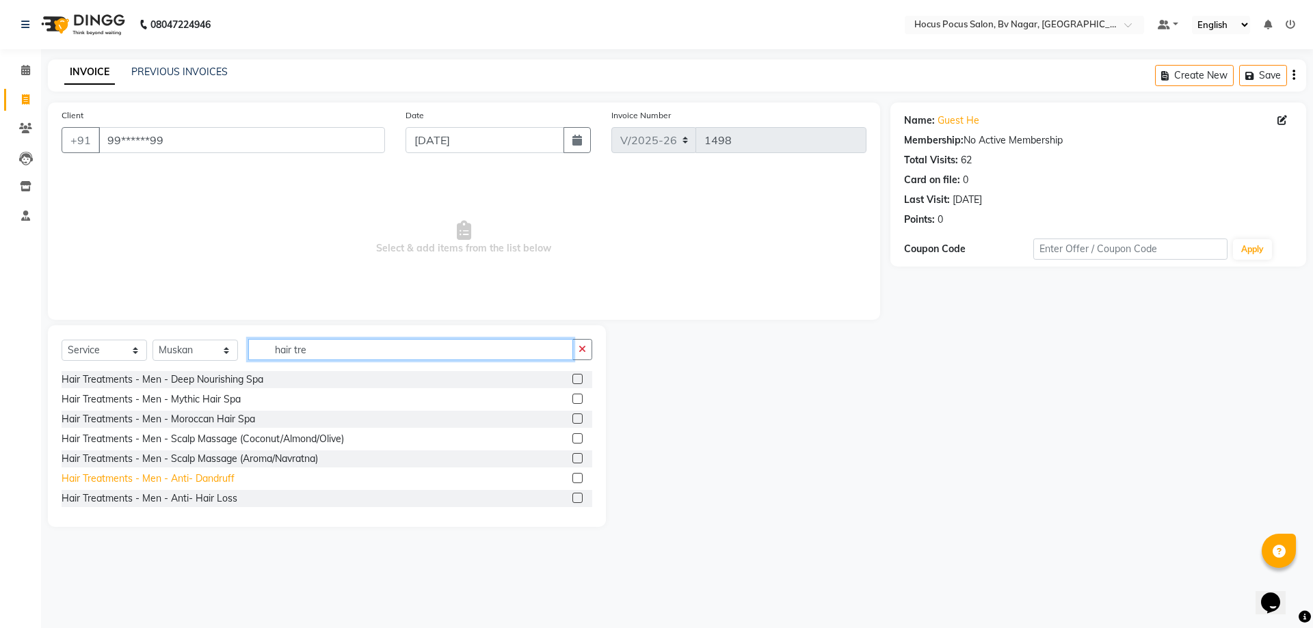
type input "hair tre"
click at [218, 477] on div "Hair Treatments - Men - Anti- Dandruff" at bounding box center [148, 479] width 173 height 14
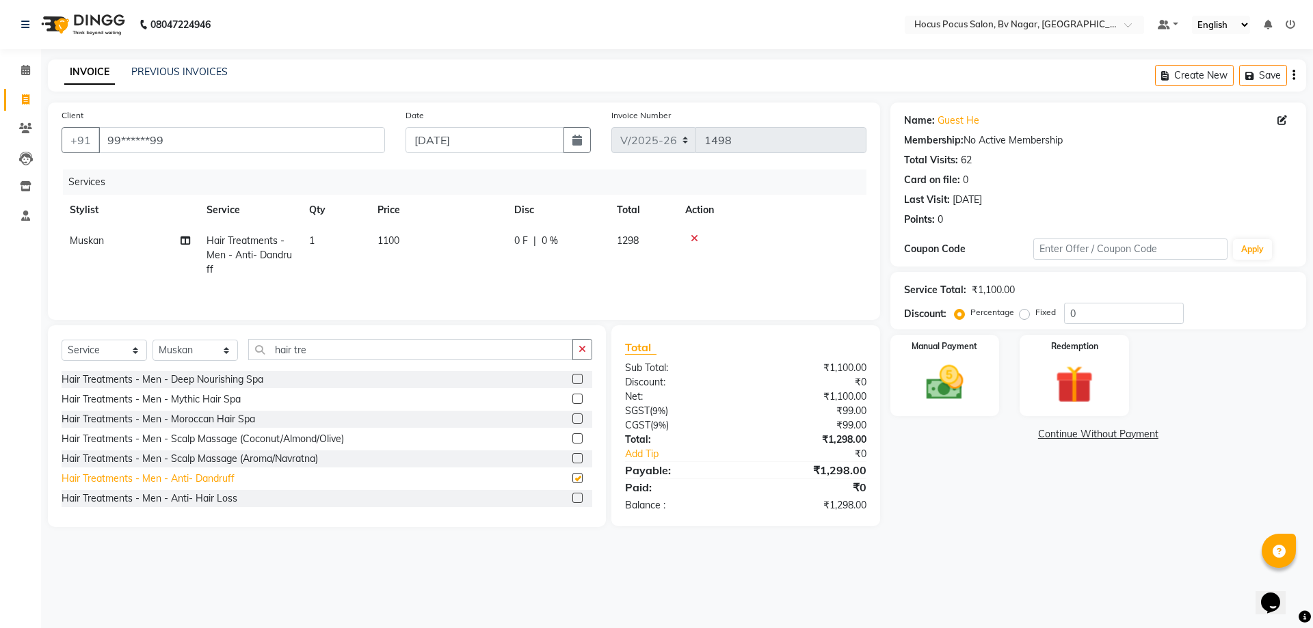
checkbox input "false"
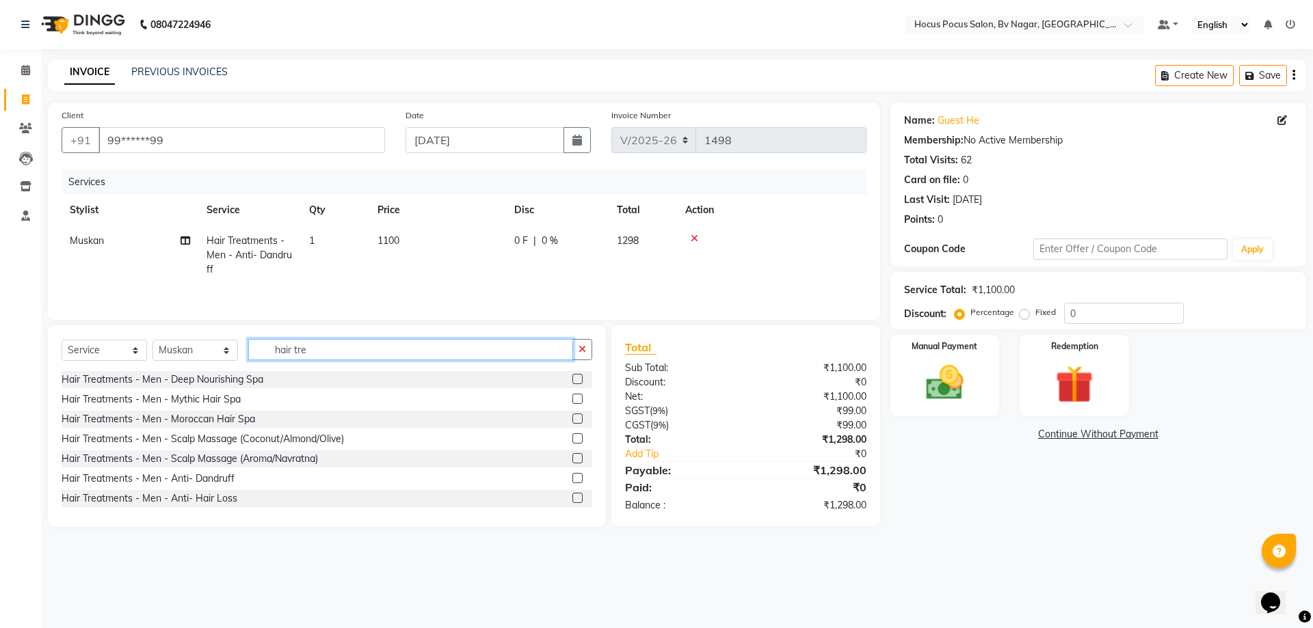
click at [317, 353] on input "hair tre" at bounding box center [410, 349] width 325 height 21
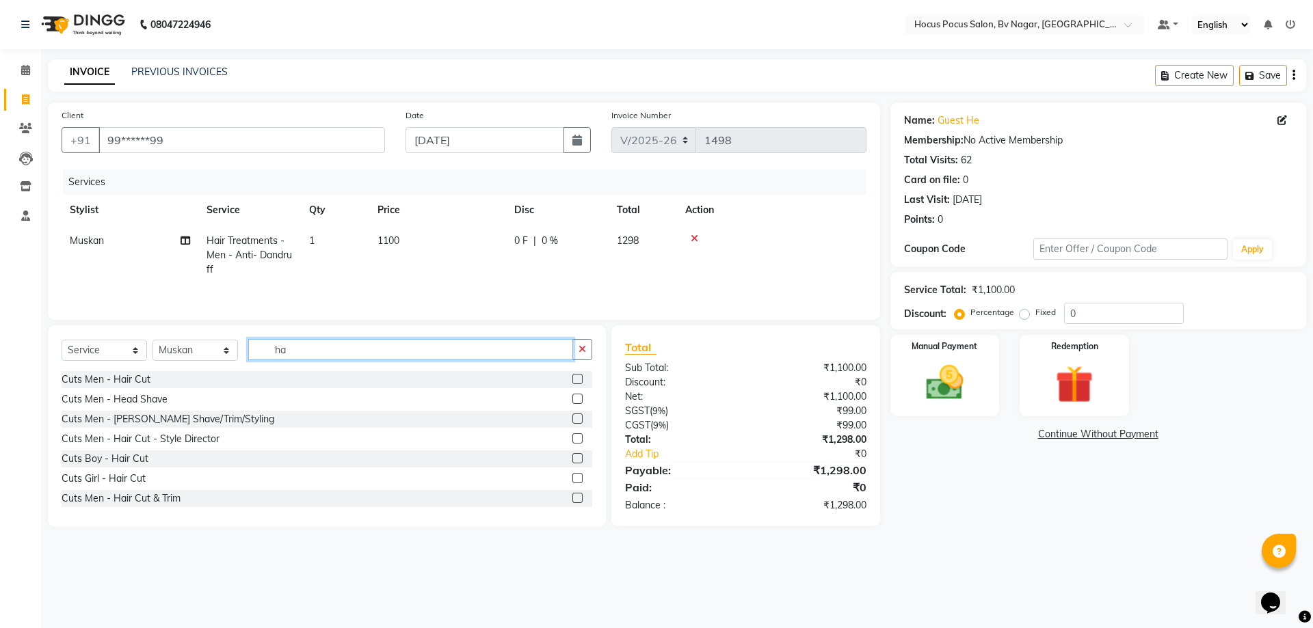
type input "h"
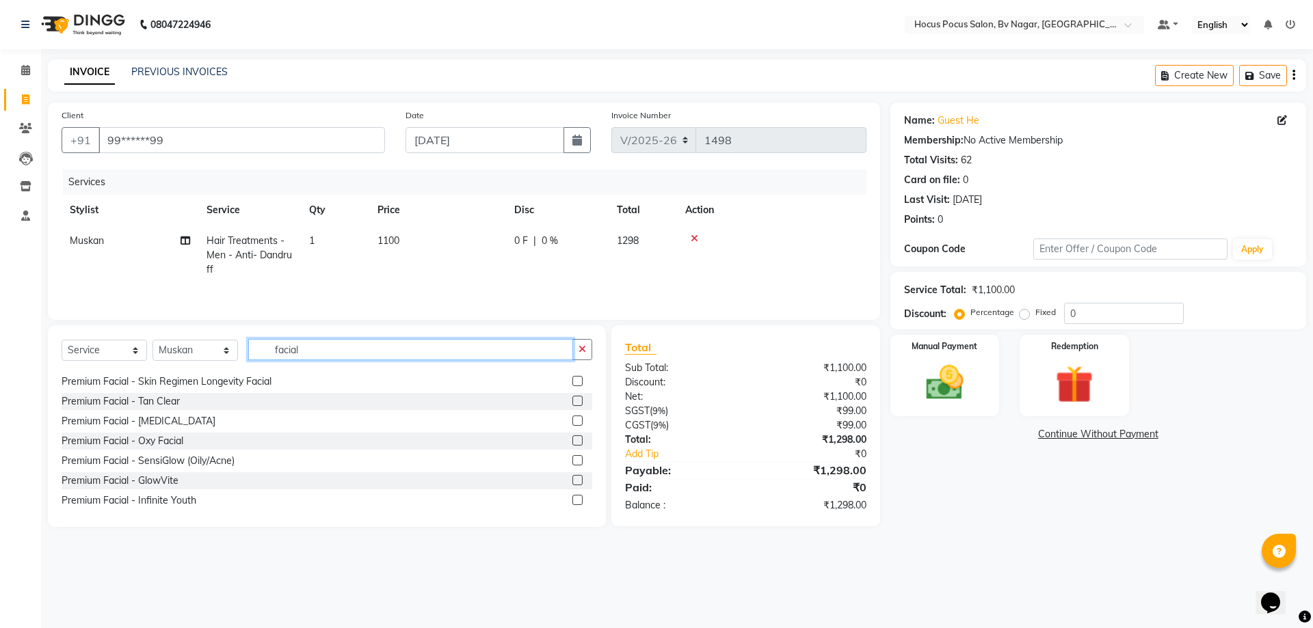
scroll to position [205, 0]
type input "facial"
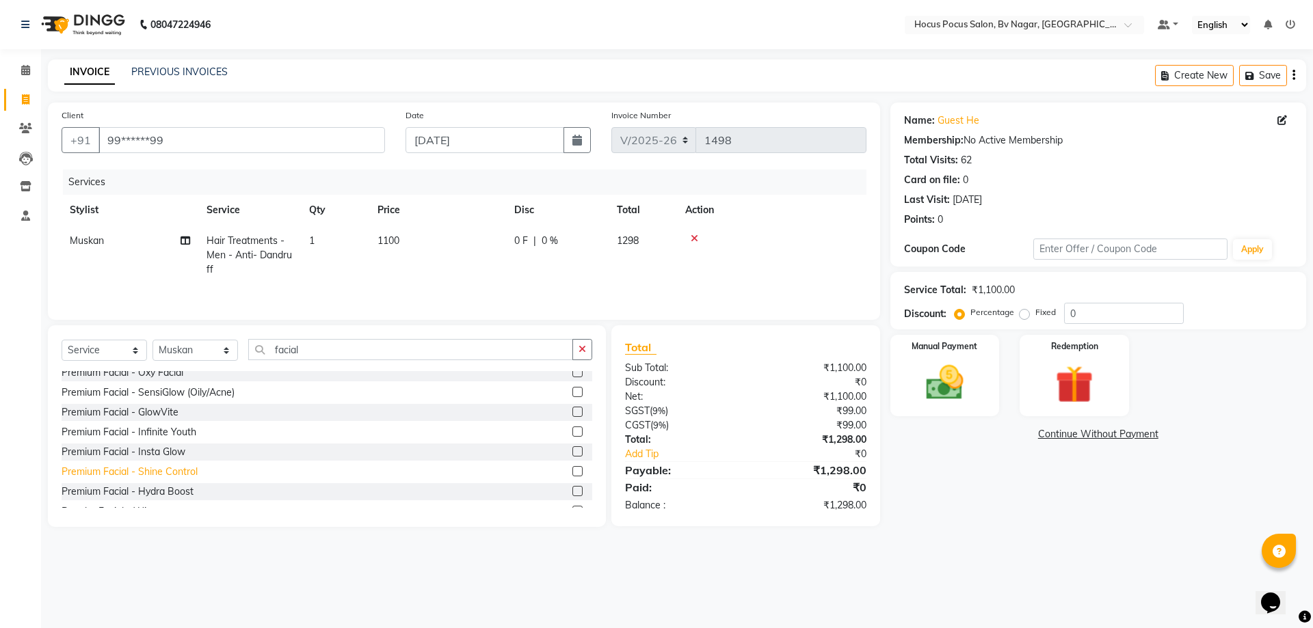
click at [179, 475] on div "Premium Facial - Shine Control" at bounding box center [130, 472] width 136 height 14
checkbox input "false"
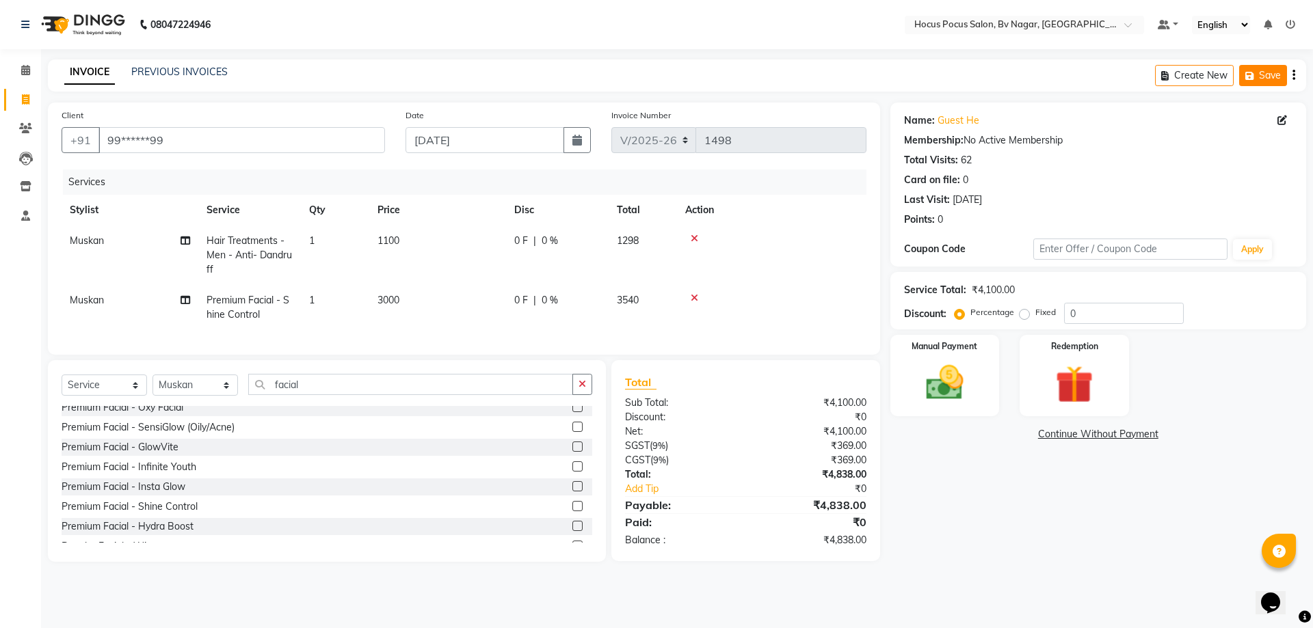
click at [1268, 83] on button "Save" at bounding box center [1263, 75] width 48 height 21
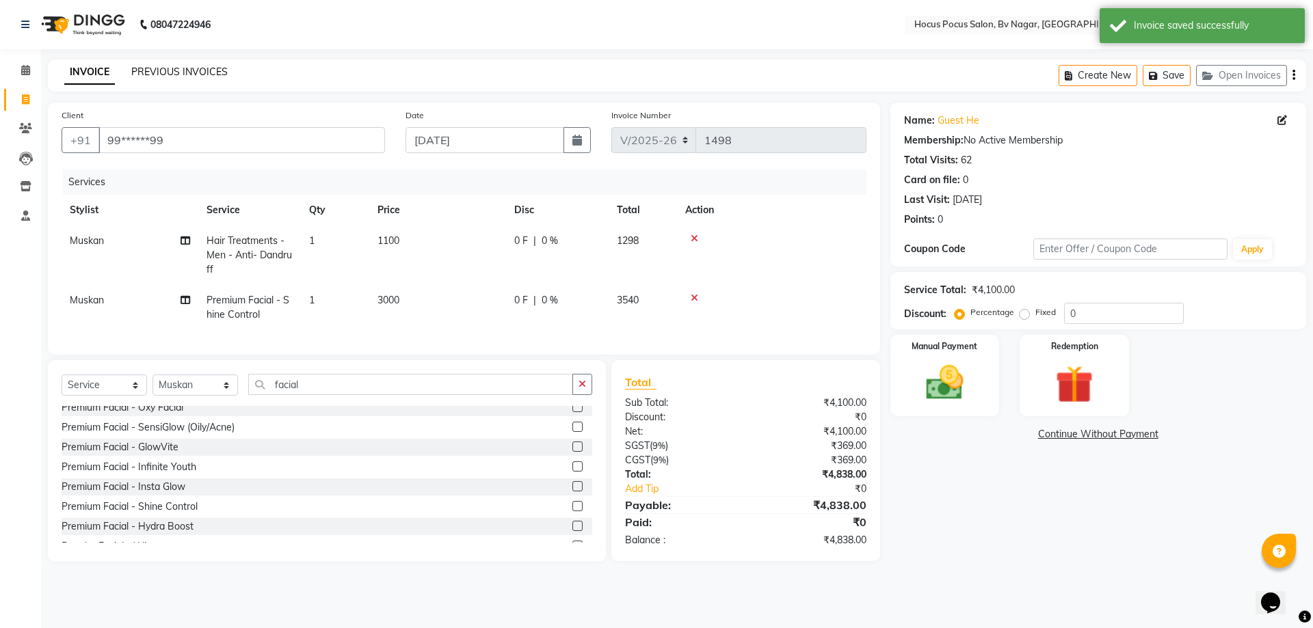
click at [176, 70] on link "PREVIOUS INVOICES" at bounding box center [179, 72] width 96 height 12
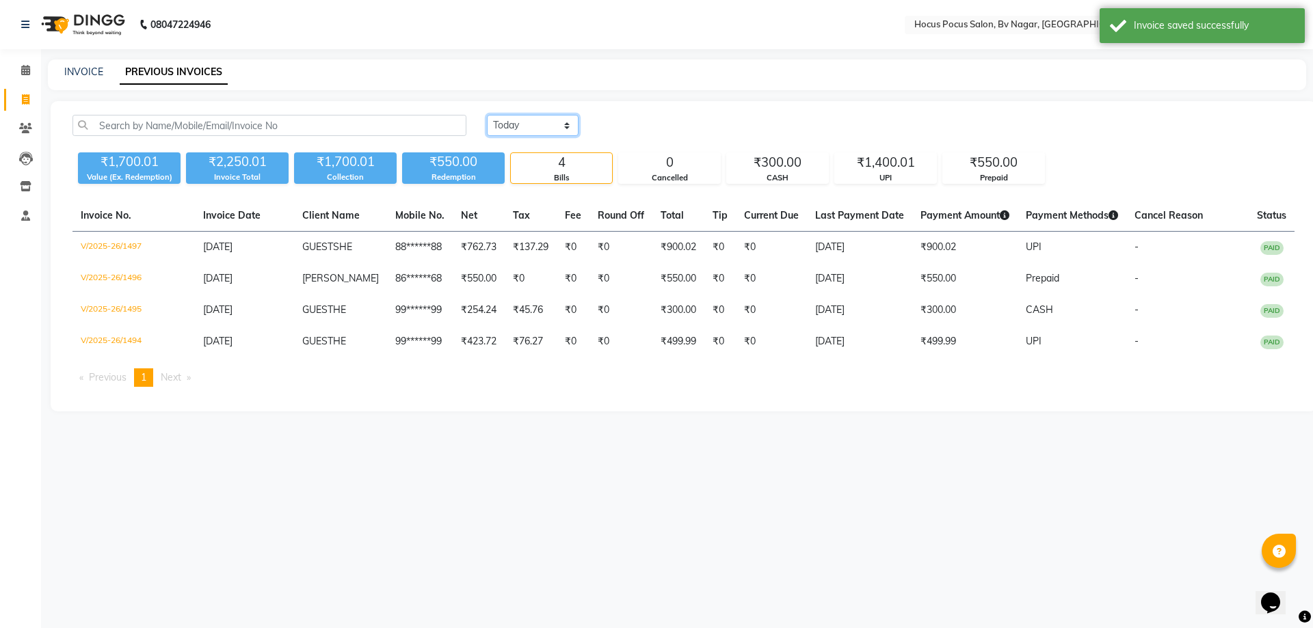
click at [536, 125] on select "Today Yesterday Custom Range" at bounding box center [533, 125] width 92 height 21
select select "range"
click at [487, 115] on select "Today Yesterday Custom Range" at bounding box center [533, 125] width 92 height 21
click at [659, 129] on input "[DATE]" at bounding box center [644, 125] width 96 height 19
select select "9"
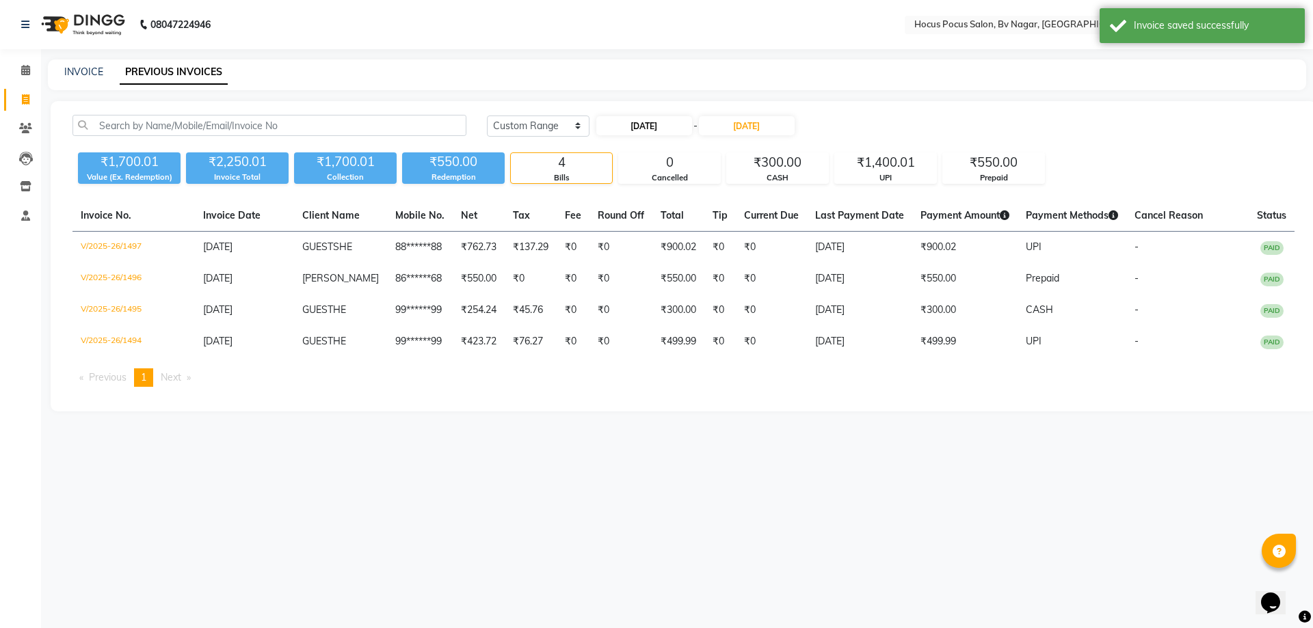
select select "2025"
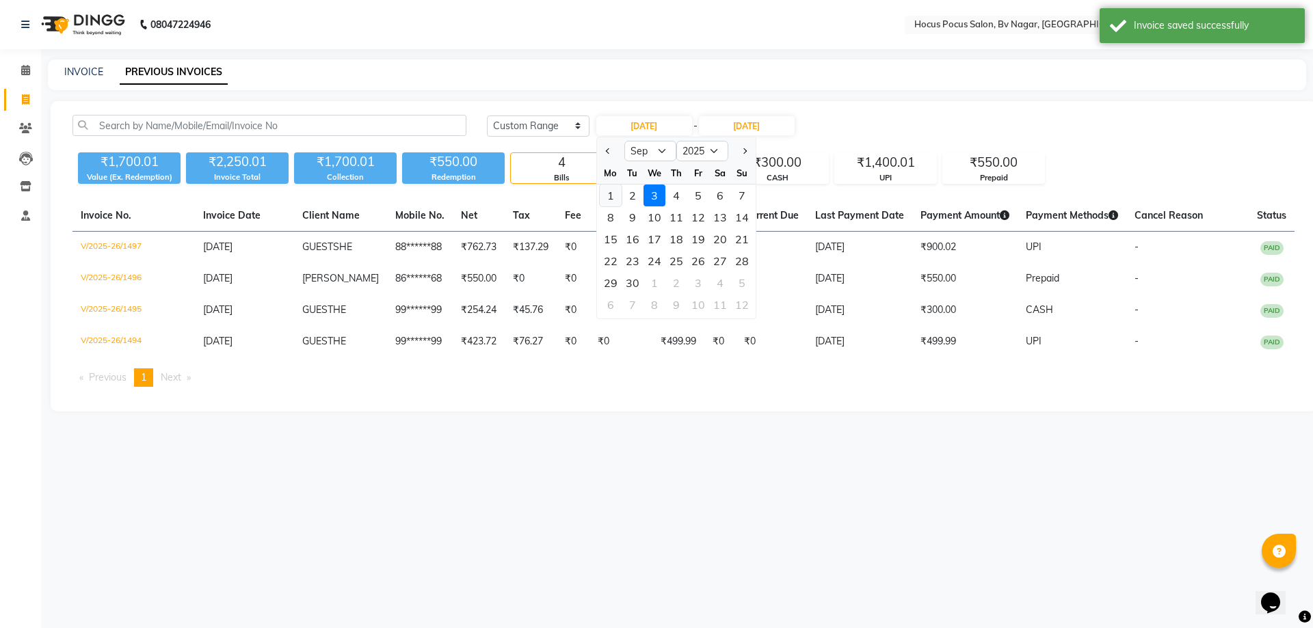
click at [617, 194] on div "1" at bounding box center [611, 196] width 22 height 22
type input "01-09-2025"
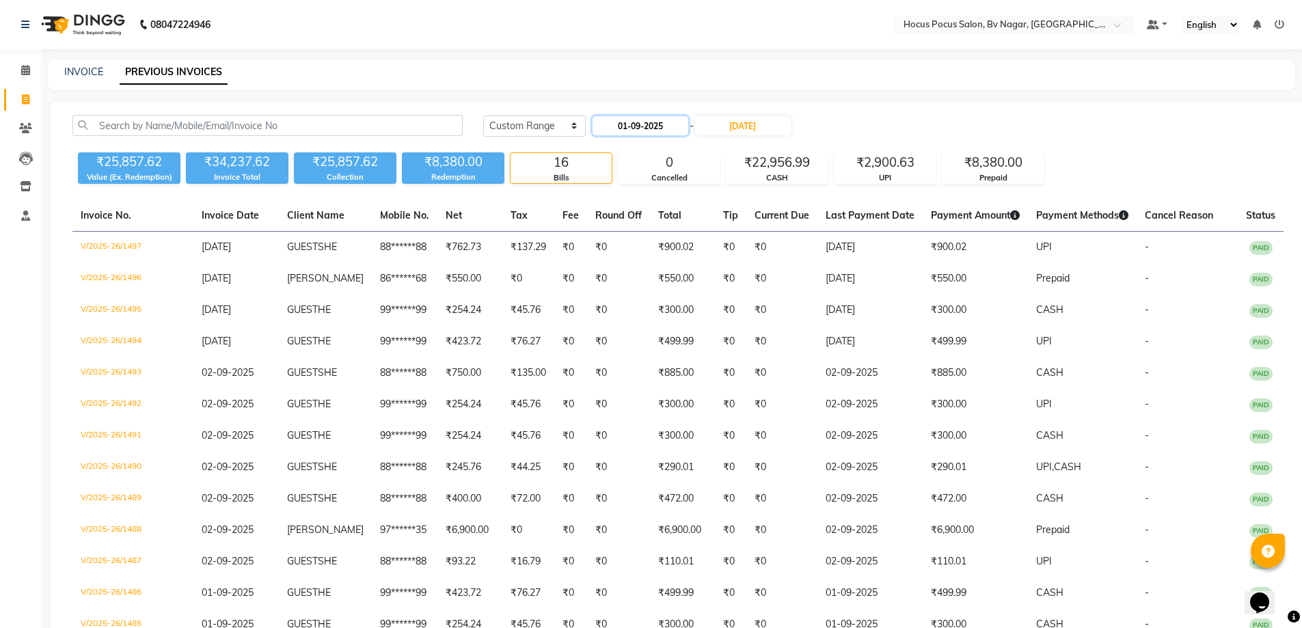
click at [613, 126] on input "01-09-2025" at bounding box center [641, 125] width 96 height 19
select select "9"
select select "2025"
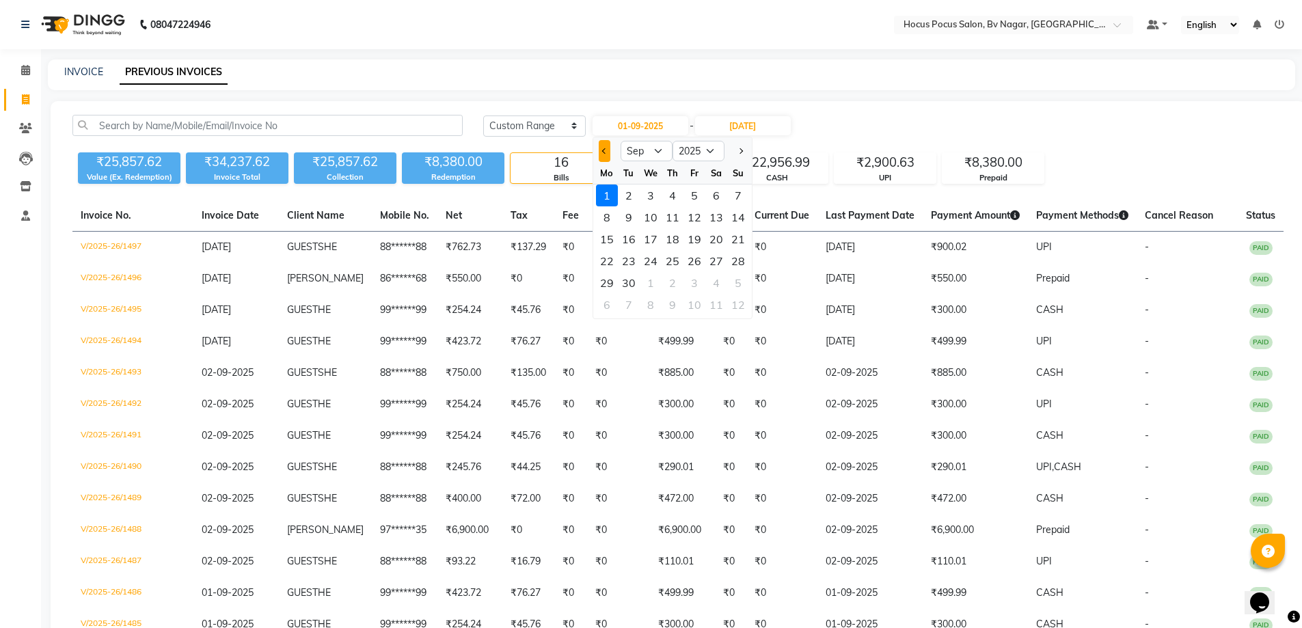
click at [600, 152] on button "Previous month" at bounding box center [605, 151] width 12 height 22
select select "8"
click at [693, 196] on div "1" at bounding box center [695, 196] width 22 height 22
type input "01-08-2025"
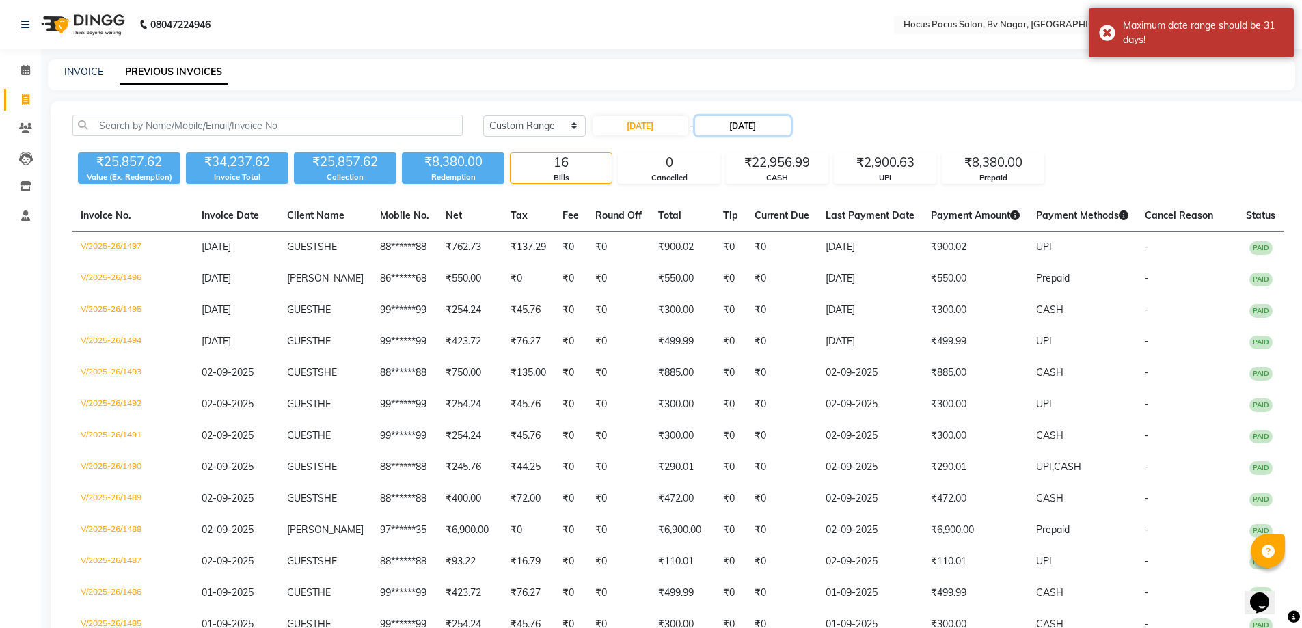
click at [745, 121] on input "[DATE]" at bounding box center [743, 125] width 96 height 19
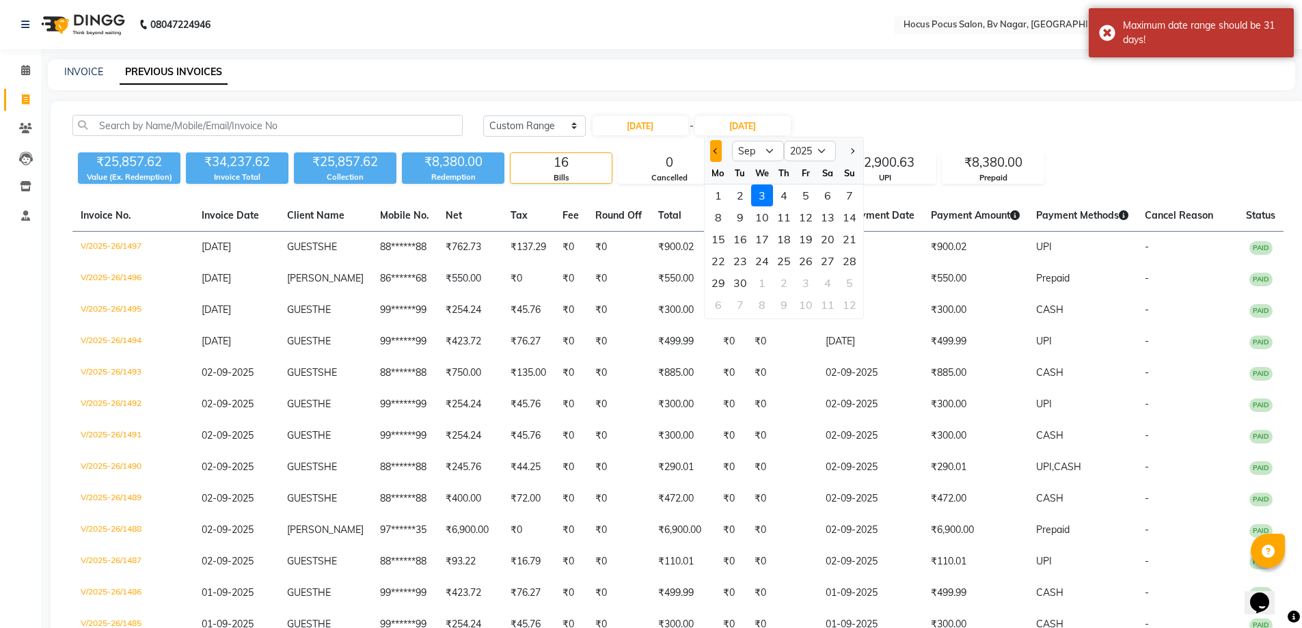
click at [721, 153] on button "Previous month" at bounding box center [716, 151] width 12 height 22
select select "8"
click at [853, 275] on div "31" at bounding box center [850, 283] width 22 height 22
type input "31-08-2025"
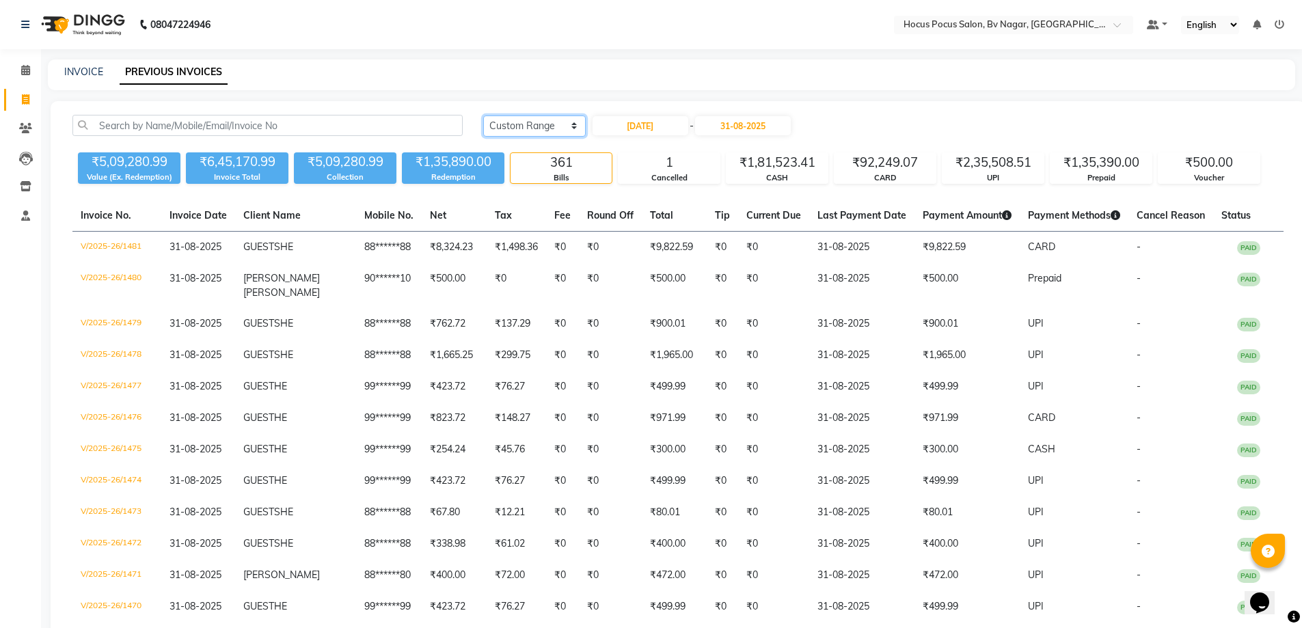
click at [508, 118] on select "Today Yesterday Custom Range" at bounding box center [534, 126] width 103 height 21
click at [483, 116] on select "Today Yesterday Custom Range" at bounding box center [534, 126] width 103 height 21
click at [538, 121] on select "Today Yesterday Custom Range" at bounding box center [534, 126] width 103 height 21
click at [483, 116] on select "Today Yesterday Custom Range" at bounding box center [534, 126] width 103 height 21
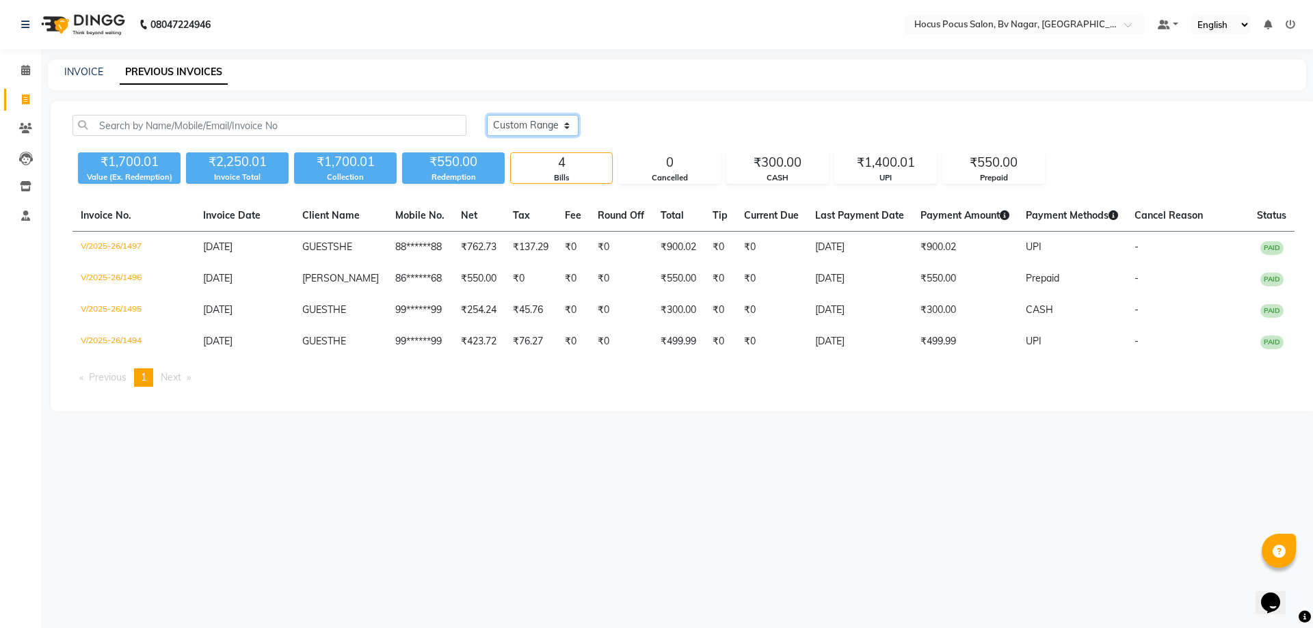
click at [561, 132] on select "Today Yesterday Custom Range" at bounding box center [533, 125] width 92 height 21
select select "range"
click at [487, 115] on select "Today Yesterday Custom Range" at bounding box center [533, 125] width 92 height 21
click at [624, 122] on input "[DATE]" at bounding box center [644, 125] width 96 height 19
select select "9"
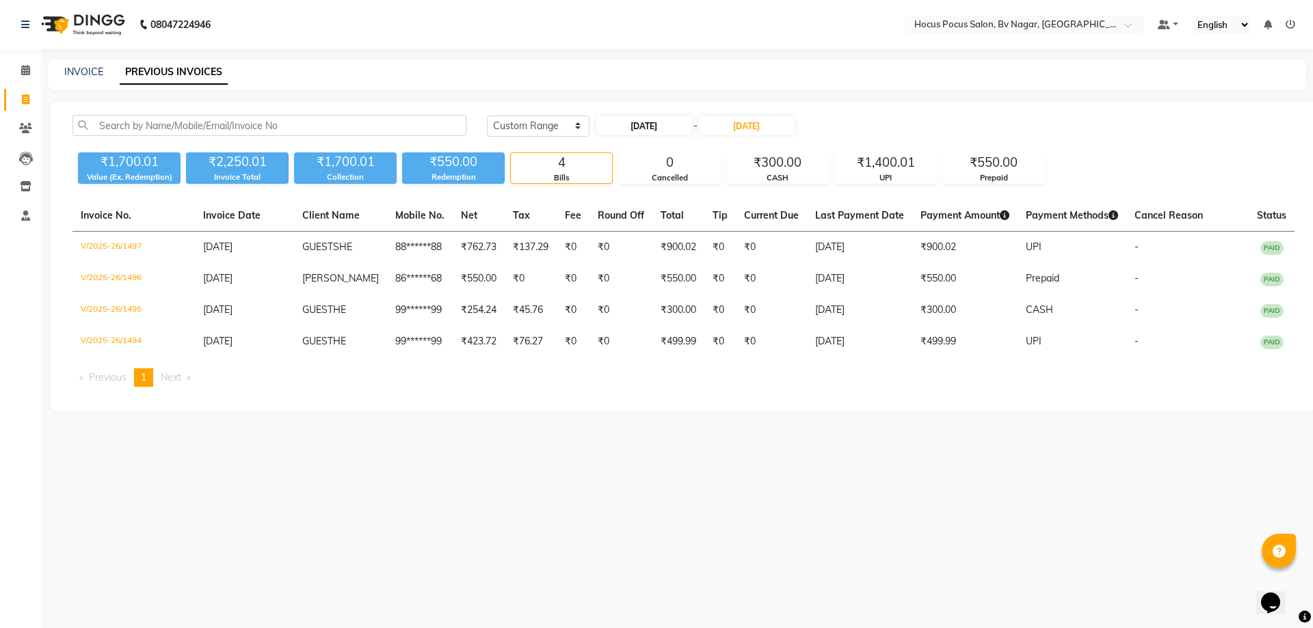
select select "2025"
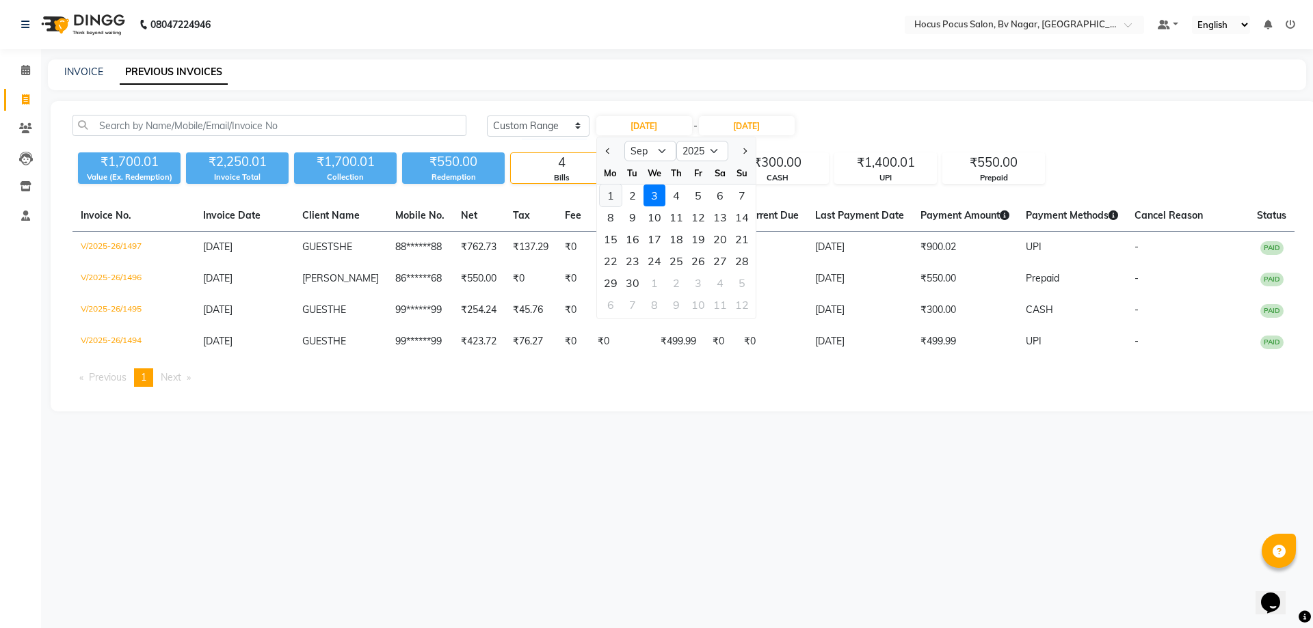
click at [613, 193] on div "1" at bounding box center [611, 196] width 22 height 22
type input "01-09-2025"
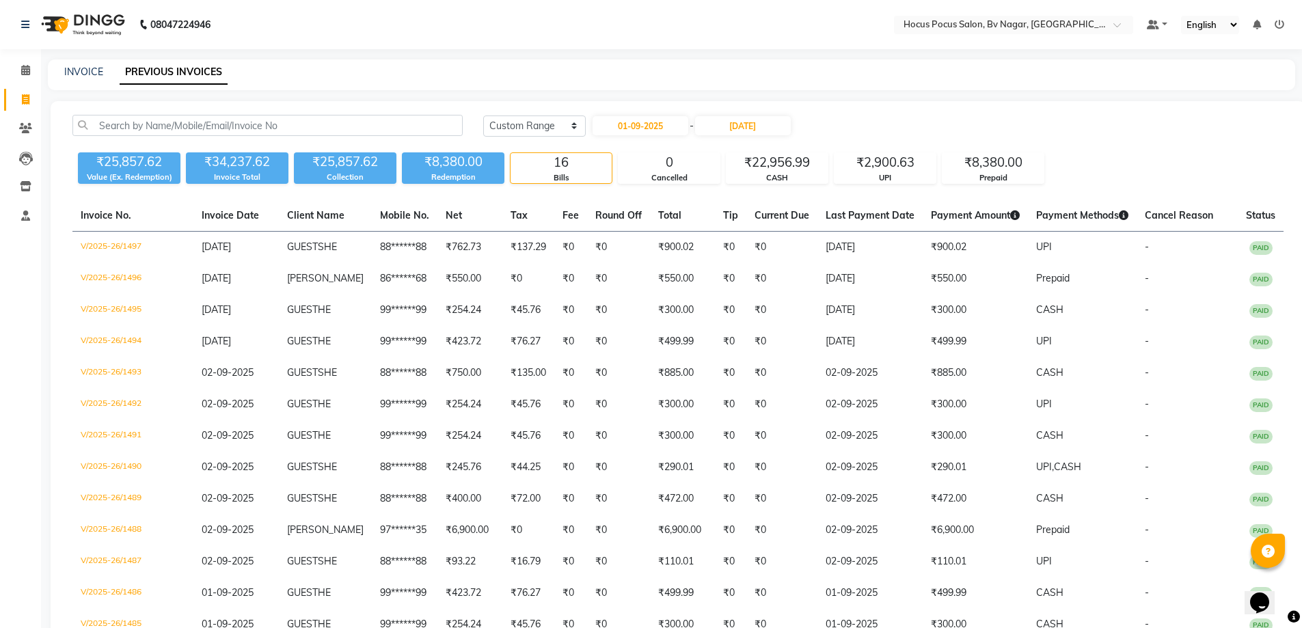
click at [67, 65] on div "INVOICE" at bounding box center [83, 72] width 39 height 14
click at [70, 73] on link "INVOICE" at bounding box center [83, 72] width 39 height 12
select select "6056"
select select "service"
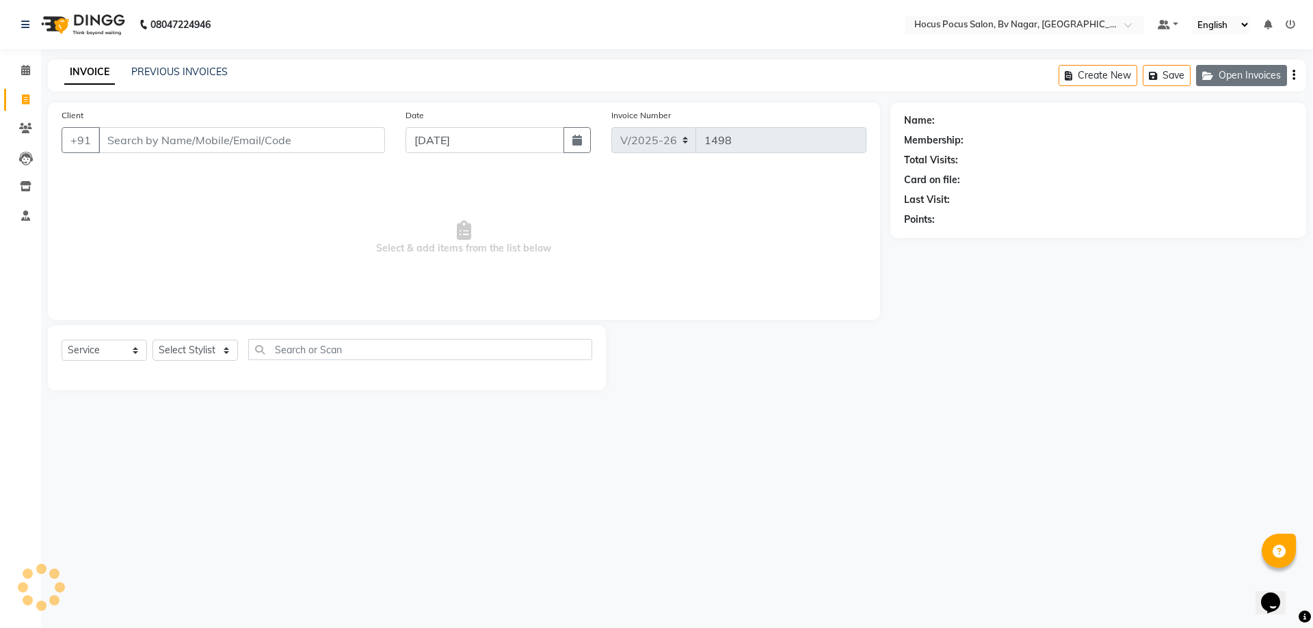
click at [1218, 71] on button "Open Invoices" at bounding box center [1241, 75] width 91 height 21
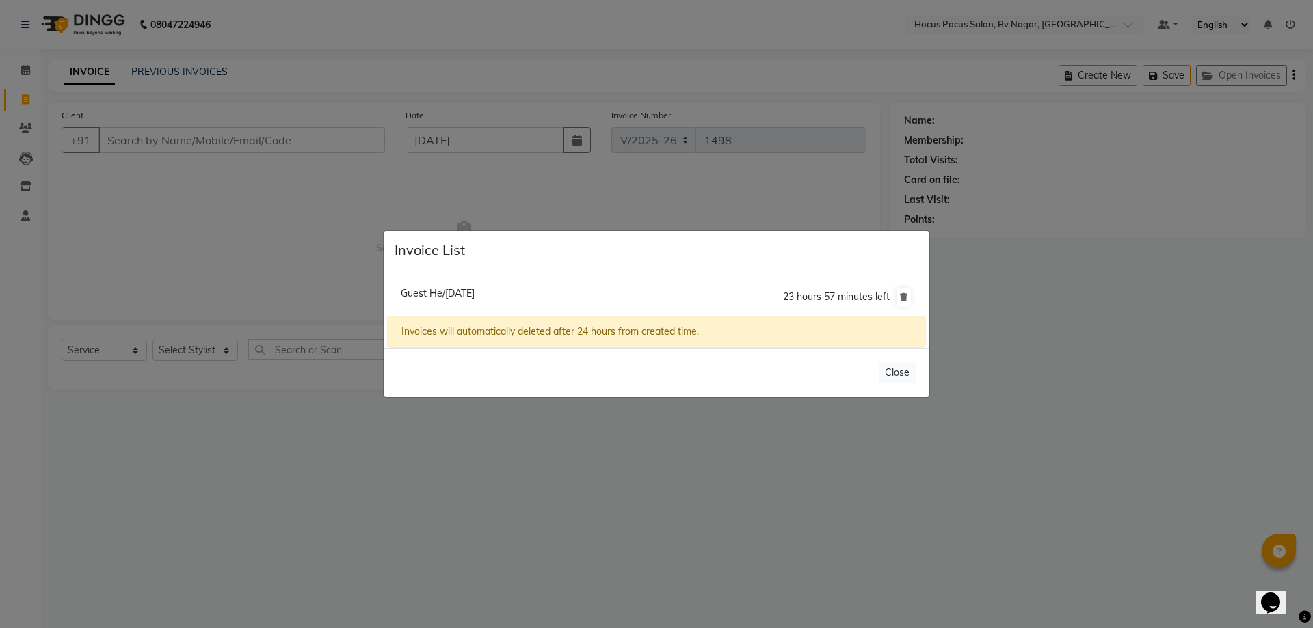
click at [474, 292] on span "Guest He/03 September 2025" at bounding box center [438, 293] width 74 height 12
type input "99******99"
